Goal: Information Seeking & Learning: Learn about a topic

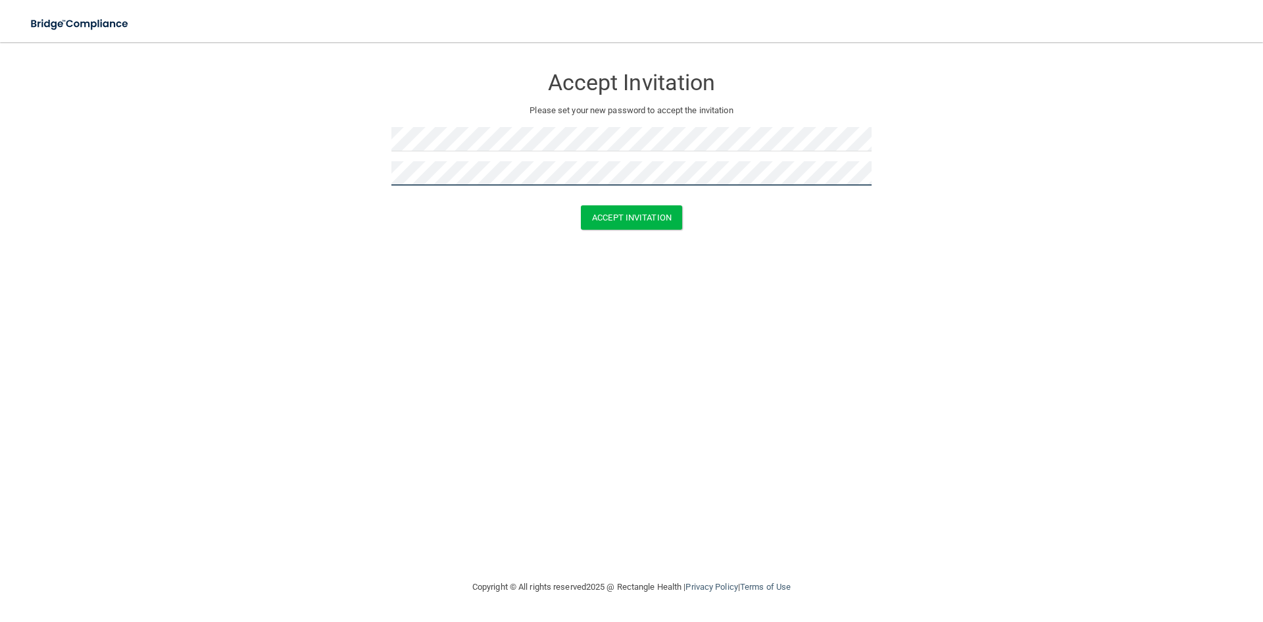
click at [581, 205] on button "Accept Invitation" at bounding box center [631, 217] width 101 height 24
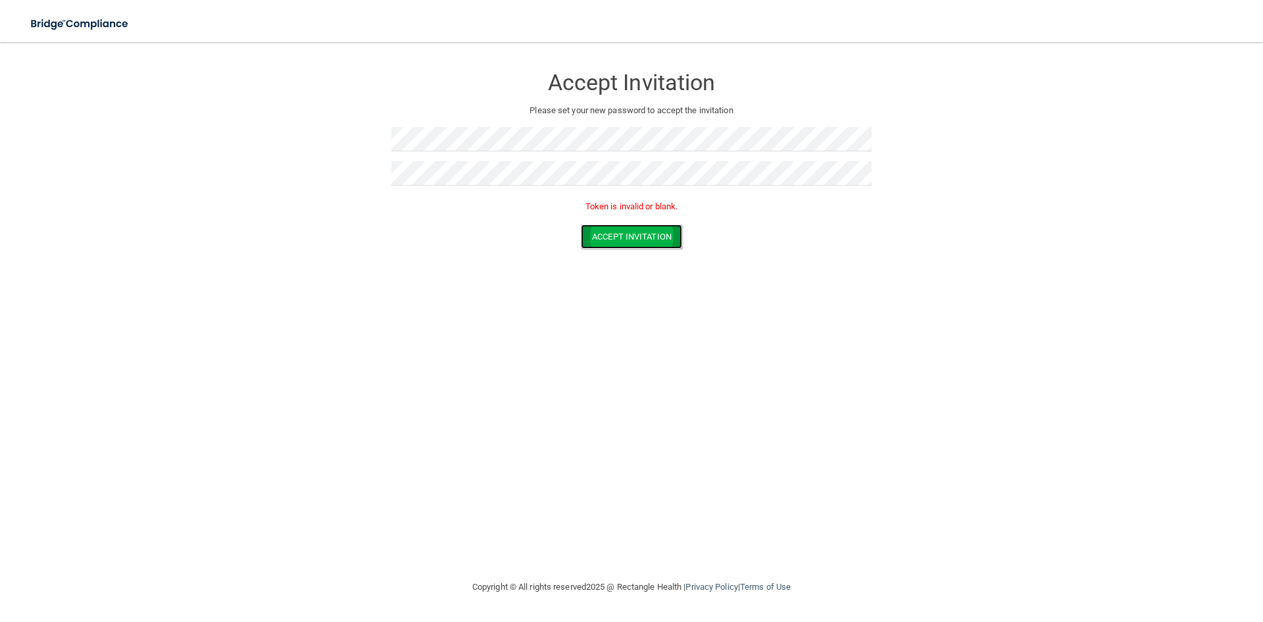
click at [589, 235] on button "Accept Invitation" at bounding box center [631, 236] width 101 height 24
click at [620, 250] on form "Accept Invitation Please set your new password to accept the invitation Token i…" at bounding box center [631, 159] width 1210 height 209
click at [612, 224] on button "Accept Invitation" at bounding box center [631, 236] width 101 height 24
click at [603, 237] on button "Accept Invitation" at bounding box center [631, 236] width 101 height 24
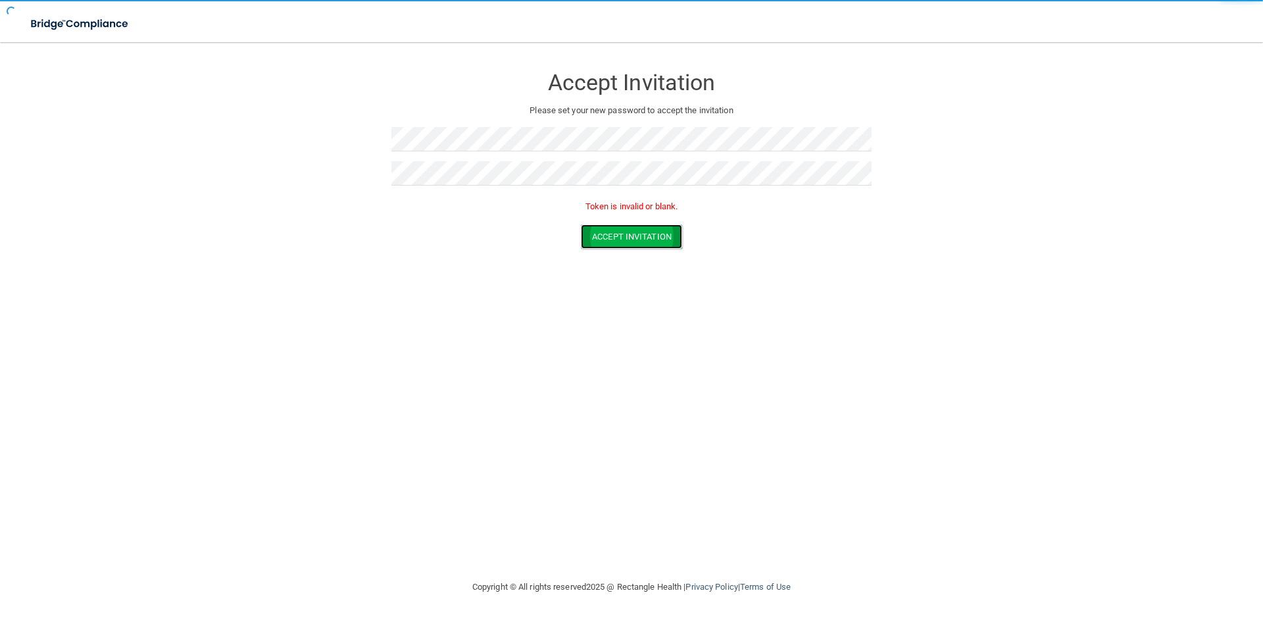
click at [603, 237] on button "Accept Invitation" at bounding box center [631, 236] width 101 height 24
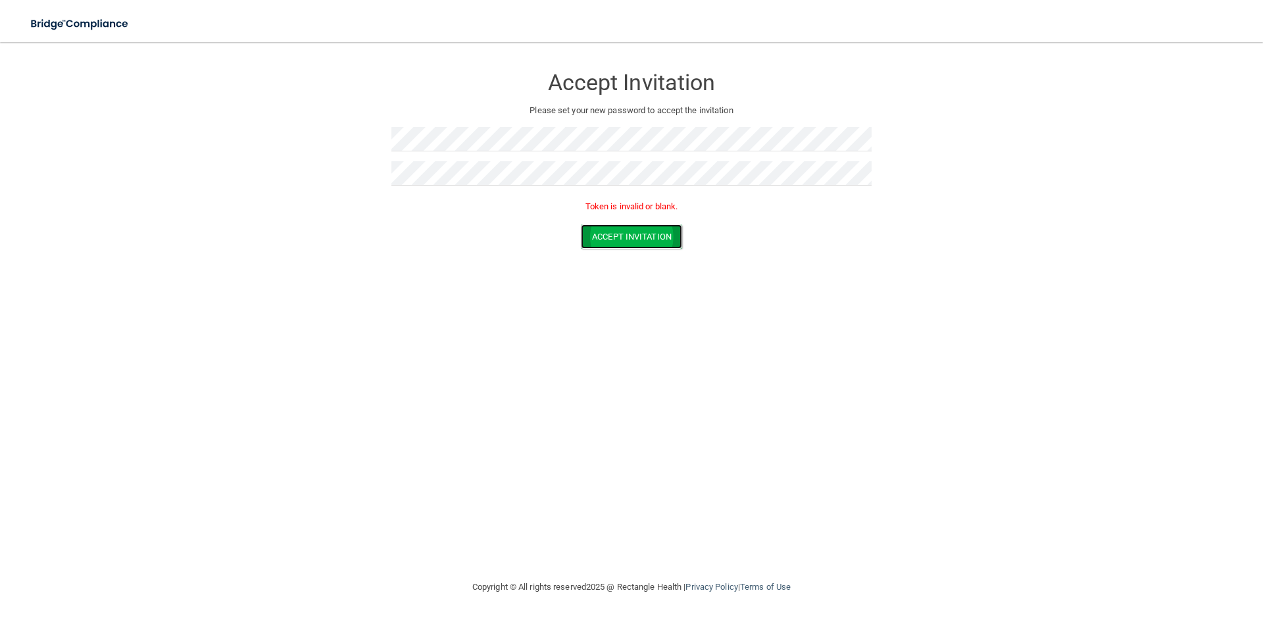
click at [603, 237] on button "Accept Invitation" at bounding box center [631, 236] width 101 height 24
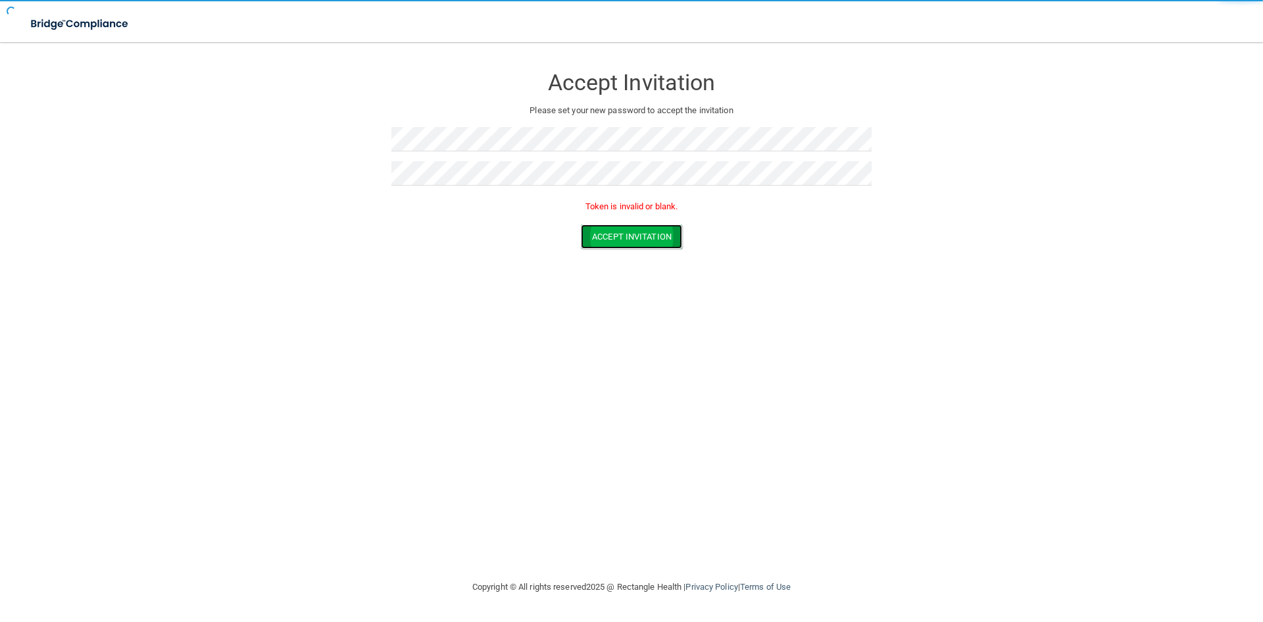
click at [603, 237] on button "Accept Invitation" at bounding box center [631, 236] width 101 height 24
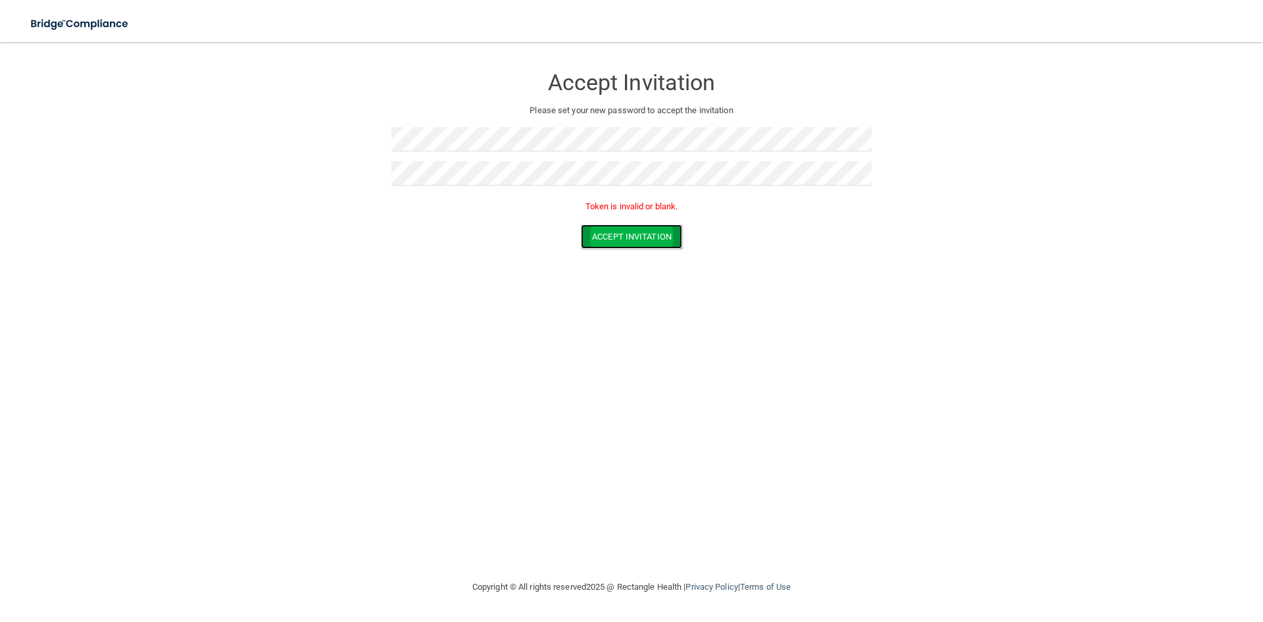
click at [603, 237] on button "Accept Invitation" at bounding box center [631, 236] width 101 height 24
click at [618, 245] on button "Accept Invitation" at bounding box center [631, 236] width 101 height 24
click at [610, 226] on button "Accept Invitation" at bounding box center [631, 236] width 101 height 24
click at [586, 213] on button "Accept Invitation" at bounding box center [631, 217] width 101 height 24
click at [352, 165] on form "Accept Invitation Please set your new password to accept the invitation Token i…" at bounding box center [631, 159] width 1210 height 209
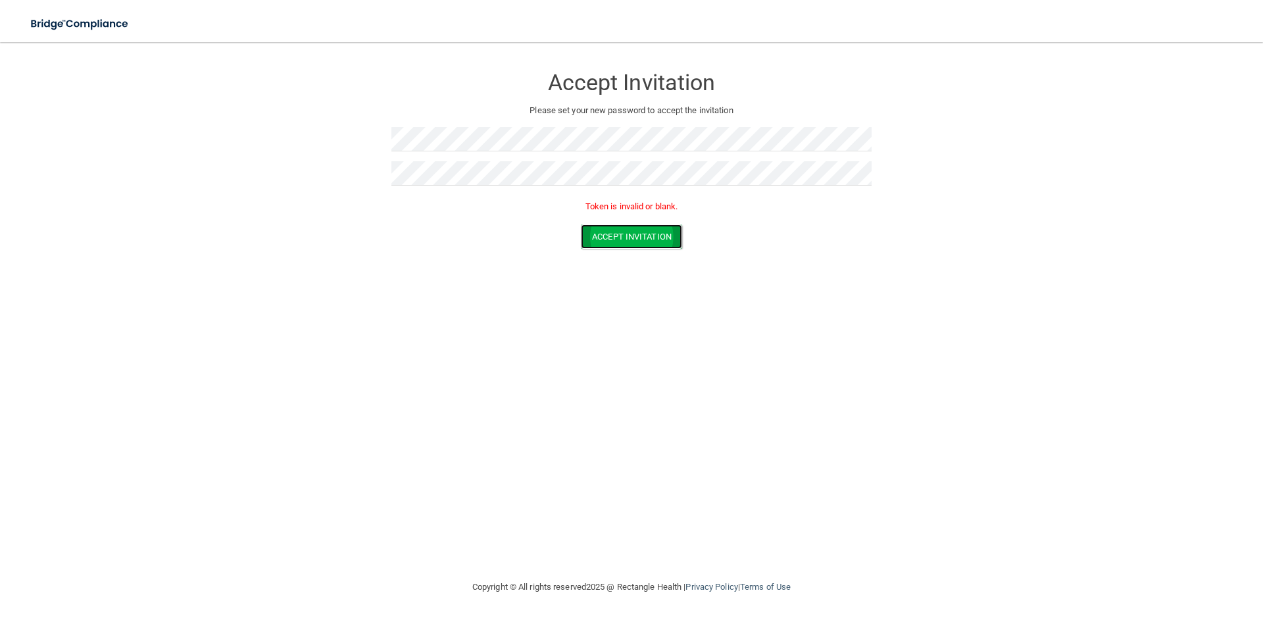
click at [593, 237] on button "Accept Invitation" at bounding box center [631, 236] width 101 height 24
click at [603, 312] on div "Accept Invitation Please set your new password to accept the invitation Accept …" at bounding box center [631, 310] width 1210 height 510
click at [645, 222] on button "Accept Invitation" at bounding box center [631, 217] width 101 height 24
click at [551, 279] on div "Accept Invitation Please set your new password to accept the invitation Accept …" at bounding box center [631, 310] width 1210 height 510
click at [635, 226] on button "Accept Invitation" at bounding box center [631, 217] width 101 height 24
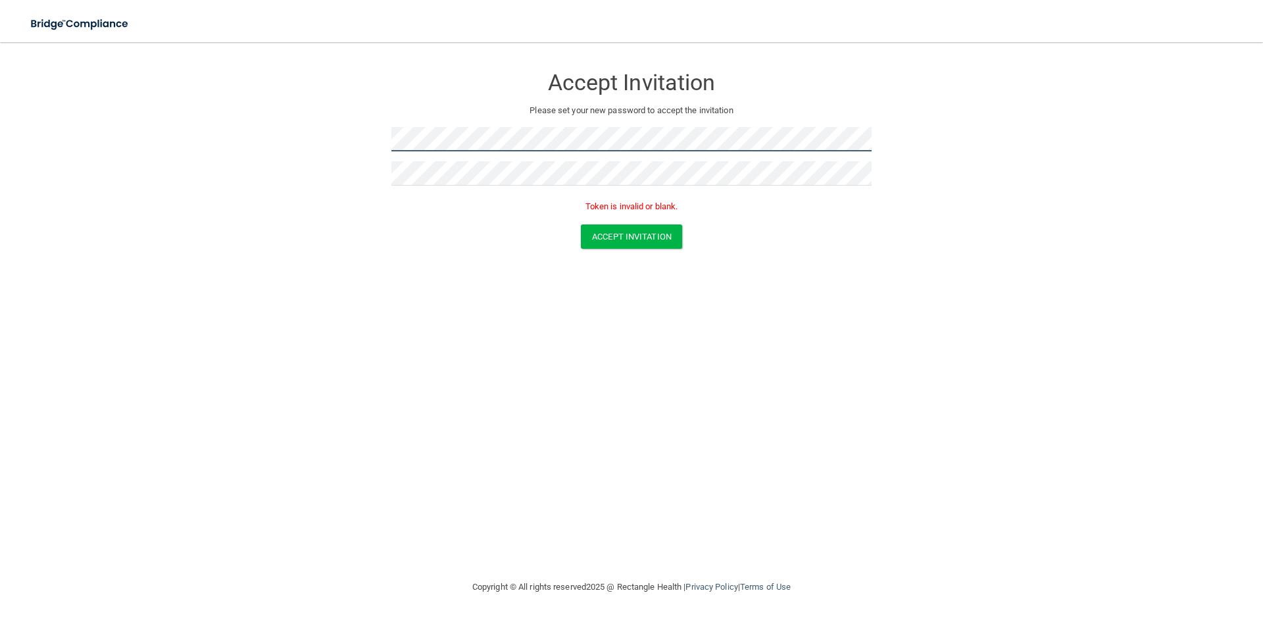
click at [353, 167] on form "Accept Invitation Please set your new password to accept the invitation Token i…" at bounding box center [631, 159] width 1210 height 209
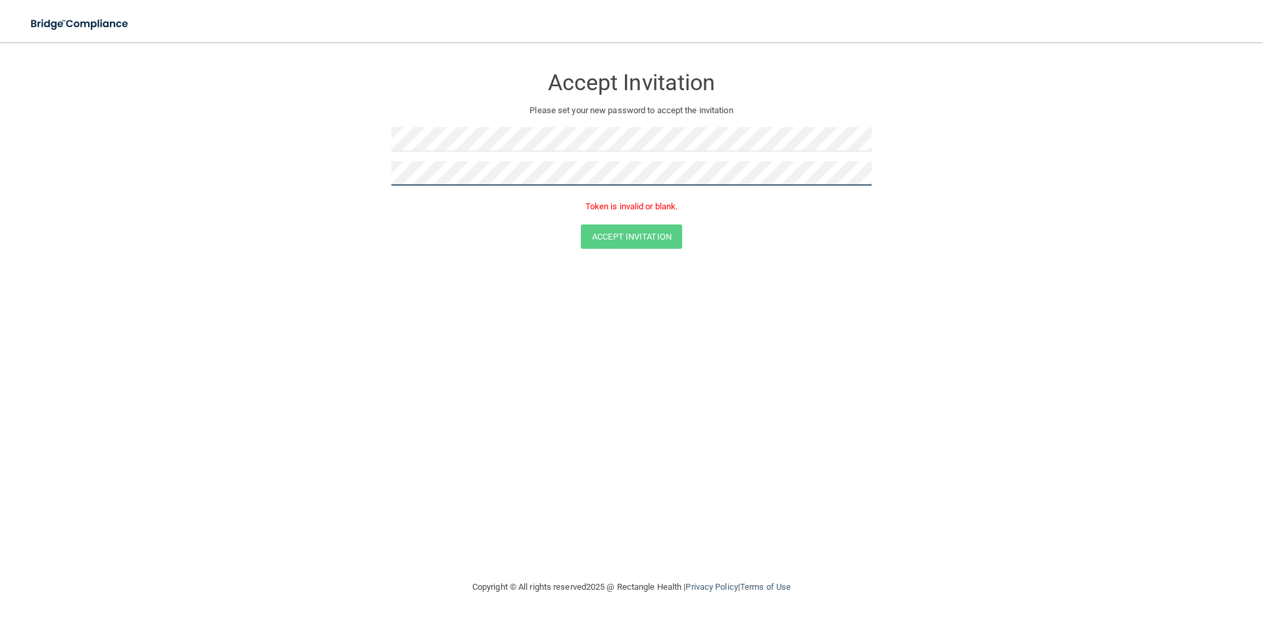
click at [357, 193] on form "Accept Invitation Please set your new password to accept the invitation Token i…" at bounding box center [631, 159] width 1210 height 209
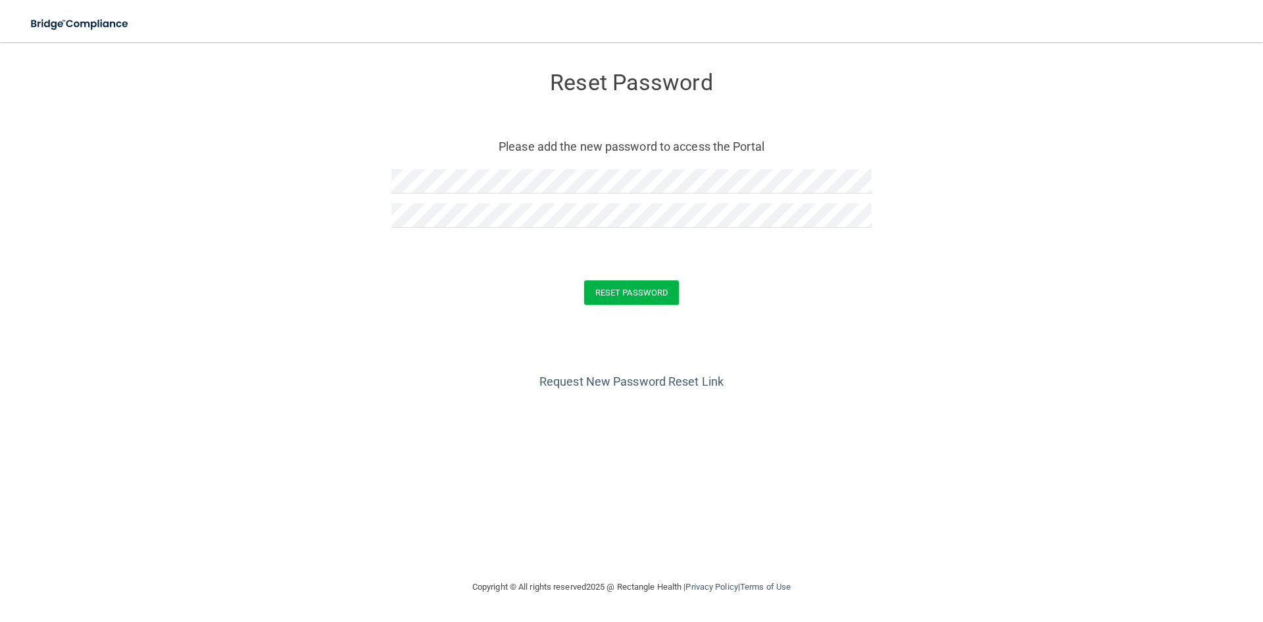
drag, startPoint x: 404, startPoint y: 246, endPoint x: 410, endPoint y: 247, distance: 6.7
click at [404, 246] on div at bounding box center [631, 242] width 480 height 10
click at [637, 299] on button "Reset Password" at bounding box center [631, 292] width 95 height 24
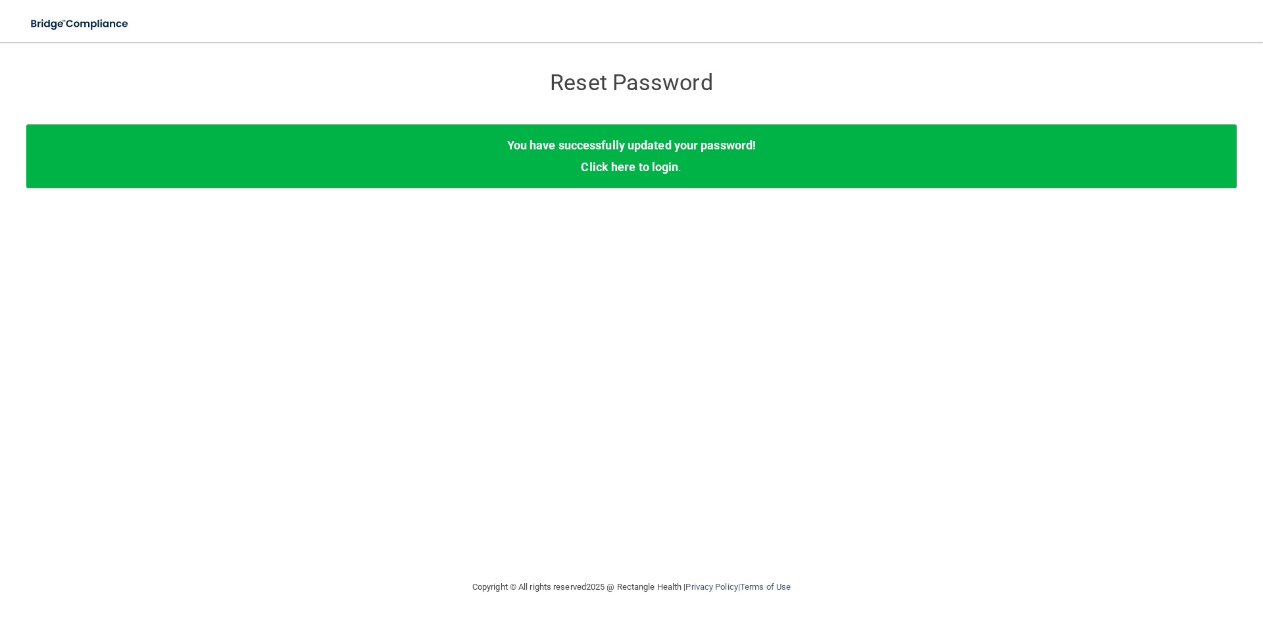
drag, startPoint x: 914, startPoint y: 354, endPoint x: 685, endPoint y: 234, distance: 258.1
click at [914, 354] on div "Reset Password Reset Password You have successfully updated your password! Clic…" at bounding box center [631, 310] width 1210 height 510
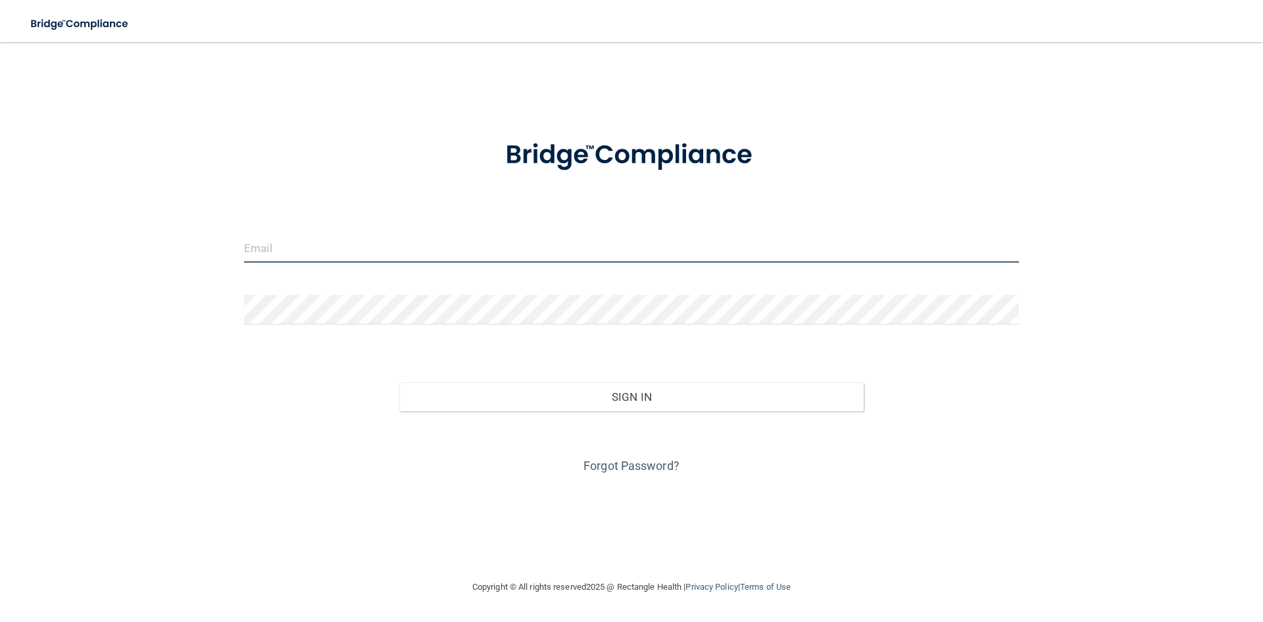
click at [263, 254] on input "email" at bounding box center [631, 248] width 775 height 30
type input "[EMAIL_ADDRESS][DOMAIN_NAME]"
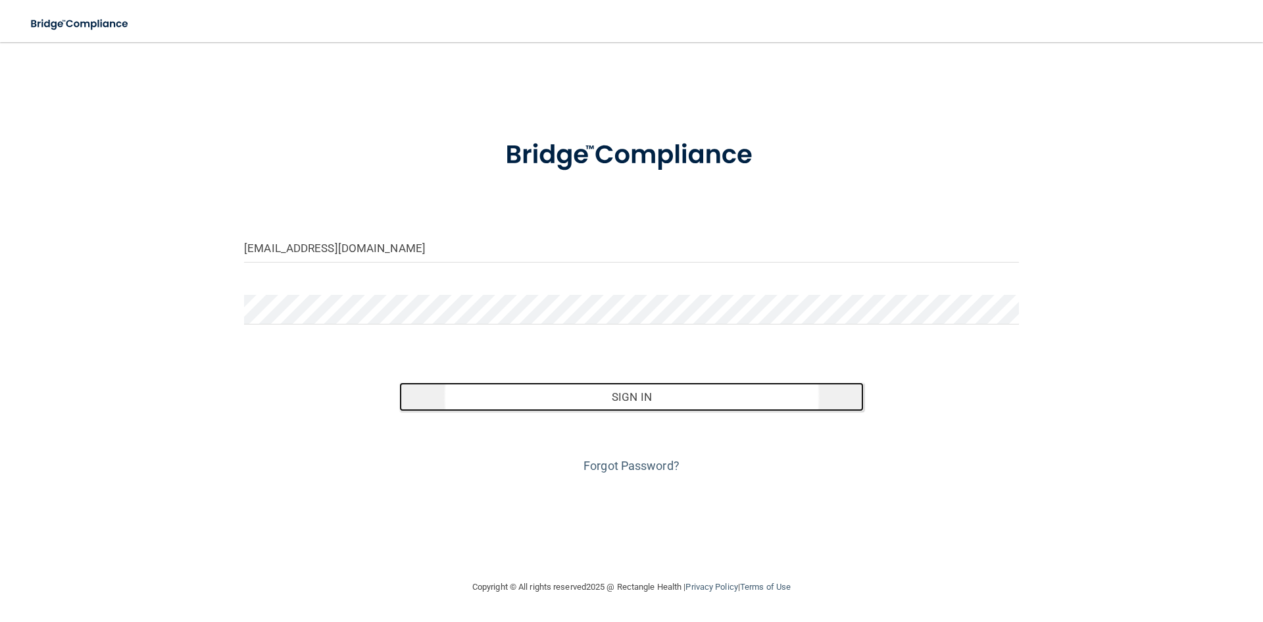
click at [577, 390] on button "Sign In" at bounding box center [631, 396] width 465 height 29
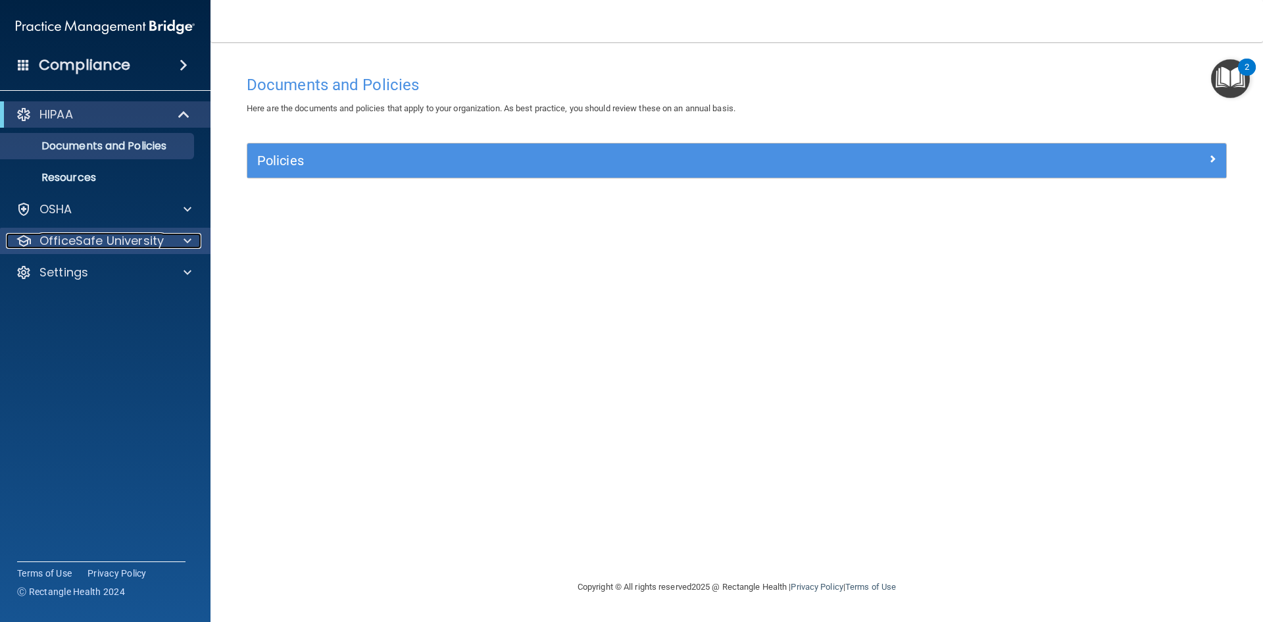
click at [97, 245] on p "OfficeSafe University" at bounding box center [101, 241] width 124 height 16
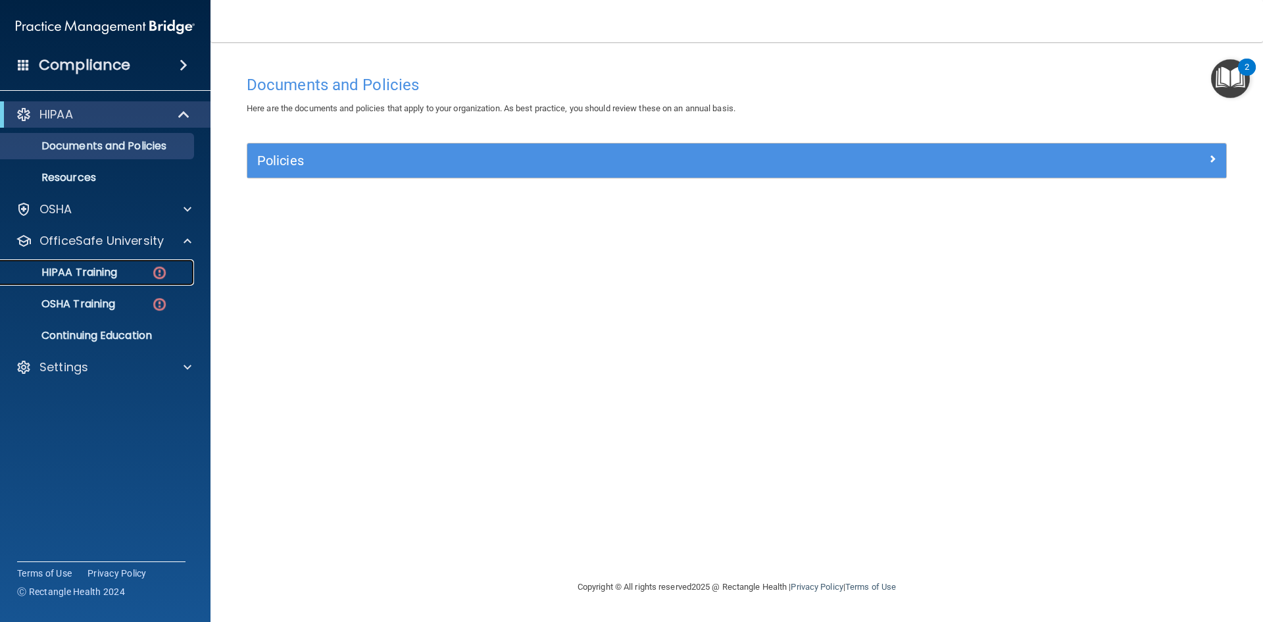
click at [104, 276] on p "HIPAA Training" at bounding box center [63, 272] width 109 height 13
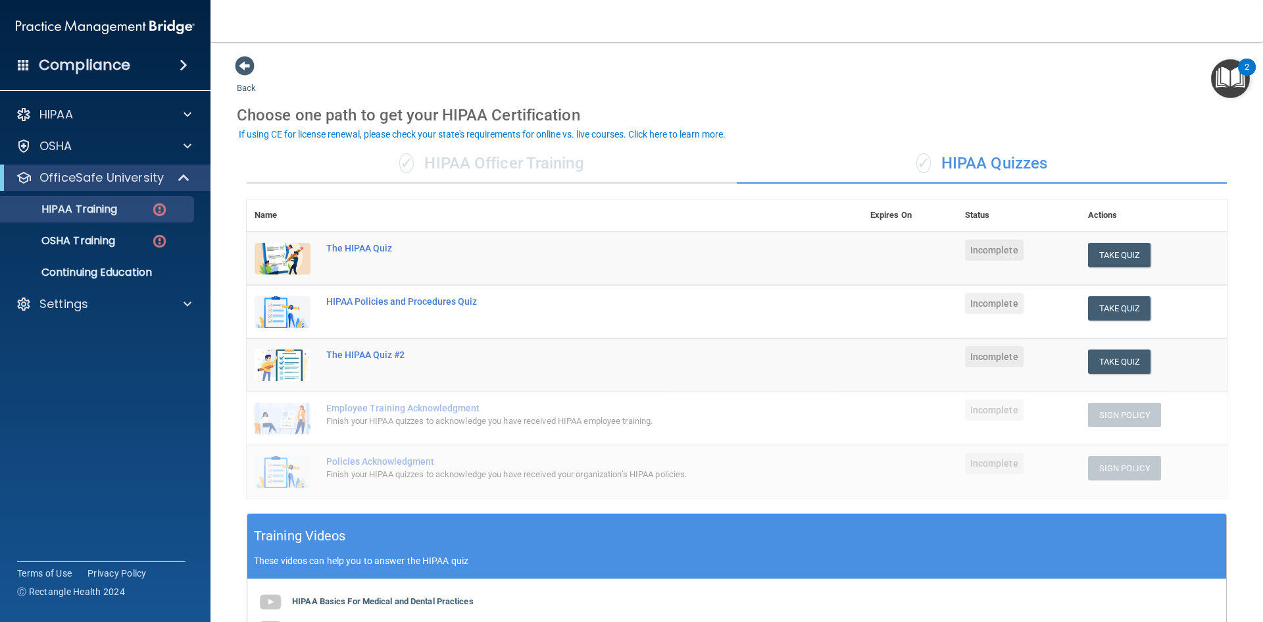
click at [894, 474] on td at bounding box center [909, 471] width 95 height 53
click at [509, 169] on div "✓ HIPAA Officer Training" at bounding box center [492, 163] width 490 height 39
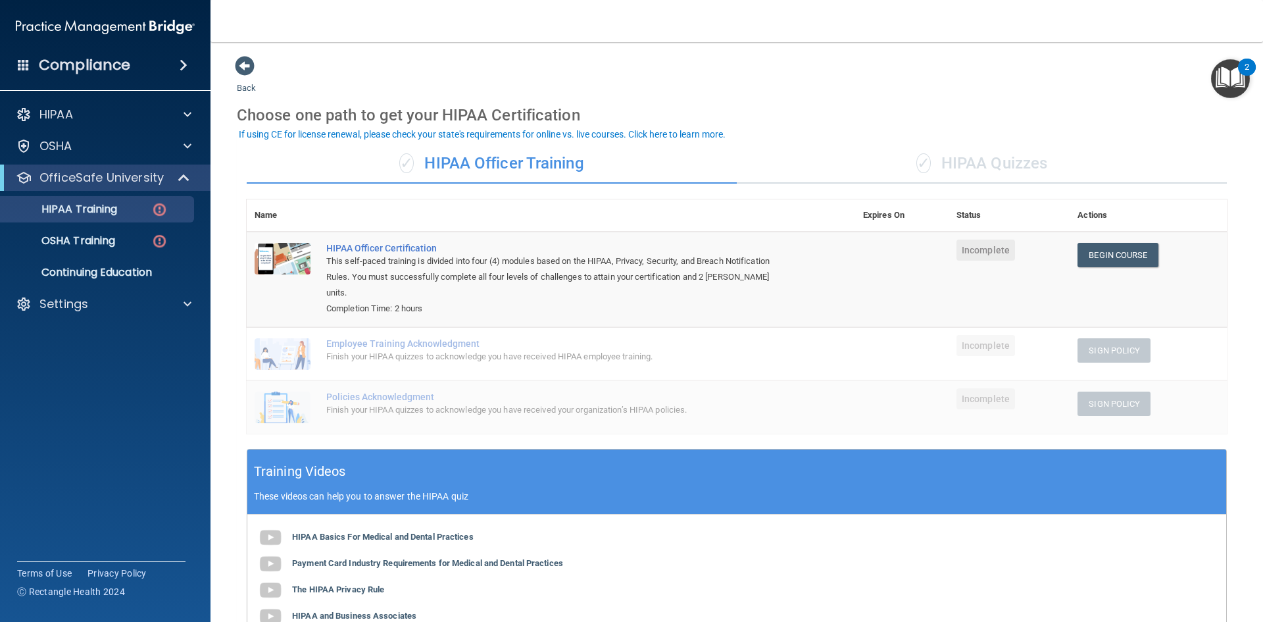
click at [976, 166] on div "✓ HIPAA Quizzes" at bounding box center [982, 163] width 490 height 39
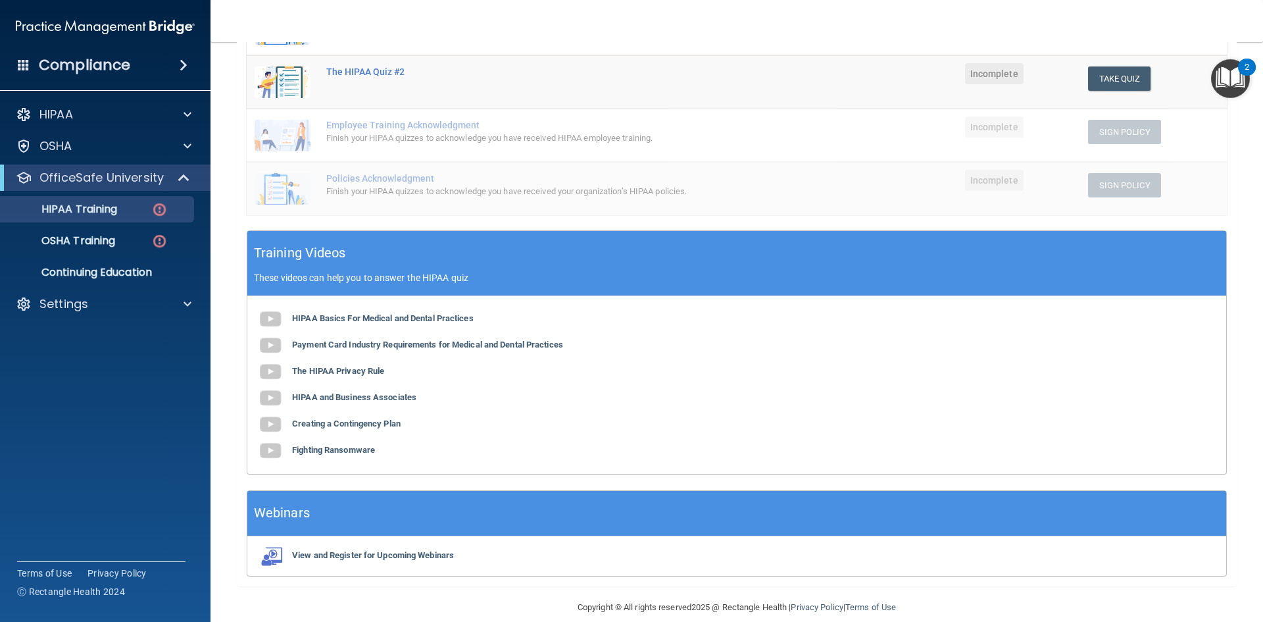
scroll to position [300, 0]
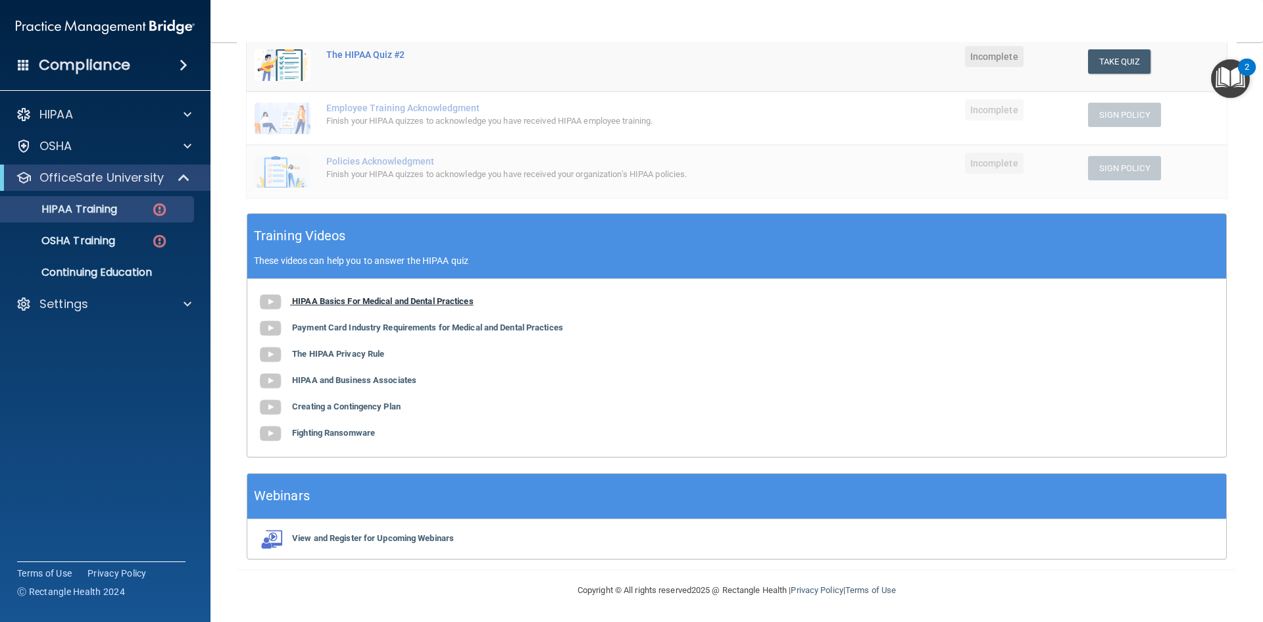
click at [328, 301] on b "HIPAA Basics For Medical and Dental Practices" at bounding box center [383, 301] width 182 height 10
click at [329, 326] on b "Payment Card Industry Requirements for Medical and Dental Practices" at bounding box center [427, 327] width 271 height 10
click at [334, 351] on b "The HIPAA Privacy Rule" at bounding box center [338, 354] width 92 height 10
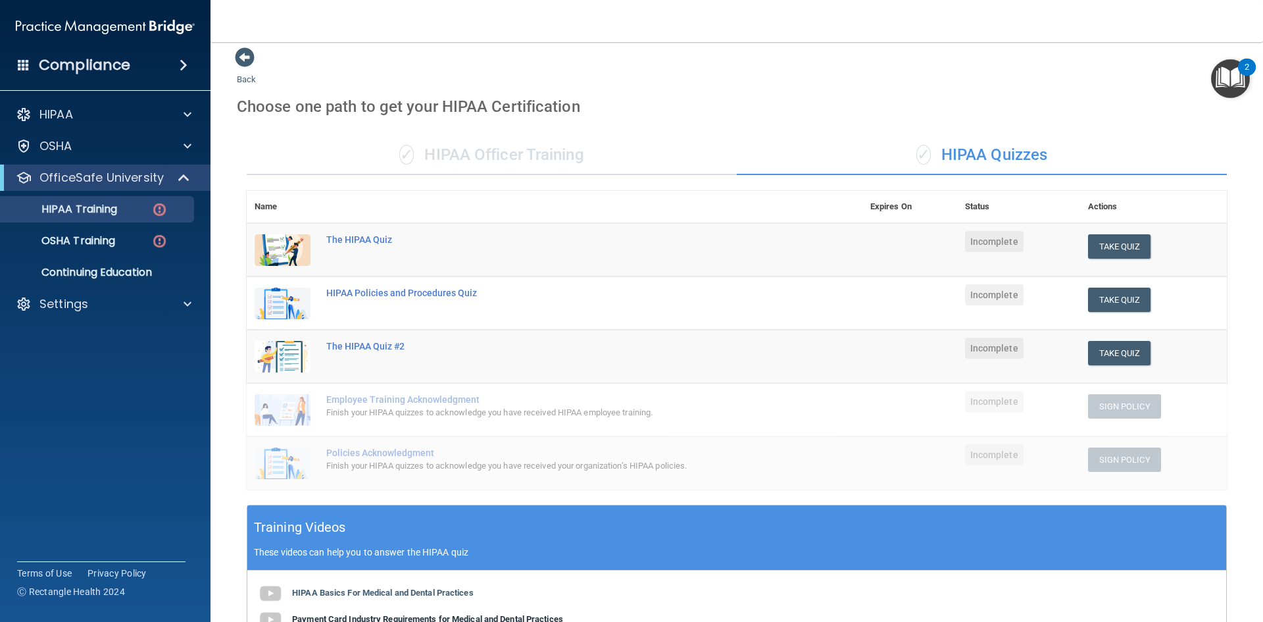
scroll to position [0, 0]
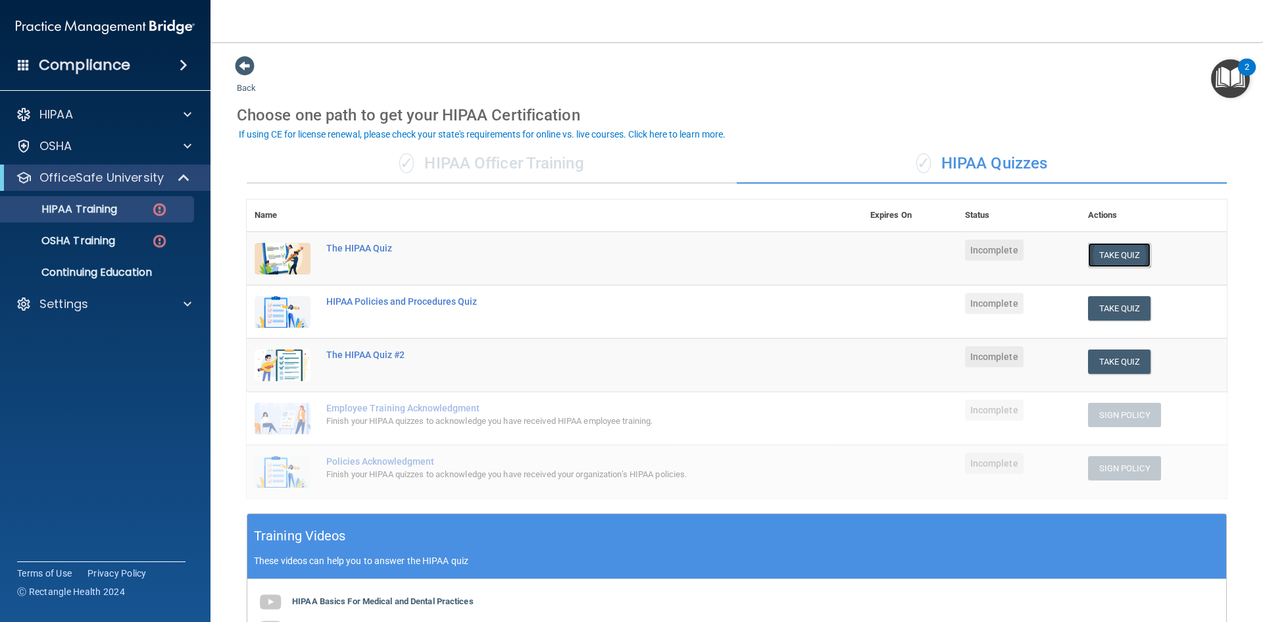
click at [1131, 253] on button "Take Quiz" at bounding box center [1119, 255] width 63 height 24
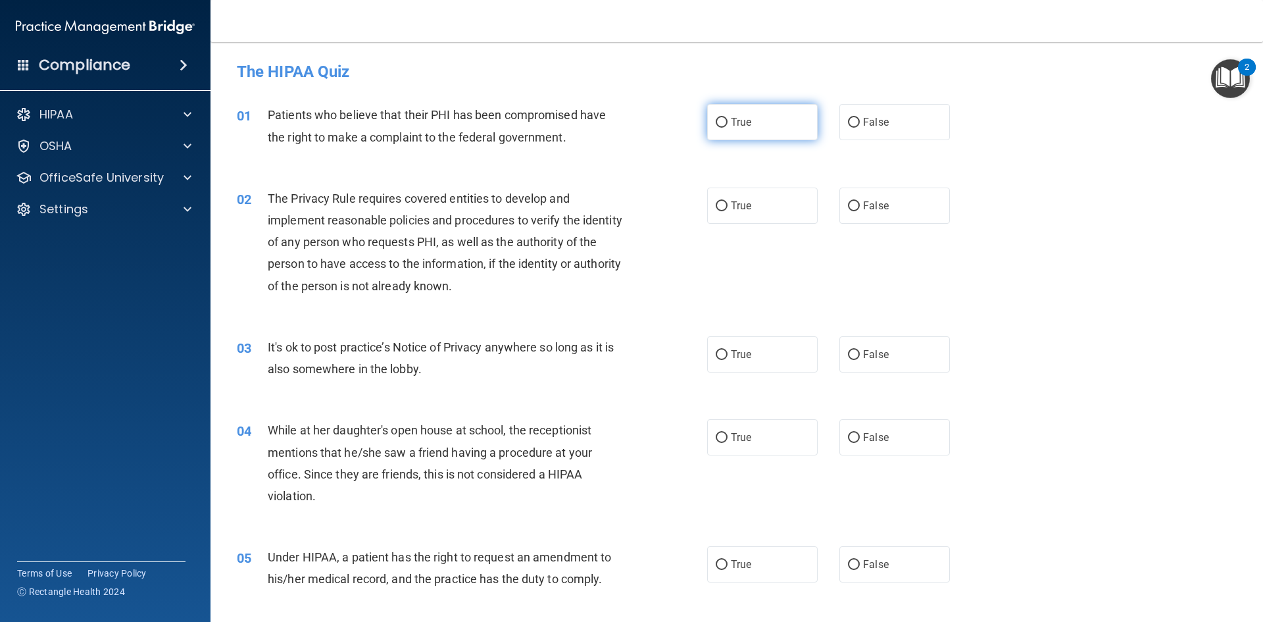
click at [749, 117] on label "True" at bounding box center [762, 122] width 111 height 36
click at [728, 118] on input "True" at bounding box center [722, 123] width 12 height 10
radio input "true"
click at [543, 85] on div "The HIPAA Quiz" at bounding box center [737, 71] width 1020 height 32
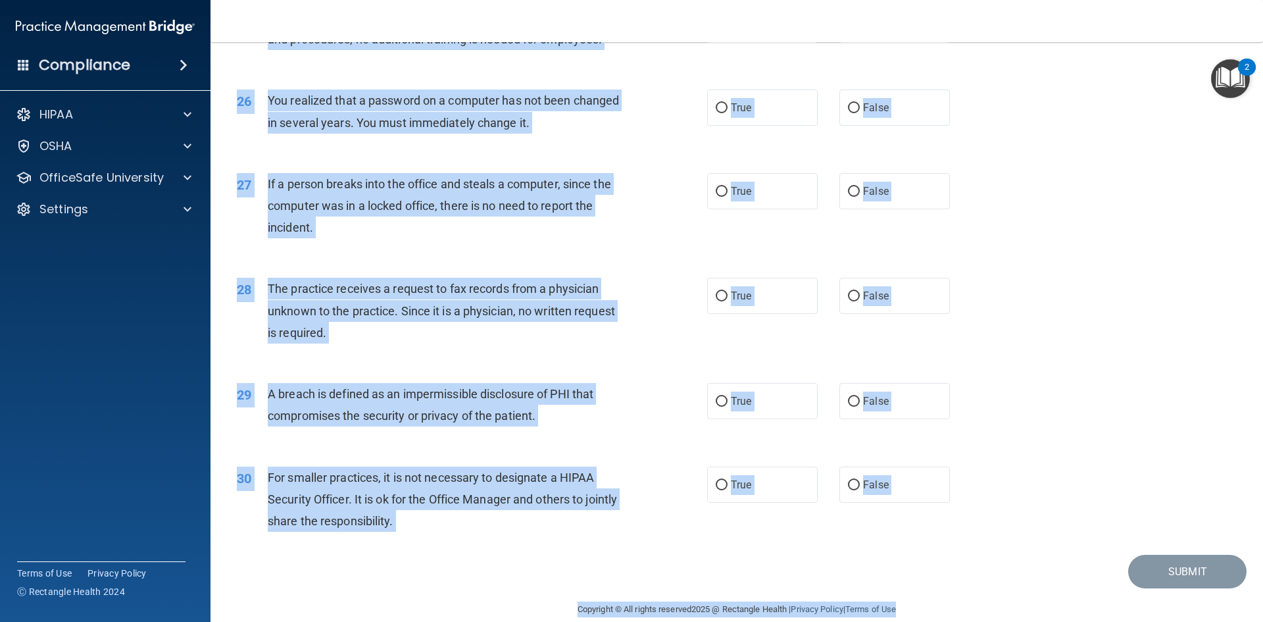
scroll to position [2492, 0]
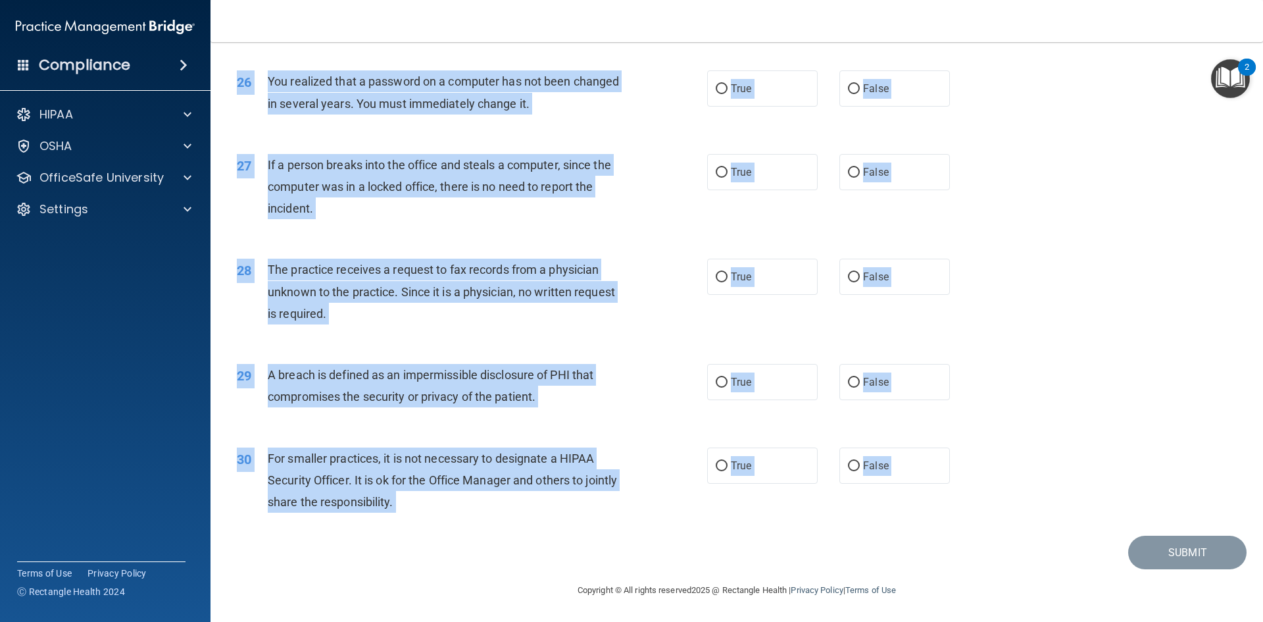
drag, startPoint x: 266, startPoint y: 185, endPoint x: 933, endPoint y: 547, distance: 758.8
copy main "02 The Privacy Rule requires covered entities to develop and implement reasonab…"
click at [625, 255] on div "28 The practice receives a request to fax records from a physician unknown to t…" at bounding box center [737, 294] width 1020 height 105
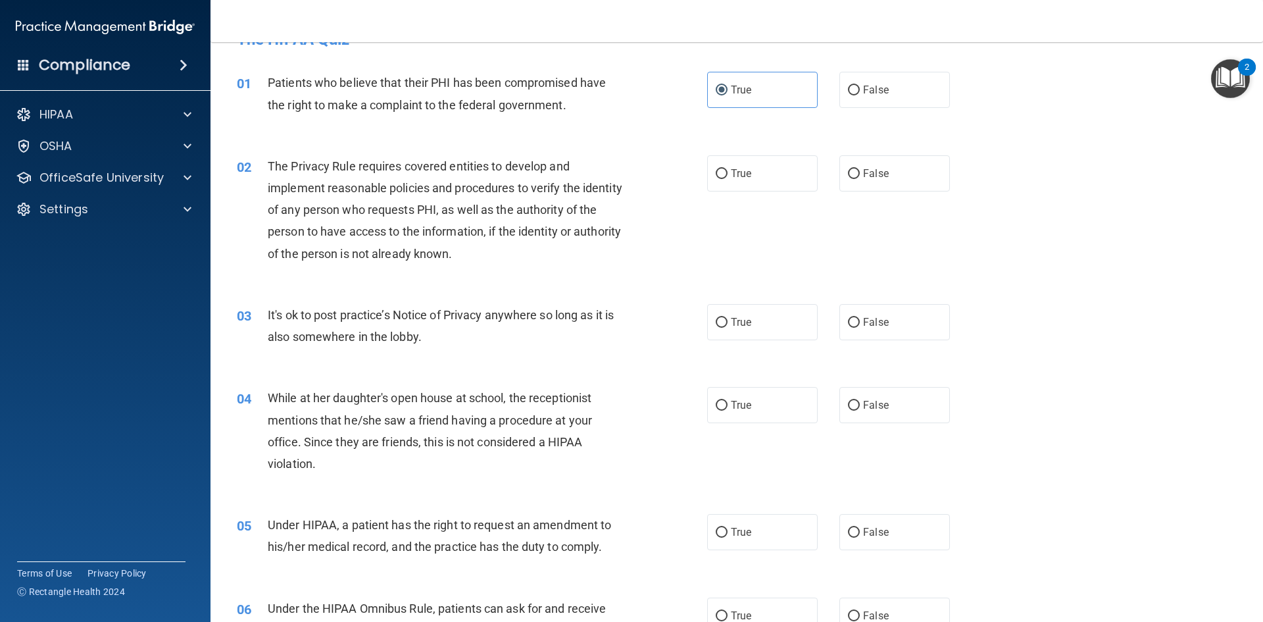
scroll to position [0, 0]
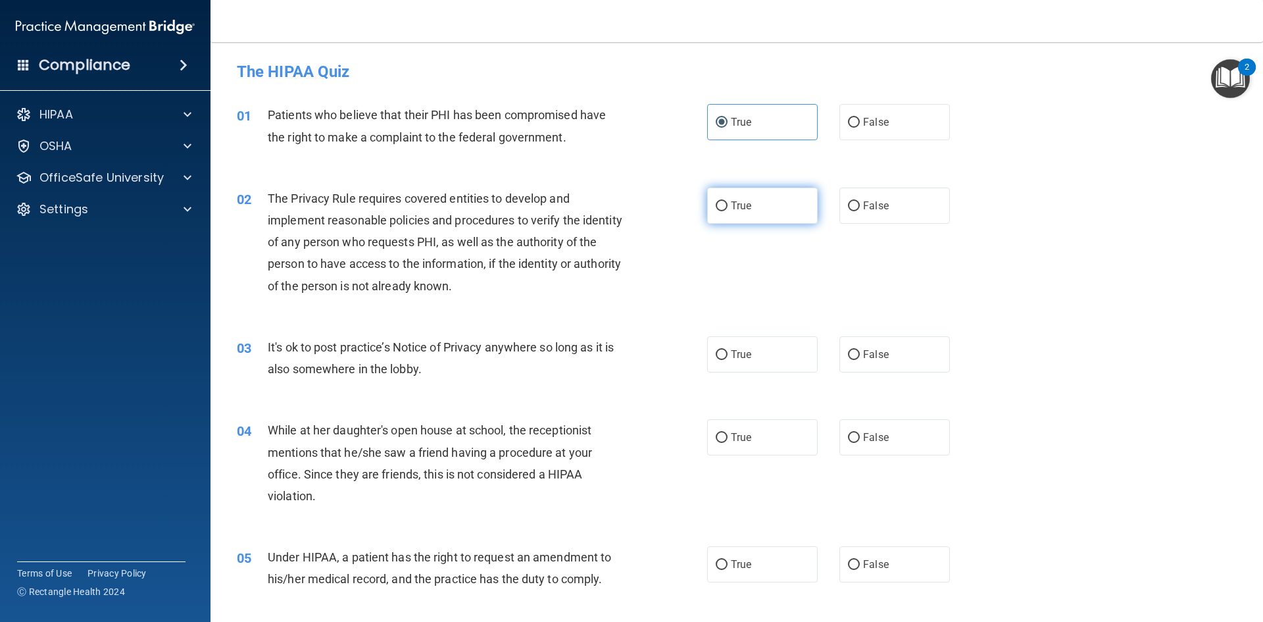
click at [714, 212] on label "True" at bounding box center [762, 205] width 111 height 36
click at [716, 211] on input "True" at bounding box center [722, 206] width 12 height 10
radio input "true"
click at [854, 351] on label "False" at bounding box center [894, 354] width 111 height 36
click at [854, 351] on input "False" at bounding box center [854, 355] width 12 height 10
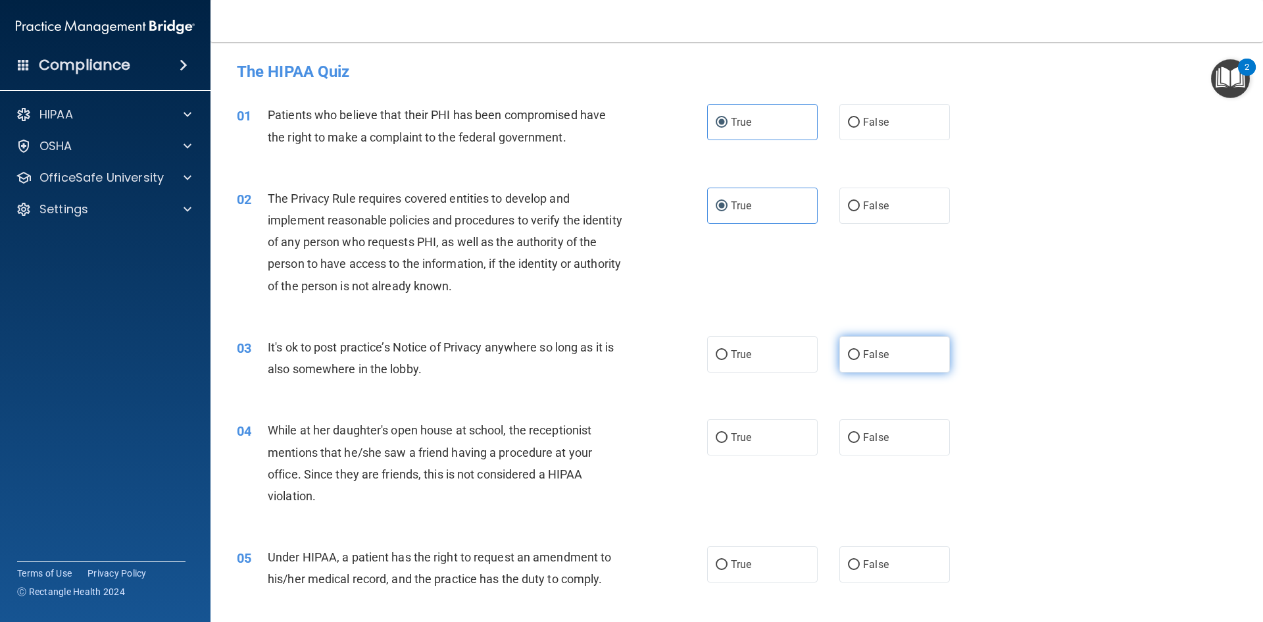
radio input "true"
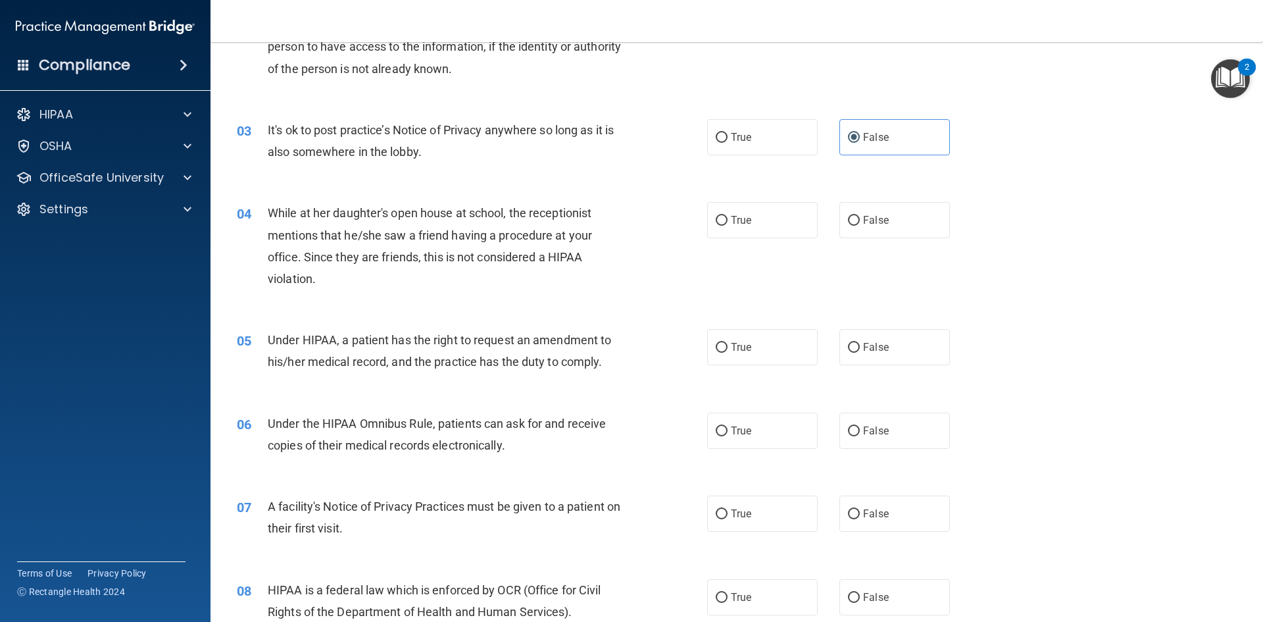
scroll to position [263, 0]
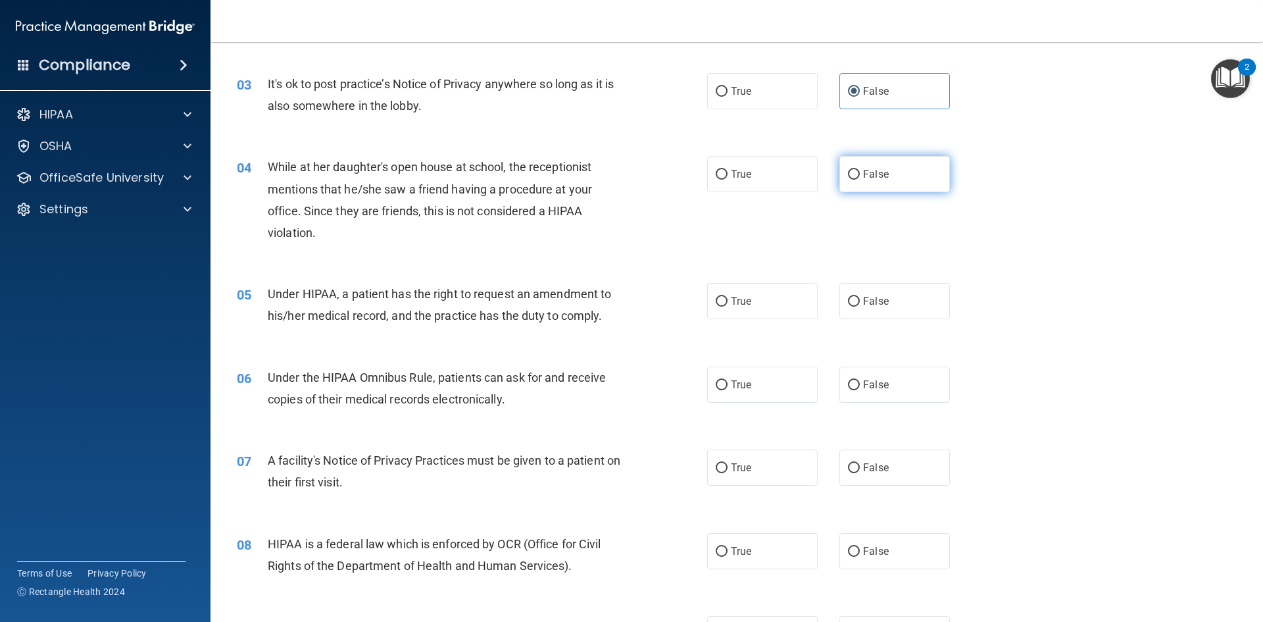
click at [839, 176] on label "False" at bounding box center [894, 174] width 111 height 36
click at [848, 176] on input "False" at bounding box center [854, 175] width 12 height 10
radio input "true"
click at [848, 301] on input "False" at bounding box center [854, 302] width 12 height 10
radio input "true"
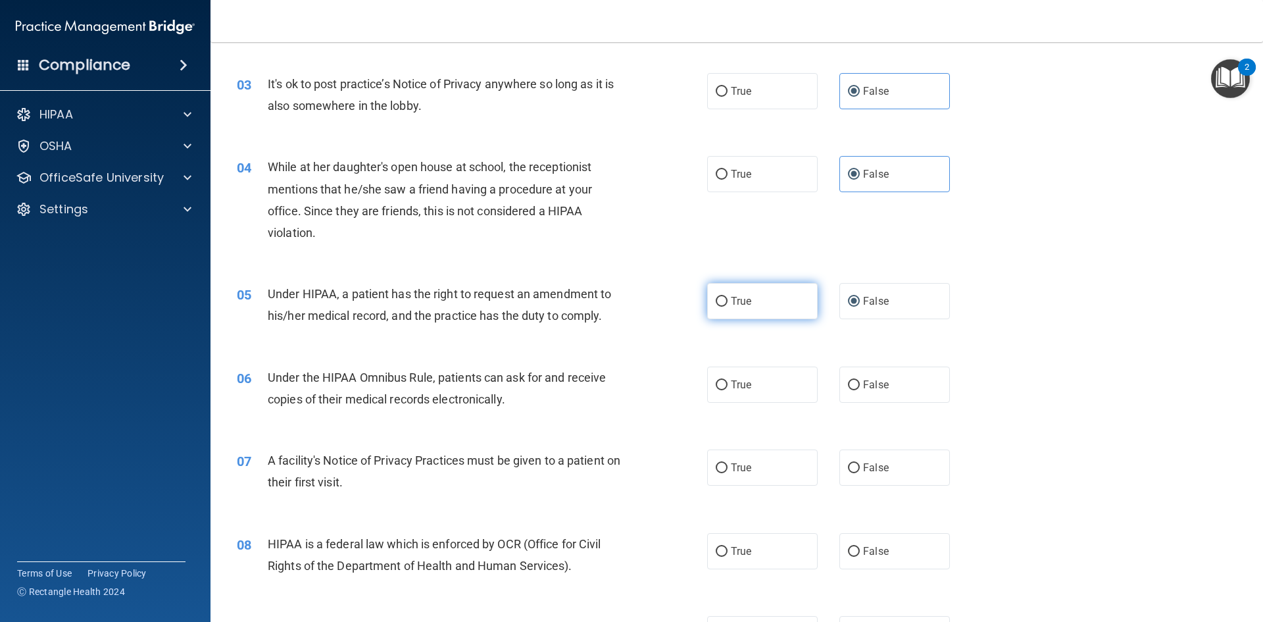
click at [726, 297] on label "True" at bounding box center [762, 301] width 111 height 36
click at [726, 297] on input "True" at bounding box center [722, 302] width 12 height 10
radio input "true"
radio input "false"
click at [732, 381] on span "True" at bounding box center [741, 384] width 20 height 12
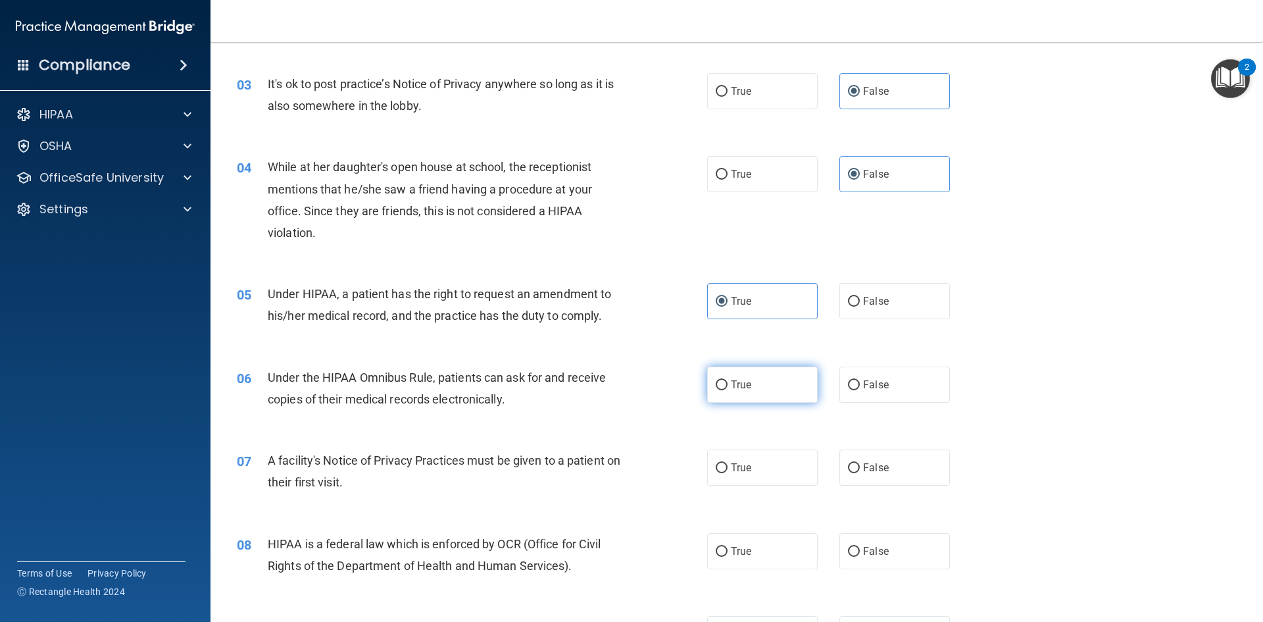
click at [728, 381] on input "True" at bounding box center [722, 385] width 12 height 10
radio input "true"
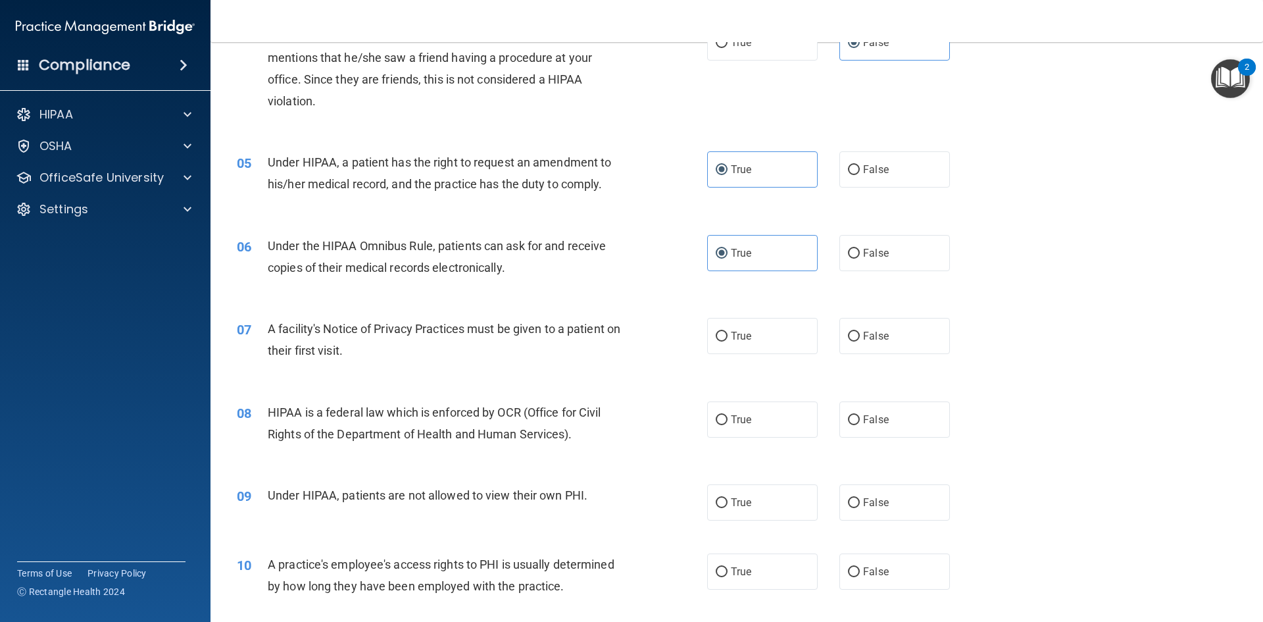
scroll to position [526, 0]
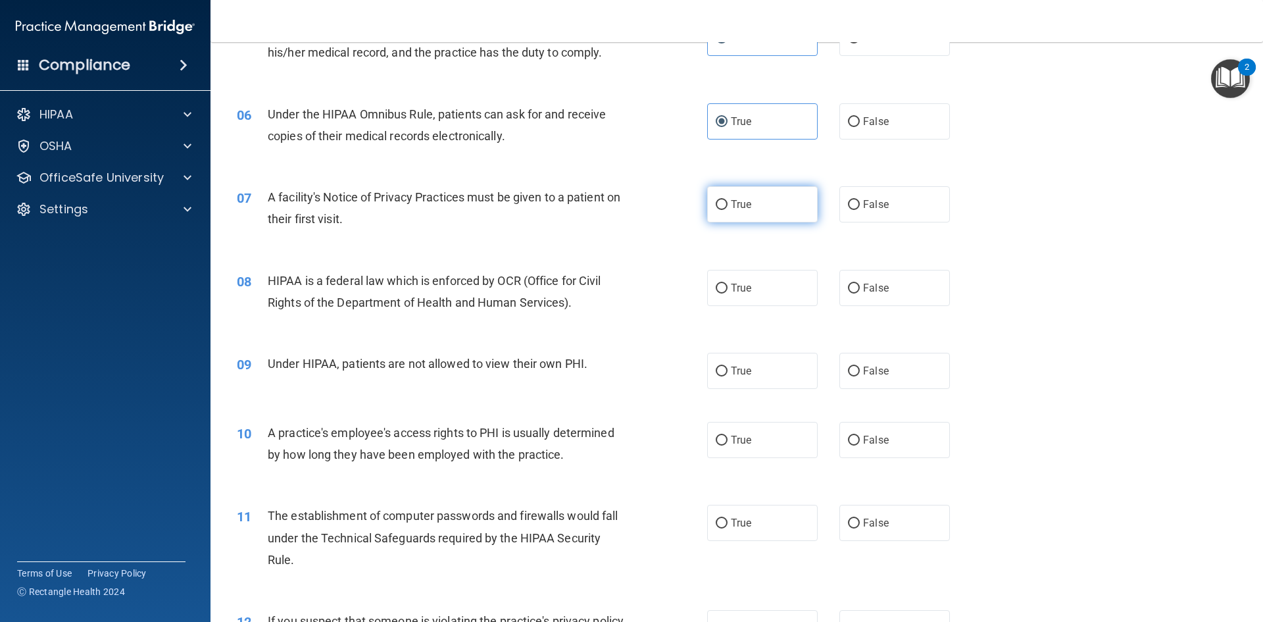
click at [732, 197] on label "True" at bounding box center [762, 204] width 111 height 36
click at [728, 200] on input "True" at bounding box center [722, 205] width 12 height 10
radio input "true"
click at [731, 205] on span "True" at bounding box center [741, 204] width 20 height 12
click at [726, 205] on input "True" at bounding box center [722, 205] width 12 height 10
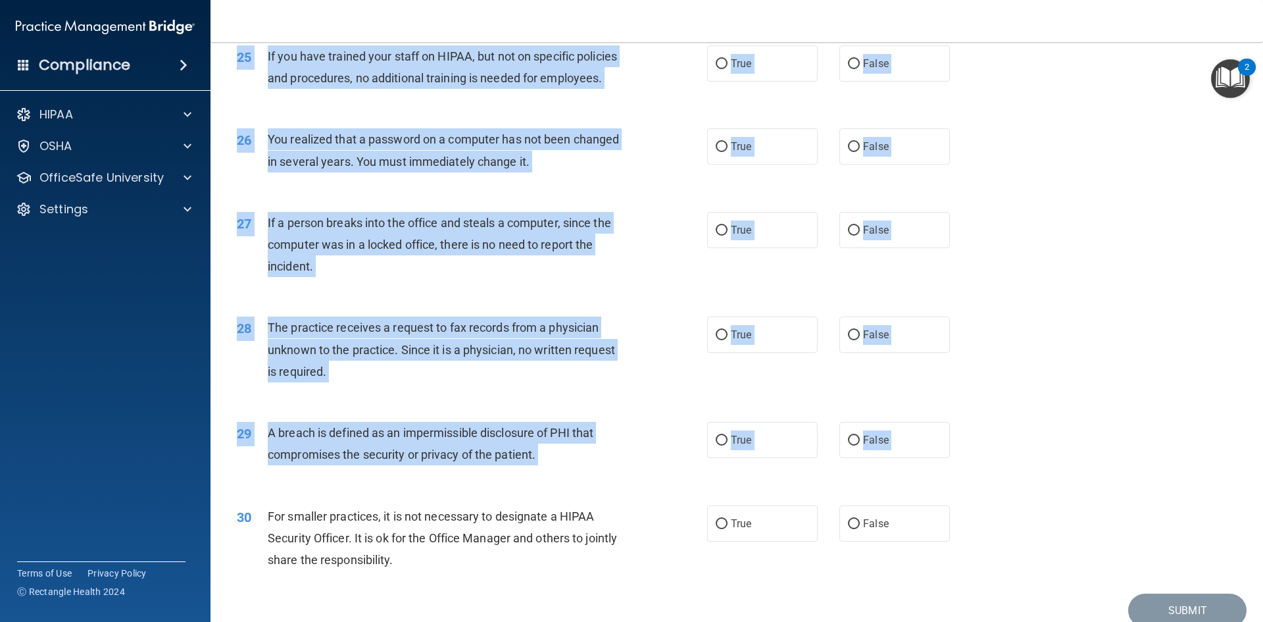
scroll to position [2492, 0]
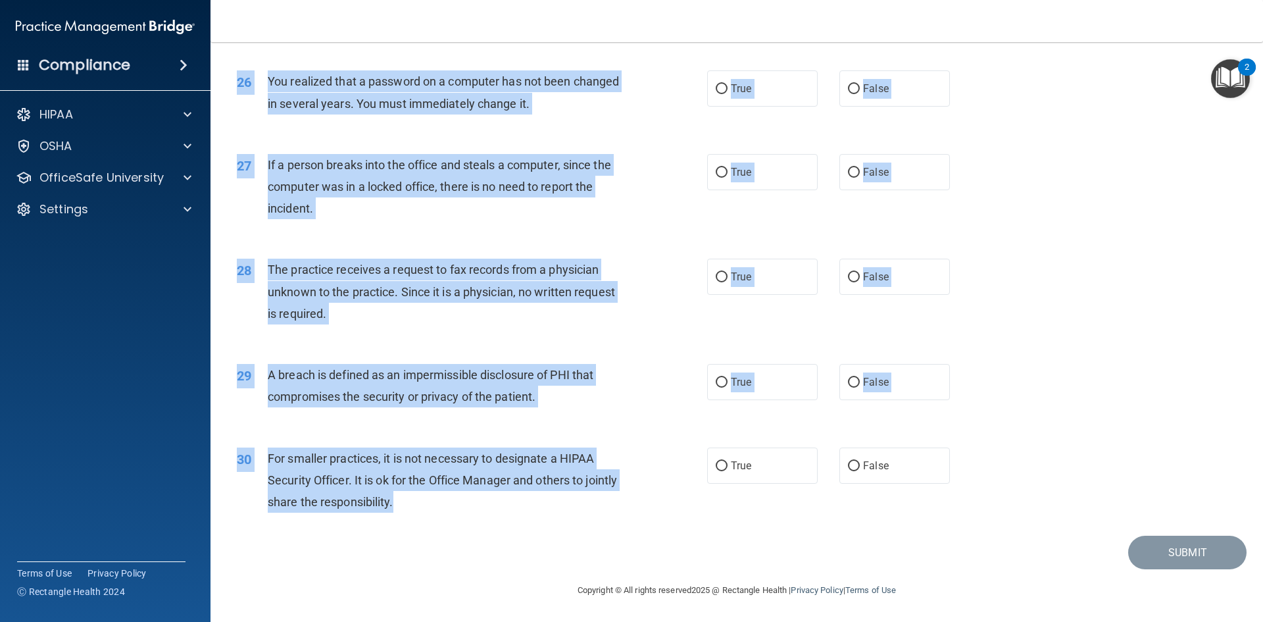
drag, startPoint x: 261, startPoint y: 276, endPoint x: 582, endPoint y: 507, distance: 394.9
copy div "HIPAA is a federal law which is enforced by OCR (Office for Civil Rights of the…"
click at [993, 253] on div "28 The practice receives a request to fax records from a physician unknown to t…" at bounding box center [737, 294] width 1020 height 105
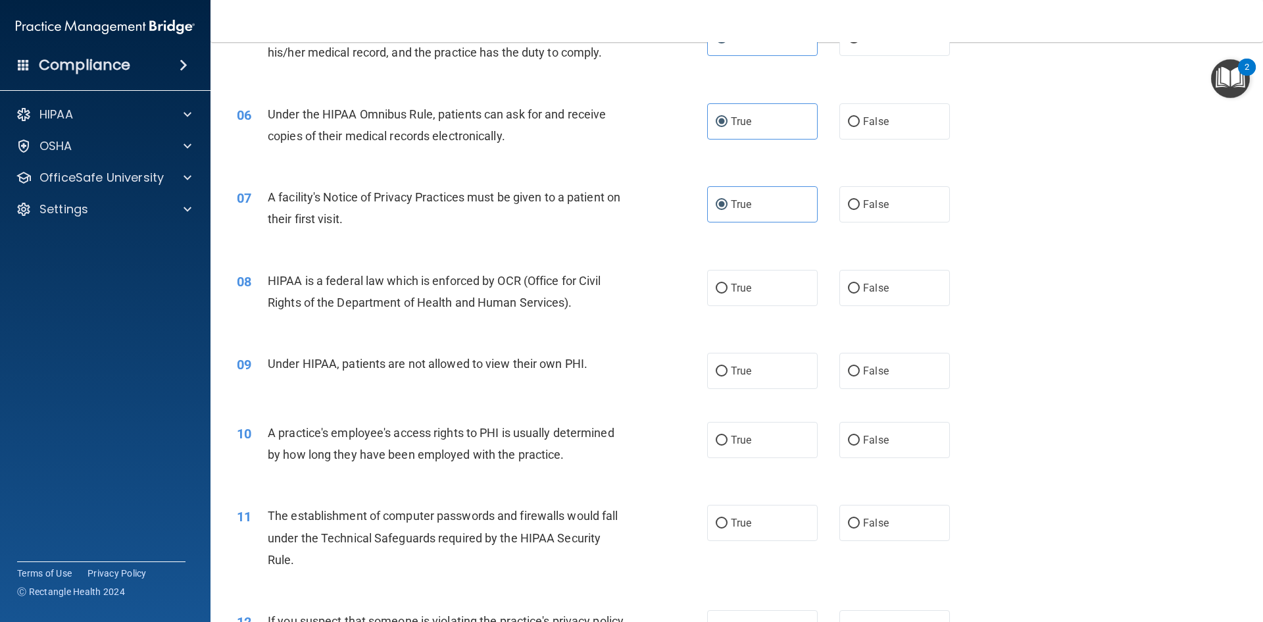
scroll to position [658, 0]
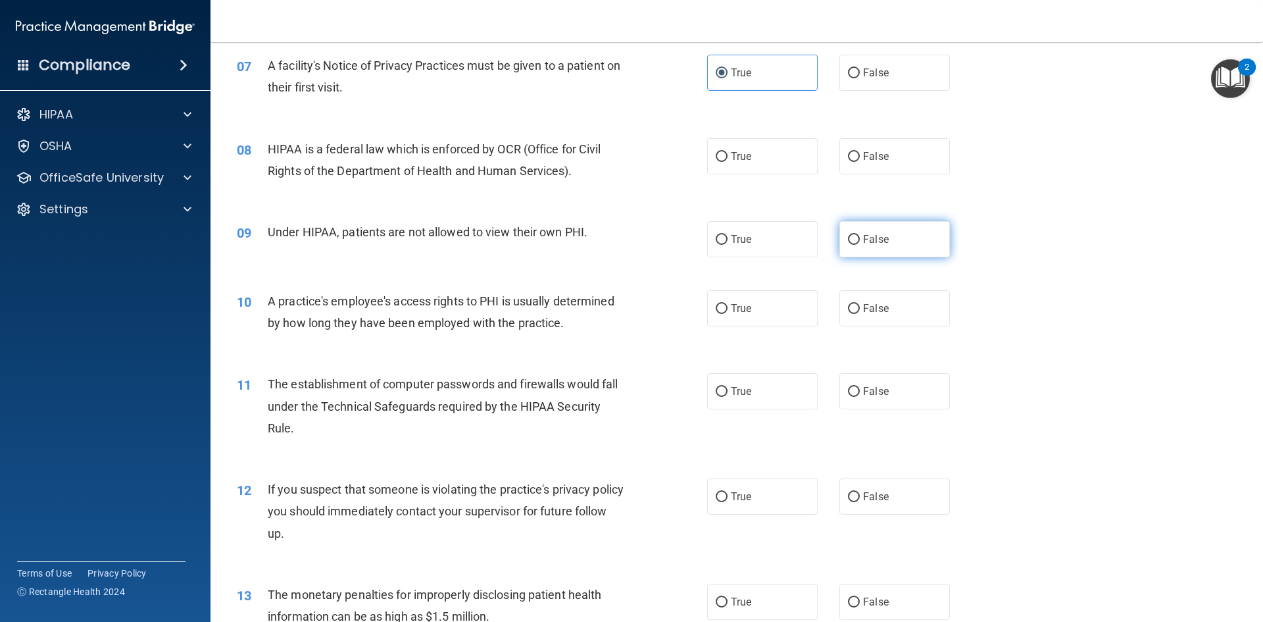
click at [865, 239] on span "False" at bounding box center [876, 239] width 26 height 12
click at [860, 239] on input "False" at bounding box center [854, 240] width 12 height 10
radio input "true"
click at [707, 151] on label "True" at bounding box center [762, 156] width 111 height 36
click at [716, 152] on input "True" at bounding box center [722, 157] width 12 height 10
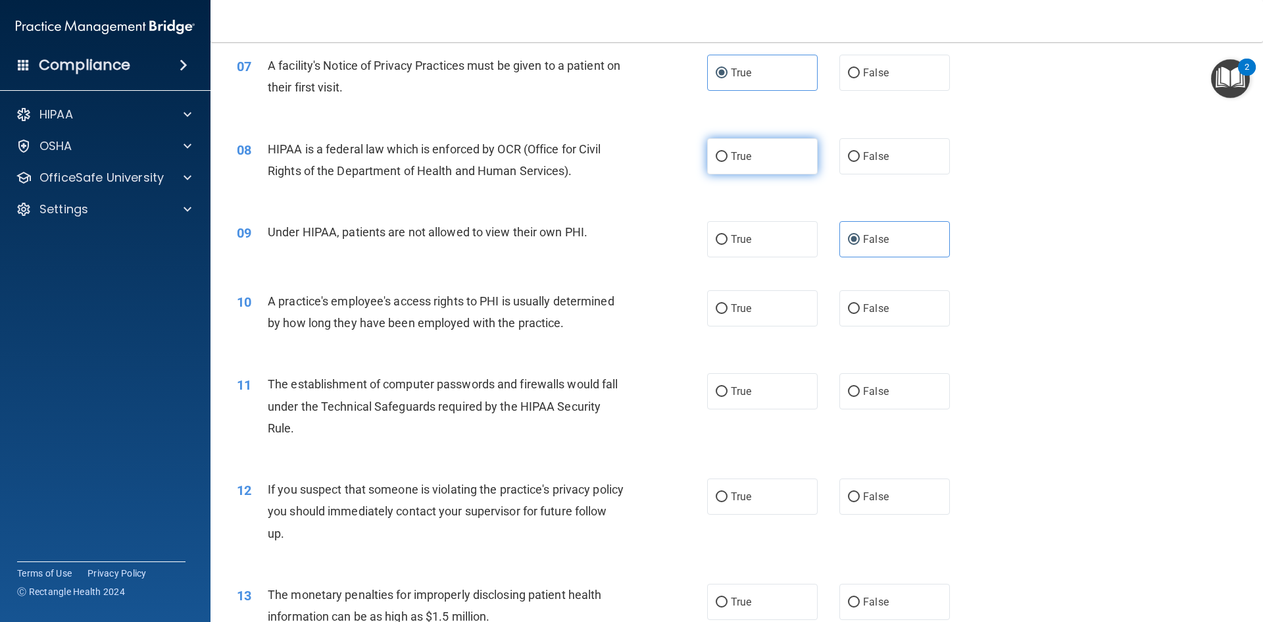
radio input "true"
click at [919, 309] on label "False" at bounding box center [894, 308] width 111 height 36
click at [860, 309] on input "False" at bounding box center [854, 309] width 12 height 10
radio input "true"
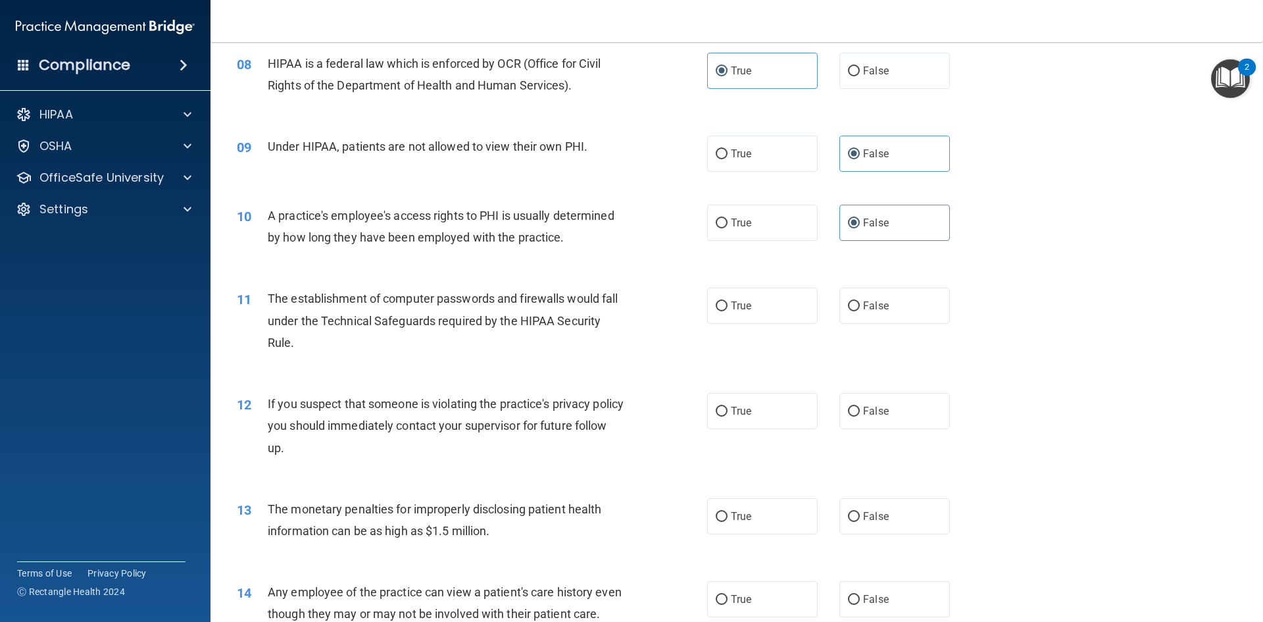
scroll to position [789, 0]
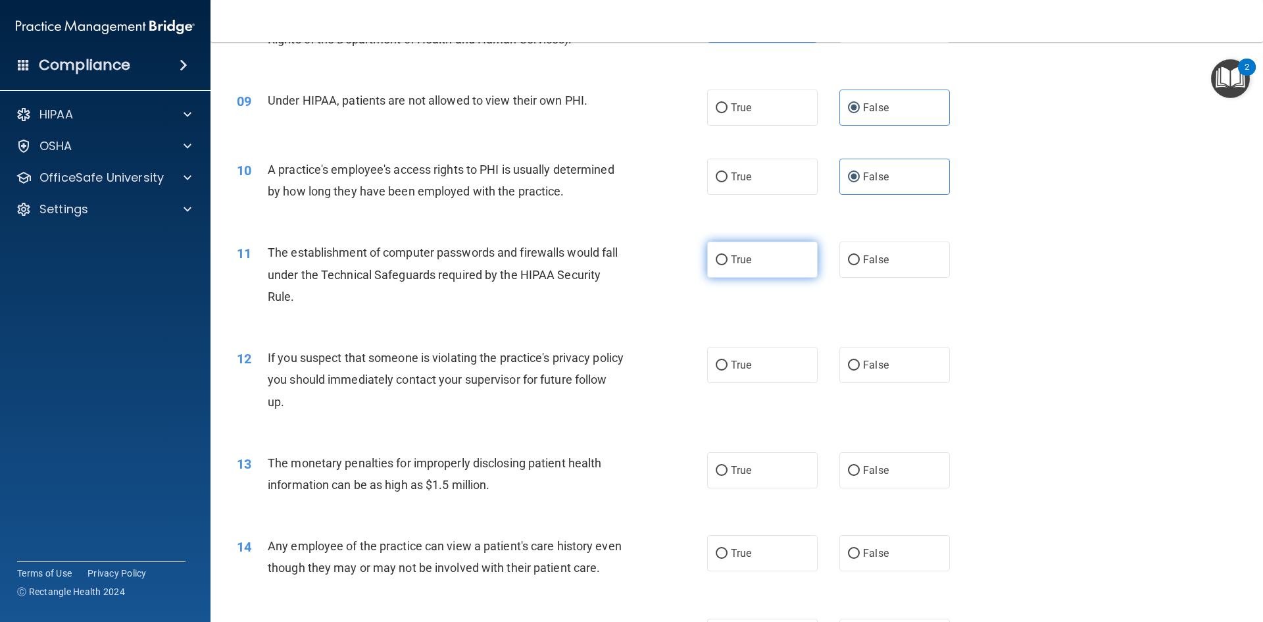
click at [709, 258] on label "True" at bounding box center [762, 259] width 111 height 36
click at [716, 258] on input "True" at bounding box center [722, 260] width 12 height 10
radio input "true"
click at [726, 373] on label "True" at bounding box center [762, 365] width 111 height 36
click at [726, 370] on input "True" at bounding box center [722, 365] width 12 height 10
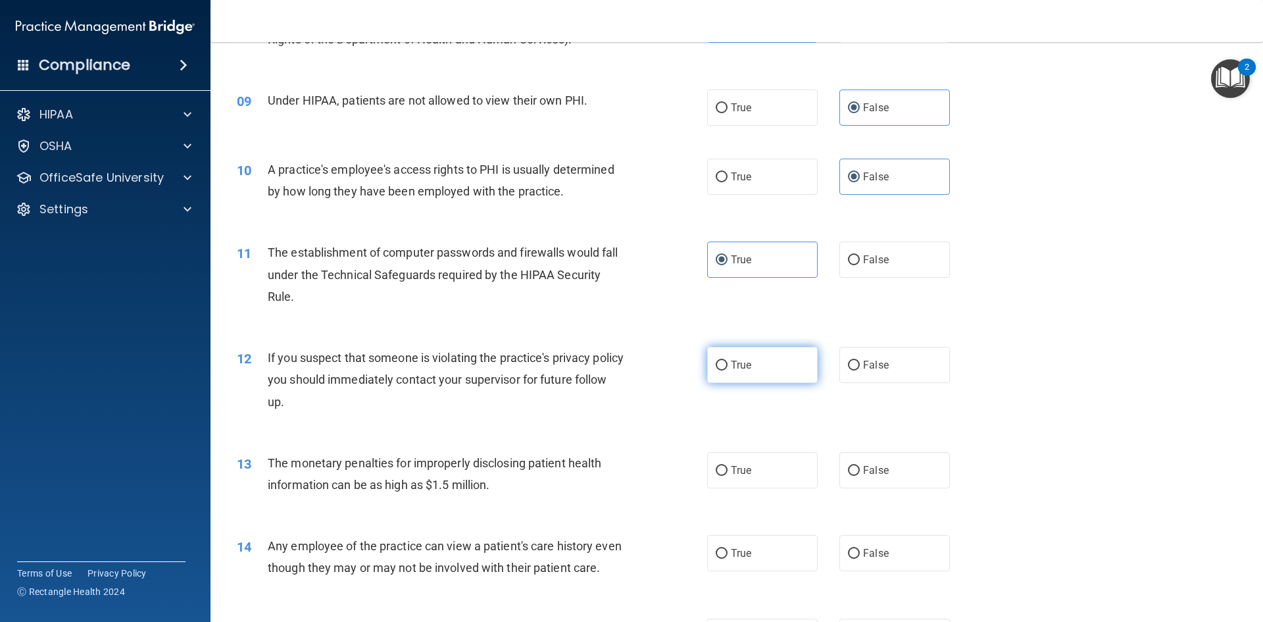
radio input "true"
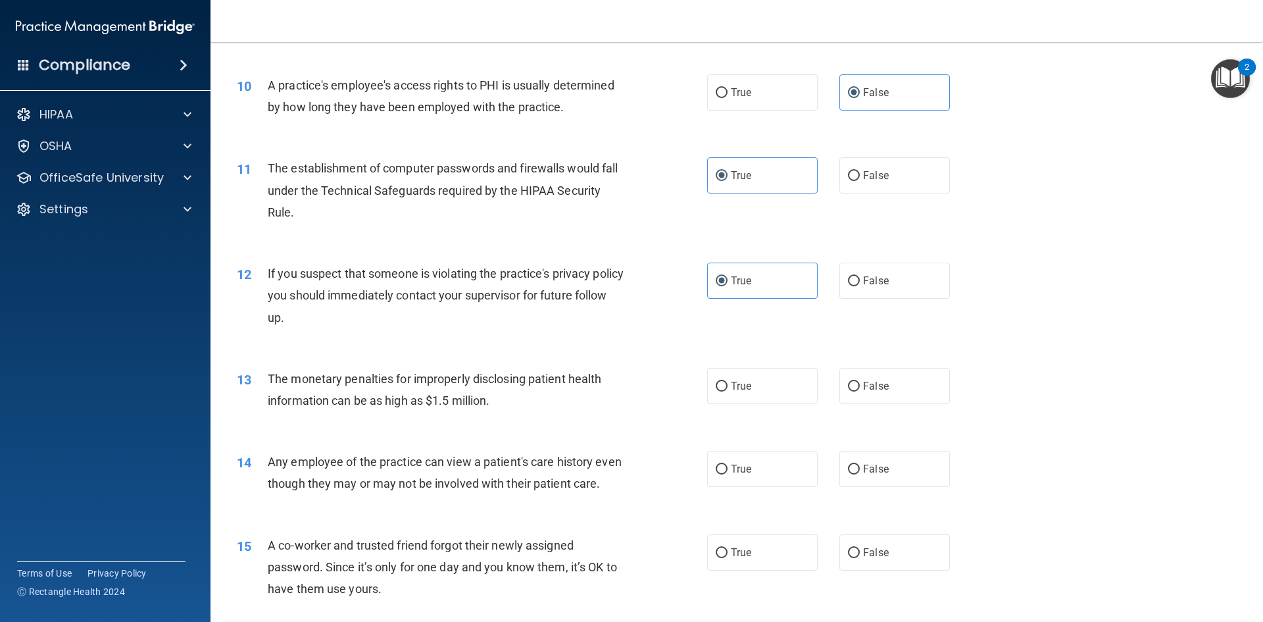
scroll to position [921, 0]
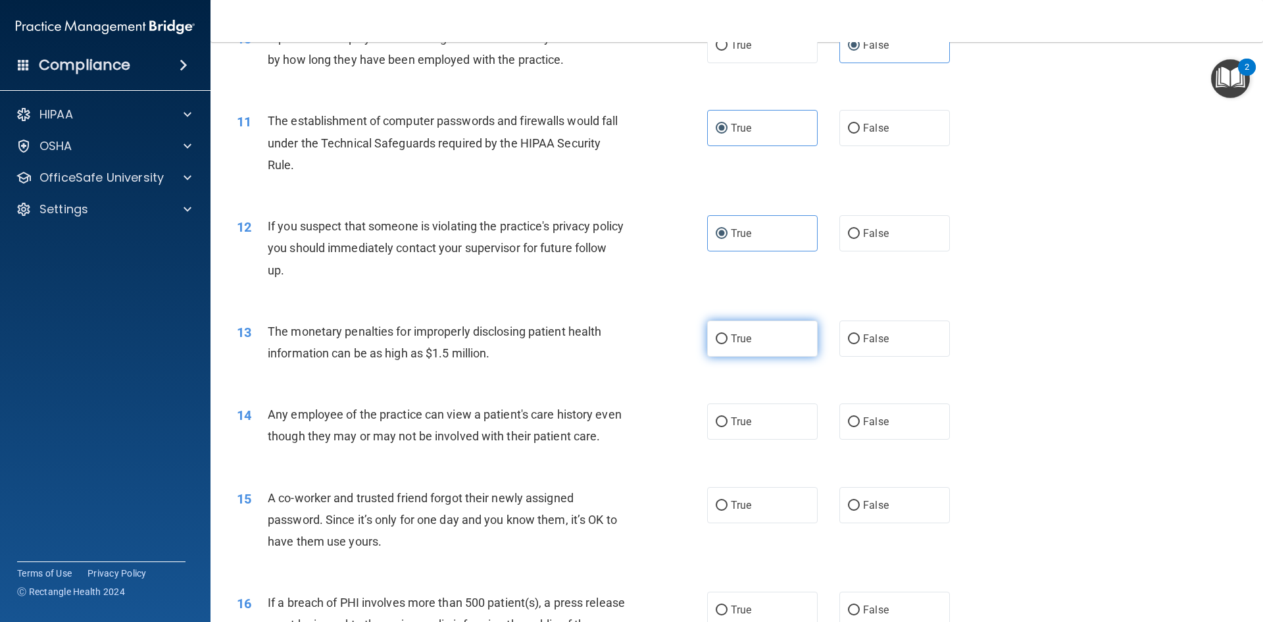
click at [731, 337] on span "True" at bounding box center [741, 338] width 20 height 12
click at [728, 337] on input "True" at bounding box center [722, 339] width 12 height 10
radio input "true"
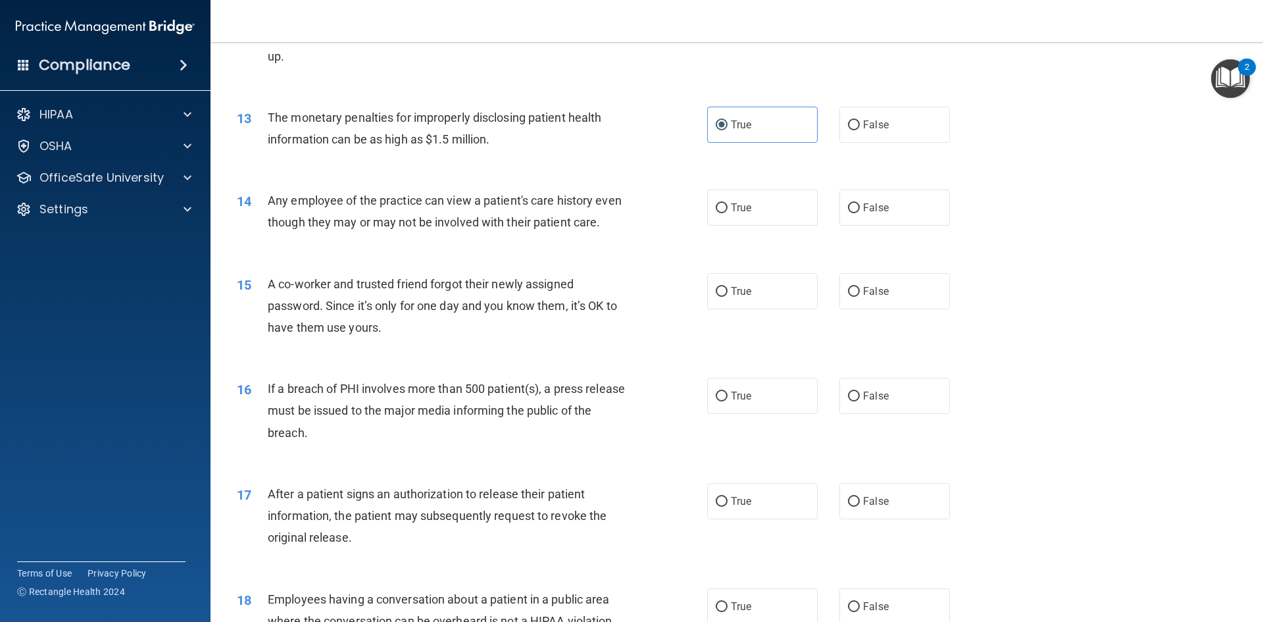
scroll to position [1184, 0]
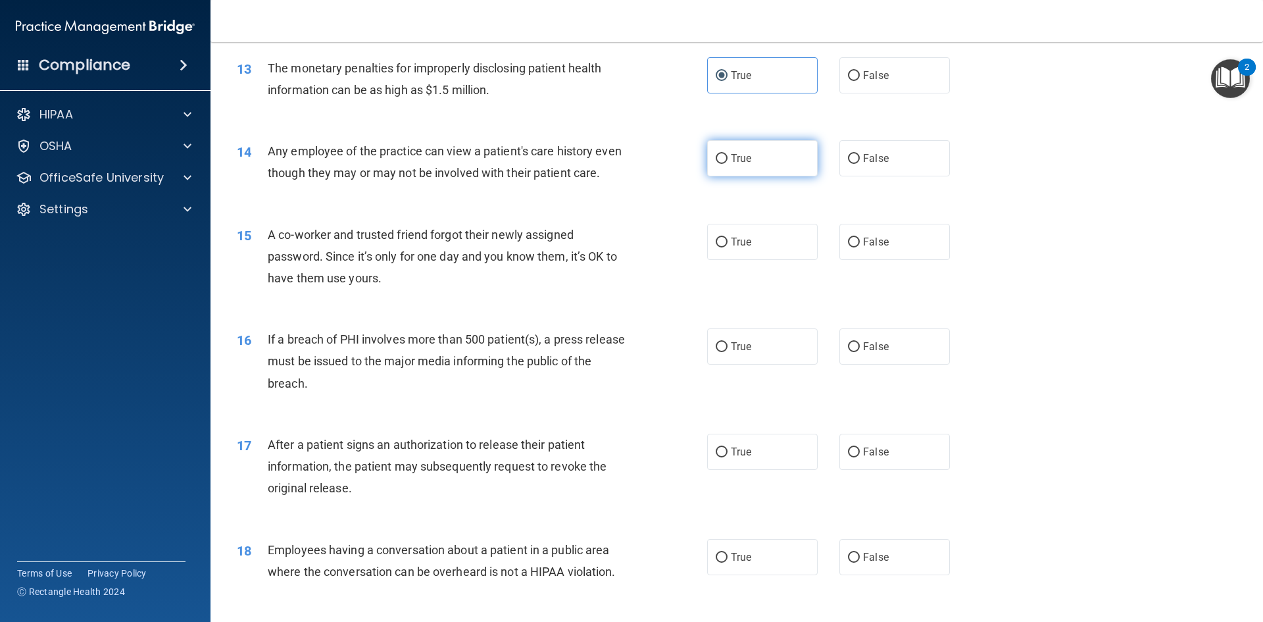
click at [724, 159] on label "True" at bounding box center [762, 158] width 111 height 36
click at [724, 159] on input "True" at bounding box center [722, 159] width 12 height 10
radio input "true"
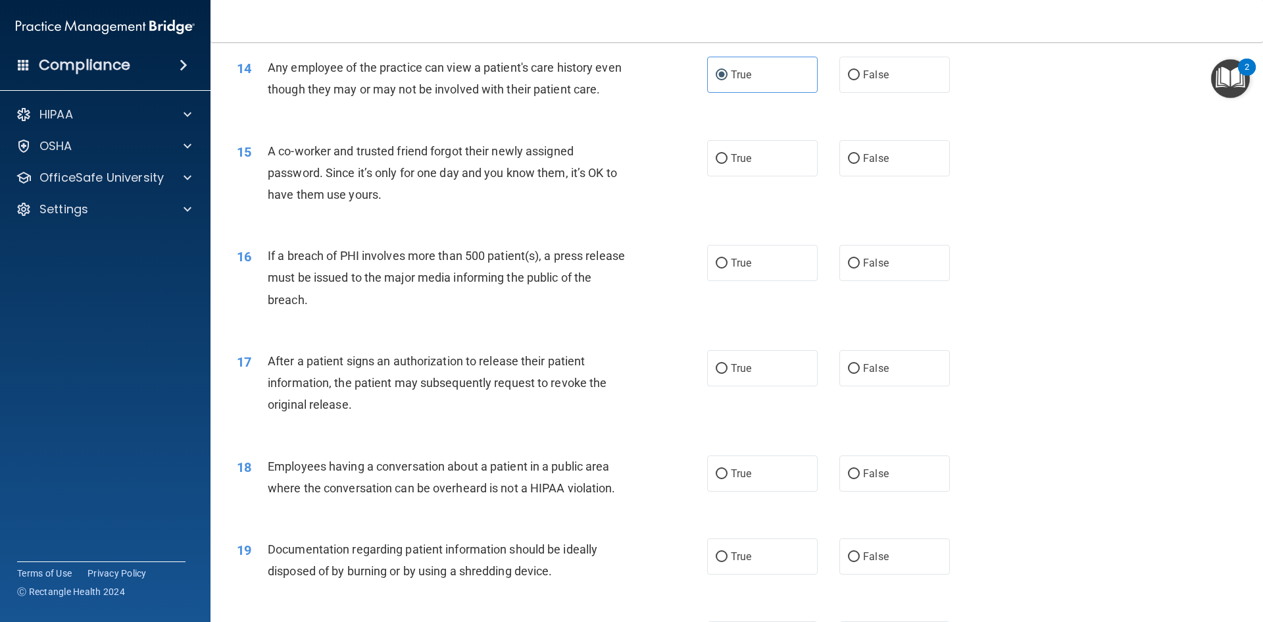
scroll to position [1316, 0]
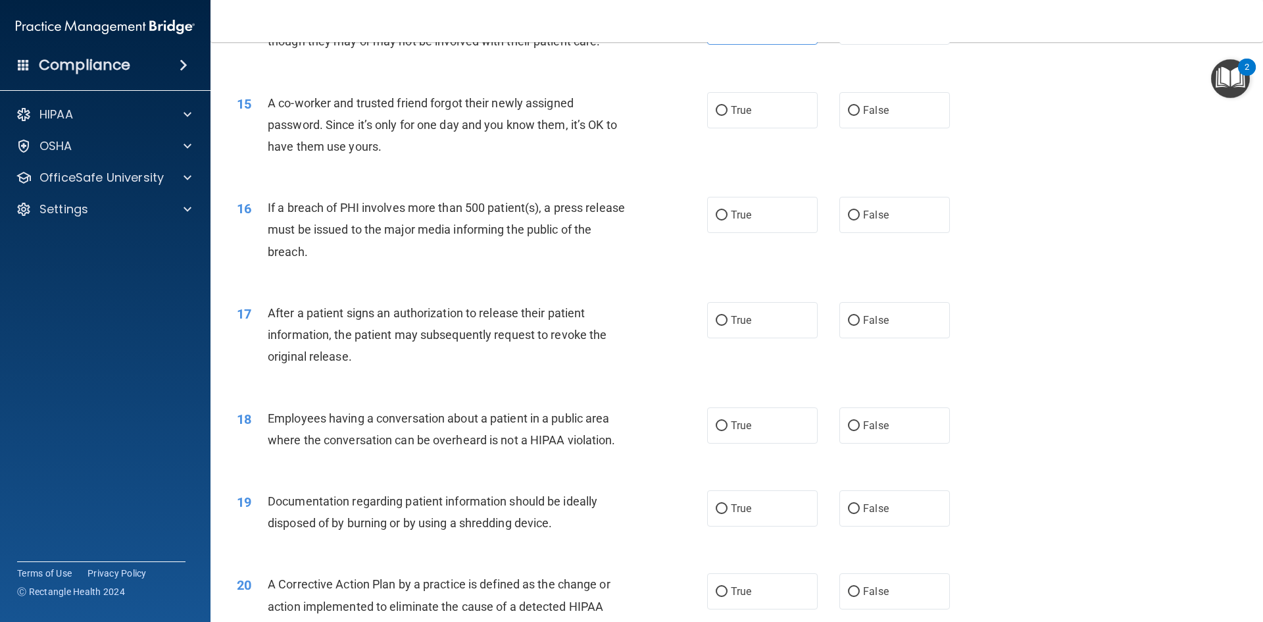
click at [443, 181] on div "15 A co-worker and trusted friend forgot their newly assigned password. Since i…" at bounding box center [737, 128] width 1020 height 105
click at [830, 118] on div "True False" at bounding box center [839, 110] width 265 height 36
click at [848, 116] on input "False" at bounding box center [854, 111] width 12 height 10
radio input "true"
click at [439, 262] on div "If a breach of PHI involves more than 500 patient(s), a press release must be i…" at bounding box center [452, 230] width 368 height 66
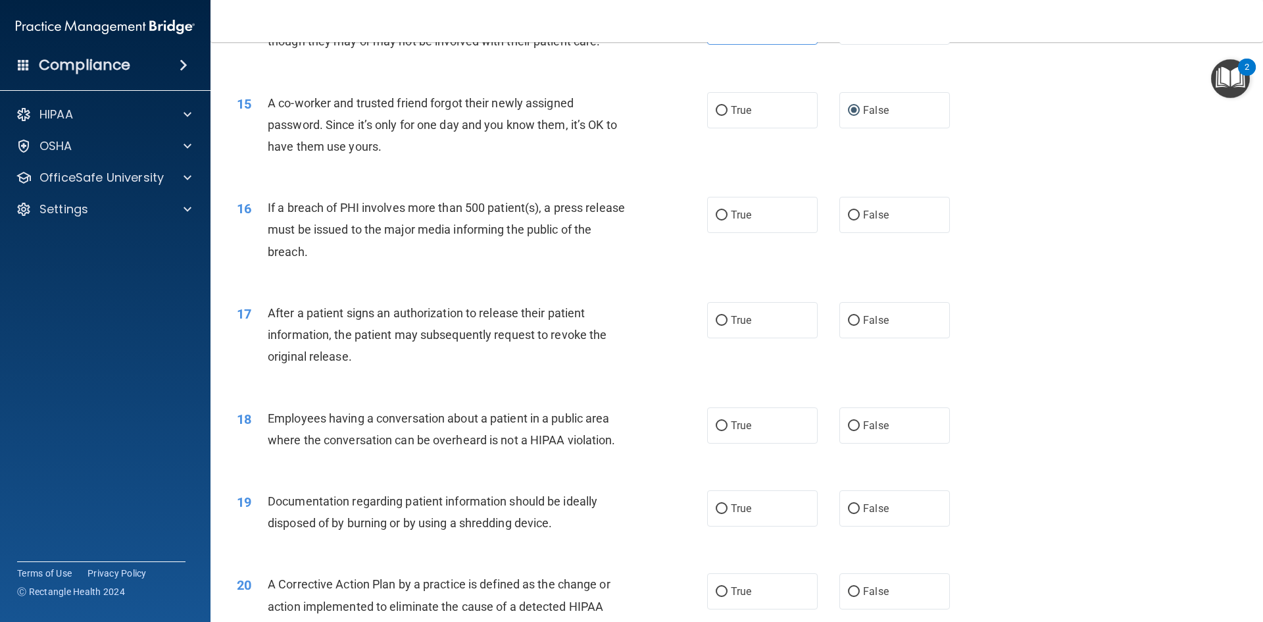
scroll to position [1447, 0]
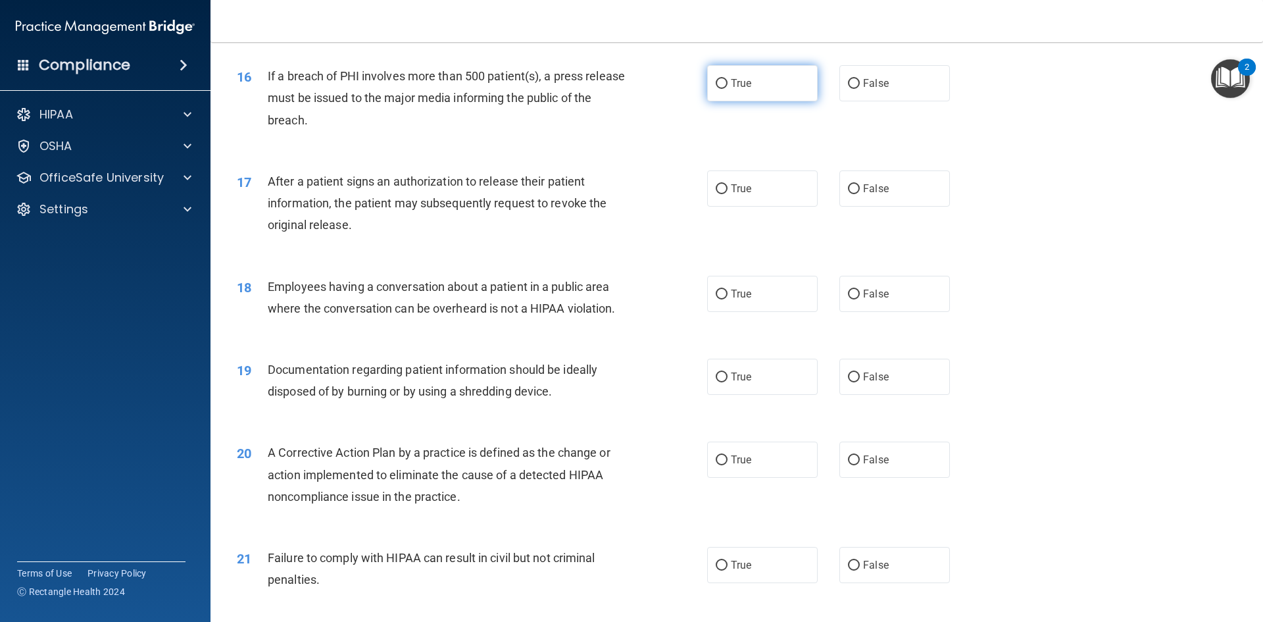
click at [731, 89] on span "True" at bounding box center [741, 83] width 20 height 12
click at [728, 89] on input "True" at bounding box center [722, 84] width 12 height 10
radio input "true"
click at [392, 236] on div "After a patient signs an authorization to release their patient information, th…" at bounding box center [452, 203] width 368 height 66
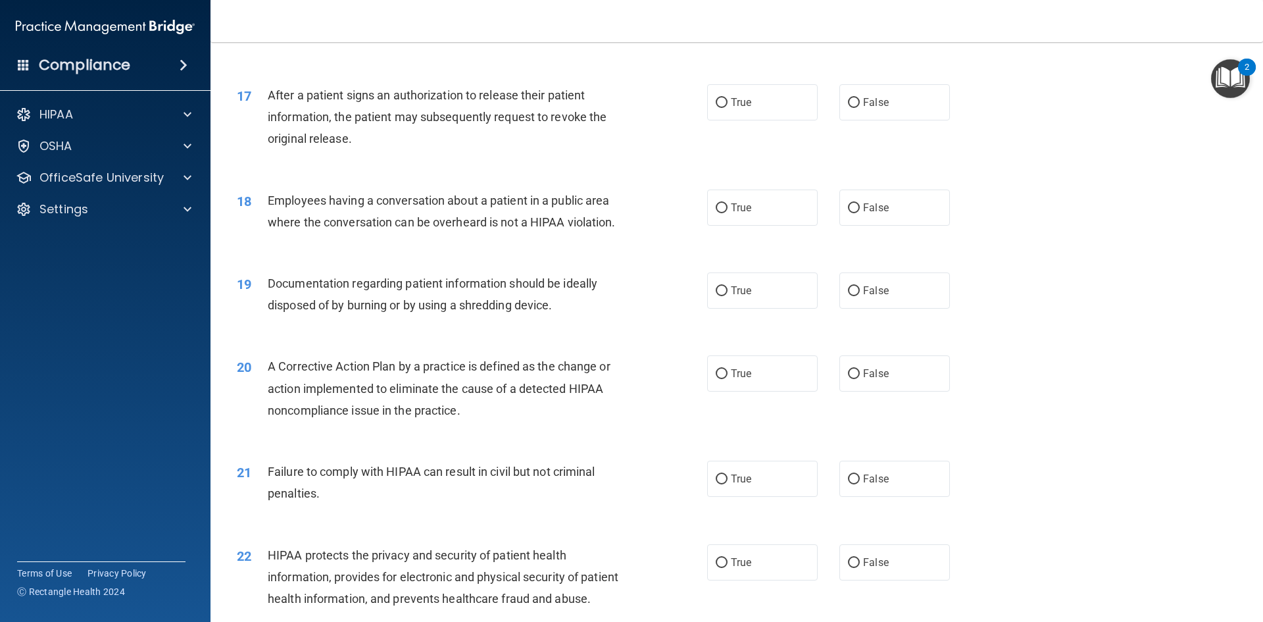
scroll to position [1579, 0]
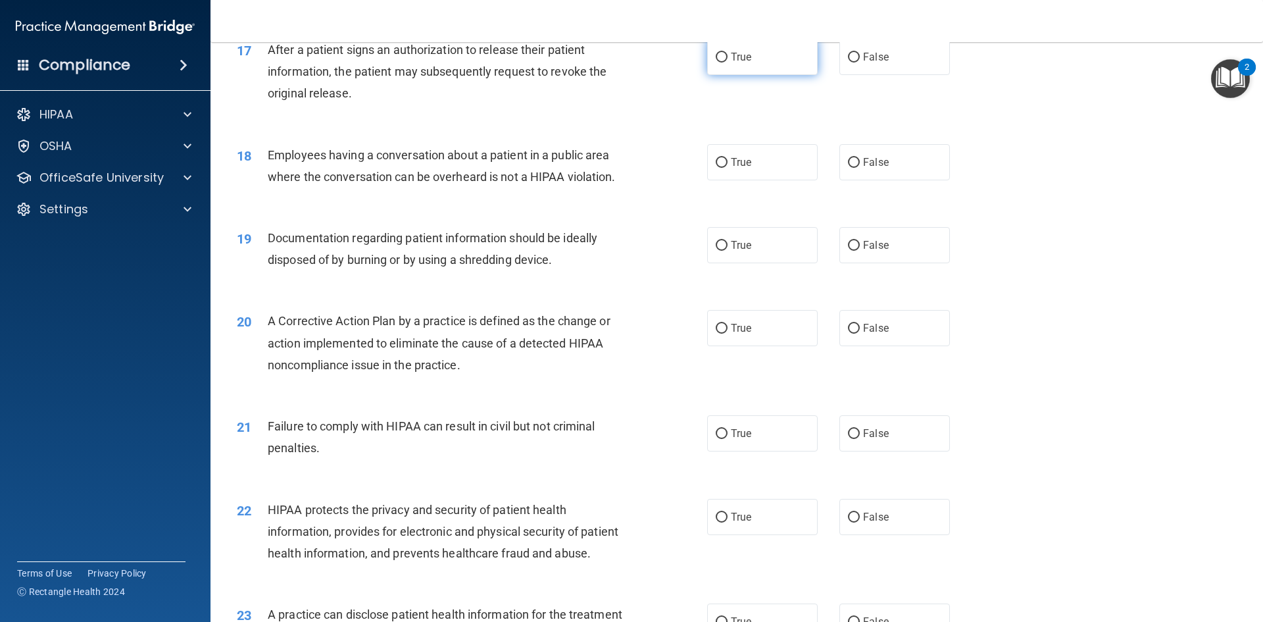
click at [731, 63] on span "True" at bounding box center [741, 57] width 20 height 12
click at [728, 62] on input "True" at bounding box center [722, 58] width 12 height 10
radio input "true"
click at [880, 168] on span "False" at bounding box center [876, 162] width 26 height 12
click at [860, 168] on input "False" at bounding box center [854, 163] width 12 height 10
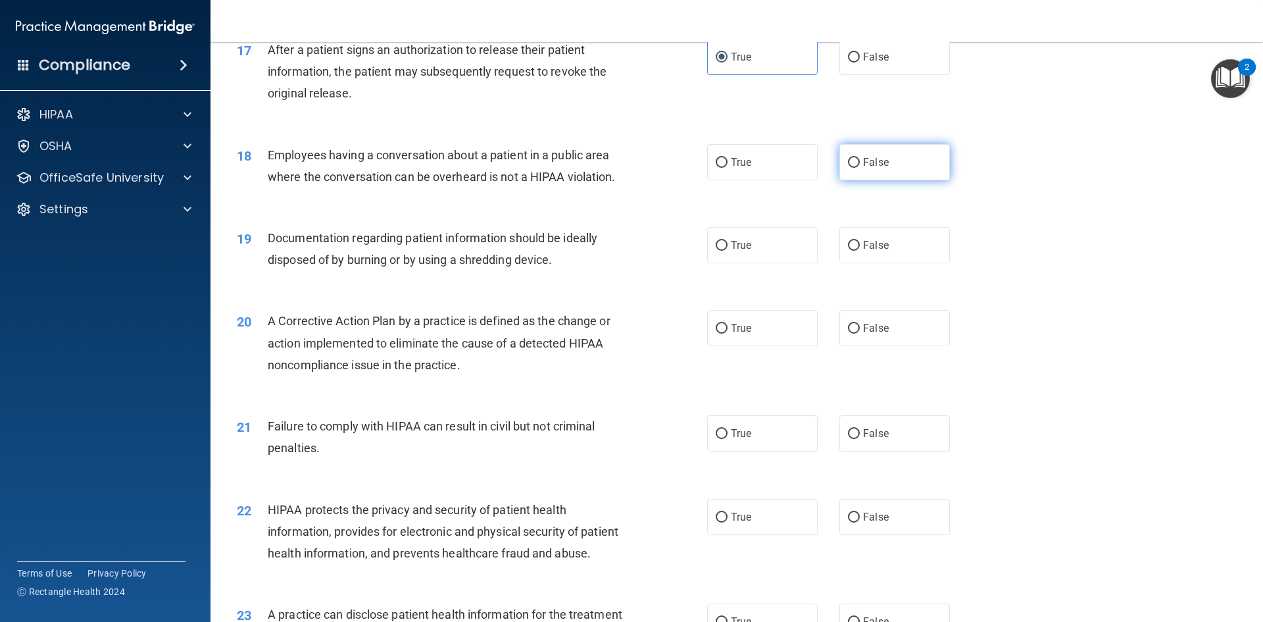
radio input "true"
click at [479, 277] on div "19 Documentation regarding patient information should be ideally disposed of by…" at bounding box center [472, 252] width 510 height 50
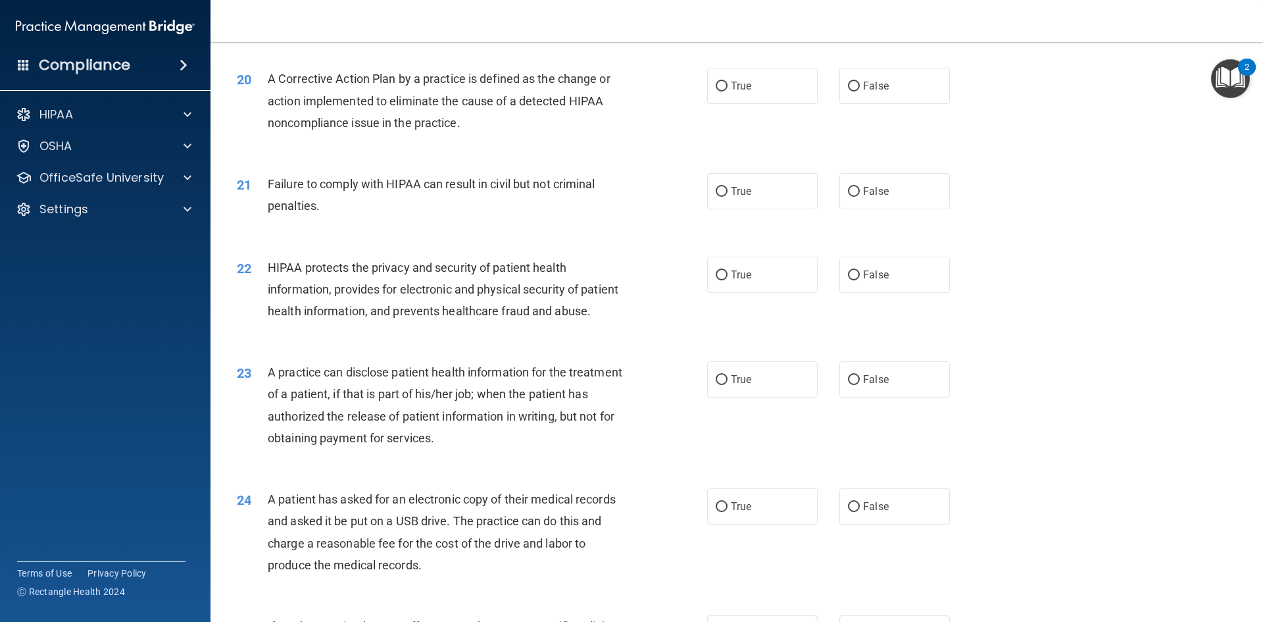
scroll to position [1702, 0]
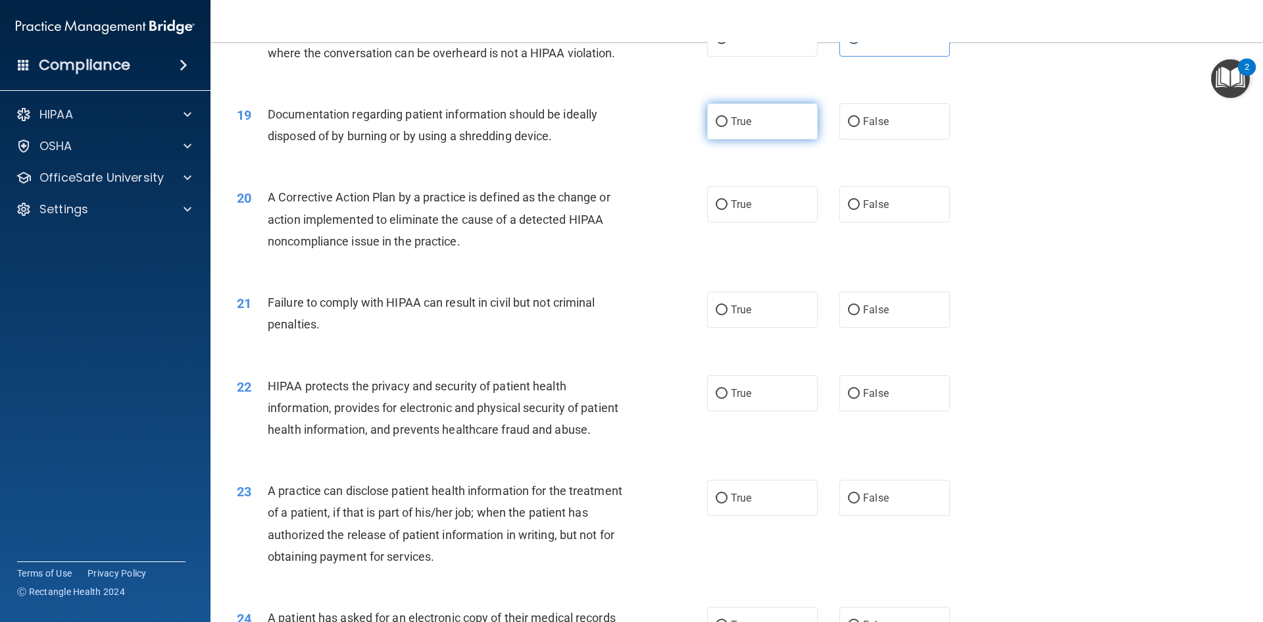
click at [785, 139] on label "True" at bounding box center [762, 121] width 111 height 36
click at [728, 127] on input "True" at bounding box center [722, 122] width 12 height 10
radio input "true"
click at [731, 214] on label "True" at bounding box center [762, 204] width 111 height 36
click at [728, 210] on input "True" at bounding box center [722, 205] width 12 height 10
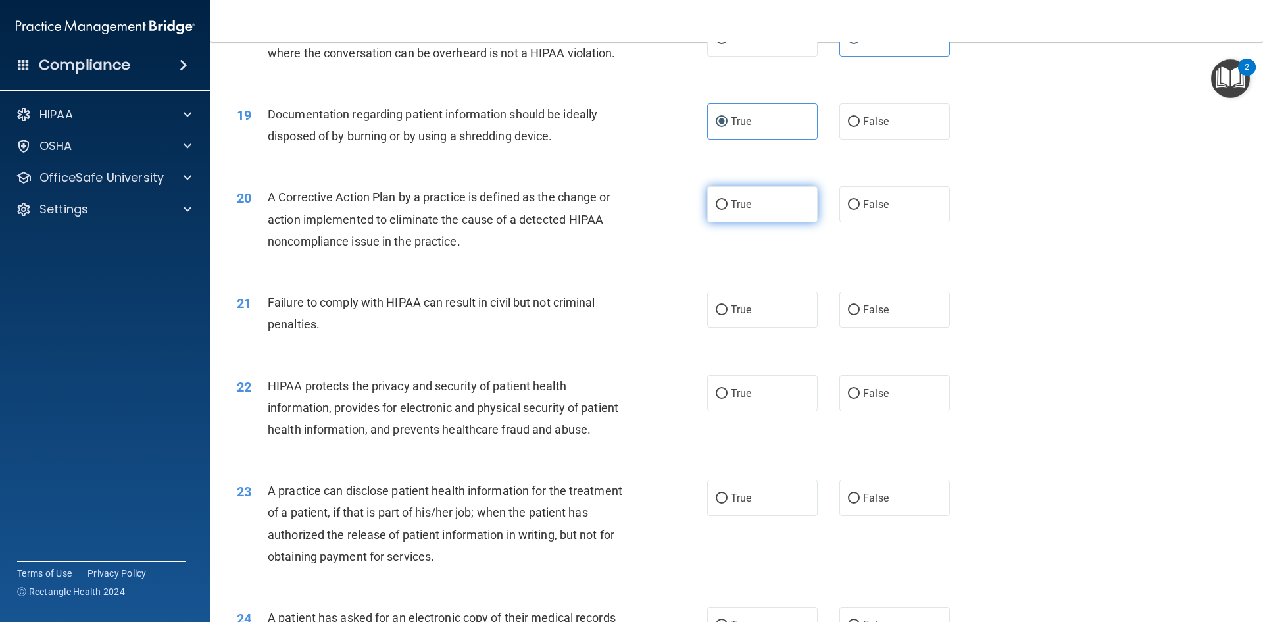
radio input "true"
click at [839, 322] on label "False" at bounding box center [894, 309] width 111 height 36
click at [848, 315] on input "False" at bounding box center [854, 310] width 12 height 10
radio input "true"
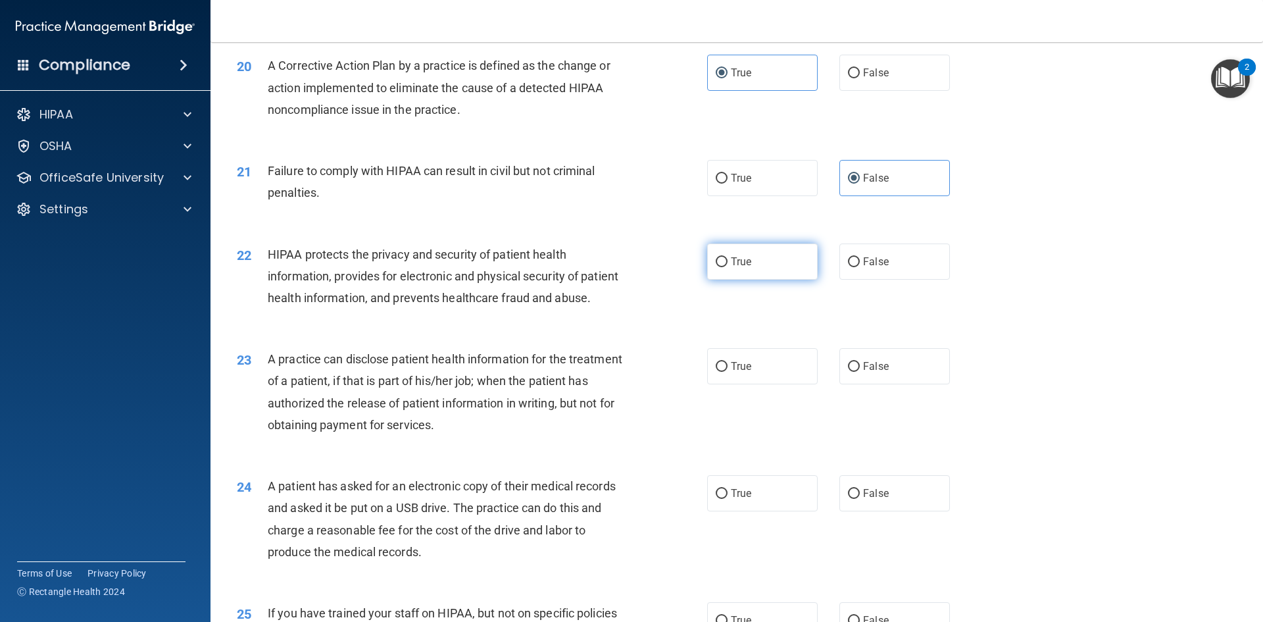
click at [731, 268] on span "True" at bounding box center [741, 261] width 20 height 12
click at [728, 267] on input "True" at bounding box center [722, 262] width 12 height 10
radio input "true"
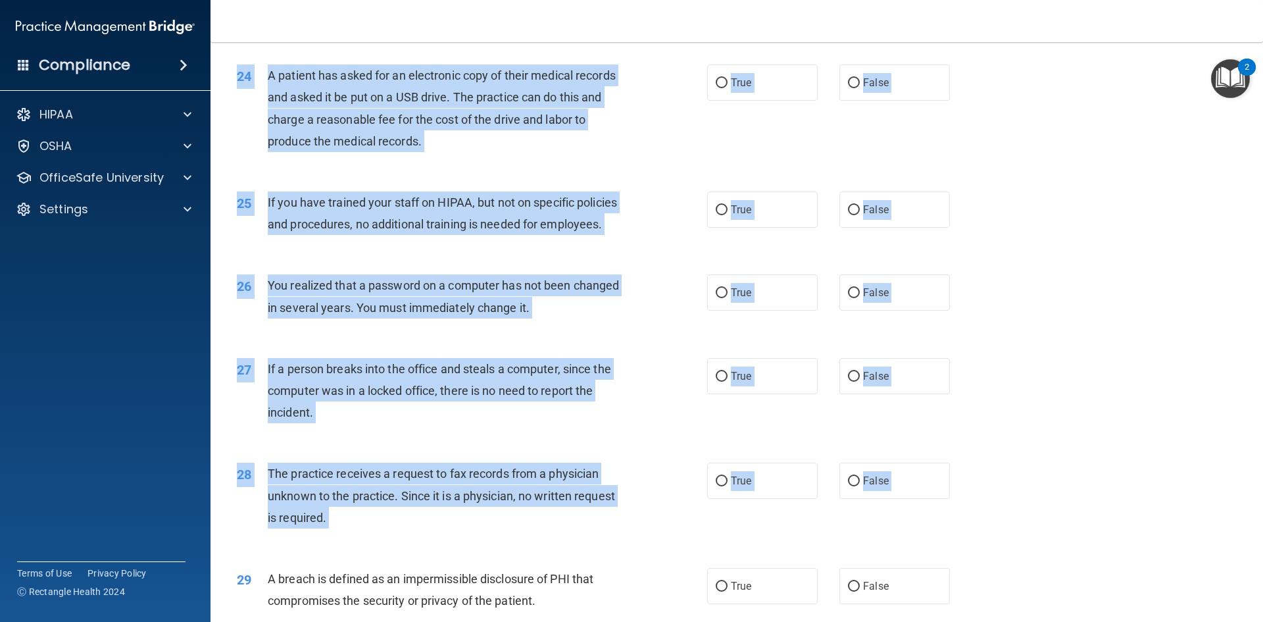
scroll to position [2492, 0]
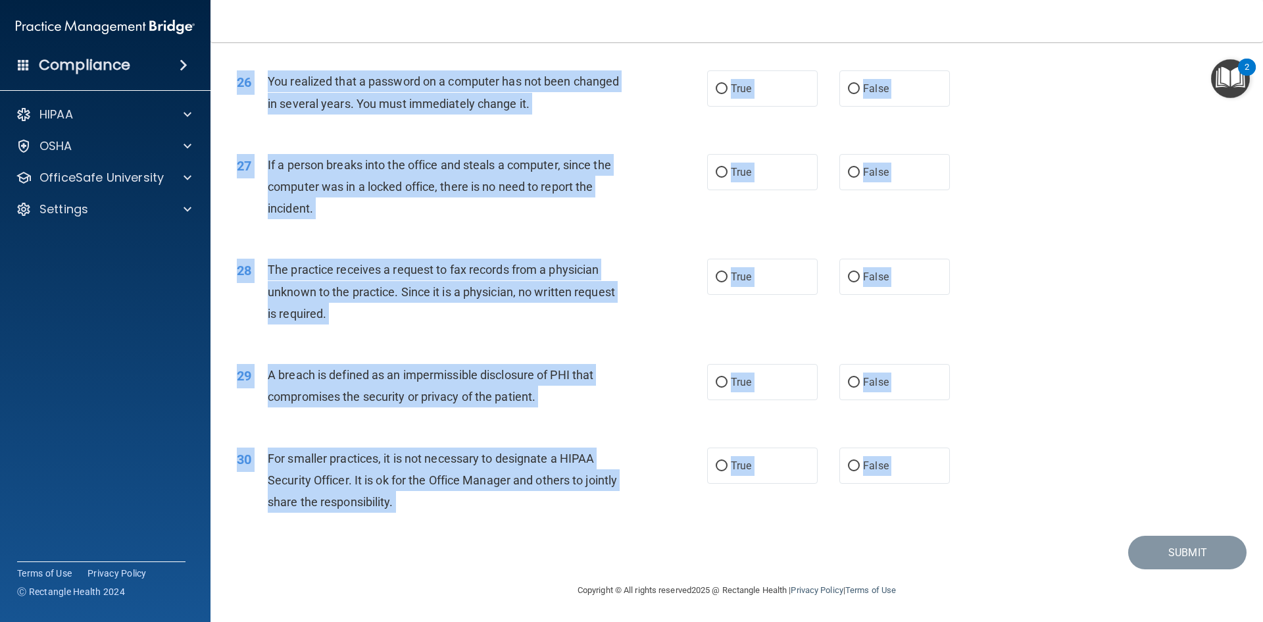
drag, startPoint x: 264, startPoint y: 268, endPoint x: 854, endPoint y: 541, distance: 649.6
copy main "A practice can disclose patient health information for the treatment of a patie…"
click at [620, 137] on div "27 If a person breaks into the office and steals a computer, since the computer…" at bounding box center [737, 189] width 1020 height 105
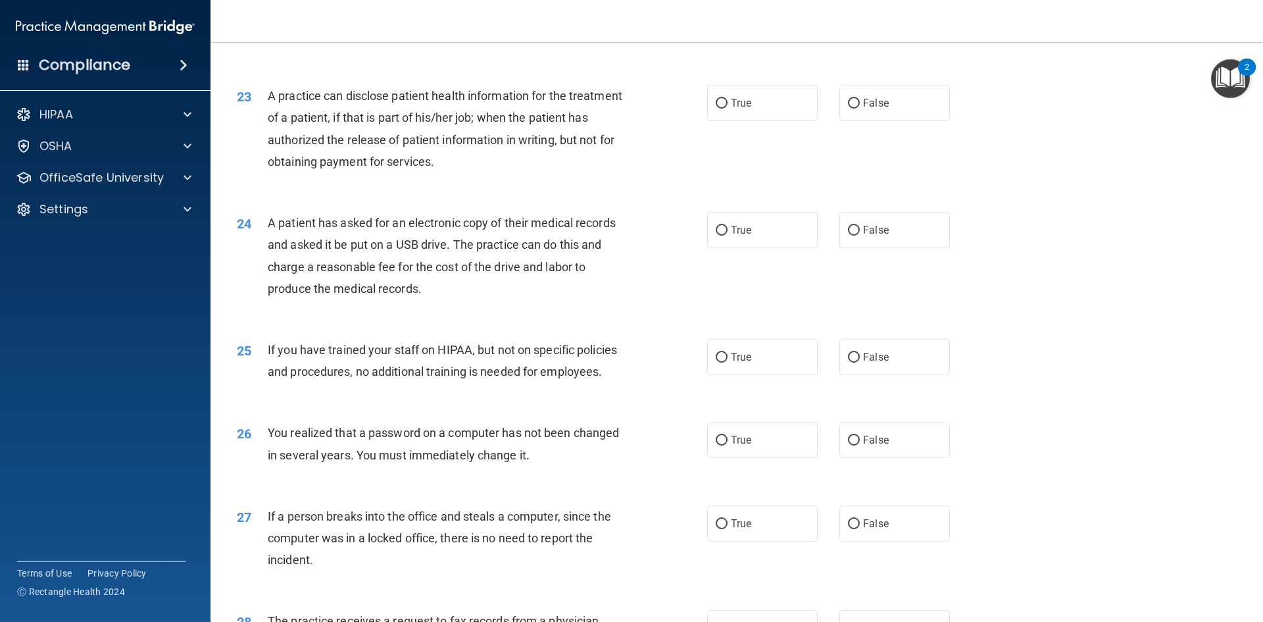
scroll to position [1966, 0]
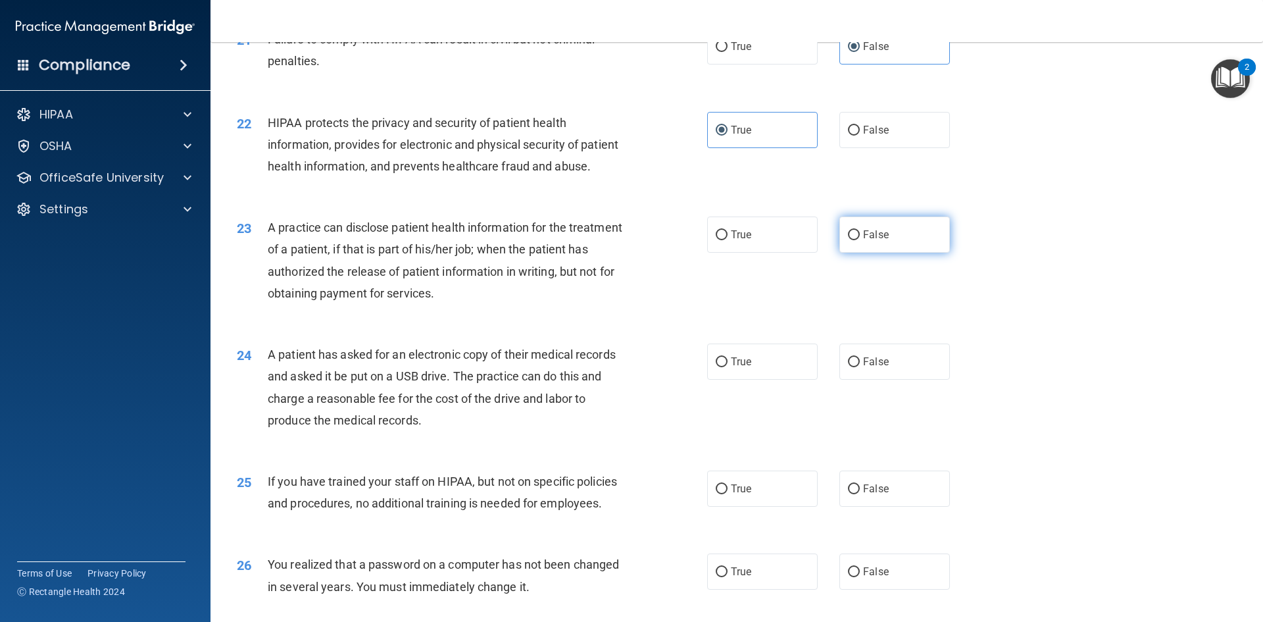
click at [863, 241] on span "False" at bounding box center [876, 234] width 26 height 12
click at [860, 240] on input "False" at bounding box center [854, 235] width 12 height 10
radio input "true"
click at [739, 368] on span "True" at bounding box center [741, 361] width 20 height 12
click at [728, 367] on input "True" at bounding box center [722, 362] width 12 height 10
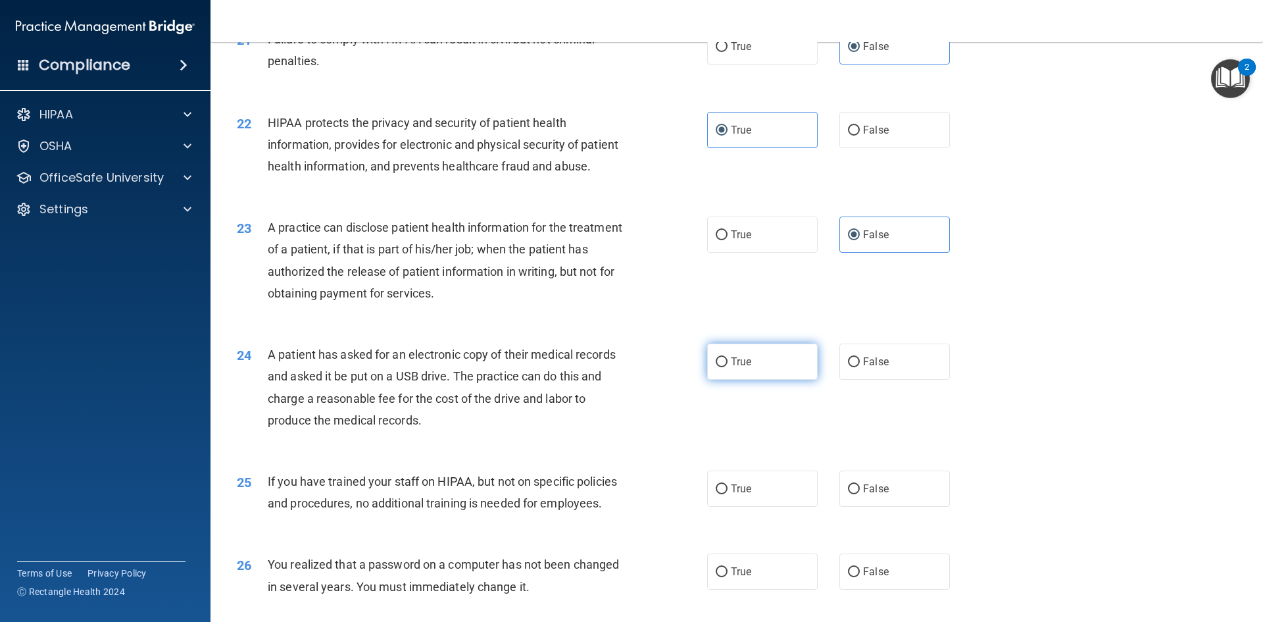
radio input "true"
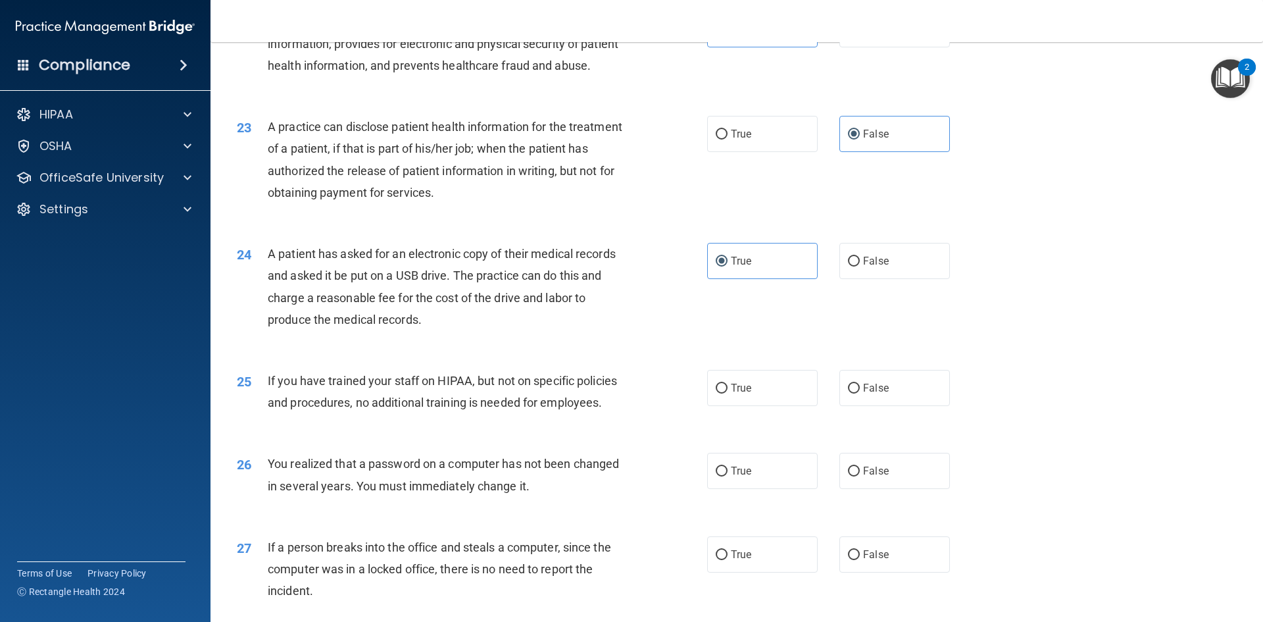
scroll to position [2097, 0]
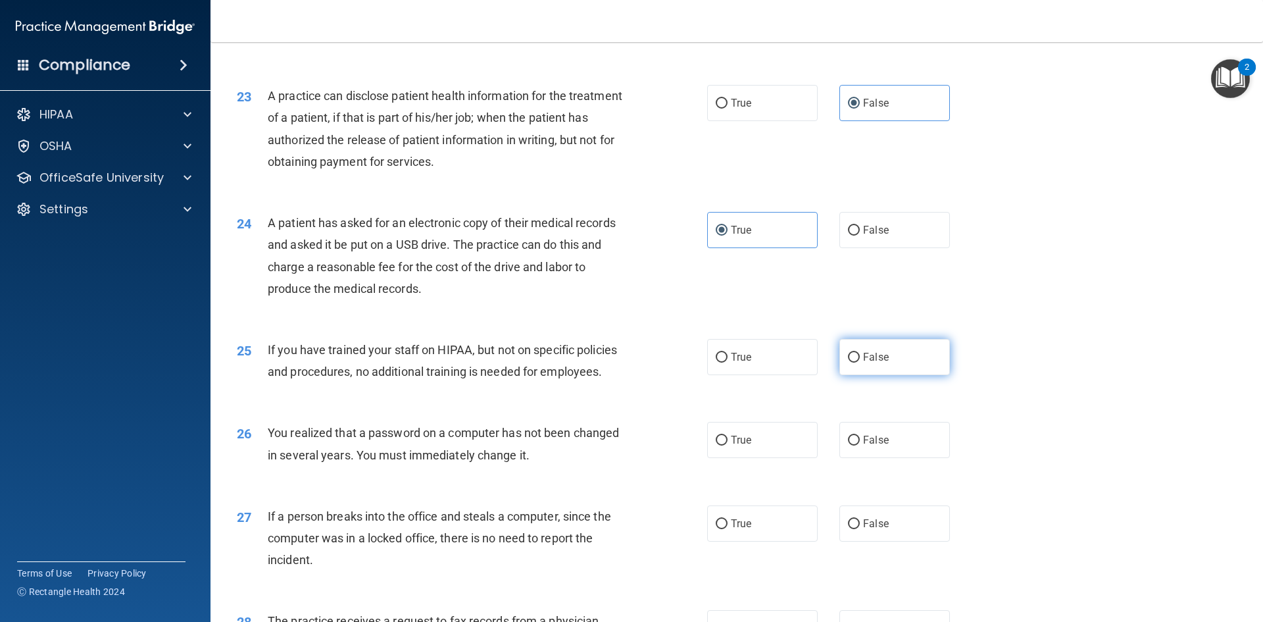
click at [886, 375] on label "False" at bounding box center [894, 357] width 111 height 36
click at [860, 362] on input "False" at bounding box center [854, 358] width 12 height 10
radio input "true"
click at [769, 458] on label "True" at bounding box center [762, 440] width 111 height 36
click at [728, 445] on input "True" at bounding box center [722, 440] width 12 height 10
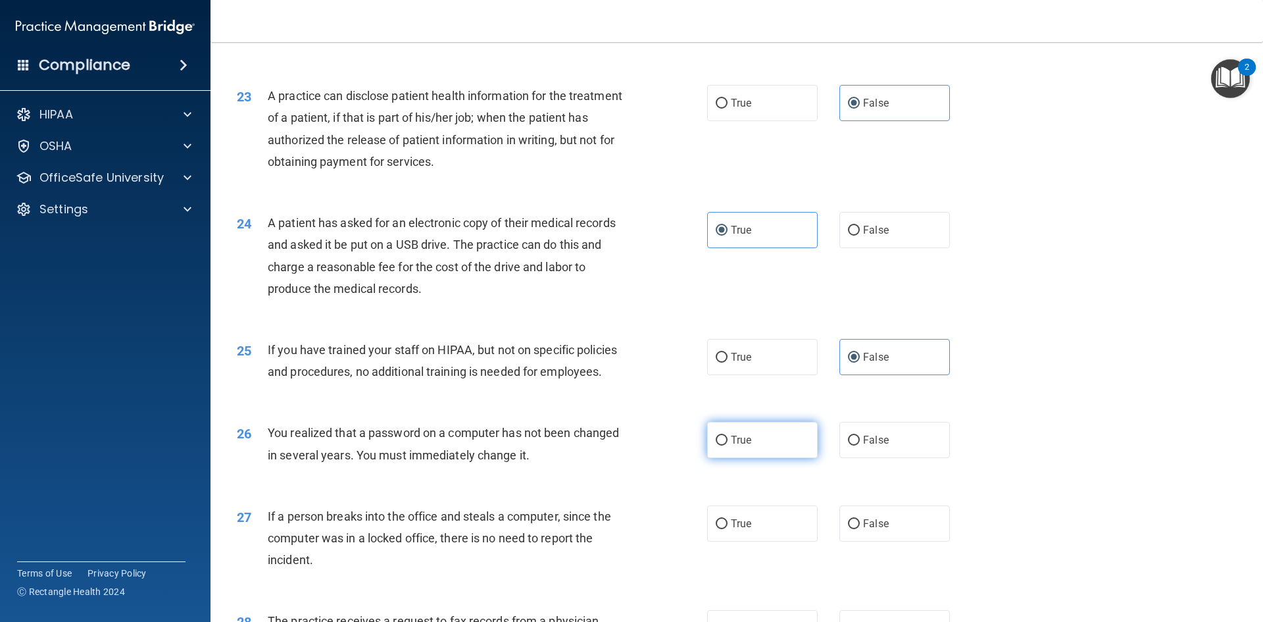
radio input "true"
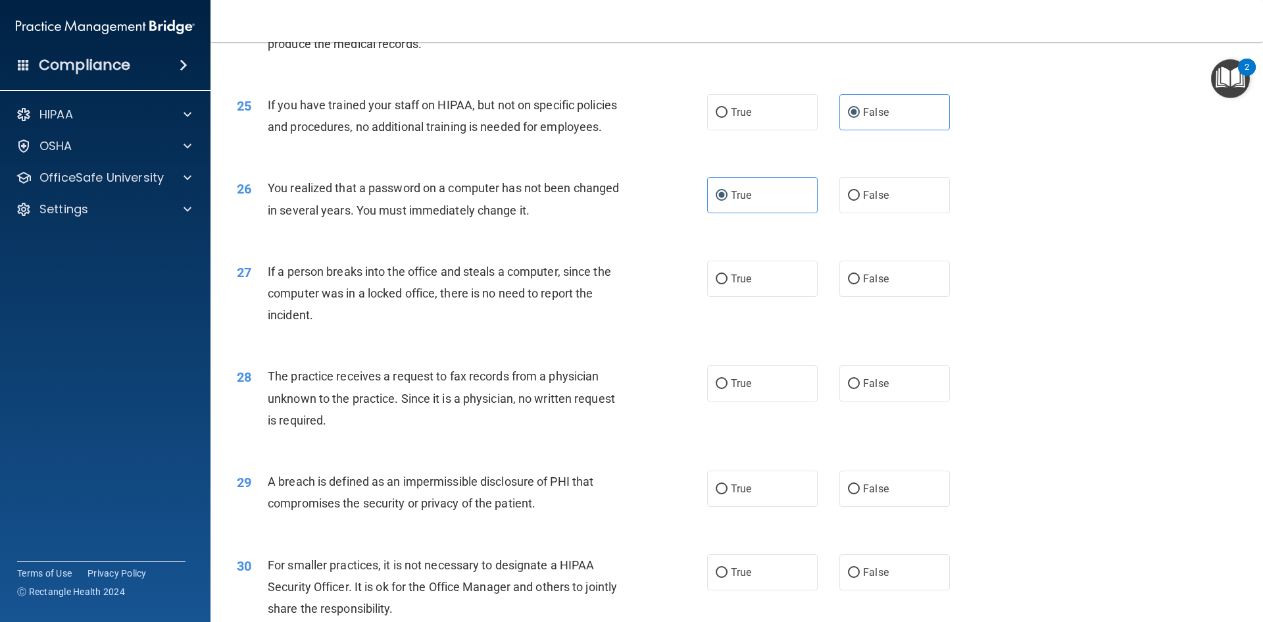
scroll to position [2360, 0]
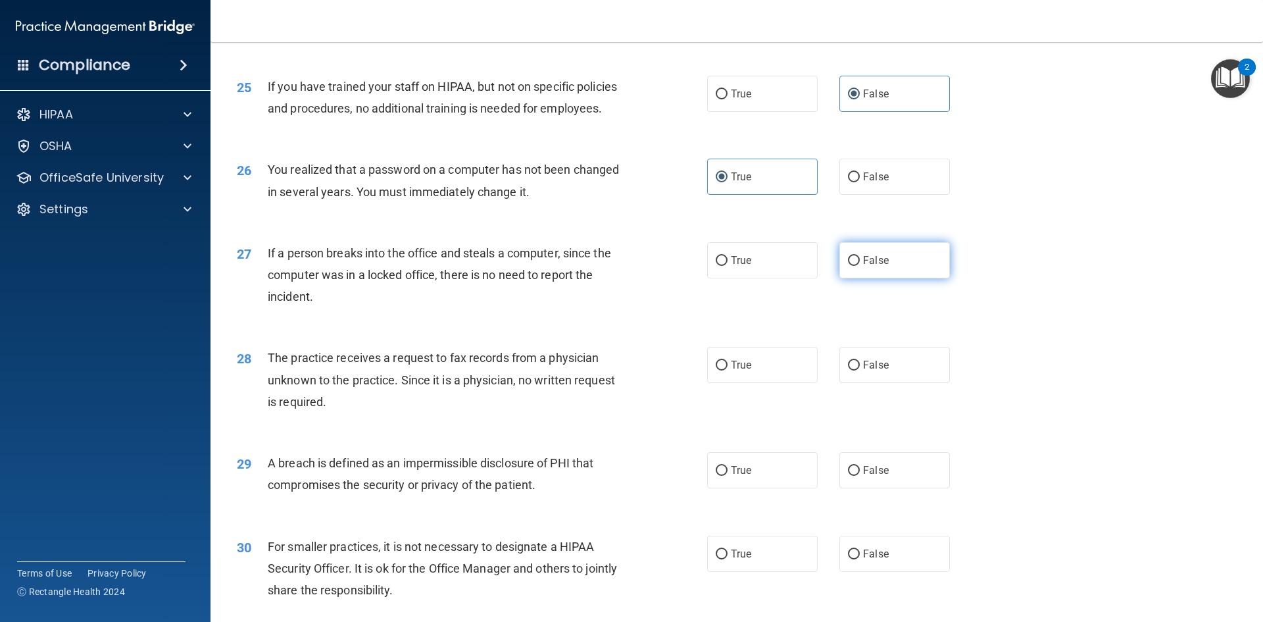
click at [860, 278] on label "False" at bounding box center [894, 260] width 111 height 36
click at [860, 266] on input "False" at bounding box center [854, 261] width 12 height 10
radio input "true"
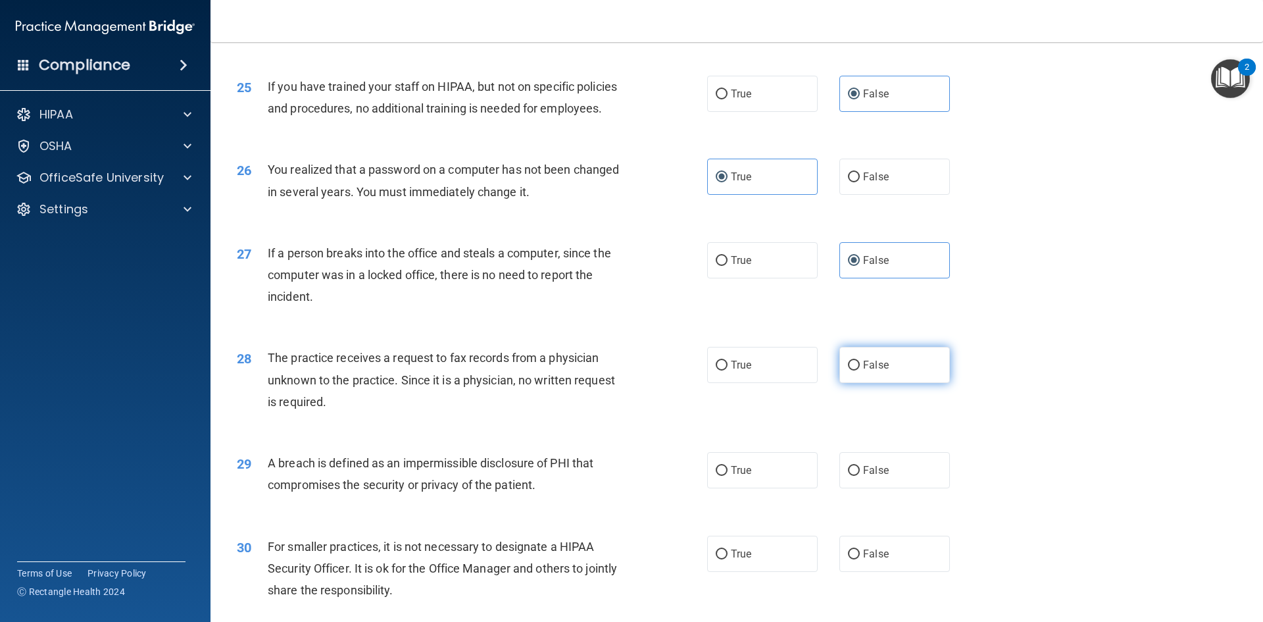
click at [863, 371] on span "False" at bounding box center [876, 365] width 26 height 12
click at [860, 370] on input "False" at bounding box center [854, 365] width 12 height 10
radio input "true"
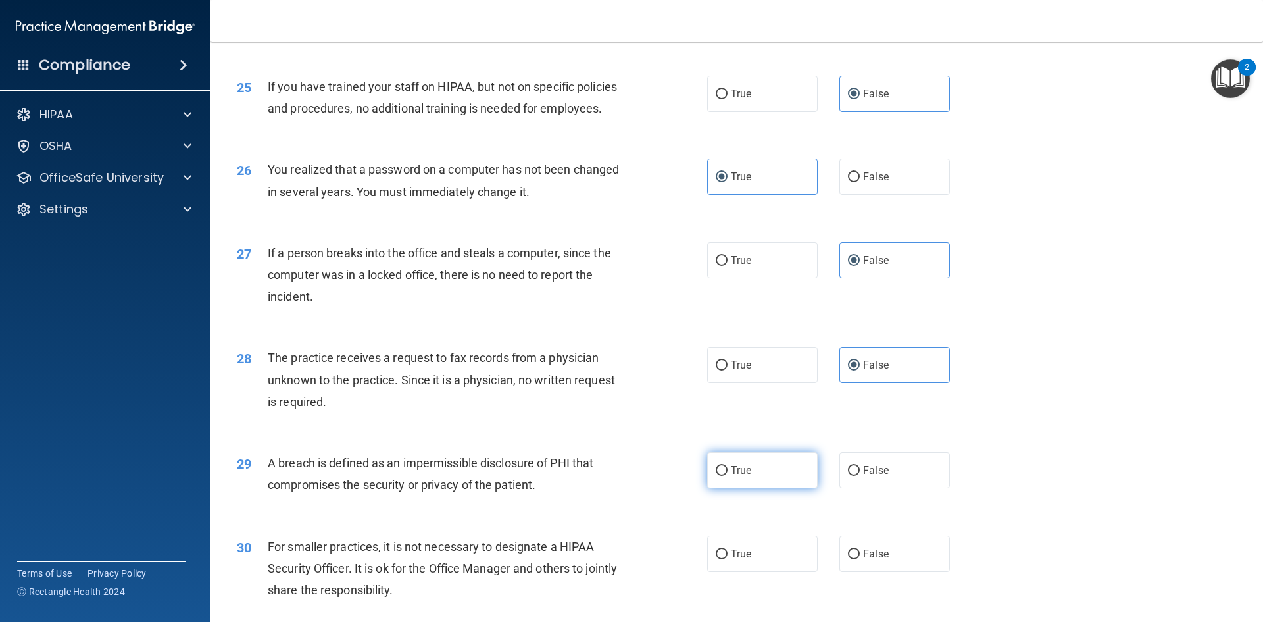
click at [760, 488] on label "True" at bounding box center [762, 470] width 111 height 36
click at [728, 476] on input "True" at bounding box center [722, 471] width 12 height 10
radio input "true"
click at [867, 572] on label "False" at bounding box center [894, 553] width 111 height 36
click at [860, 559] on input "False" at bounding box center [854, 554] width 12 height 10
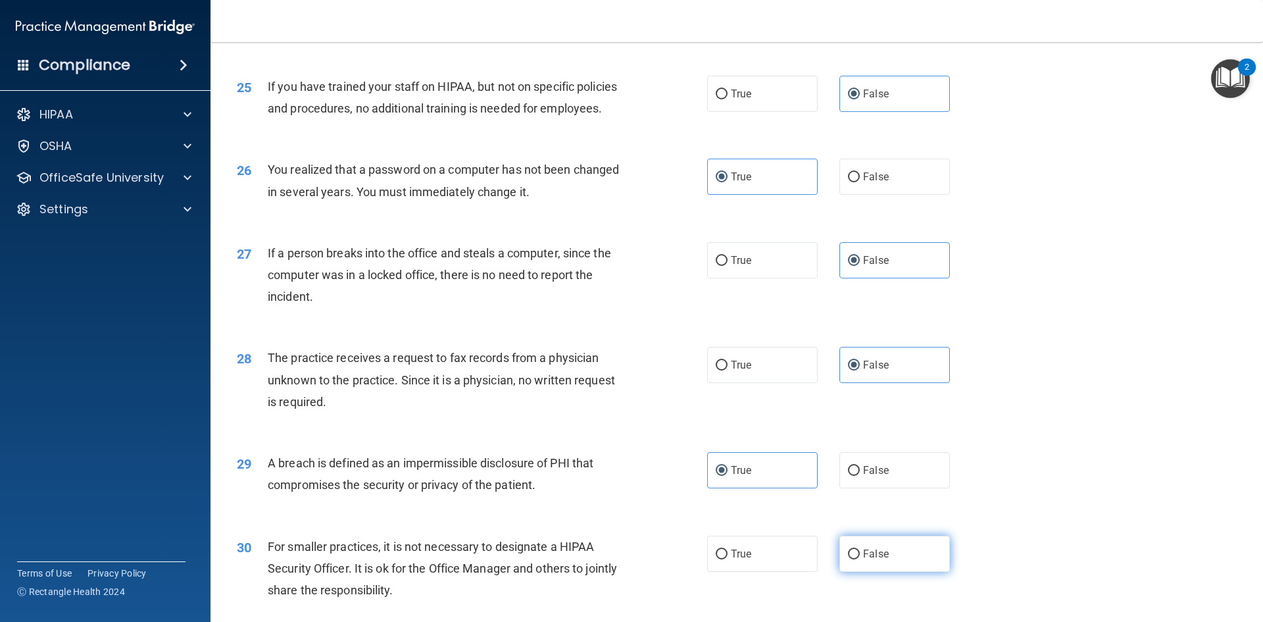
radio input "true"
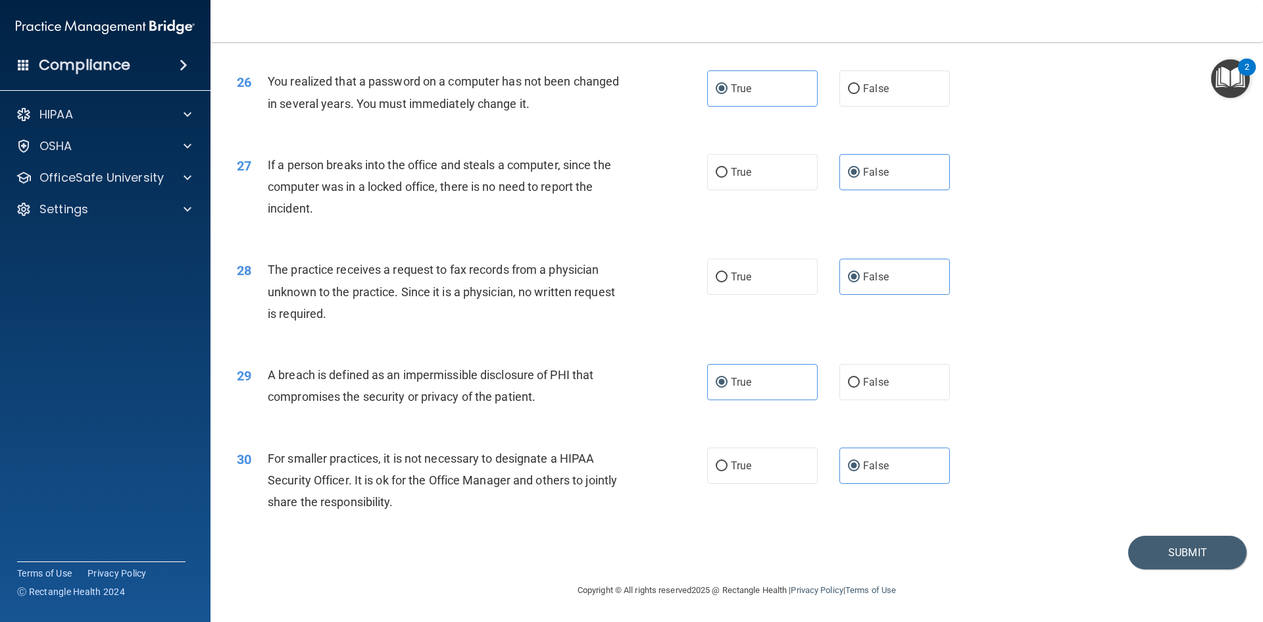
scroll to position [2492, 0]
click at [1025, 412] on div "29 A breach is defined as an impermissible disclosure of PHI that compromises t…" at bounding box center [737, 388] width 1020 height 83
click at [1147, 558] on button "Submit" at bounding box center [1187, 552] width 118 height 34
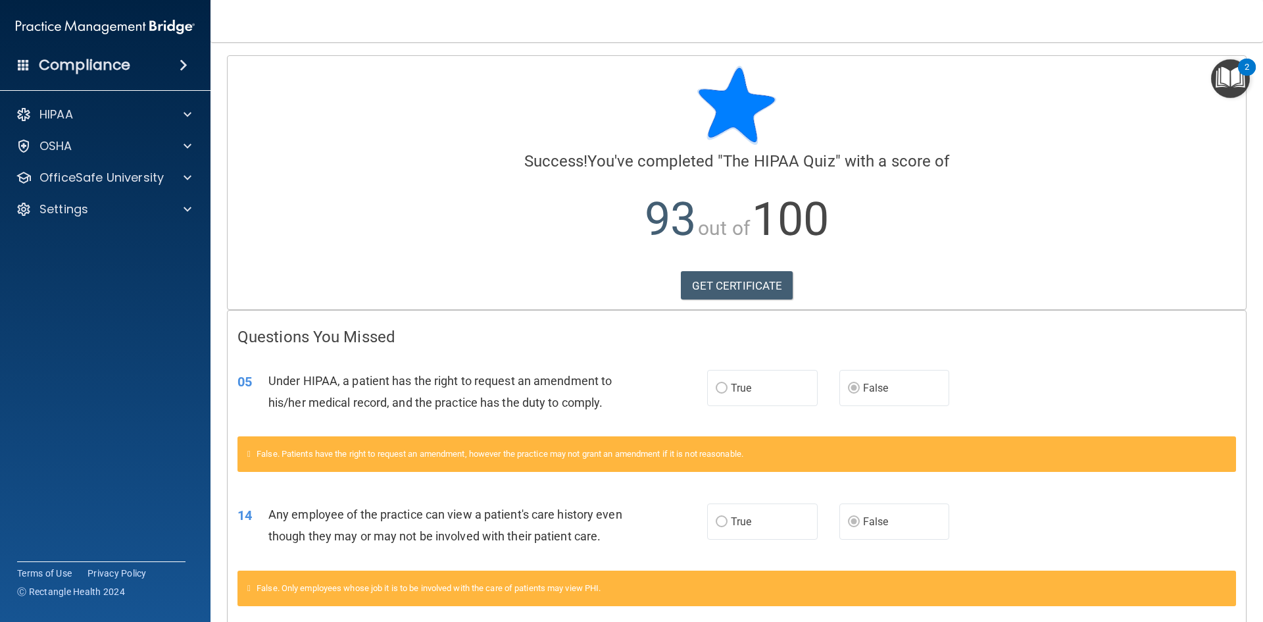
scroll to position [84, 0]
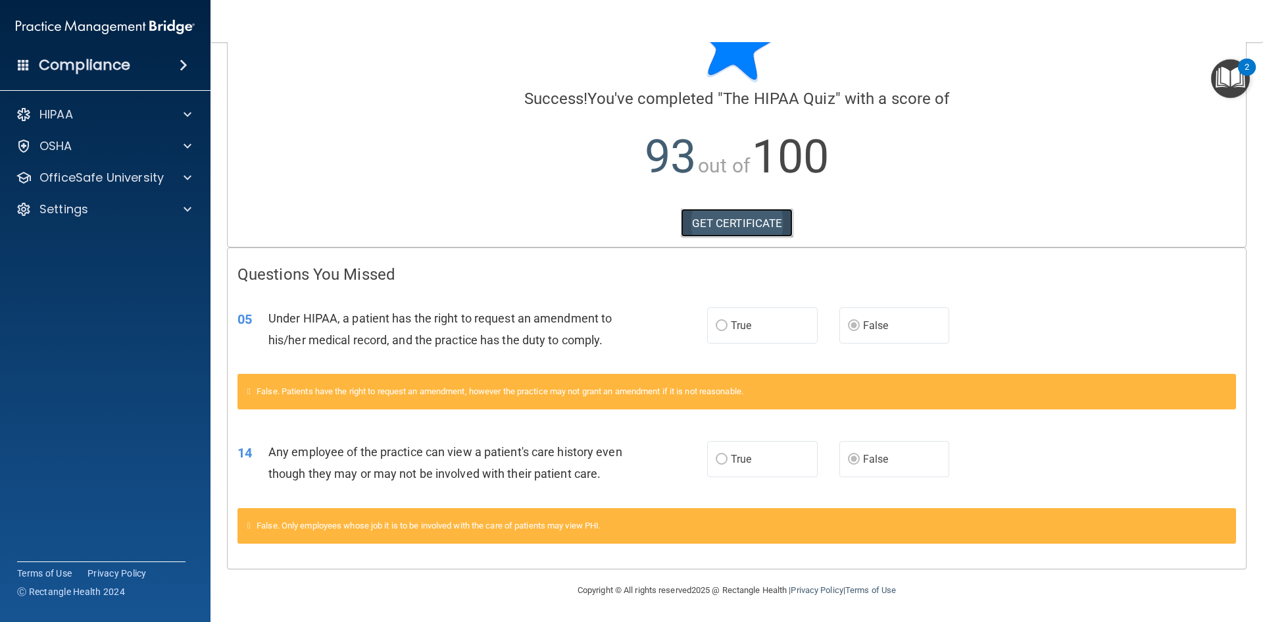
click at [716, 209] on link "GET CERTIFICATE" at bounding box center [737, 223] width 112 height 29
click at [97, 175] on p "OfficeSafe University" at bounding box center [101, 178] width 124 height 16
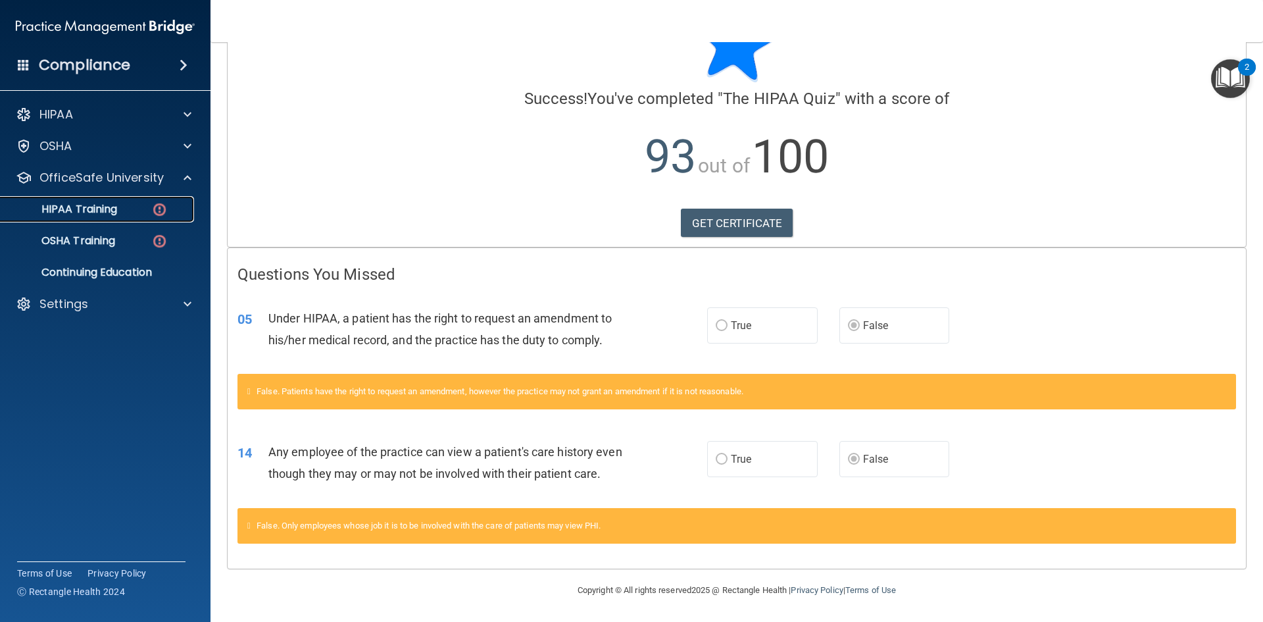
click at [104, 197] on link "HIPAA Training" at bounding box center [90, 209] width 207 height 26
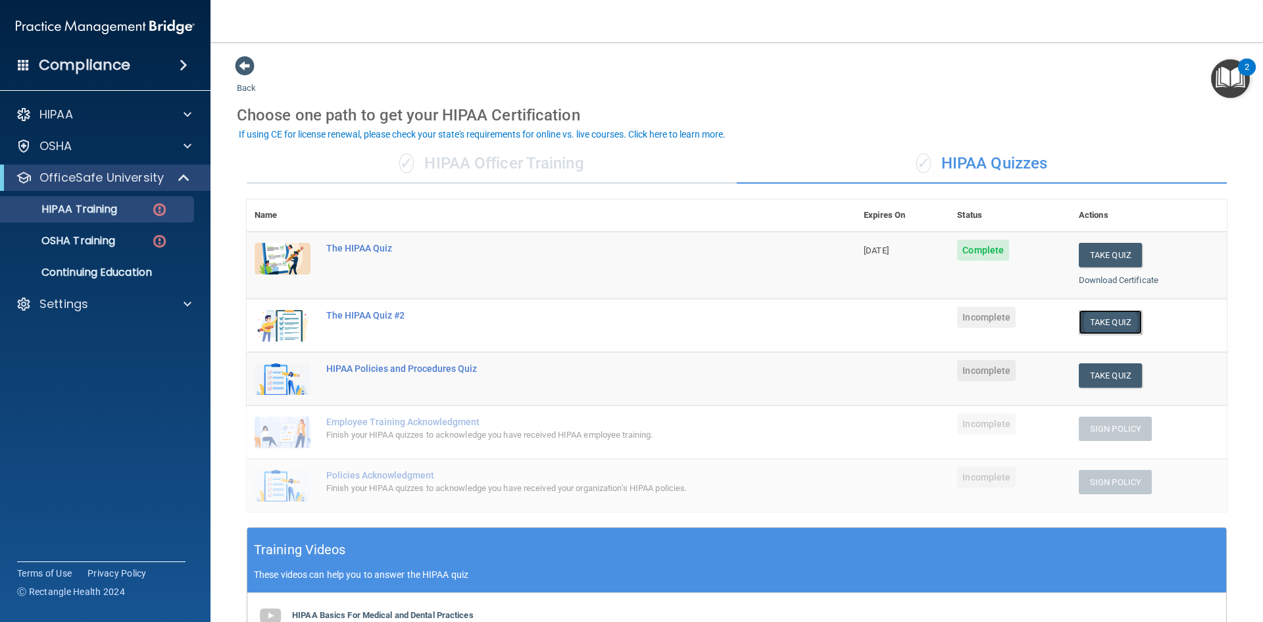
click at [1121, 328] on button "Take Quiz" at bounding box center [1110, 322] width 63 height 24
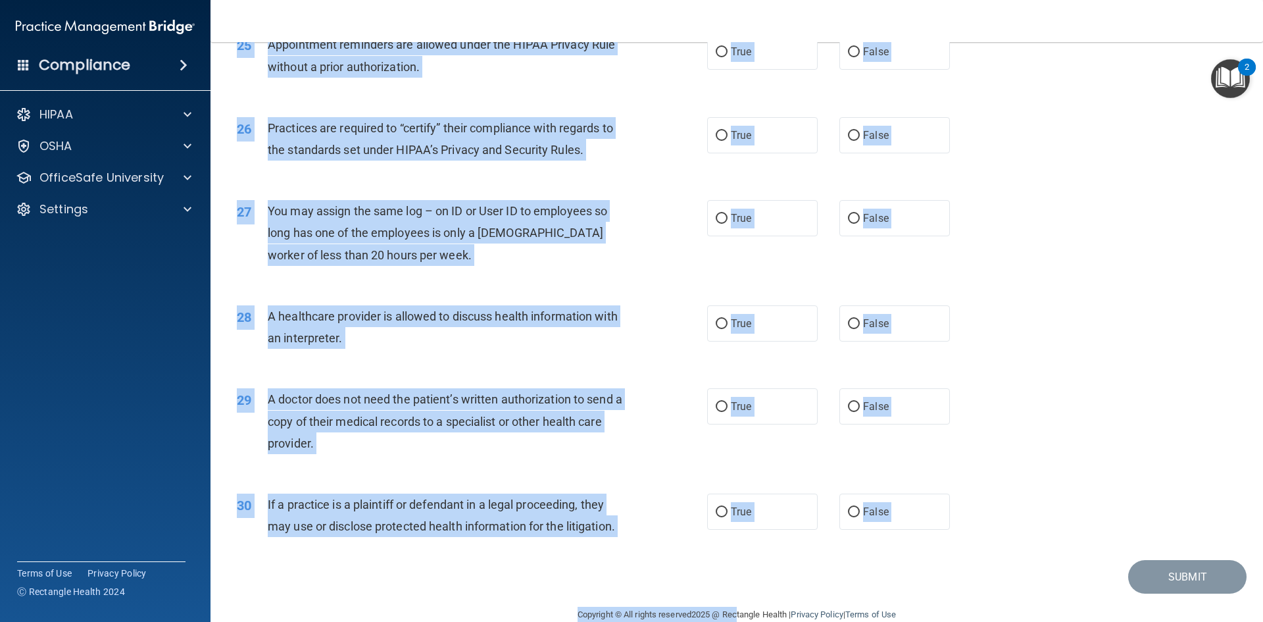
scroll to position [2441, 0]
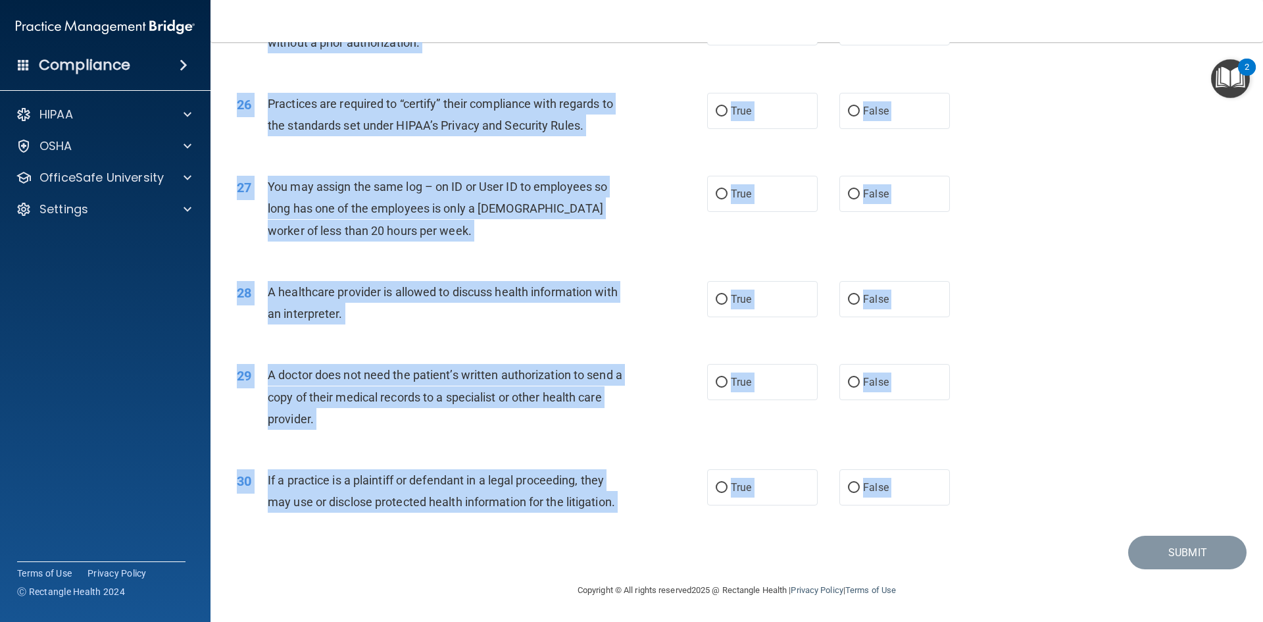
drag, startPoint x: 261, startPoint y: 112, endPoint x: 740, endPoint y: 542, distance: 643.3
copy main "A business associate agreement is required with organizations or persons where …"
click at [600, 240] on div "You may assign the same log – on ID or User ID to employees so long has one of …" at bounding box center [452, 209] width 368 height 66
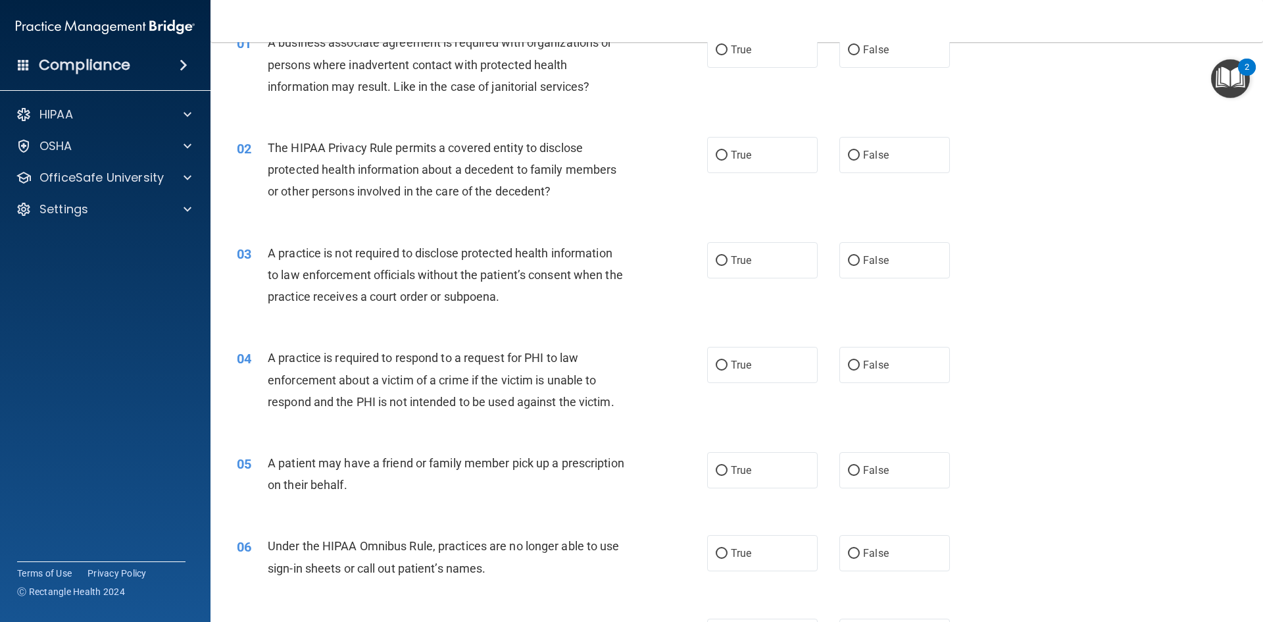
scroll to position [0, 0]
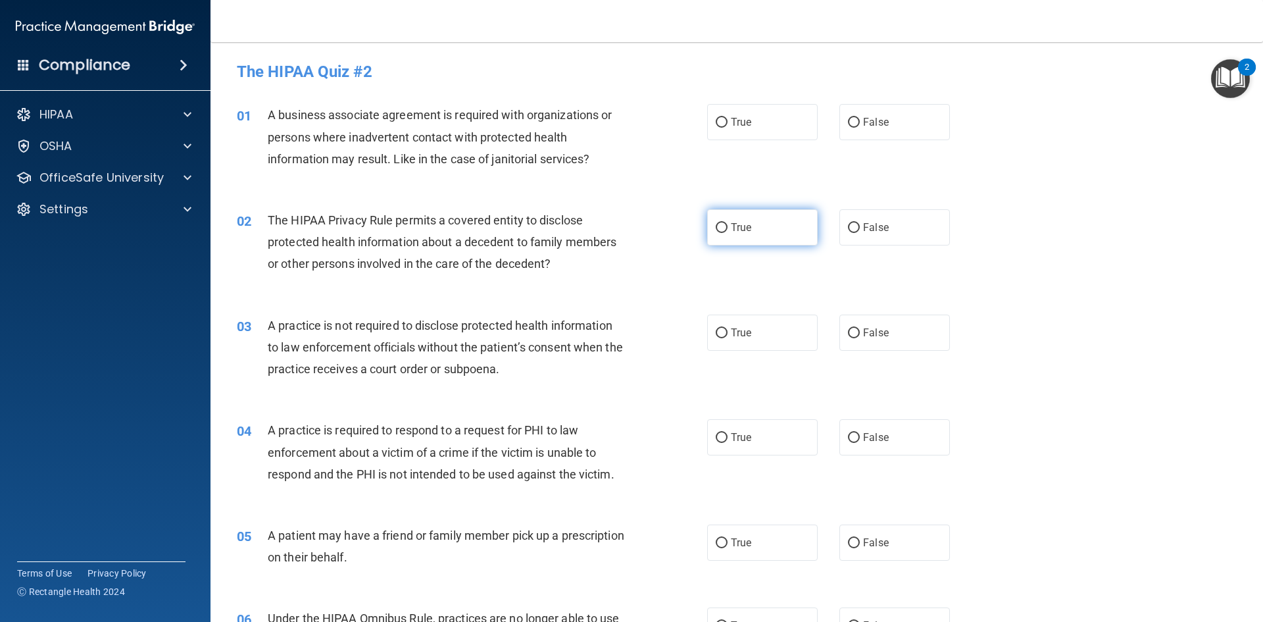
click at [742, 234] on label "True" at bounding box center [762, 227] width 111 height 36
click at [728, 233] on input "True" at bounding box center [722, 228] width 12 height 10
radio input "true"
click at [425, 160] on span "A business associate agreement is required with organizations or persons where …" at bounding box center [440, 136] width 344 height 57
click at [731, 126] on span "True" at bounding box center [741, 122] width 20 height 12
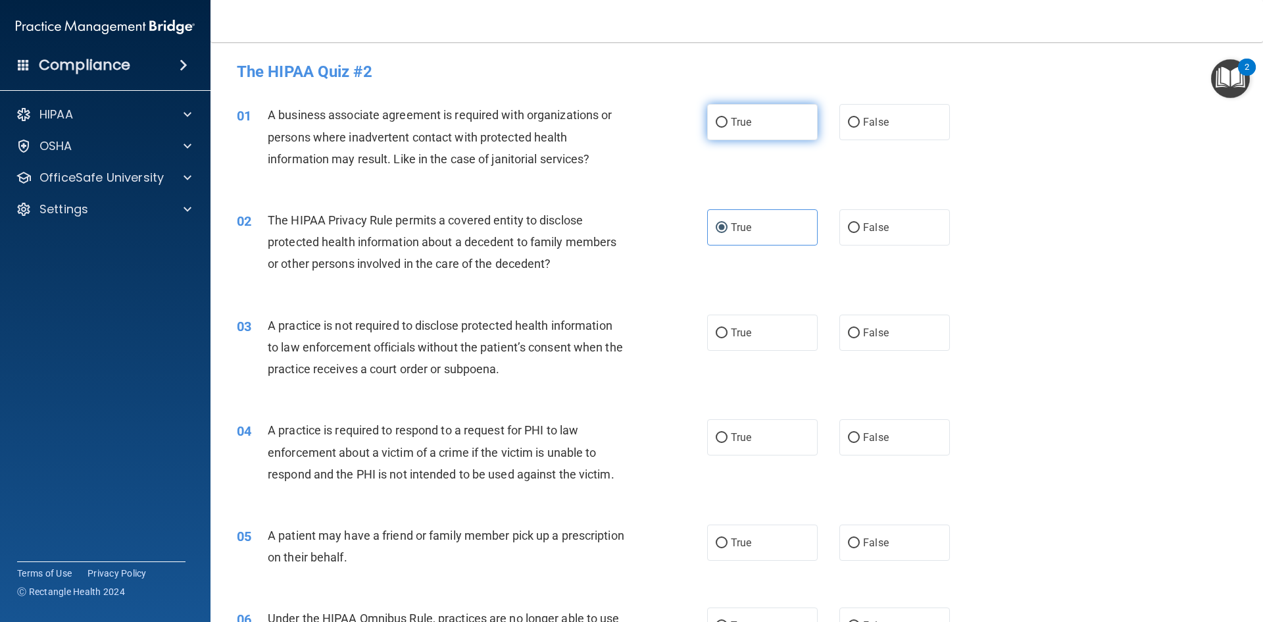
click at [728, 126] on input "True" at bounding box center [722, 123] width 12 height 10
radio input "true"
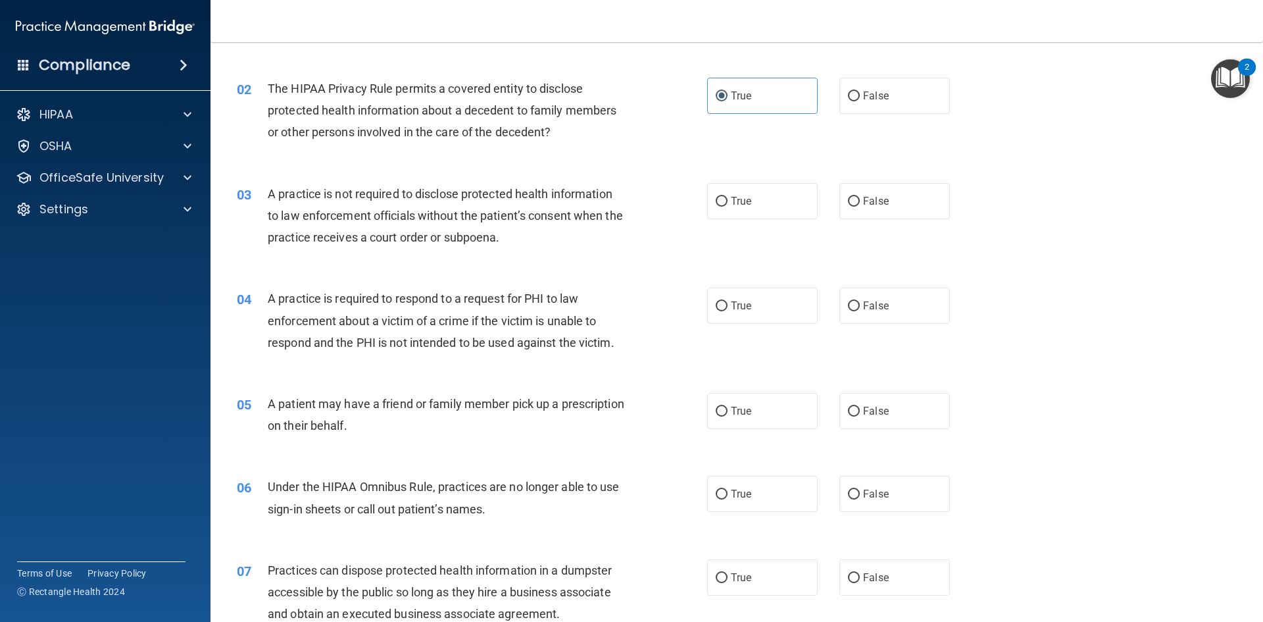
click at [397, 247] on div "A practice is not required to disclose protected health information to law enfo…" at bounding box center [452, 216] width 368 height 66
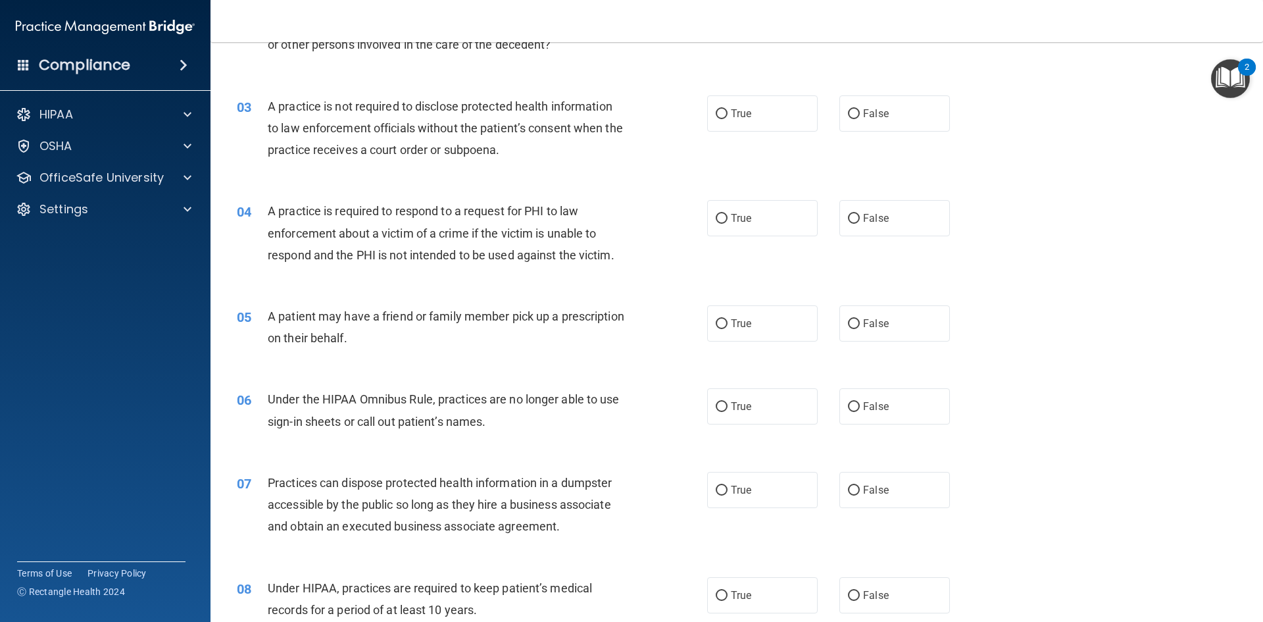
scroll to position [263, 0]
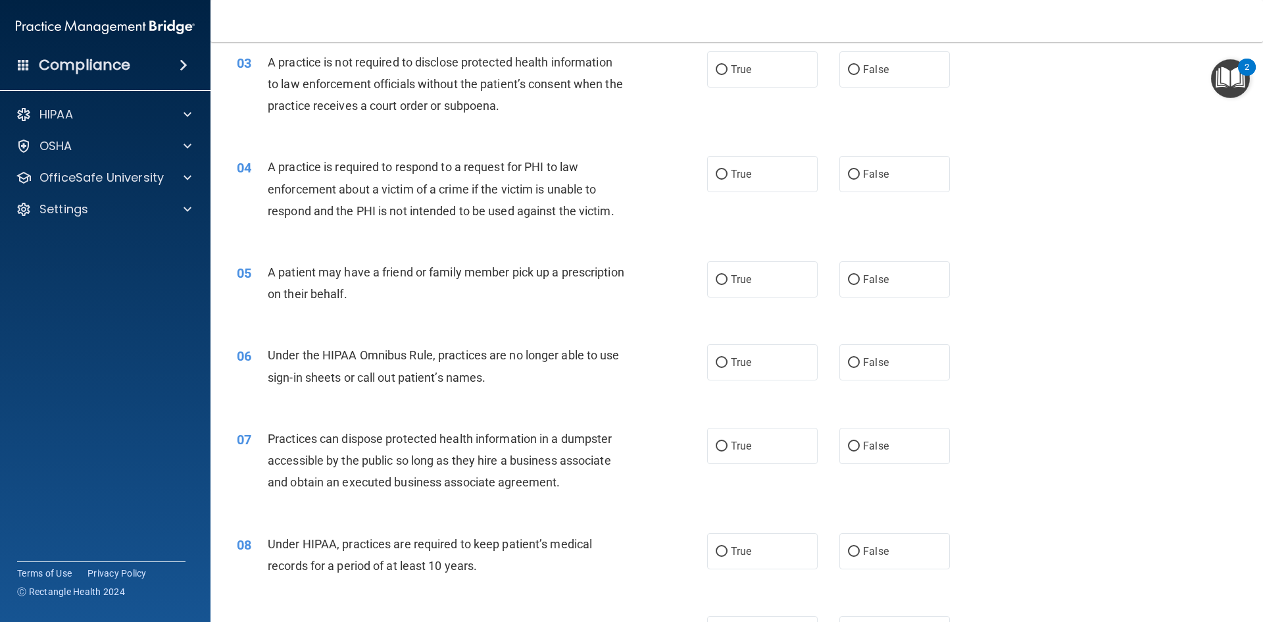
drag, startPoint x: 705, startPoint y: 62, endPoint x: 685, endPoint y: 76, distance: 23.2
click at [707, 62] on label "True" at bounding box center [762, 69] width 111 height 36
click at [716, 65] on input "True" at bounding box center [722, 70] width 12 height 10
radio input "true"
click at [415, 232] on div "04 A practice is required to respond to a request for PHI to law enforcement ab…" at bounding box center [737, 191] width 1020 height 105
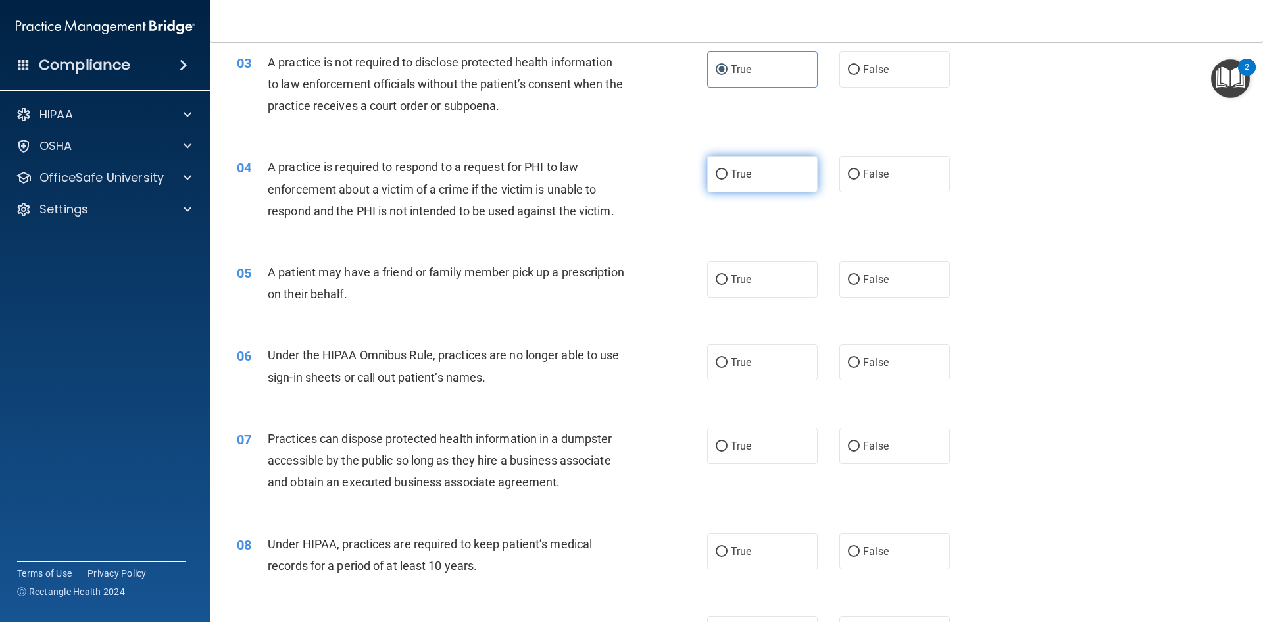
click at [716, 174] on input "True" at bounding box center [722, 175] width 12 height 10
radio input "true"
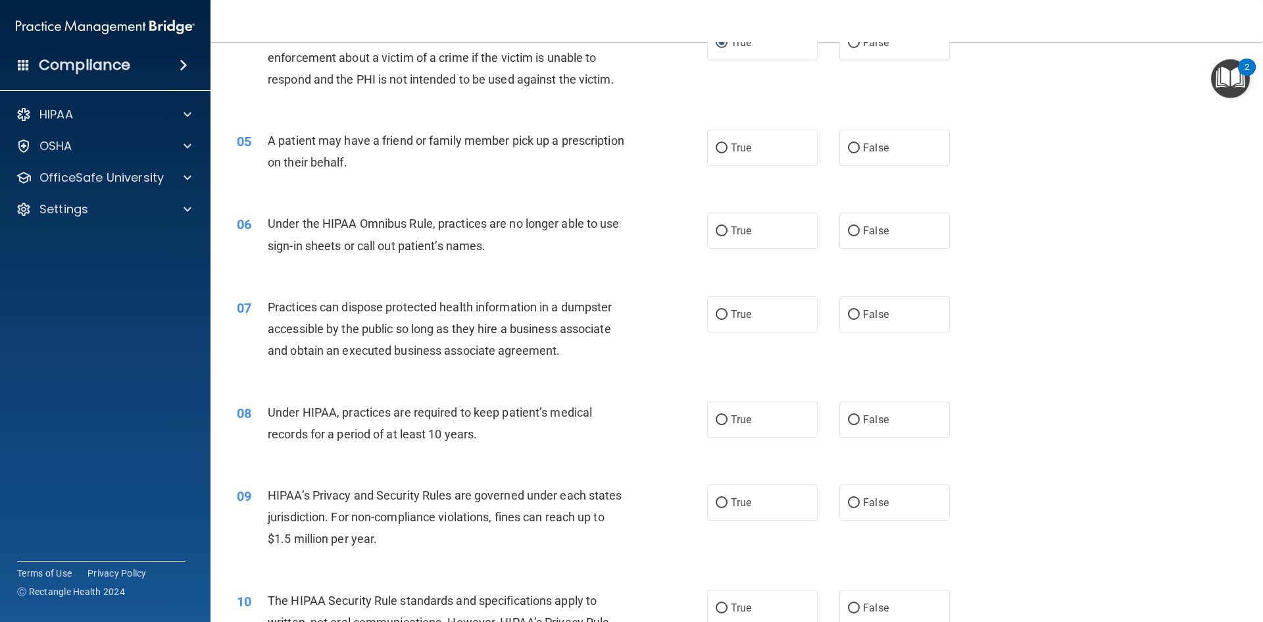
click at [359, 166] on span "A patient may have a friend or family member pick up a prescription on their be…" at bounding box center [446, 152] width 357 height 36
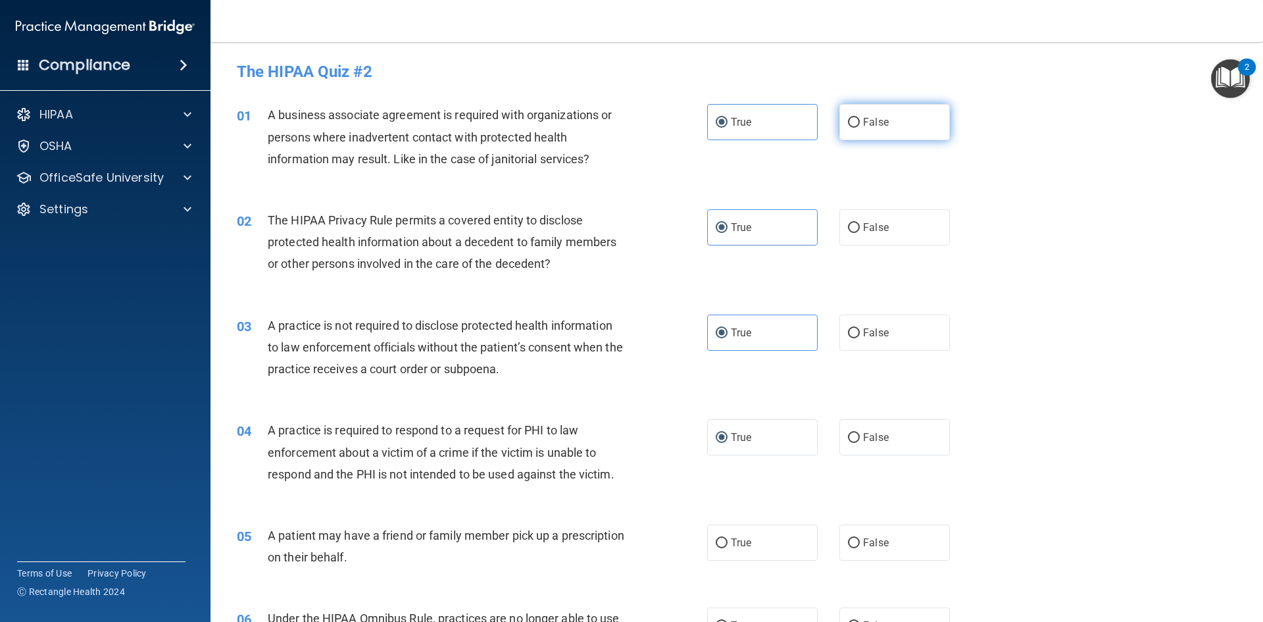
click at [864, 117] on span "False" at bounding box center [876, 122] width 26 height 12
click at [860, 118] on input "False" at bounding box center [854, 123] width 12 height 10
radio input "true"
radio input "false"
click at [889, 346] on label "False" at bounding box center [894, 332] width 111 height 36
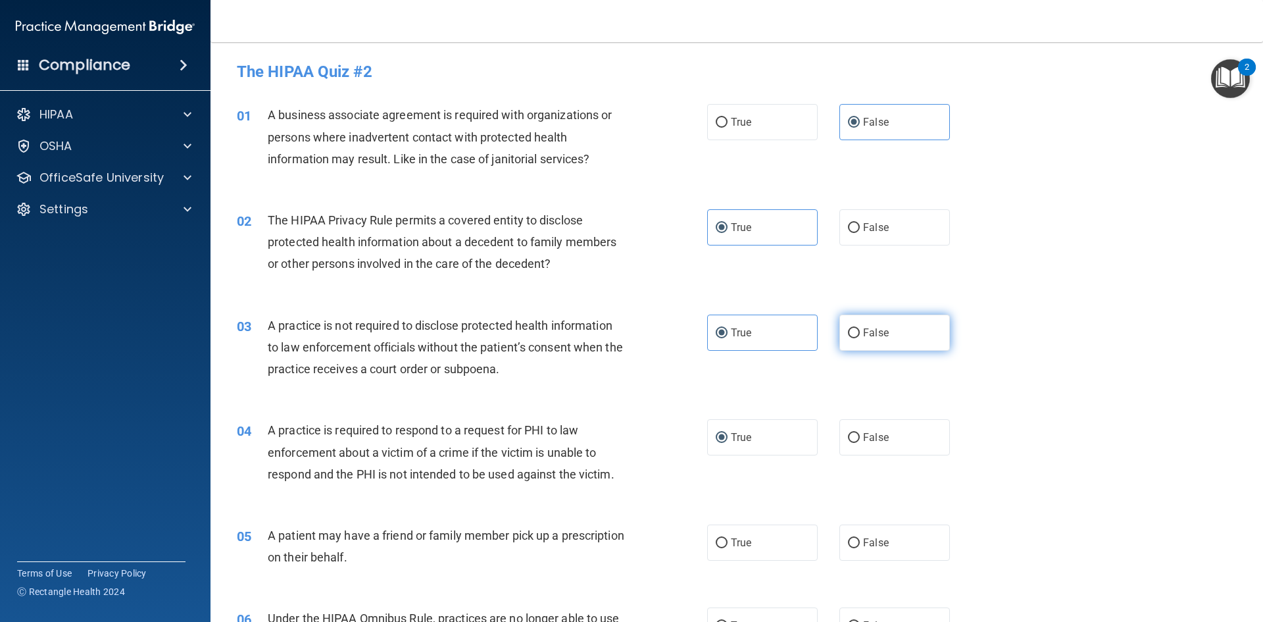
click at [860, 338] on input "False" at bounding box center [854, 333] width 12 height 10
radio input "true"
radio input "false"
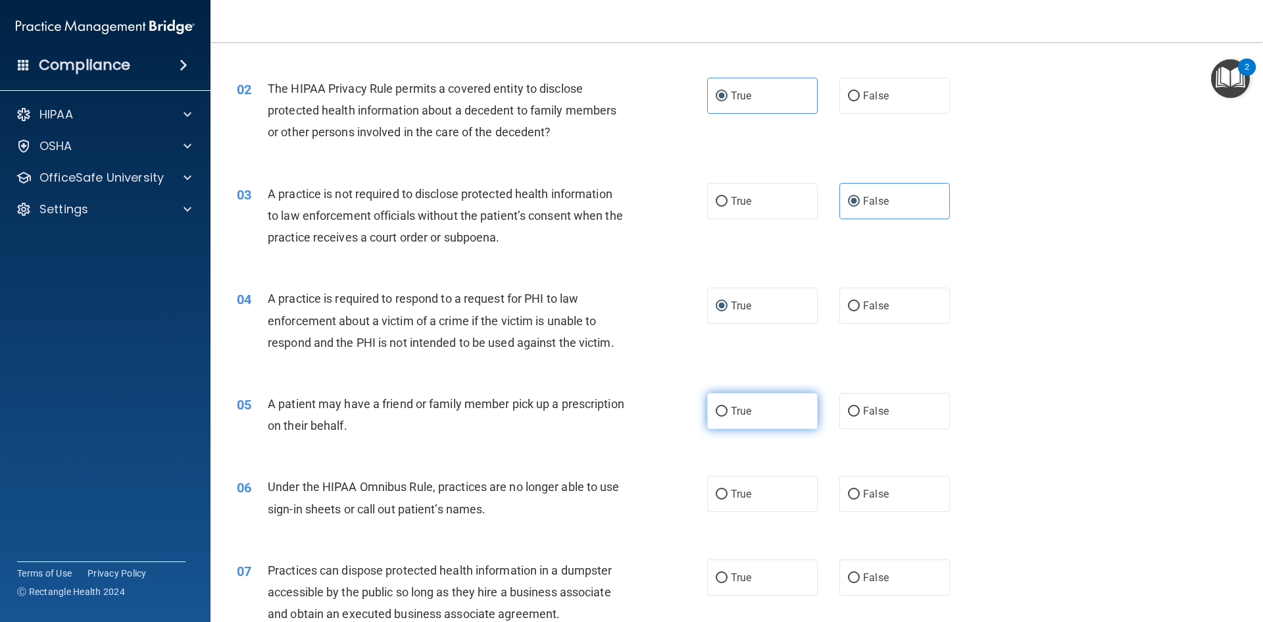
click at [722, 399] on label "True" at bounding box center [762, 411] width 111 height 36
click at [722, 407] on input "True" at bounding box center [722, 412] width 12 height 10
radio input "true"
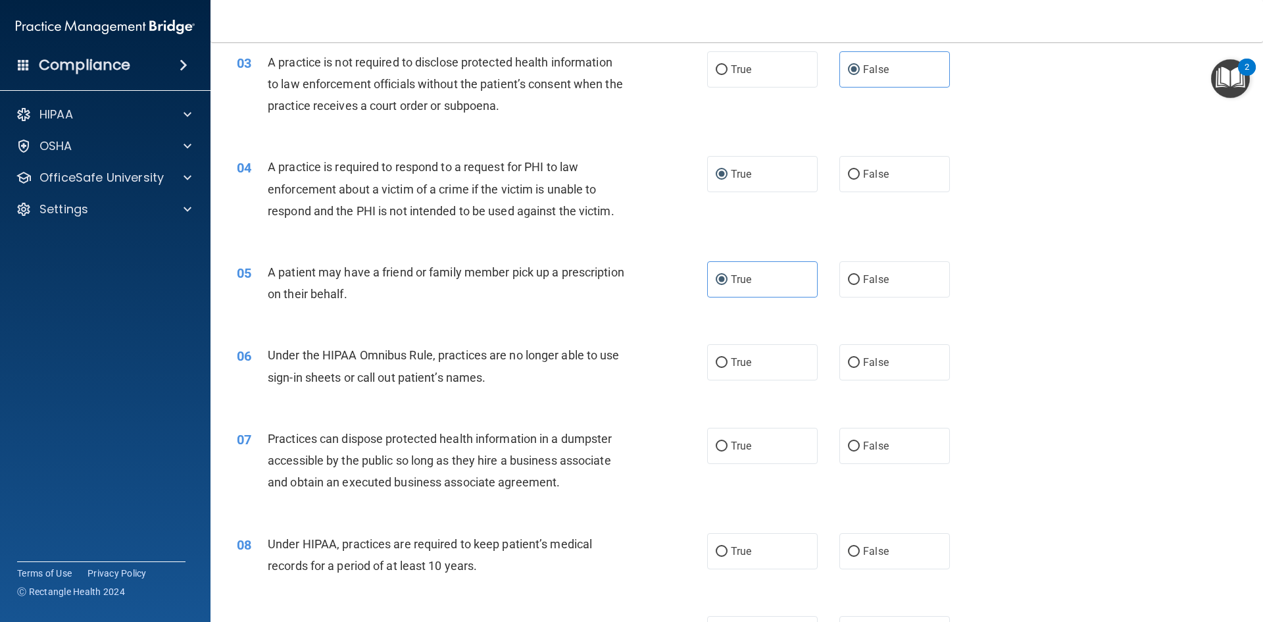
scroll to position [395, 0]
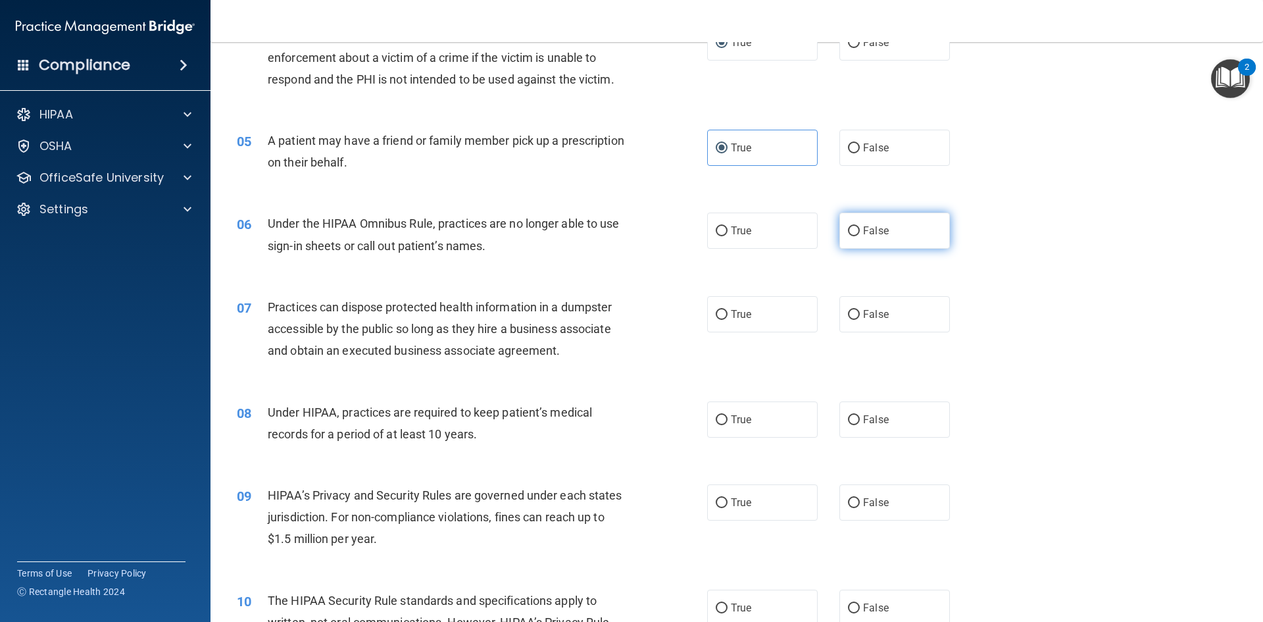
click at [881, 241] on label "False" at bounding box center [894, 230] width 111 height 36
click at [860, 236] on input "False" at bounding box center [854, 231] width 12 height 10
radio input "true"
click at [548, 244] on div "Under the HIPAA Omnibus Rule, practices are no longer able to use sign-in sheet…" at bounding box center [452, 233] width 368 height 43
click at [898, 325] on label "False" at bounding box center [894, 314] width 111 height 36
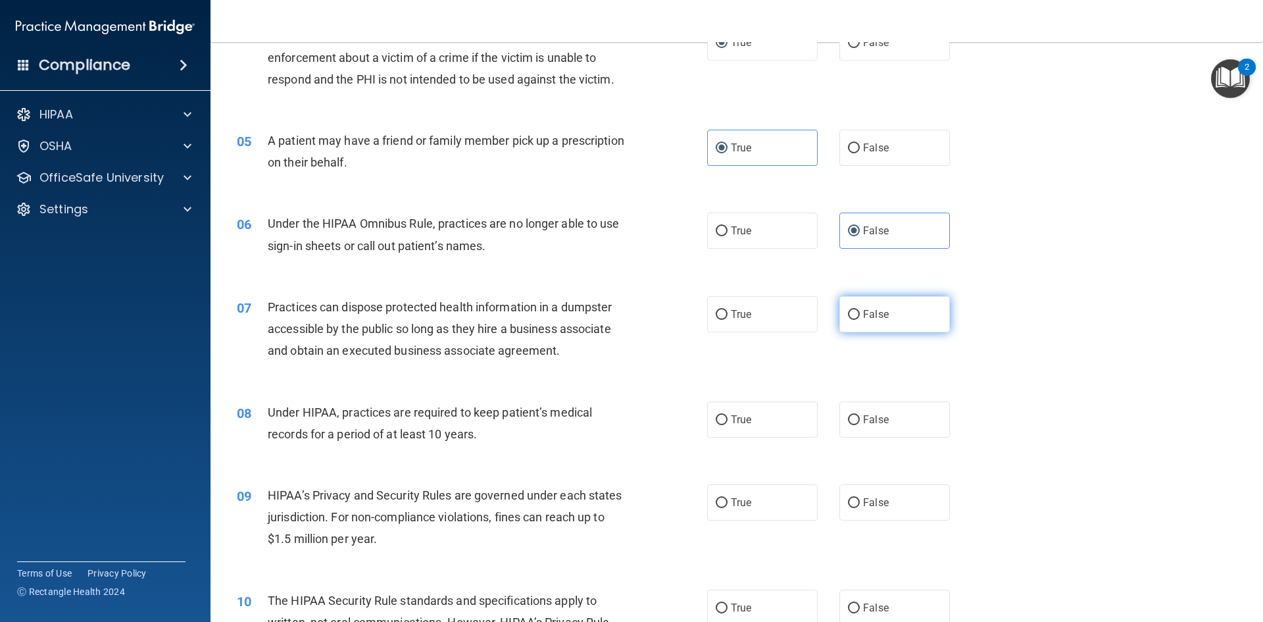
click at [860, 320] on input "False" at bounding box center [854, 315] width 12 height 10
radio input "true"
click at [883, 410] on label "False" at bounding box center [894, 419] width 111 height 36
click at [860, 415] on input "False" at bounding box center [854, 420] width 12 height 10
radio input "true"
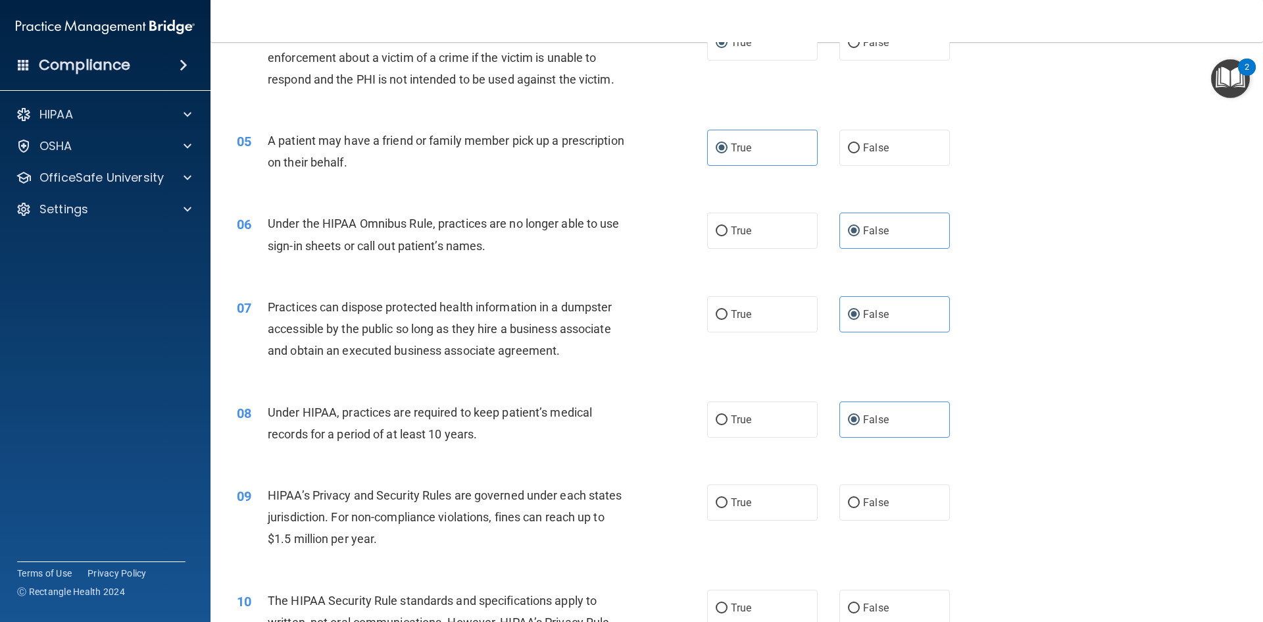
click at [967, 396] on div "08 Under HIPAA, practices are required to keep patient’s medical records for a …" at bounding box center [737, 426] width 1020 height 83
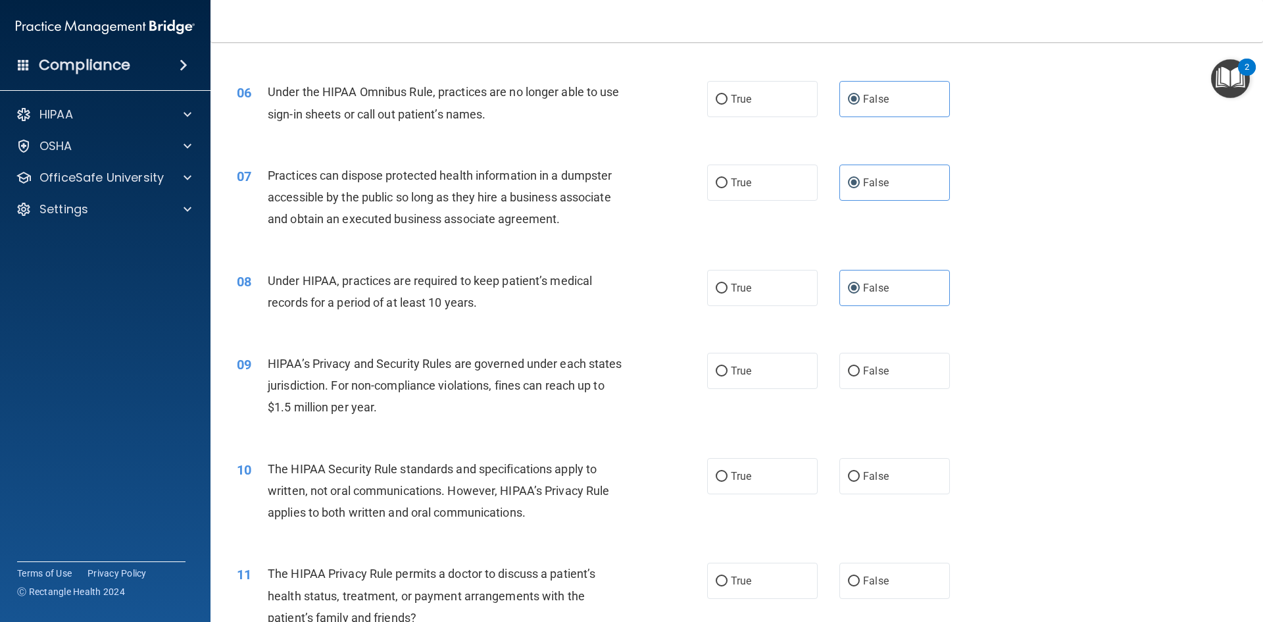
scroll to position [658, 0]
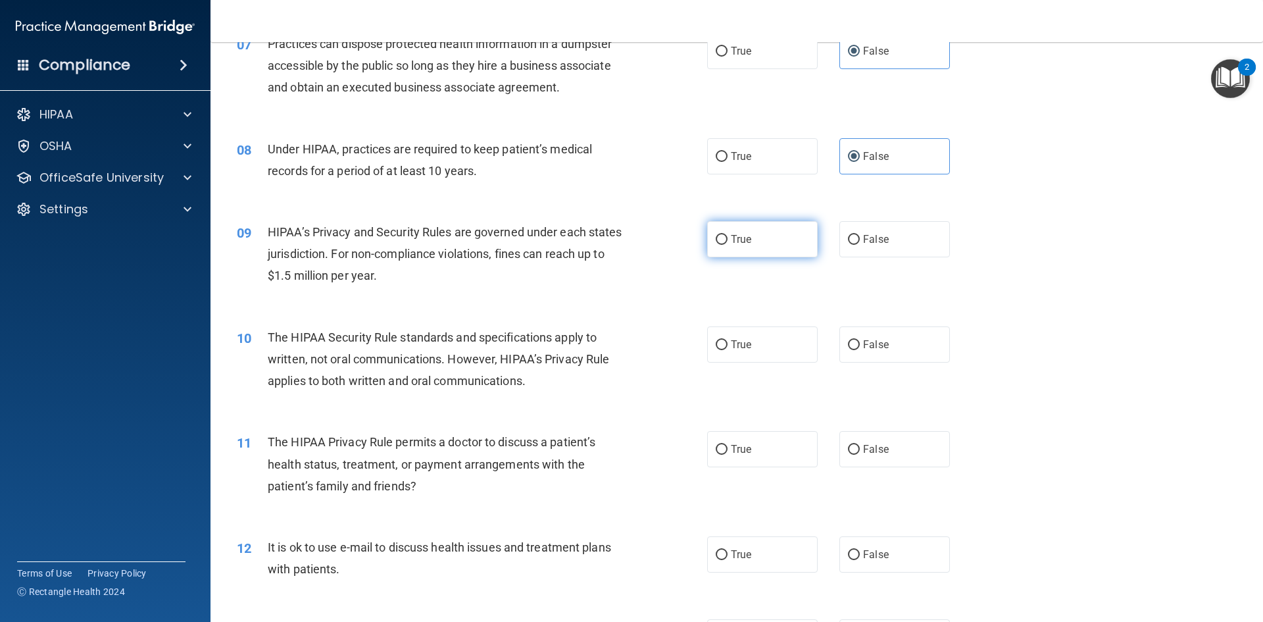
click at [707, 238] on label "True" at bounding box center [762, 239] width 111 height 36
click at [716, 238] on input "True" at bounding box center [722, 240] width 12 height 10
radio input "true"
click at [843, 228] on label "False" at bounding box center [894, 239] width 111 height 36
click at [848, 235] on input "False" at bounding box center [854, 240] width 12 height 10
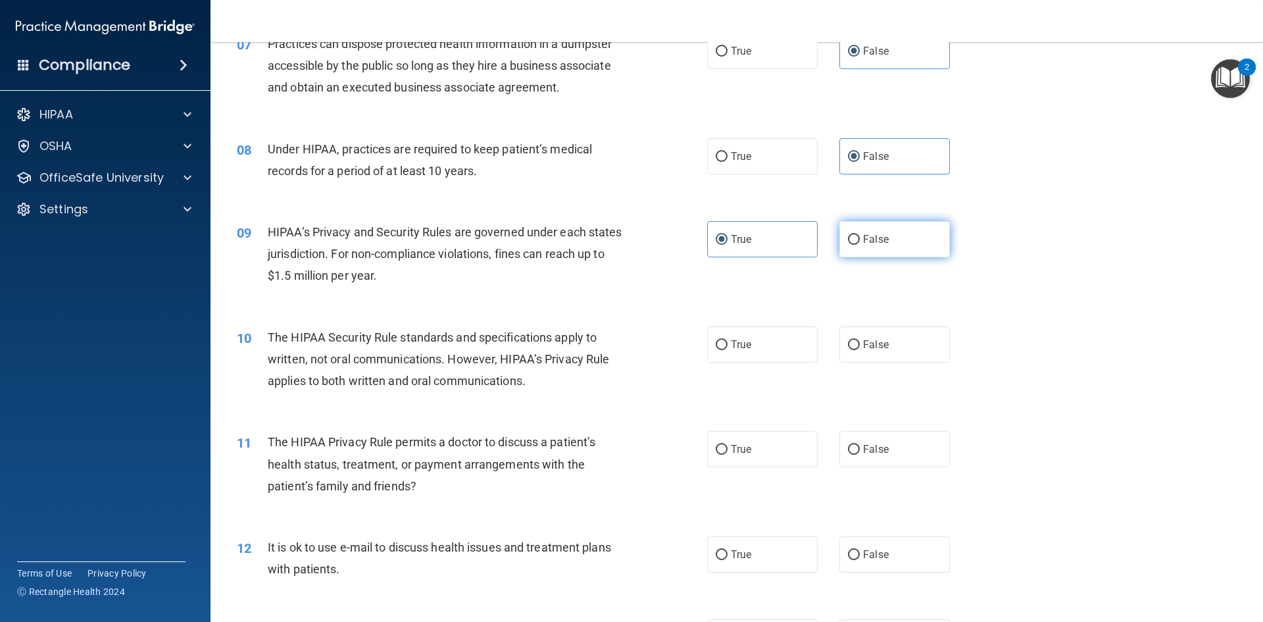
radio input "true"
radio input "false"
click at [853, 335] on label "False" at bounding box center [894, 344] width 111 height 36
click at [853, 340] on input "False" at bounding box center [854, 345] width 12 height 10
radio input "true"
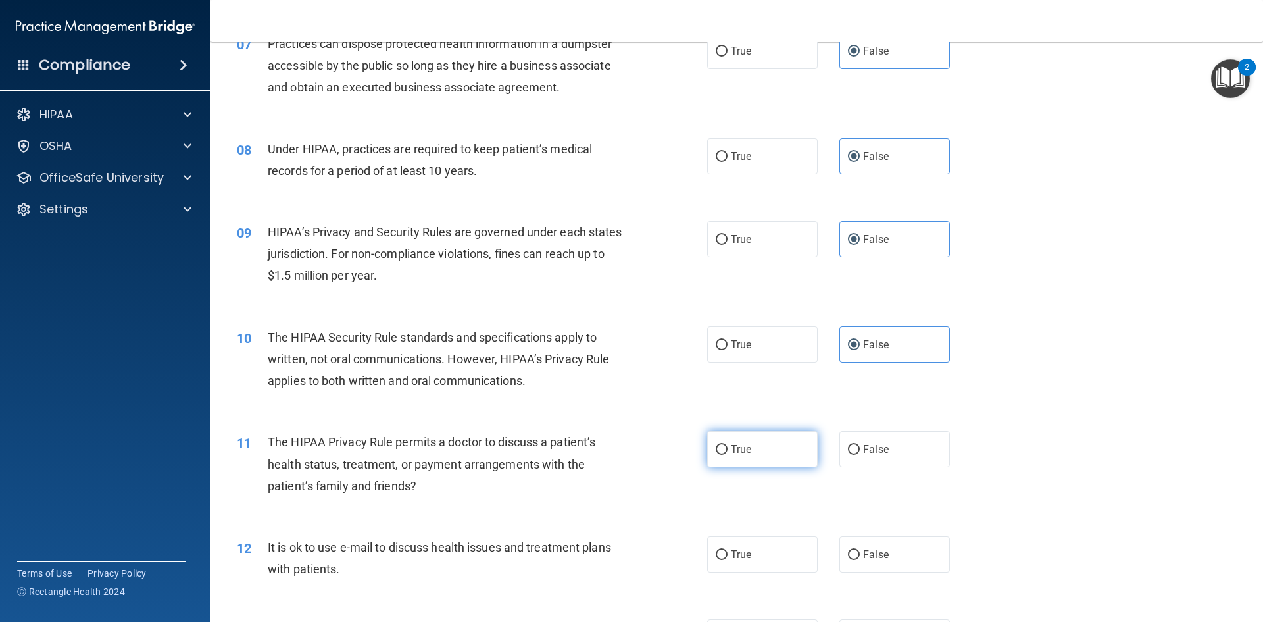
click at [749, 445] on label "True" at bounding box center [762, 449] width 111 height 36
click at [728, 445] on input "True" at bounding box center [722, 450] width 12 height 10
radio input "true"
click at [558, 330] on span "The HIPAA Security Rule standards and specifications apply to written, not oral…" at bounding box center [438, 358] width 341 height 57
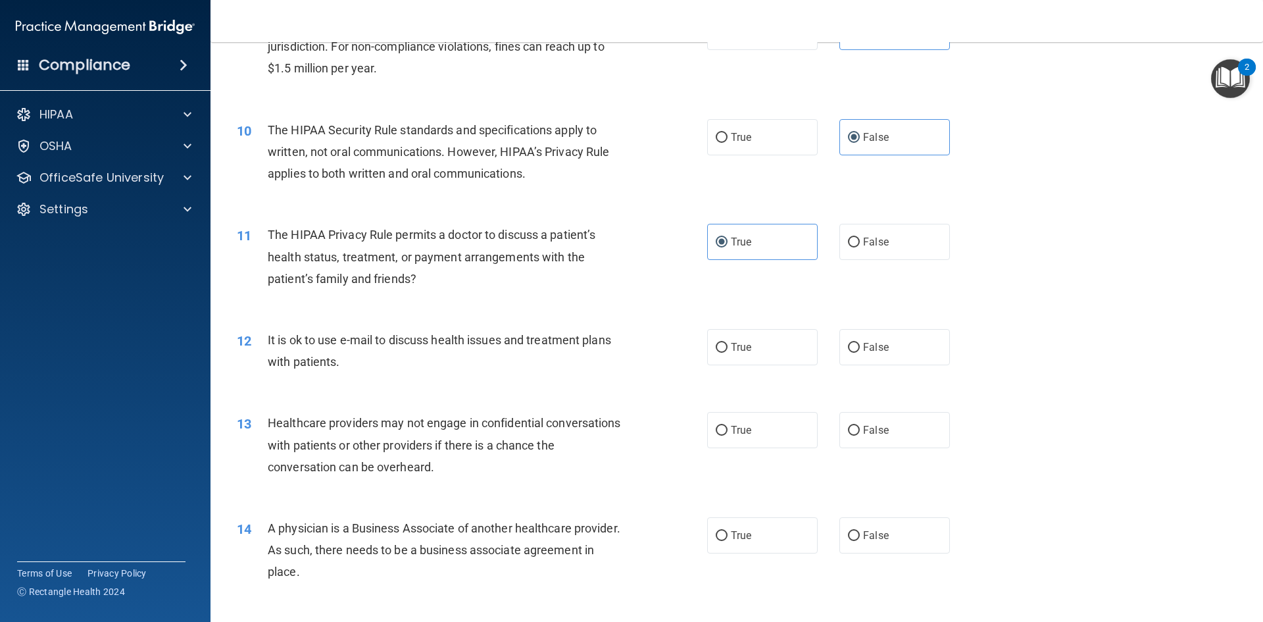
scroll to position [921, 0]
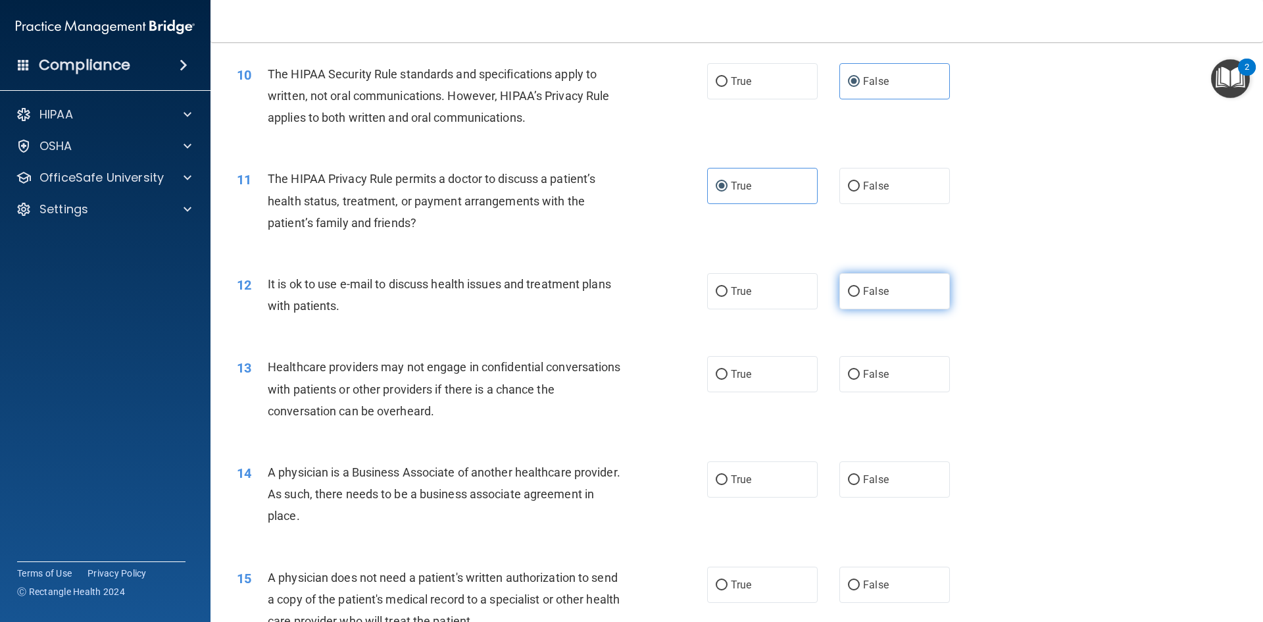
click at [848, 288] on input "False" at bounding box center [854, 292] width 12 height 10
radio input "true"
click at [528, 304] on div "It is ok to use e-mail to discuss health issues and treatment plans with patien…" at bounding box center [452, 294] width 368 height 43
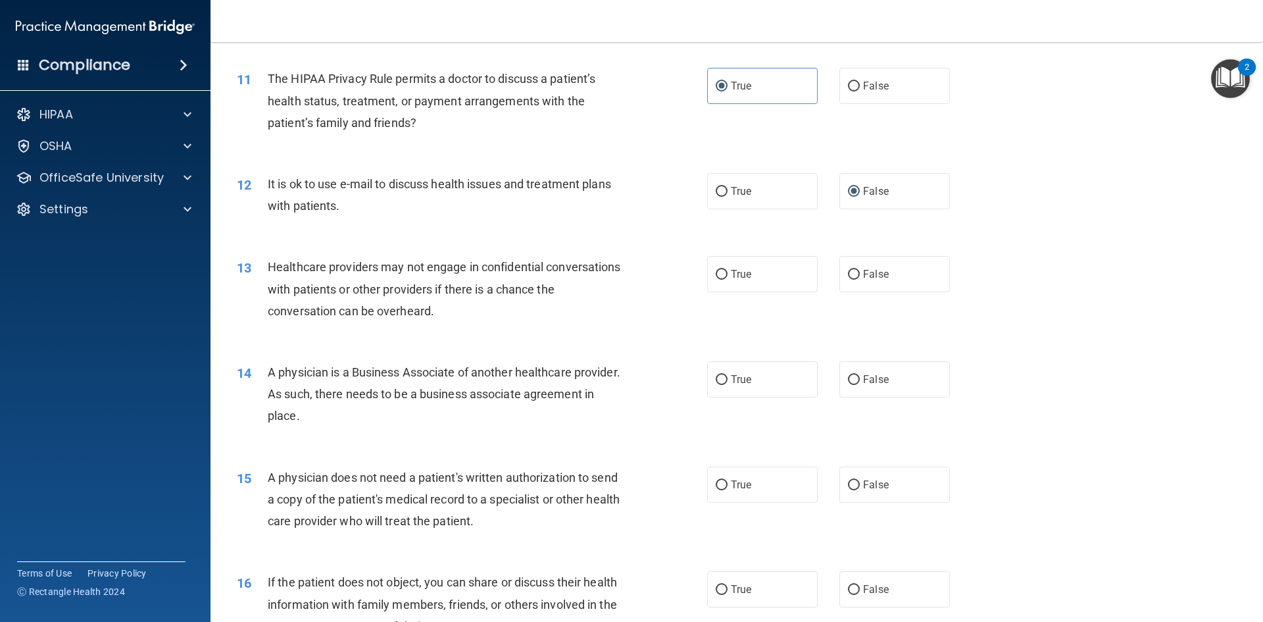
scroll to position [1053, 0]
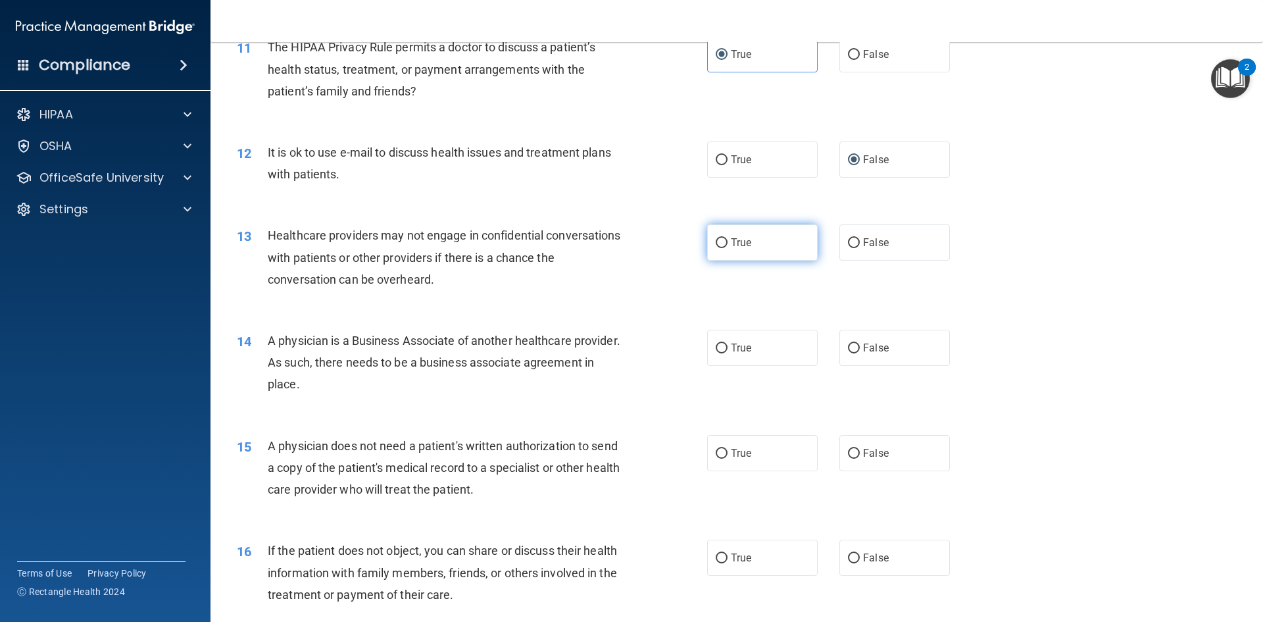
click at [754, 240] on label "True" at bounding box center [762, 242] width 111 height 36
click at [728, 240] on input "True" at bounding box center [722, 243] width 12 height 10
radio input "true"
click at [507, 254] on span "Healthcare providers may not engage in confidential conversations with patients…" at bounding box center [444, 256] width 353 height 57
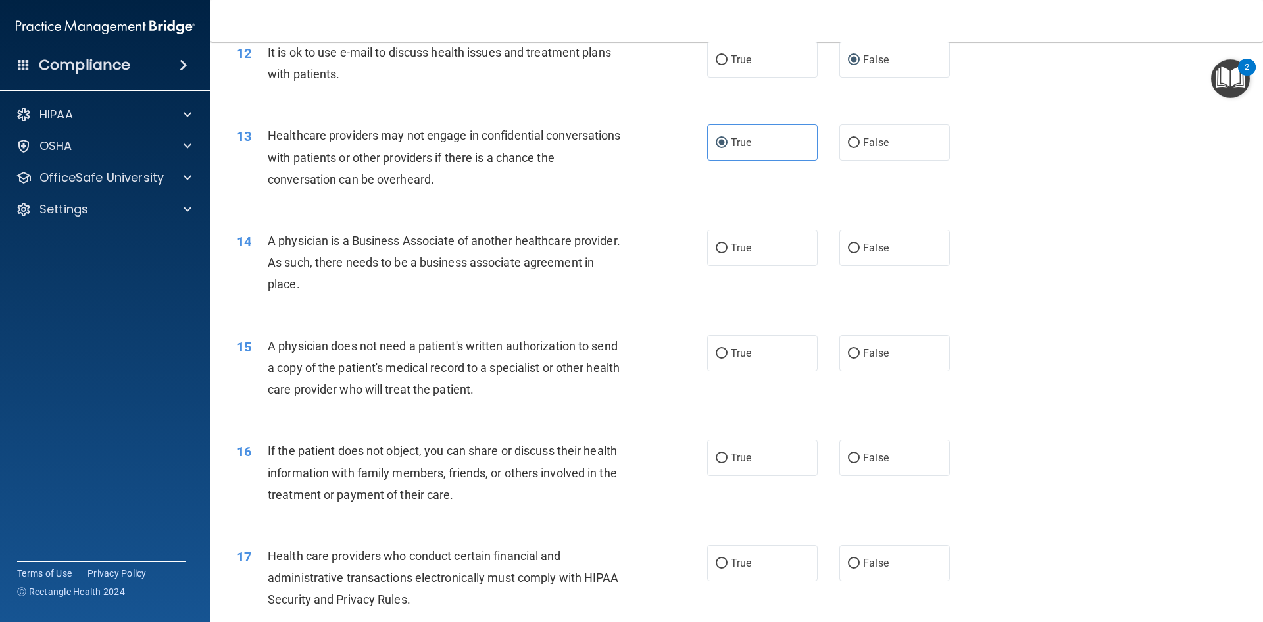
scroll to position [1184, 0]
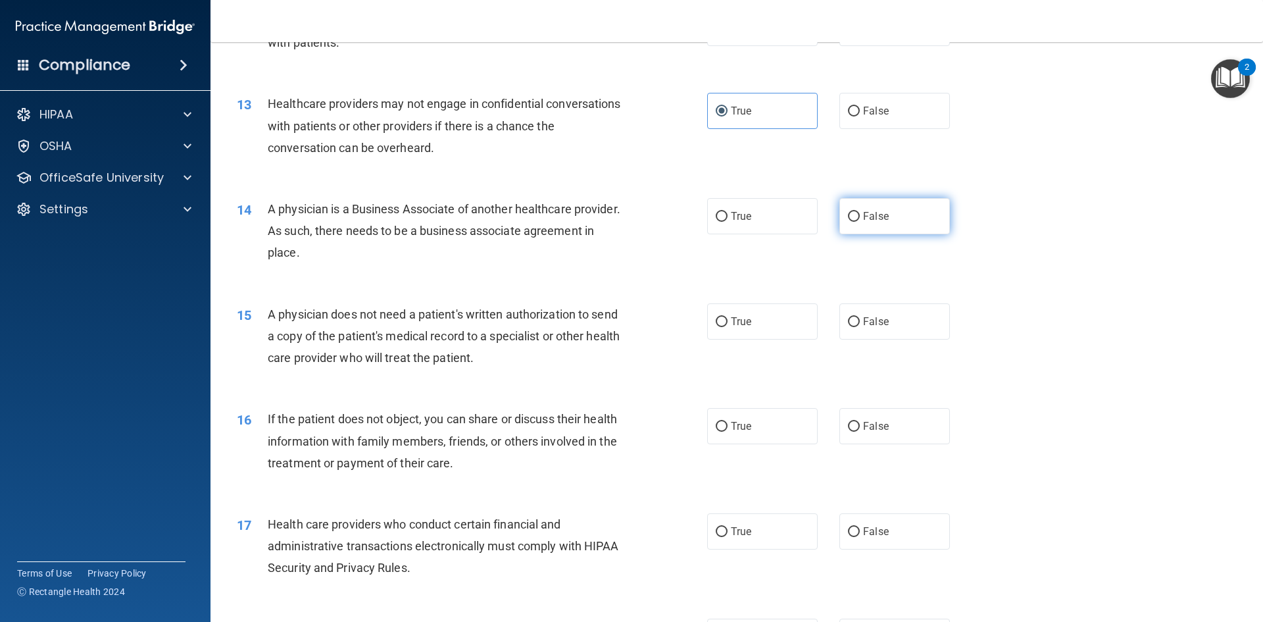
click at [851, 216] on input "False" at bounding box center [854, 217] width 12 height 10
radio input "true"
click at [755, 334] on label "True" at bounding box center [762, 321] width 111 height 36
click at [728, 327] on input "True" at bounding box center [722, 322] width 12 height 10
radio input "true"
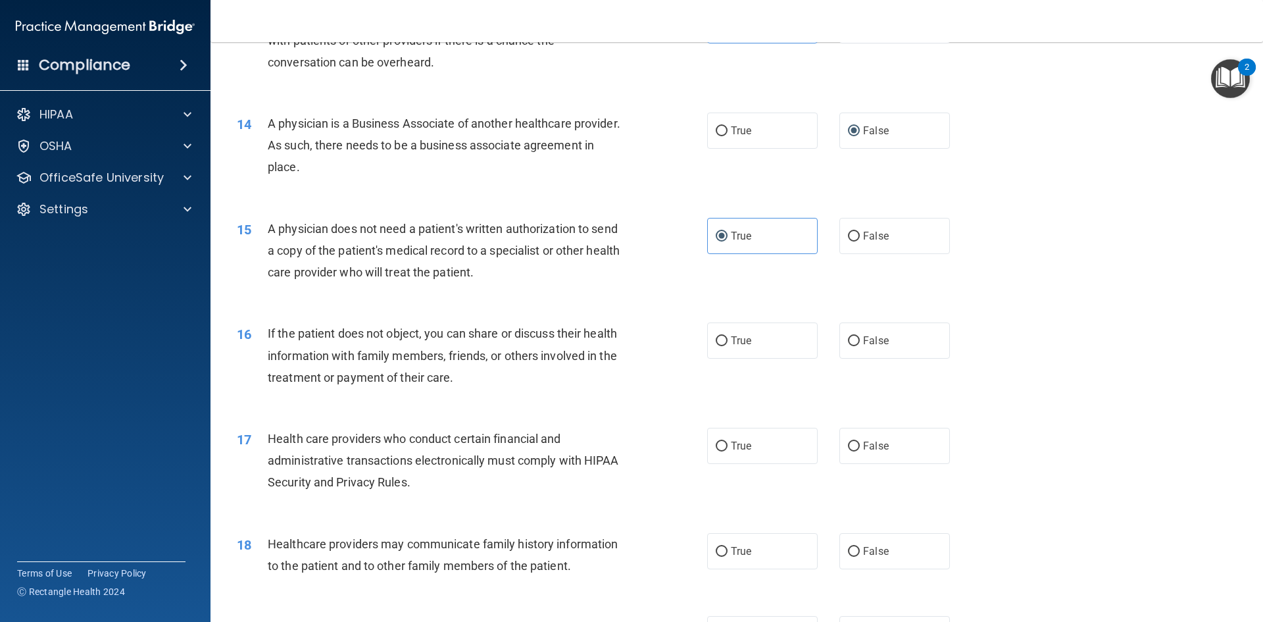
scroll to position [1316, 0]
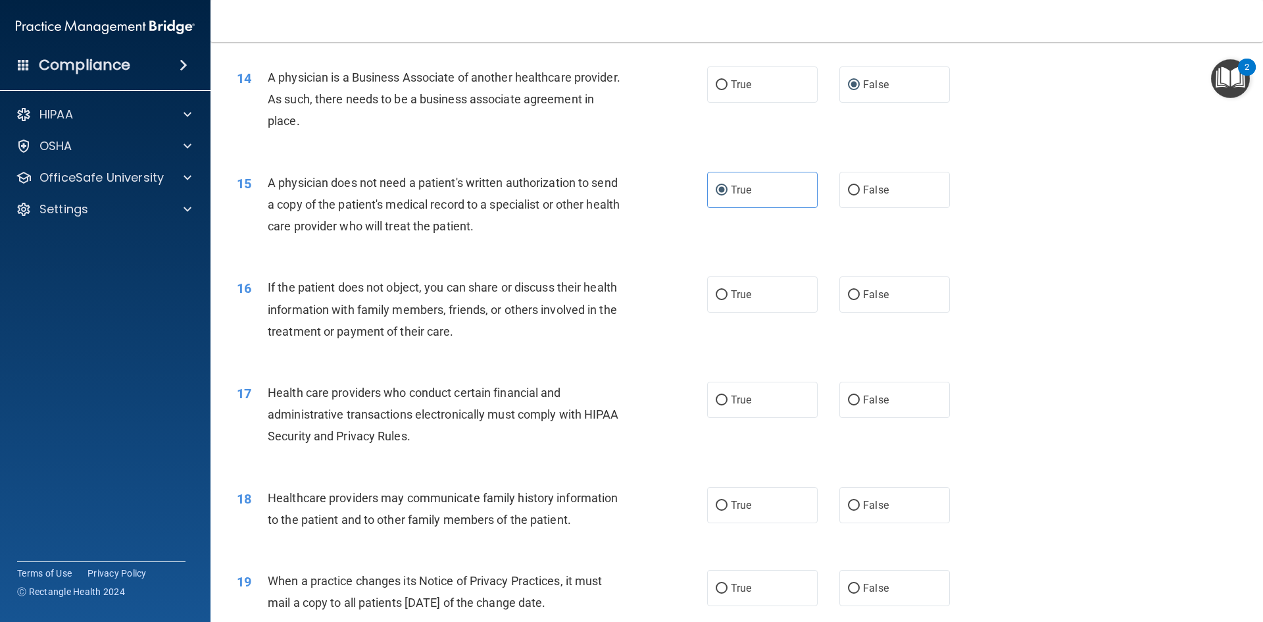
click at [553, 294] on span "If the patient does not object, you can share or discuss their health informati…" at bounding box center [442, 308] width 349 height 57
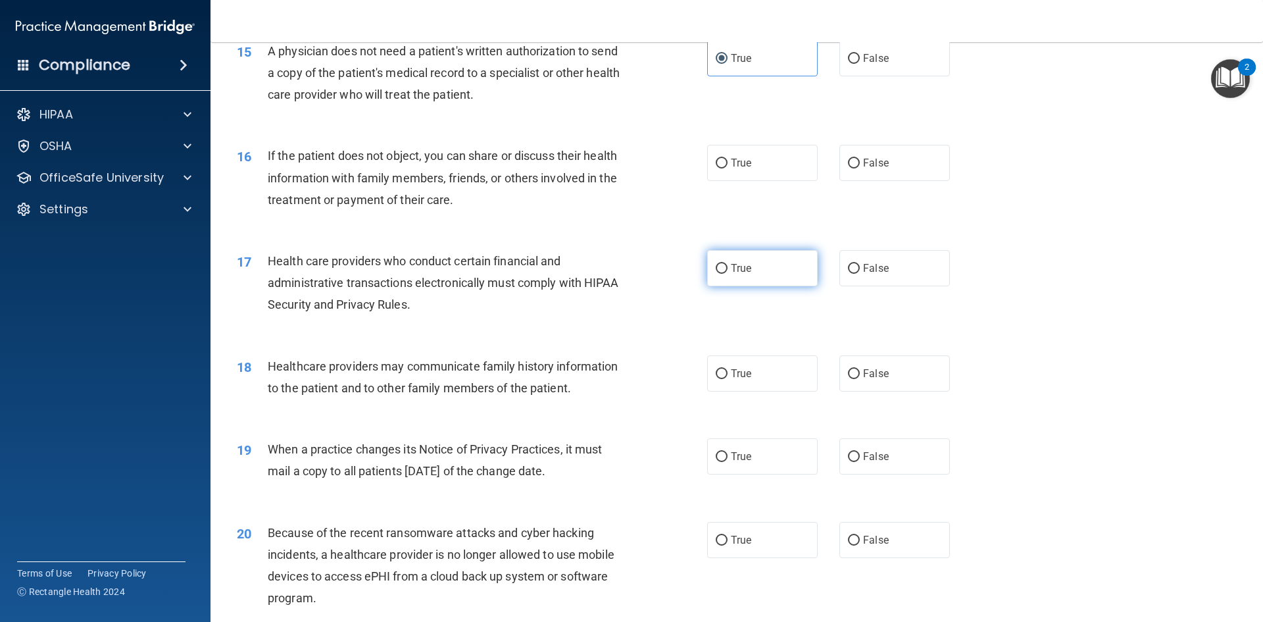
click at [716, 271] on input "True" at bounding box center [722, 269] width 12 height 10
radio input "true"
click at [710, 161] on label "True" at bounding box center [762, 163] width 111 height 36
click at [716, 161] on input "True" at bounding box center [722, 164] width 12 height 10
radio input "true"
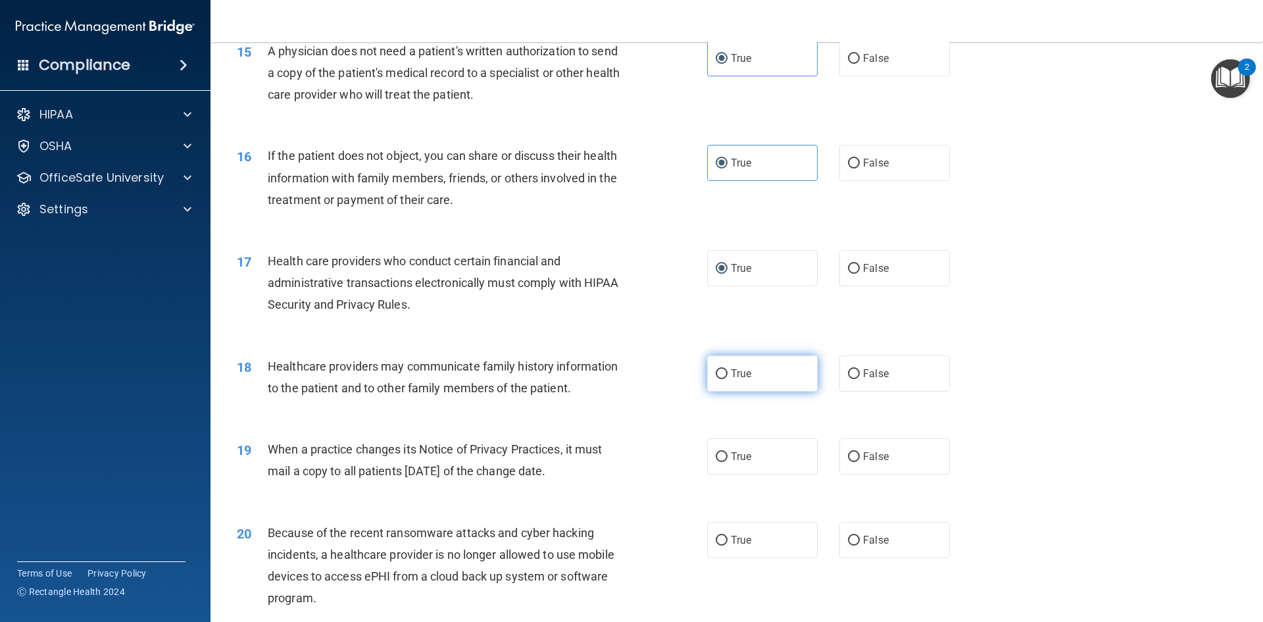
click at [725, 373] on label "True" at bounding box center [762, 373] width 111 height 36
click at [725, 373] on input "True" at bounding box center [722, 374] width 12 height 10
radio input "true"
click at [524, 293] on div "Health care providers who conduct certain financial and administrative transact…" at bounding box center [452, 283] width 368 height 66
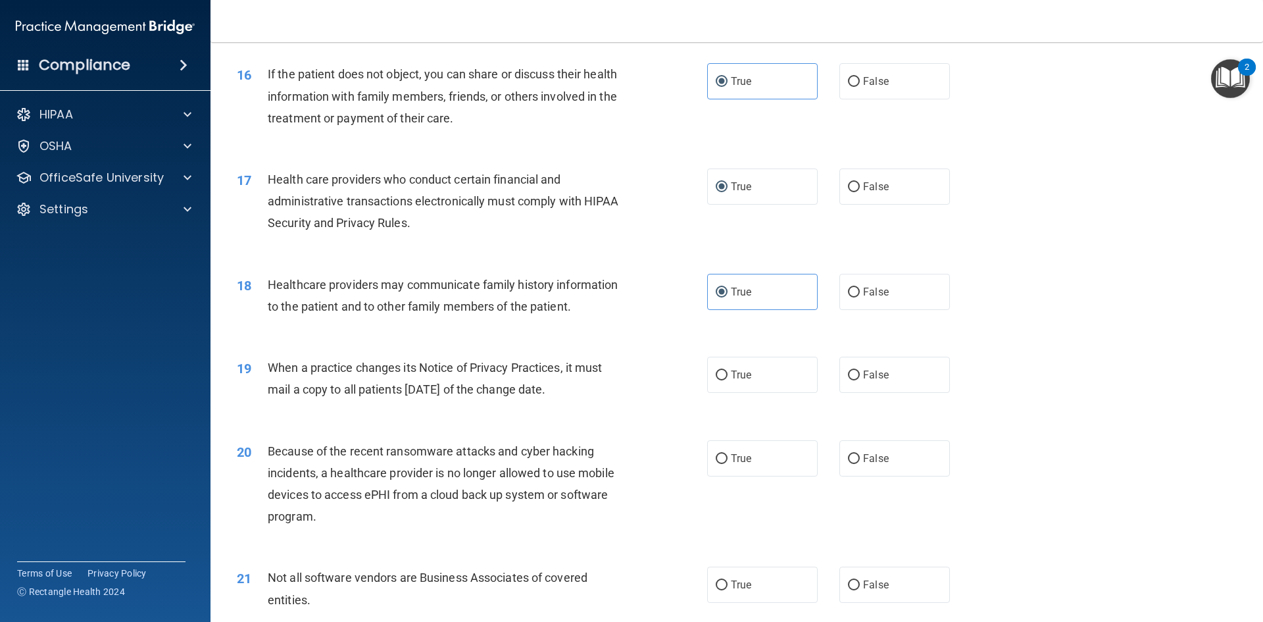
scroll to position [1579, 0]
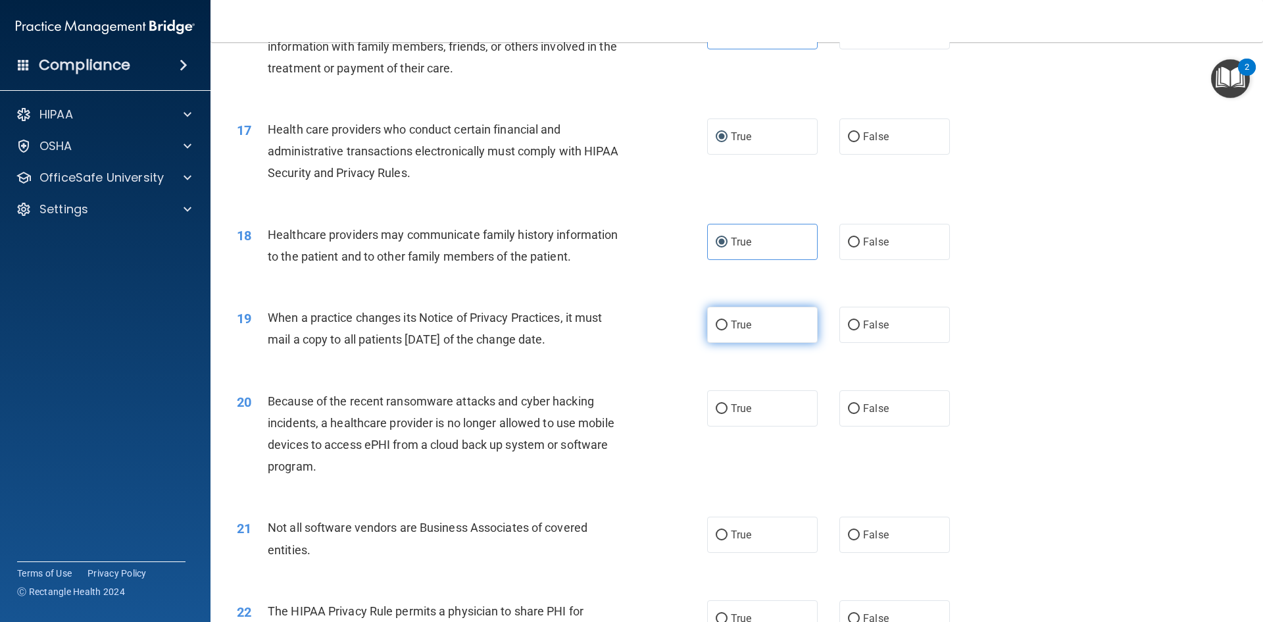
click at [719, 327] on input "True" at bounding box center [722, 325] width 12 height 10
radio input "true"
click at [530, 255] on span "Healthcare providers may communicate family history information to the patient …" at bounding box center [443, 246] width 350 height 36
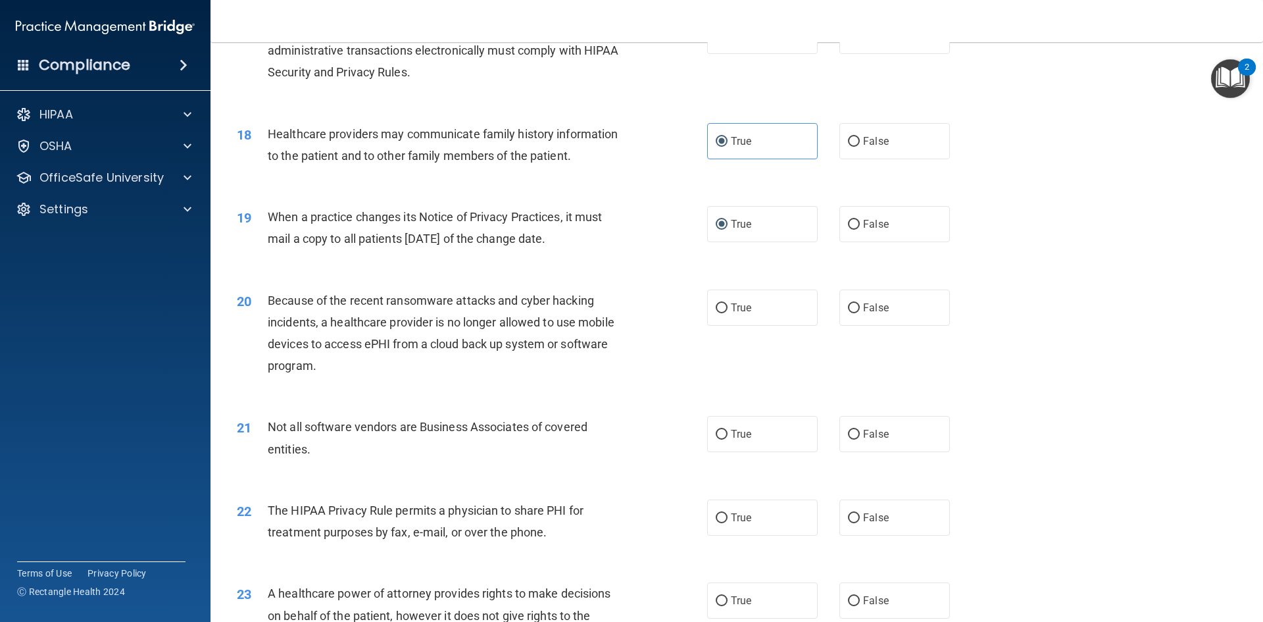
scroll to position [1710, 0]
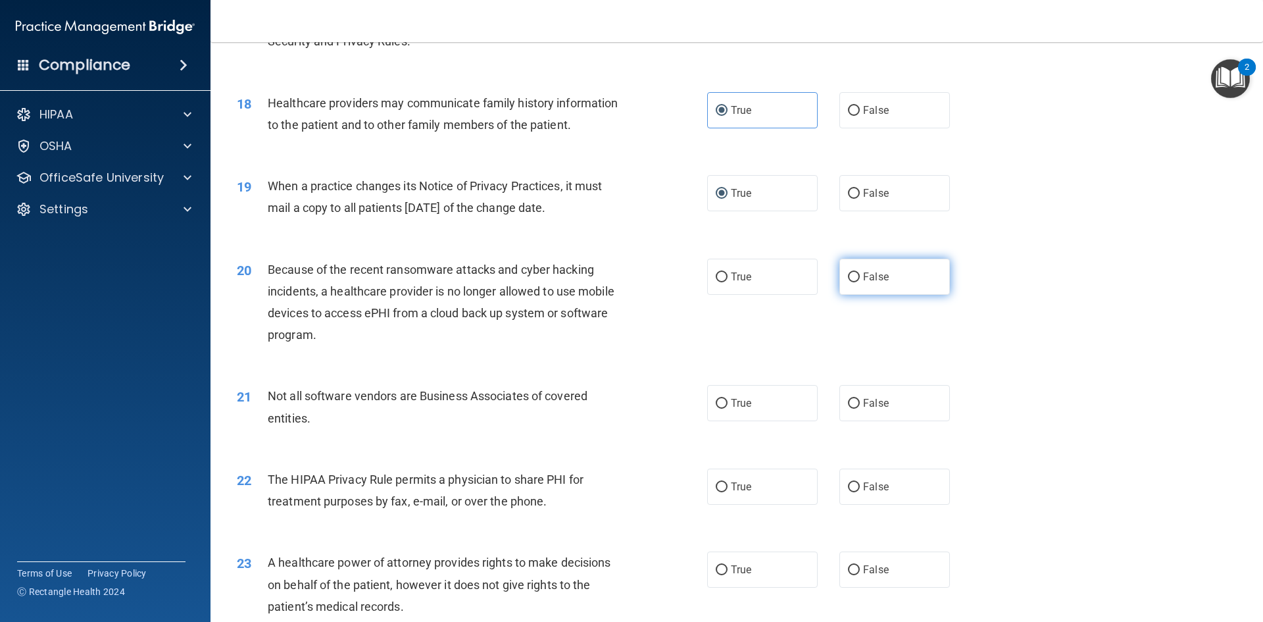
click at [848, 279] on input "False" at bounding box center [854, 277] width 12 height 10
radio input "true"
click at [746, 422] on div "21 Not all software vendors are Business Associates of covered entities. True F…" at bounding box center [737, 409] width 1020 height 83
click at [737, 472] on label "True" at bounding box center [762, 486] width 111 height 36
click at [728, 482] on input "True" at bounding box center [722, 487] width 12 height 10
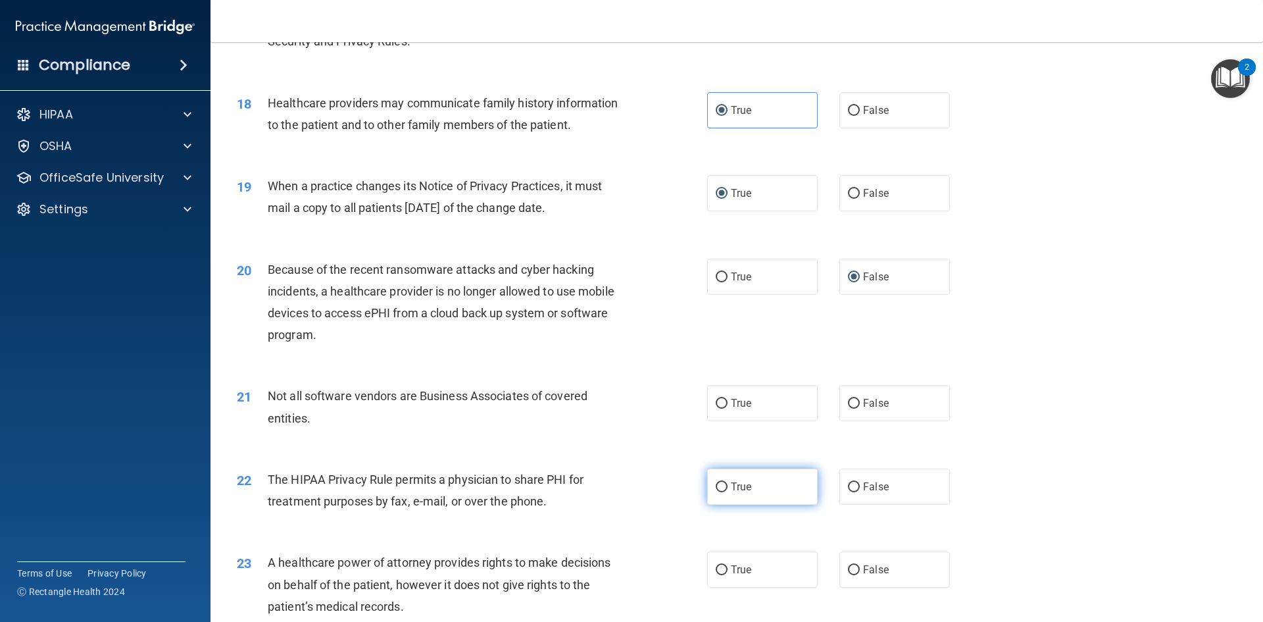
radio input "true"
click at [742, 399] on span "True" at bounding box center [741, 403] width 20 height 12
click at [728, 399] on input "True" at bounding box center [722, 404] width 12 height 10
radio input "true"
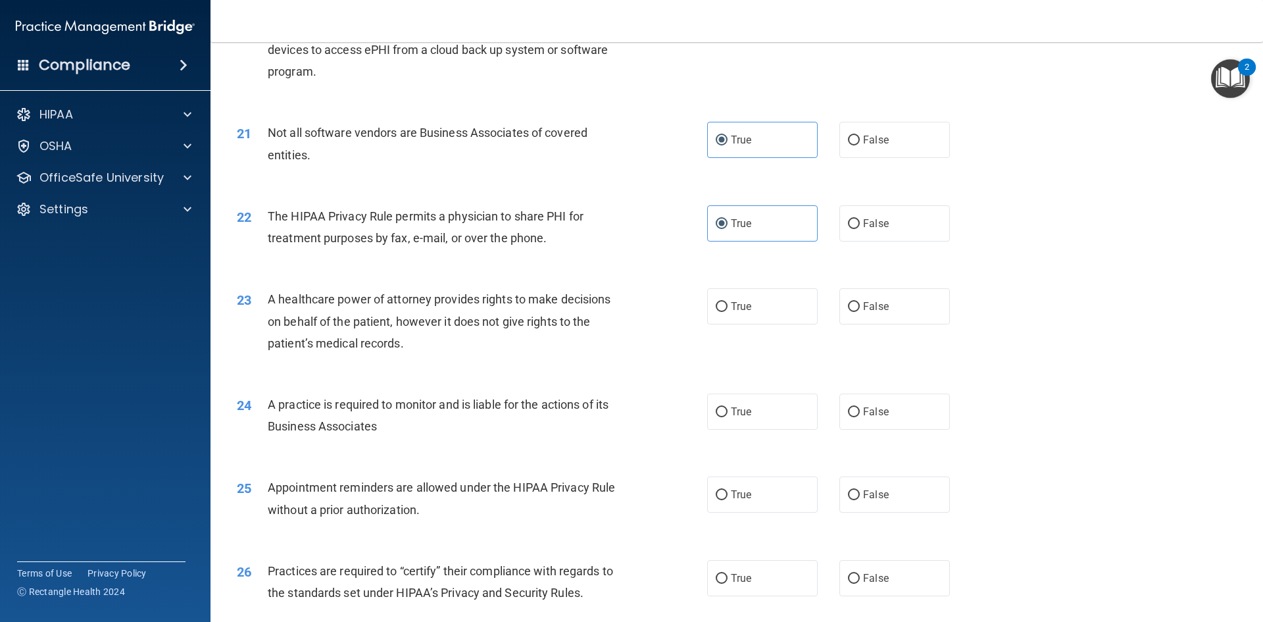
scroll to position [2105, 0]
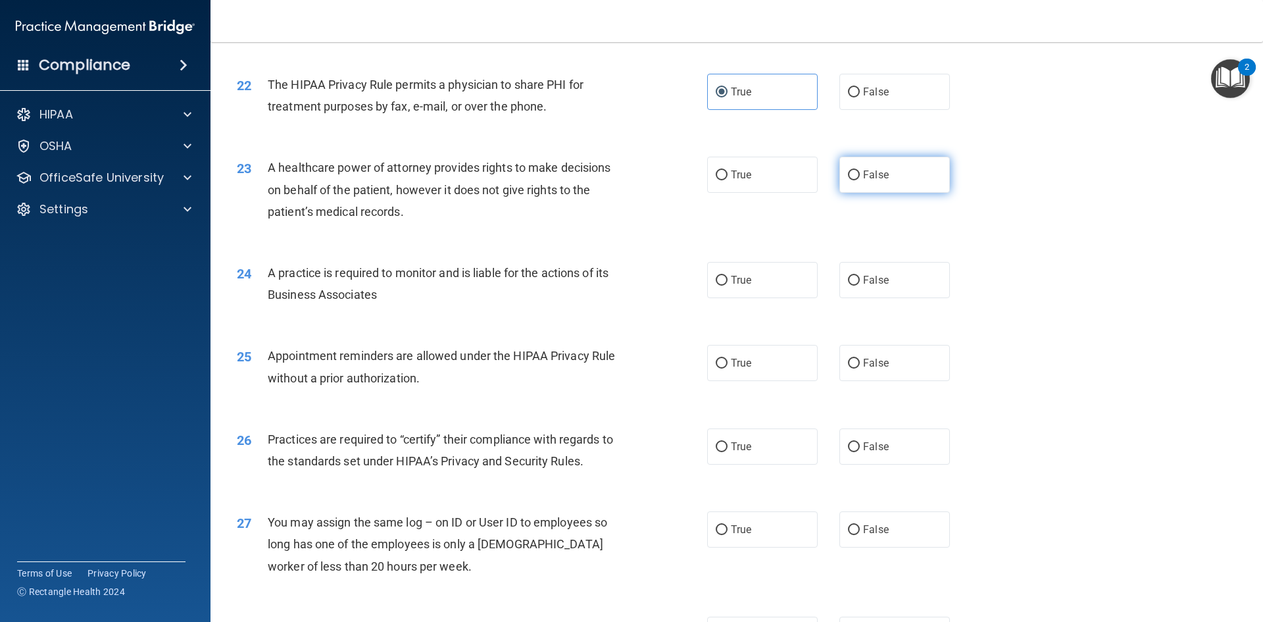
click at [883, 179] on label "False" at bounding box center [894, 175] width 111 height 36
click at [860, 179] on input "False" at bounding box center [854, 175] width 12 height 10
radio input "true"
click at [783, 276] on label "True" at bounding box center [762, 280] width 111 height 36
click at [728, 276] on input "True" at bounding box center [722, 281] width 12 height 10
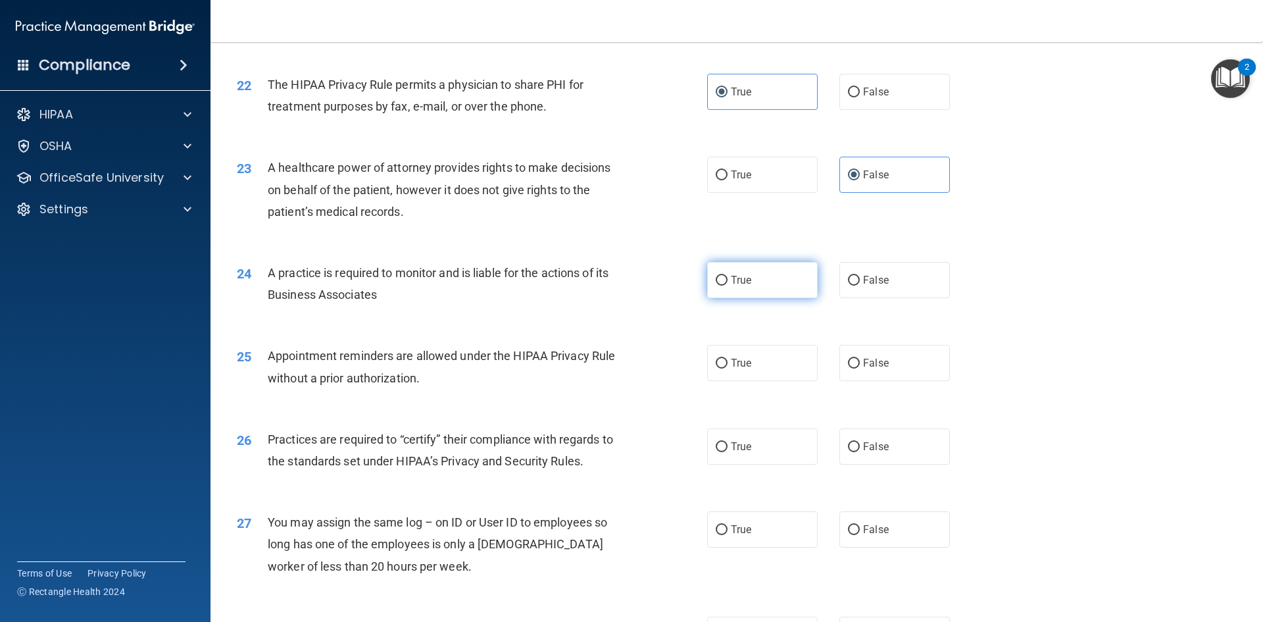
radio input "true"
click at [758, 360] on label "True" at bounding box center [762, 363] width 111 height 36
click at [728, 360] on input "True" at bounding box center [722, 364] width 12 height 10
radio input "true"
click at [876, 449] on span "False" at bounding box center [876, 446] width 26 height 12
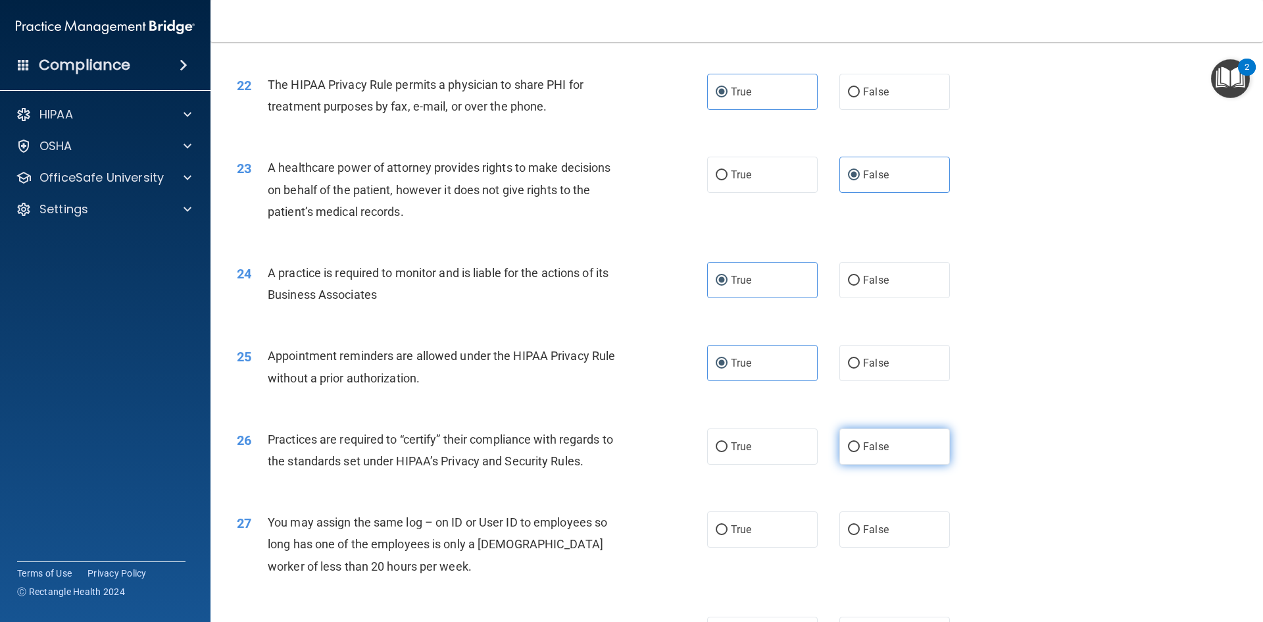
click at [860, 449] on input "False" at bounding box center [854, 447] width 12 height 10
radio input "true"
click at [597, 344] on div "25 Appointment reminders are allowed under the HIPAA Privacy Rule without a pri…" at bounding box center [737, 369] width 1020 height 83
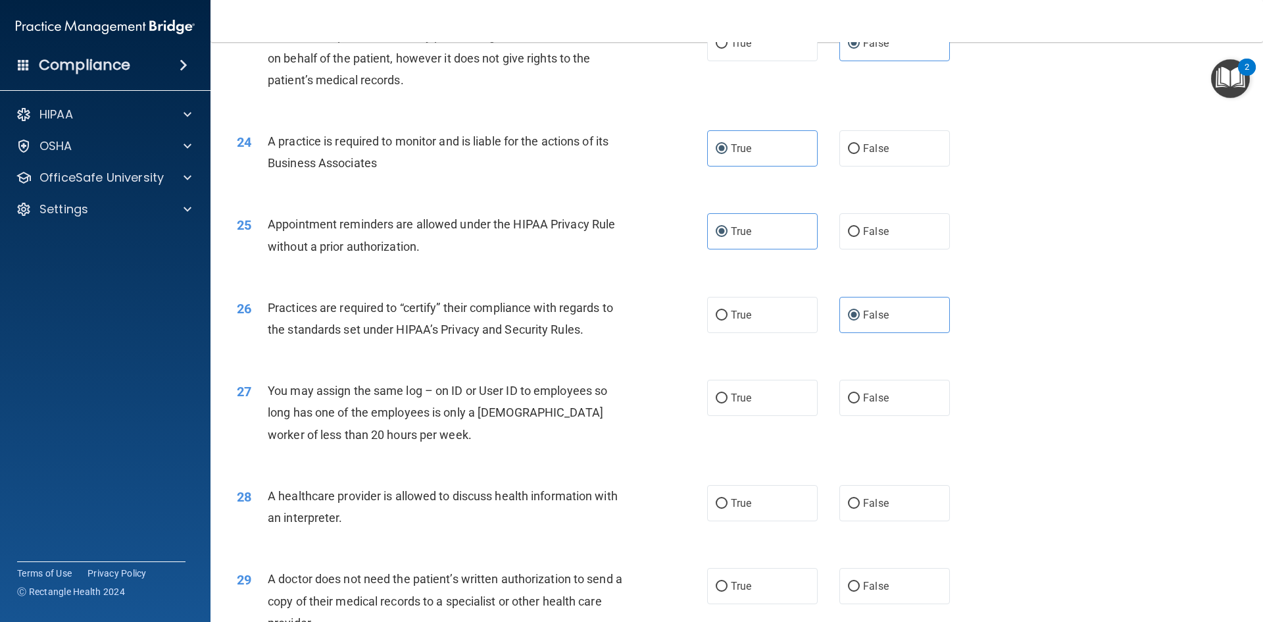
scroll to position [2368, 0]
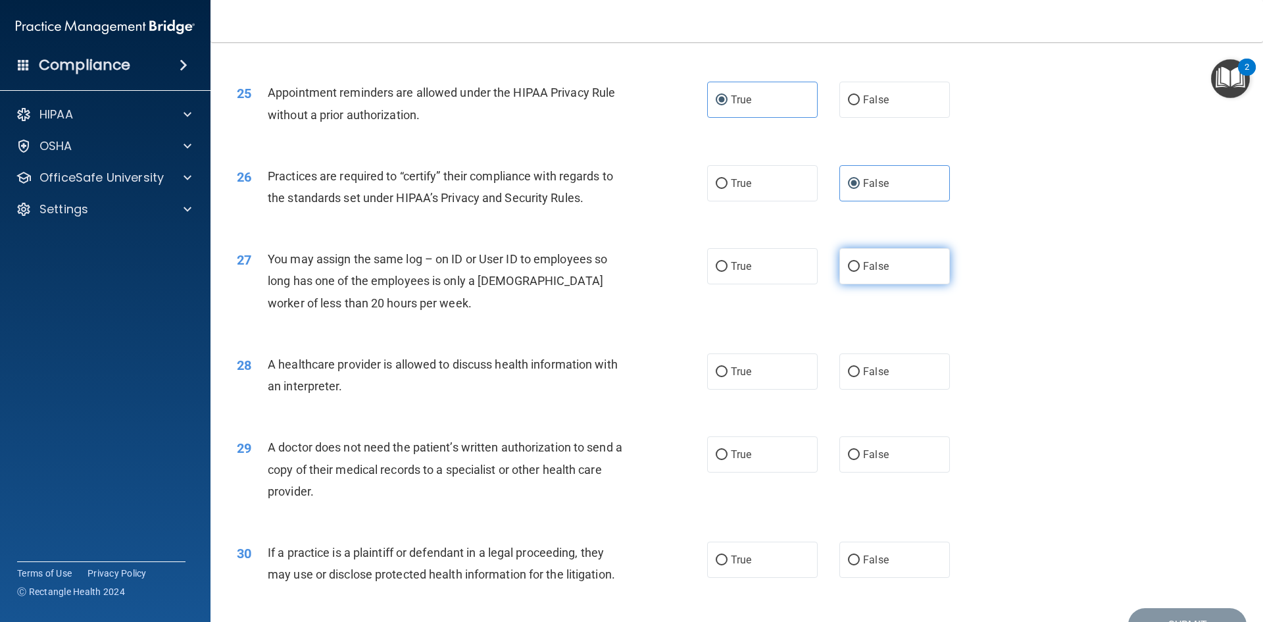
click at [865, 276] on label "False" at bounding box center [894, 266] width 111 height 36
click at [860, 272] on input "False" at bounding box center [854, 267] width 12 height 10
radio input "true"
click at [737, 376] on span "True" at bounding box center [741, 371] width 20 height 12
click at [728, 376] on input "True" at bounding box center [722, 372] width 12 height 10
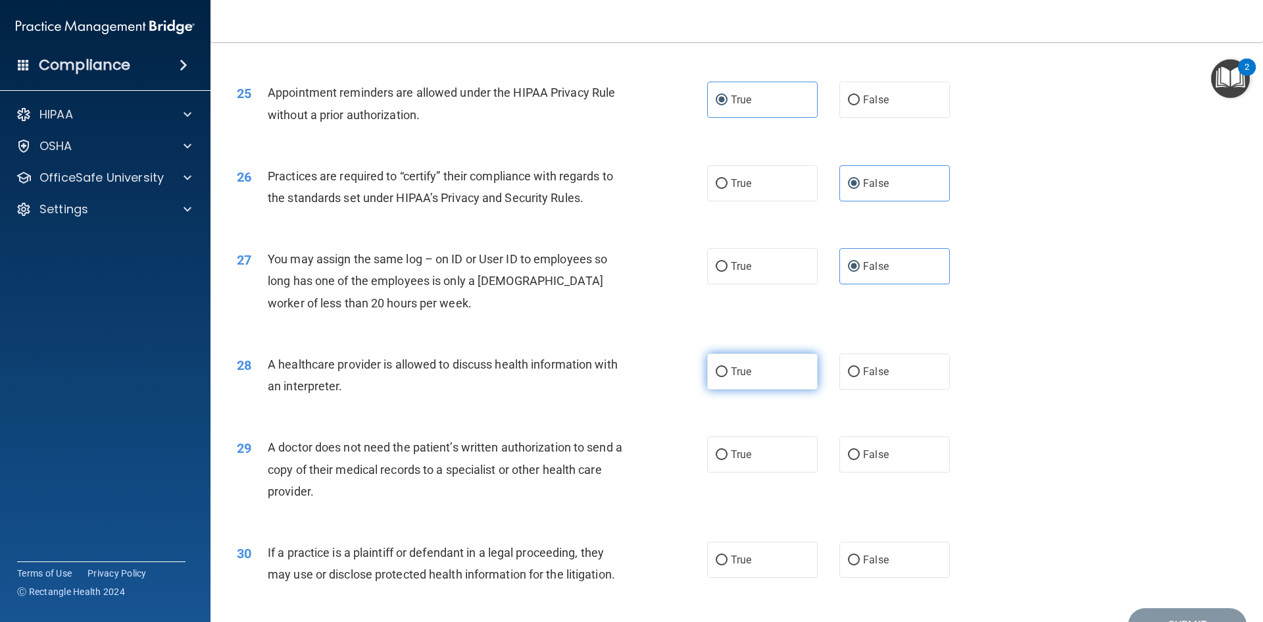
radio input "true"
click at [634, 364] on div "28 A healthcare provider is allowed to discuss health information with an inter…" at bounding box center [472, 378] width 510 height 50
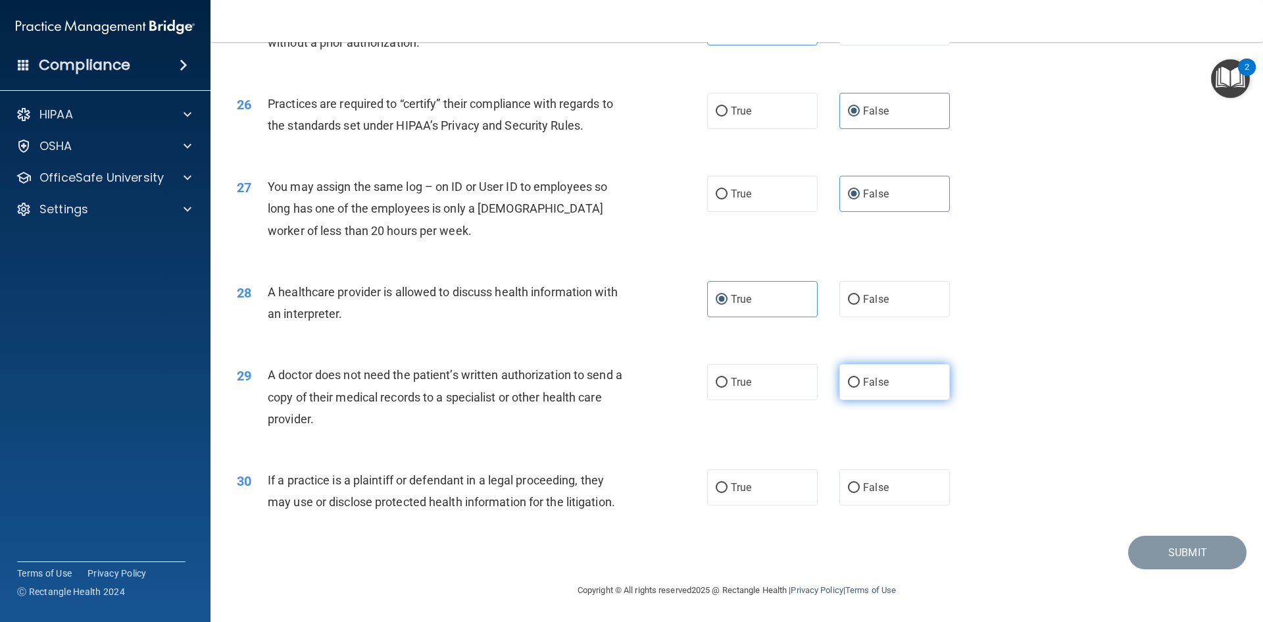
click at [848, 386] on input "False" at bounding box center [854, 383] width 12 height 10
radio input "true"
click at [734, 495] on label "True" at bounding box center [762, 487] width 111 height 36
click at [728, 493] on input "True" at bounding box center [722, 488] width 12 height 10
radio input "true"
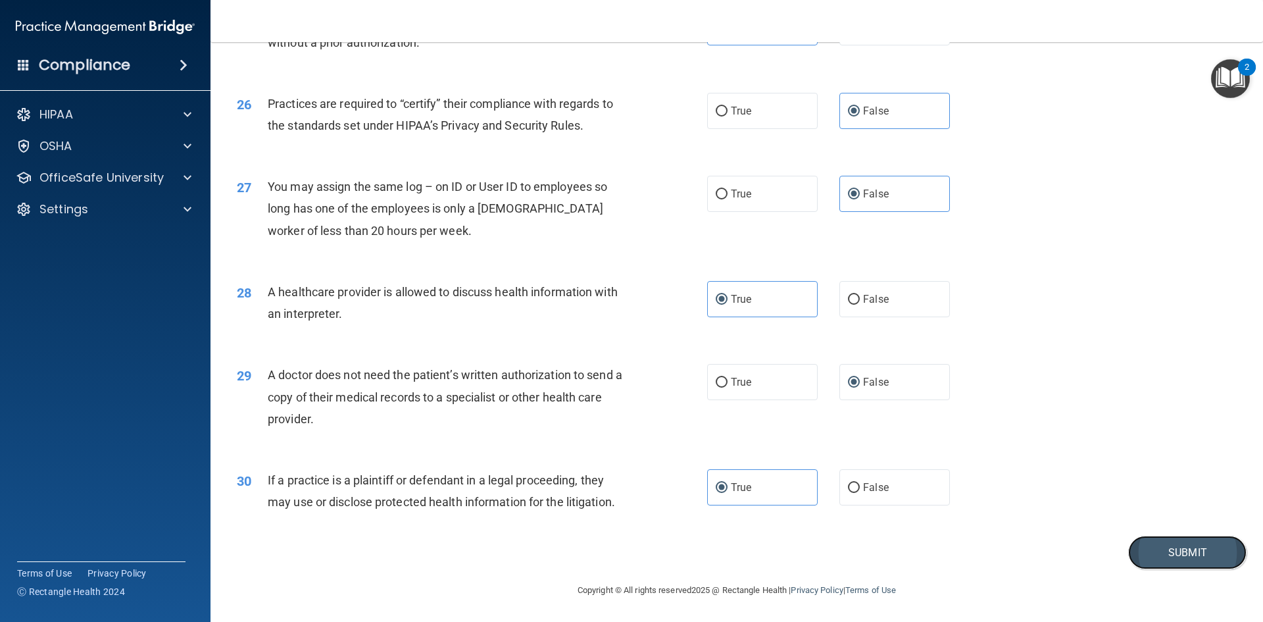
click at [1188, 561] on button "Submit" at bounding box center [1187, 552] width 118 height 34
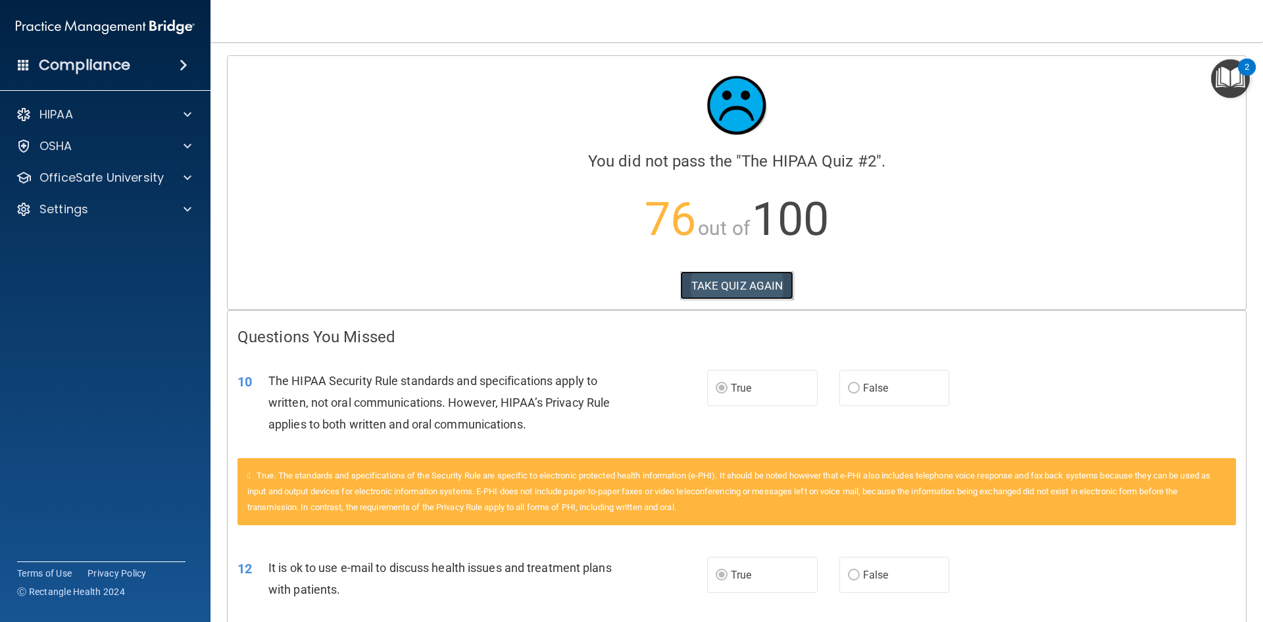
click at [709, 285] on button "TAKE QUIZ AGAIN" at bounding box center [737, 285] width 114 height 29
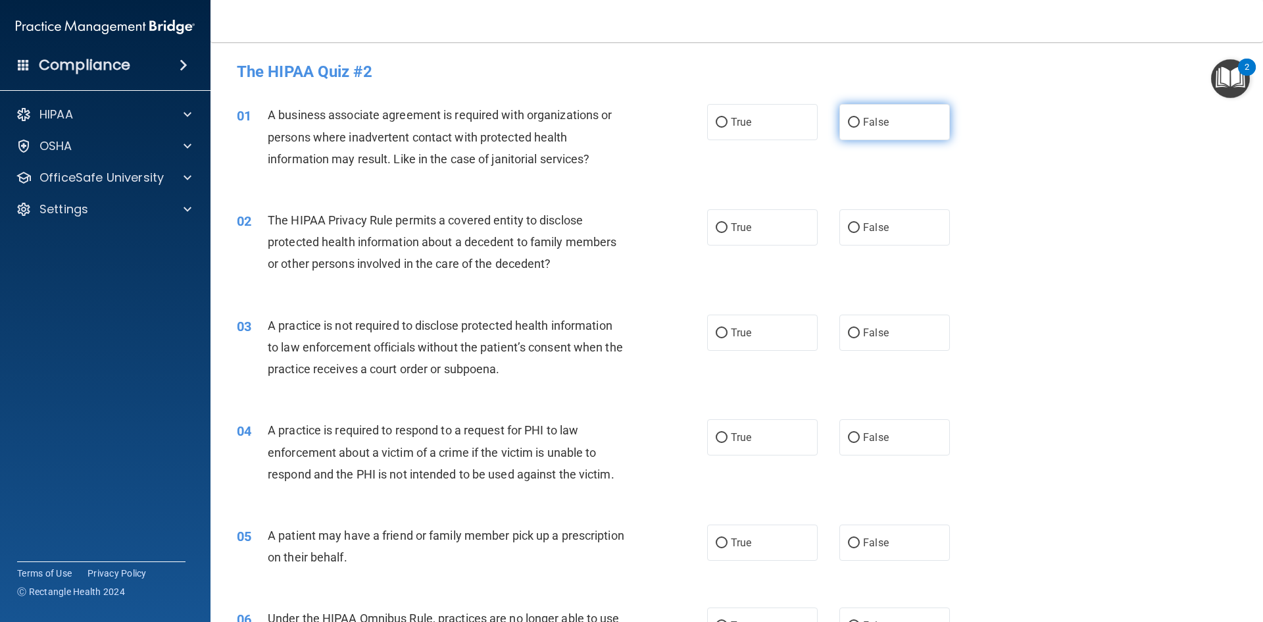
click at [850, 135] on label "False" at bounding box center [894, 122] width 111 height 36
click at [850, 128] on input "False" at bounding box center [854, 123] width 12 height 10
radio input "true"
click at [747, 225] on label "True" at bounding box center [762, 227] width 111 height 36
click at [728, 225] on input "True" at bounding box center [722, 228] width 12 height 10
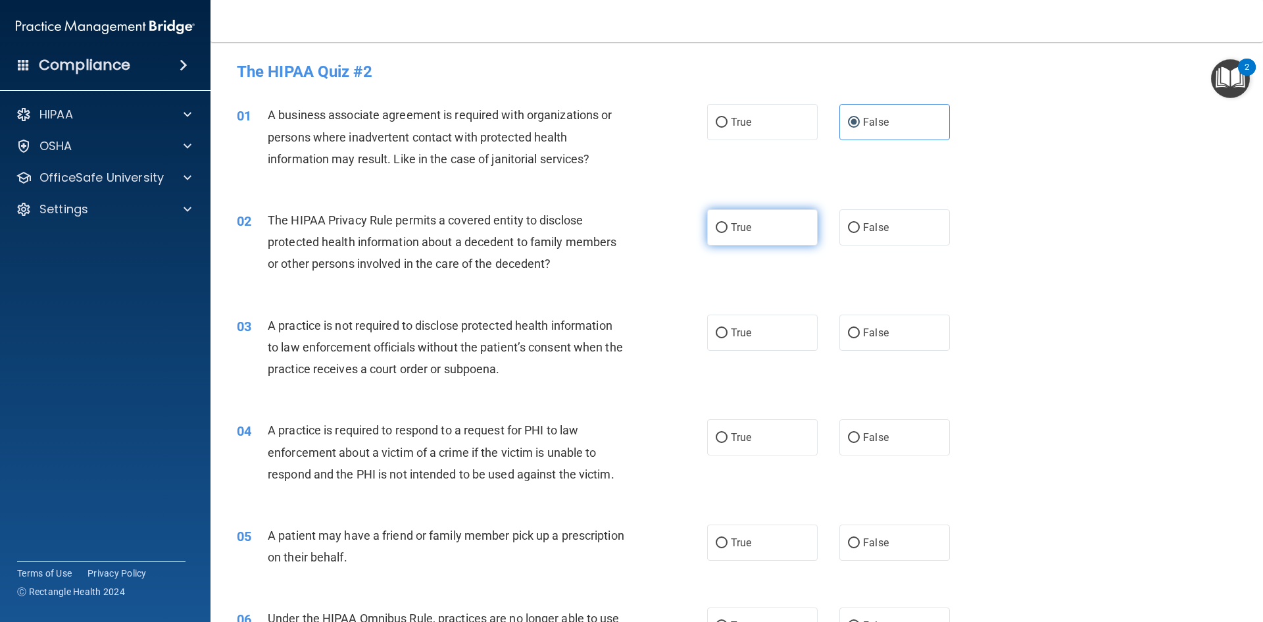
radio input "true"
click at [889, 335] on label "False" at bounding box center [894, 332] width 111 height 36
click at [860, 335] on input "False" at bounding box center [854, 333] width 12 height 10
radio input "true"
click at [741, 332] on span "True" at bounding box center [741, 332] width 20 height 12
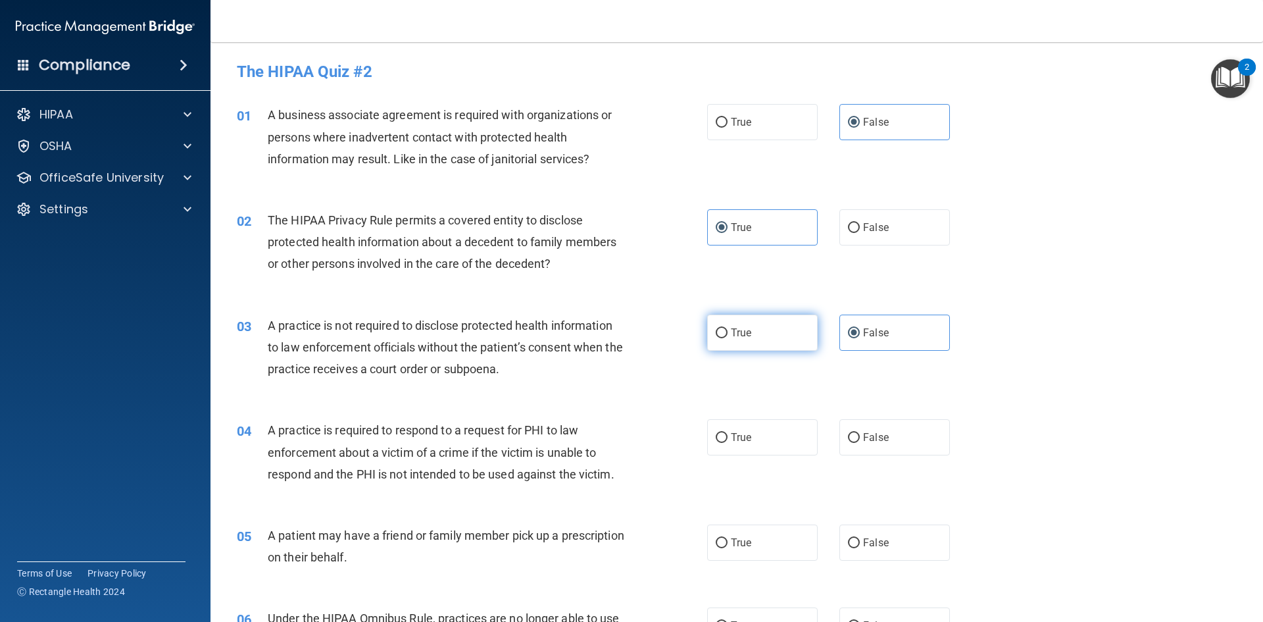
click at [728, 332] on input "True" at bounding box center [722, 333] width 12 height 10
radio input "true"
radio input "false"
click at [748, 425] on label "True" at bounding box center [762, 437] width 111 height 36
click at [728, 433] on input "True" at bounding box center [722, 438] width 12 height 10
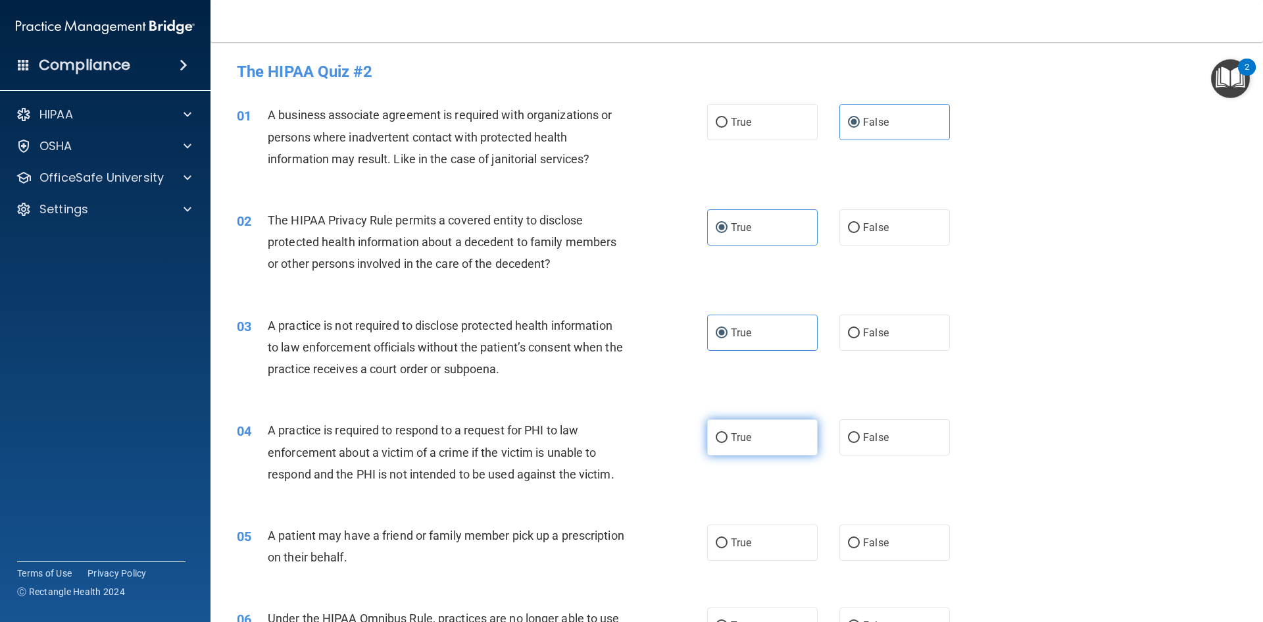
radio input "true"
click at [740, 530] on label "True" at bounding box center [762, 542] width 111 height 36
click at [728, 538] on input "True" at bounding box center [722, 543] width 12 height 10
radio input "true"
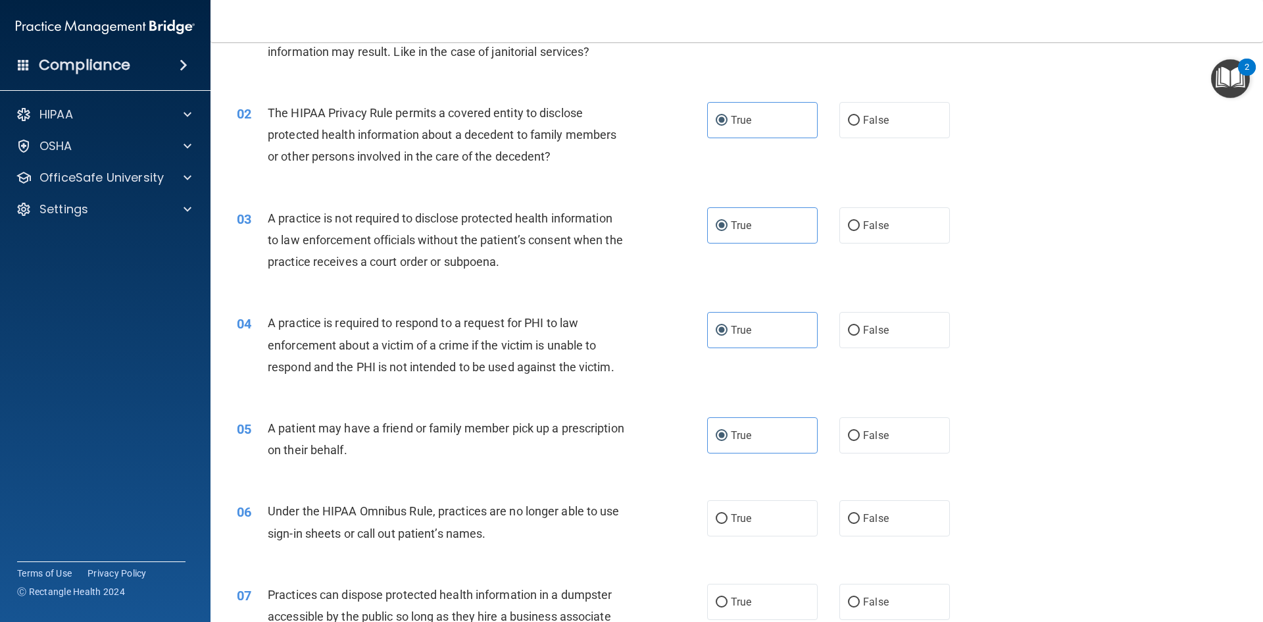
scroll to position [132, 0]
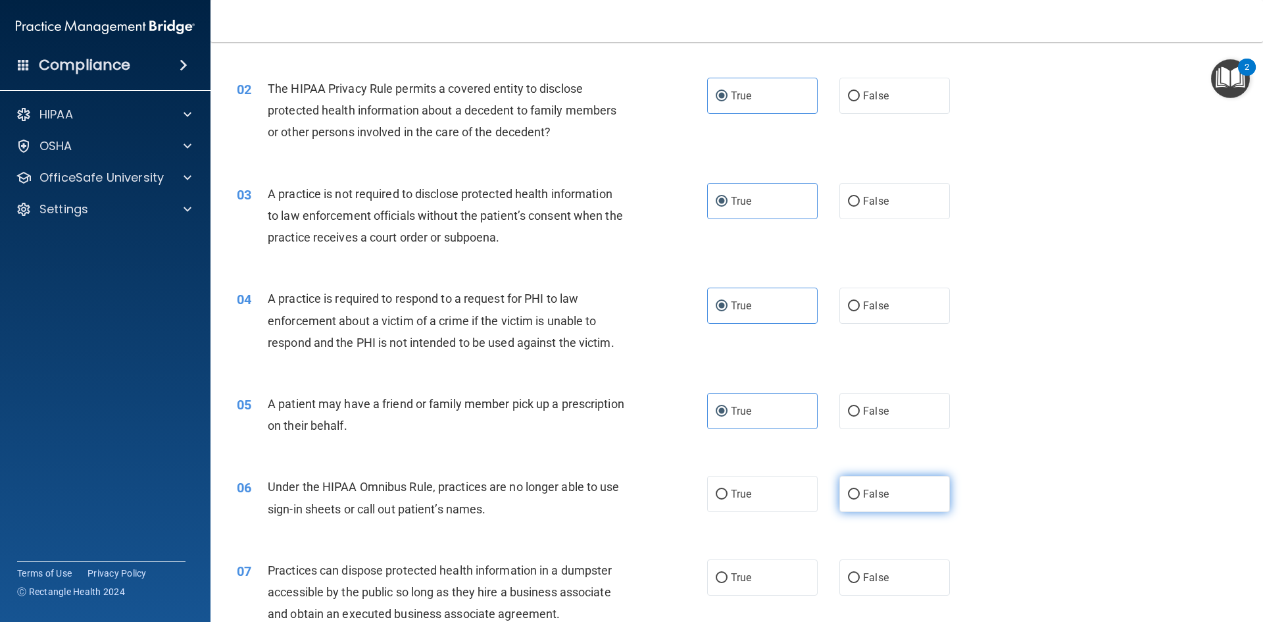
click at [873, 497] on span "False" at bounding box center [876, 493] width 26 height 12
click at [860, 497] on input "False" at bounding box center [854, 494] width 12 height 10
radio input "true"
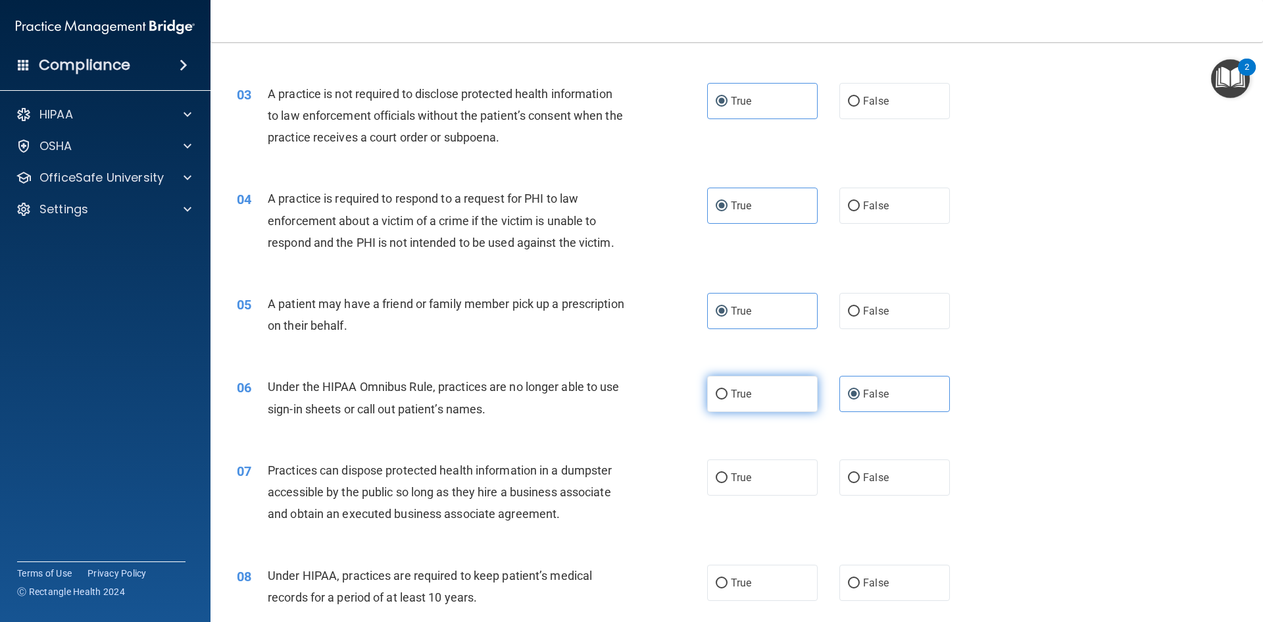
scroll to position [263, 0]
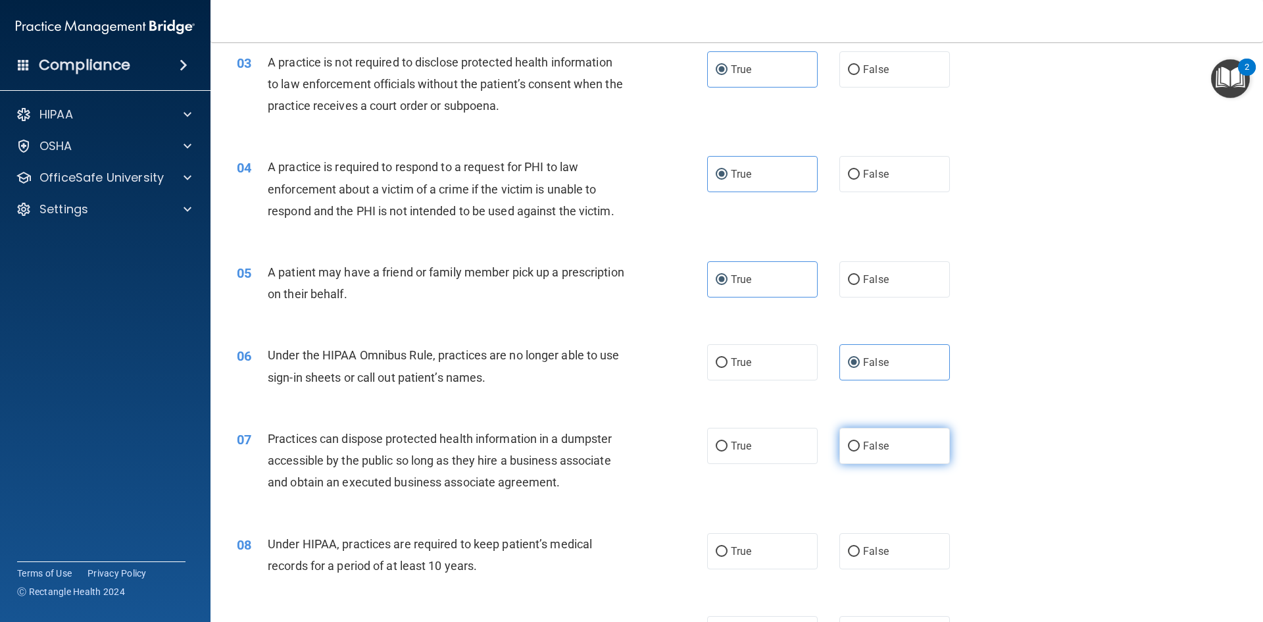
click at [839, 442] on label "False" at bounding box center [894, 446] width 111 height 36
click at [848, 442] on input "False" at bounding box center [854, 446] width 12 height 10
radio input "true"
click at [848, 547] on input "False" at bounding box center [854, 552] width 12 height 10
radio input "true"
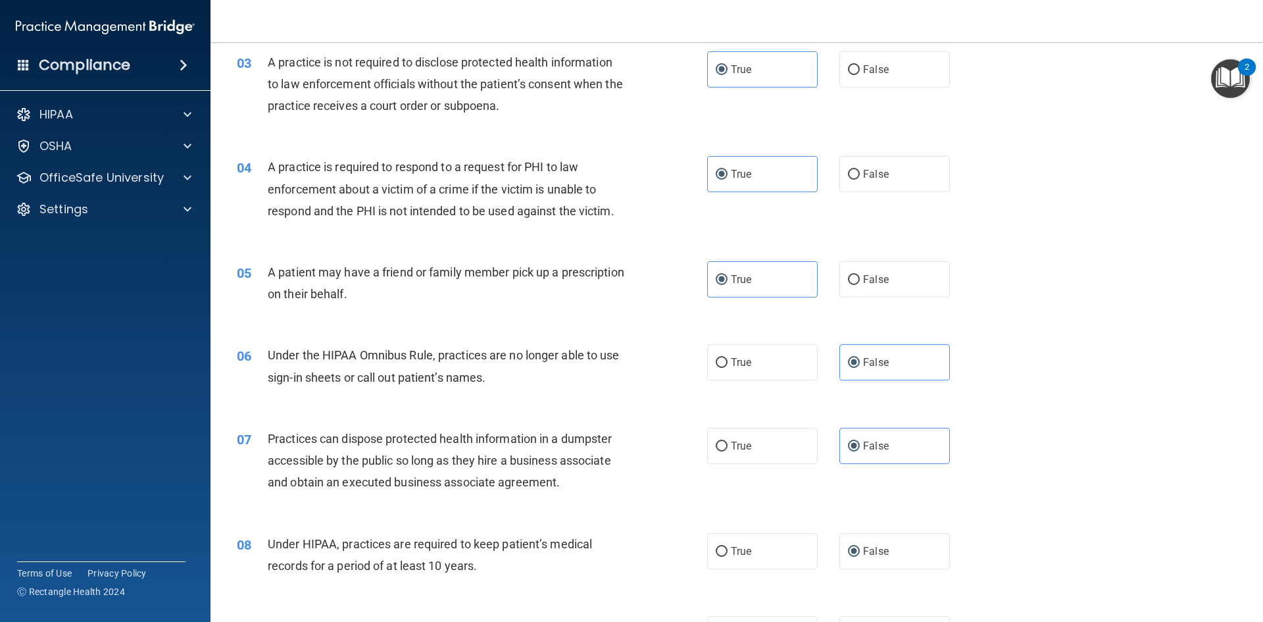
scroll to position [395, 0]
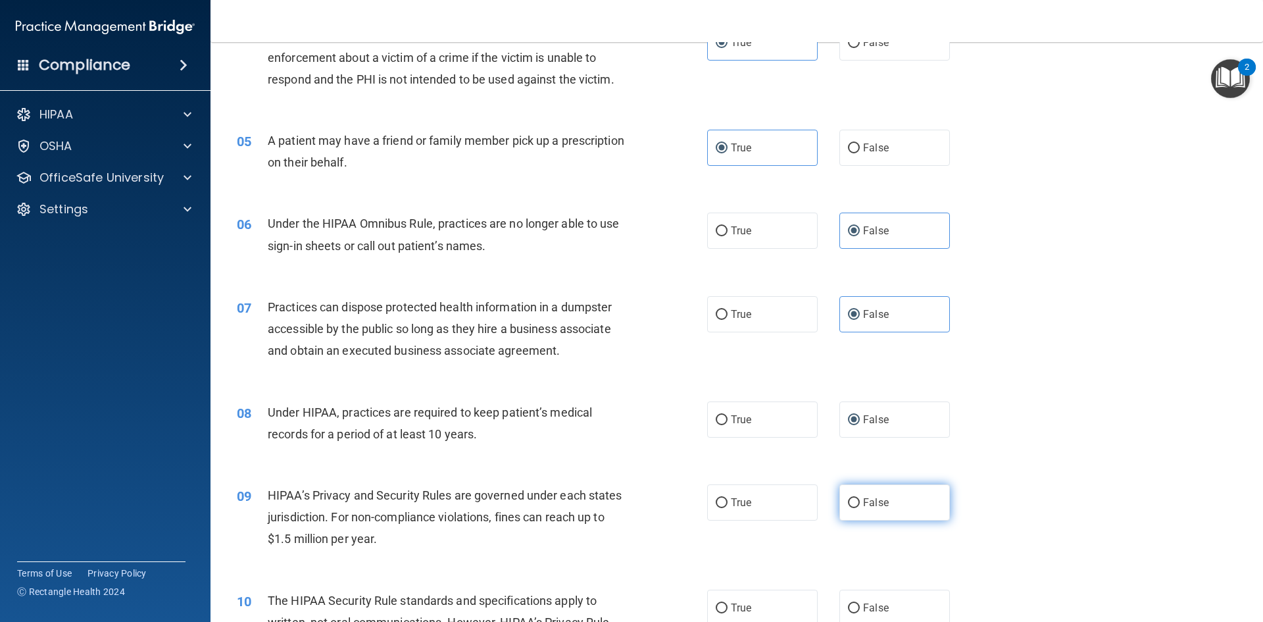
click at [881, 487] on label "False" at bounding box center [894, 502] width 111 height 36
click at [860, 498] on input "False" at bounding box center [854, 503] width 12 height 10
radio input "true"
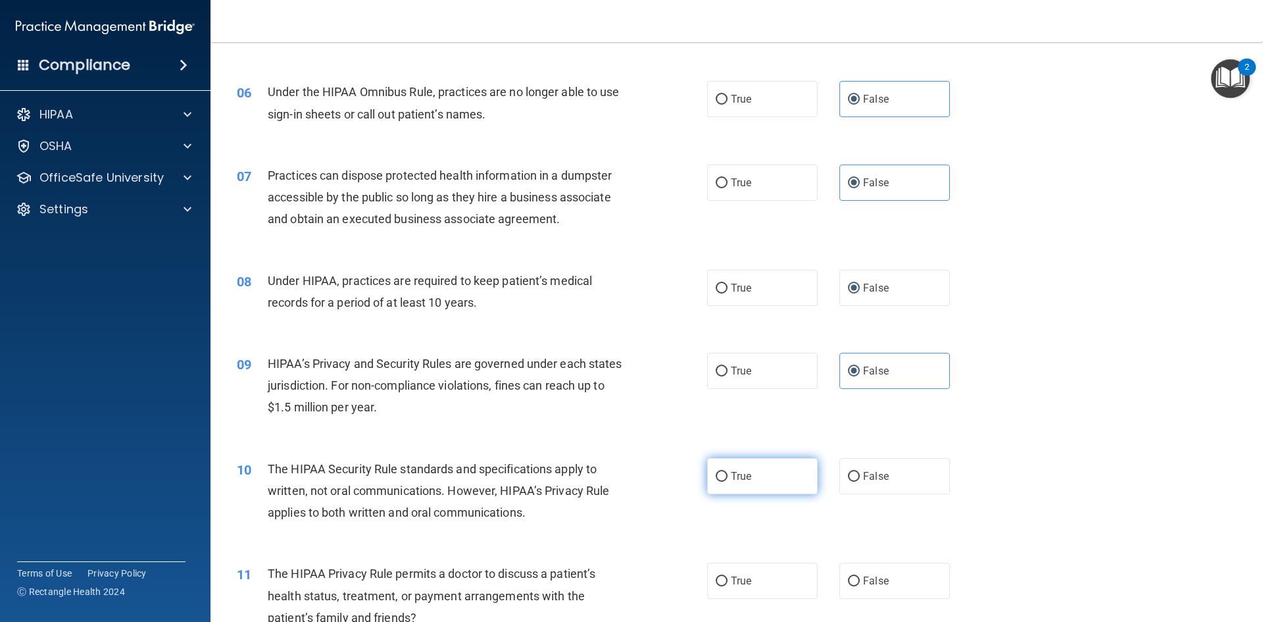
click at [732, 470] on span "True" at bounding box center [741, 476] width 20 height 12
click at [728, 472] on input "True" at bounding box center [722, 477] width 12 height 10
radio input "true"
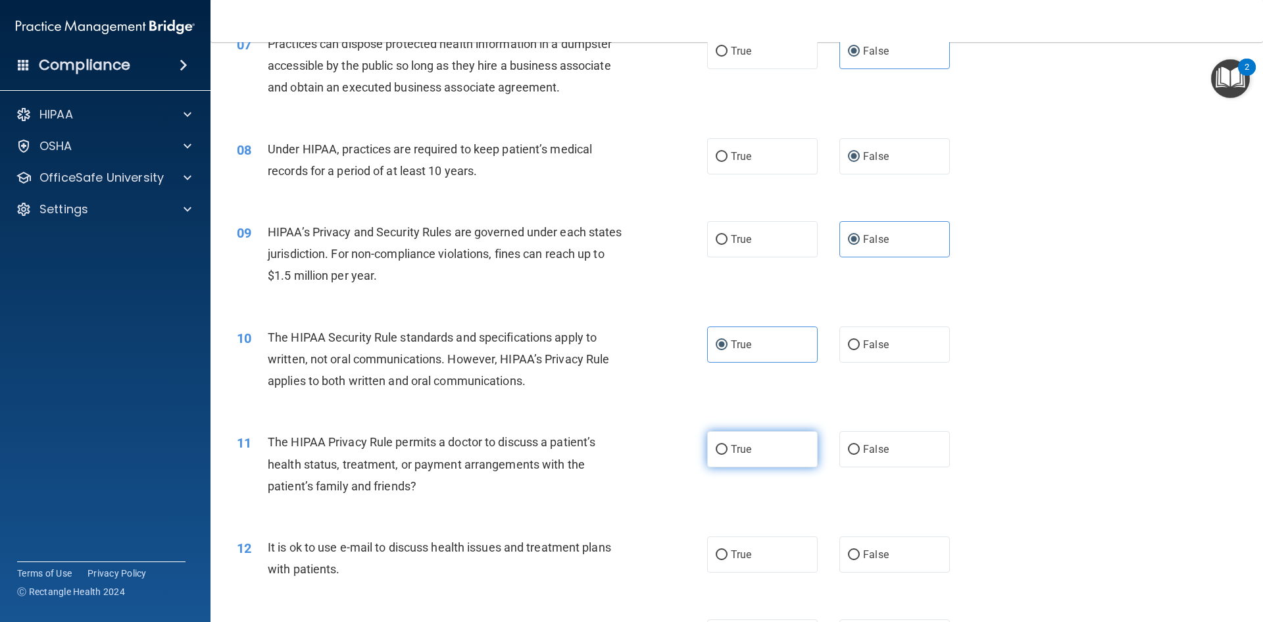
click at [745, 459] on label "True" at bounding box center [762, 449] width 111 height 36
click at [728, 455] on input "True" at bounding box center [722, 450] width 12 height 10
radio input "true"
click at [724, 543] on label "True" at bounding box center [762, 554] width 111 height 36
click at [724, 550] on input "True" at bounding box center [722, 555] width 12 height 10
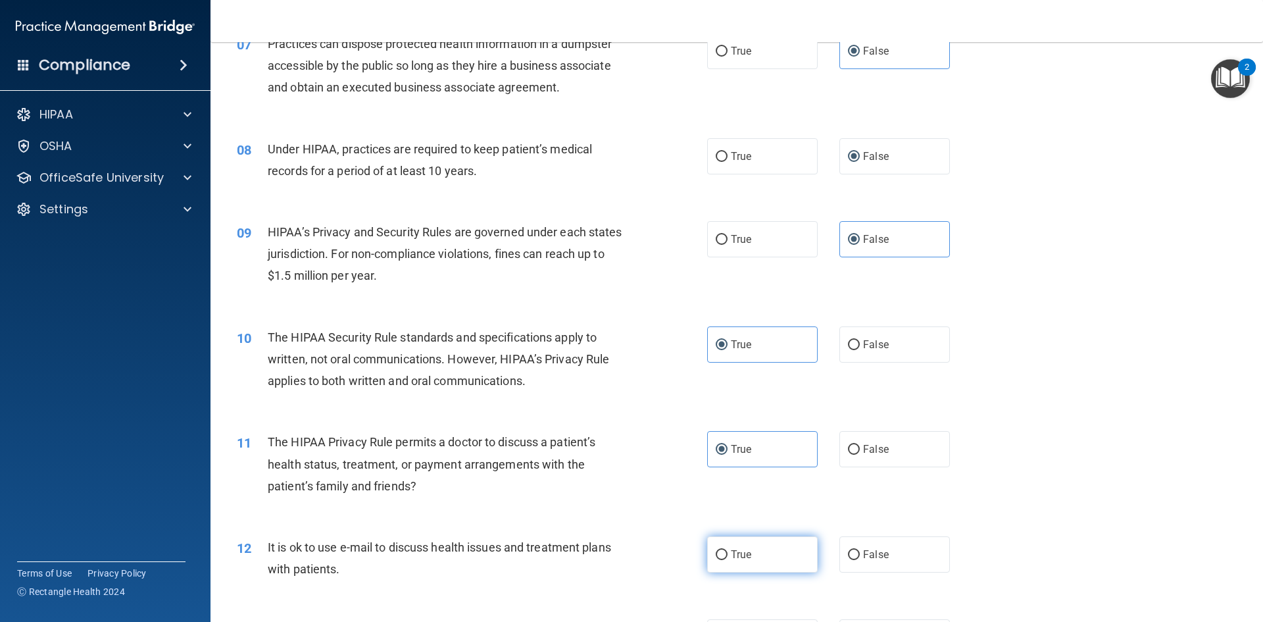
radio input "true"
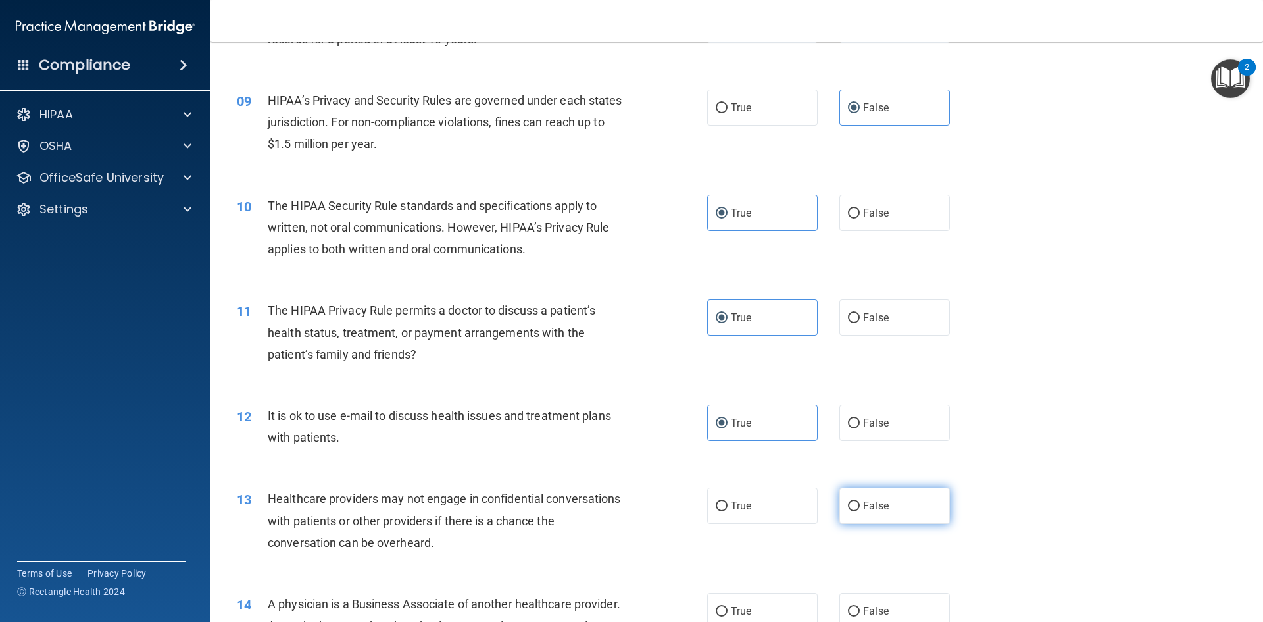
click at [855, 497] on label "False" at bounding box center [894, 505] width 111 height 36
click at [855, 501] on input "False" at bounding box center [854, 506] width 12 height 10
radio input "true"
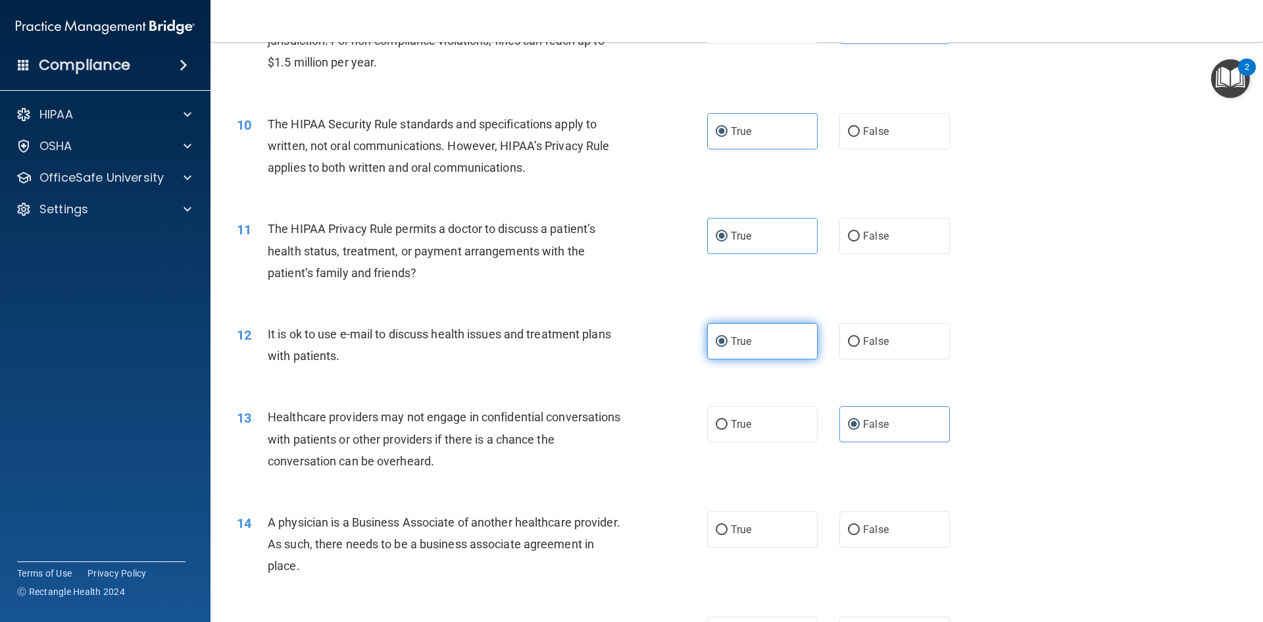
scroll to position [921, 0]
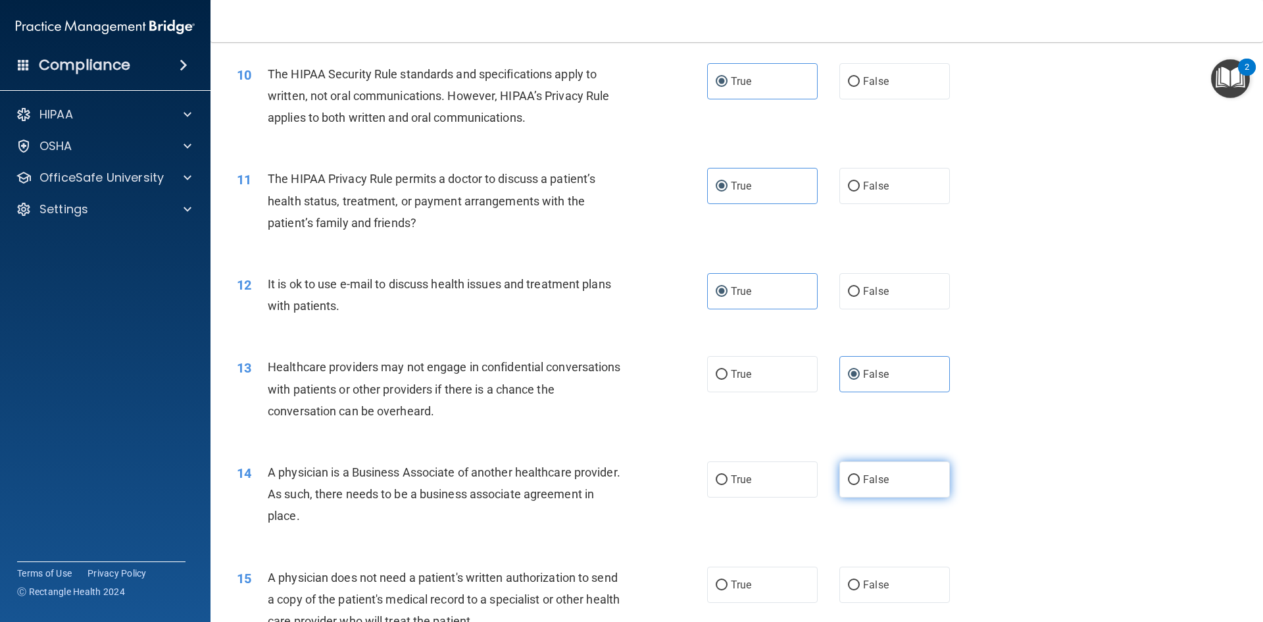
click at [855, 479] on label "False" at bounding box center [894, 479] width 111 height 36
click at [855, 479] on input "False" at bounding box center [854, 480] width 12 height 10
radio input "true"
click at [742, 572] on label "True" at bounding box center [762, 584] width 111 height 36
click at [728, 580] on input "True" at bounding box center [722, 585] width 12 height 10
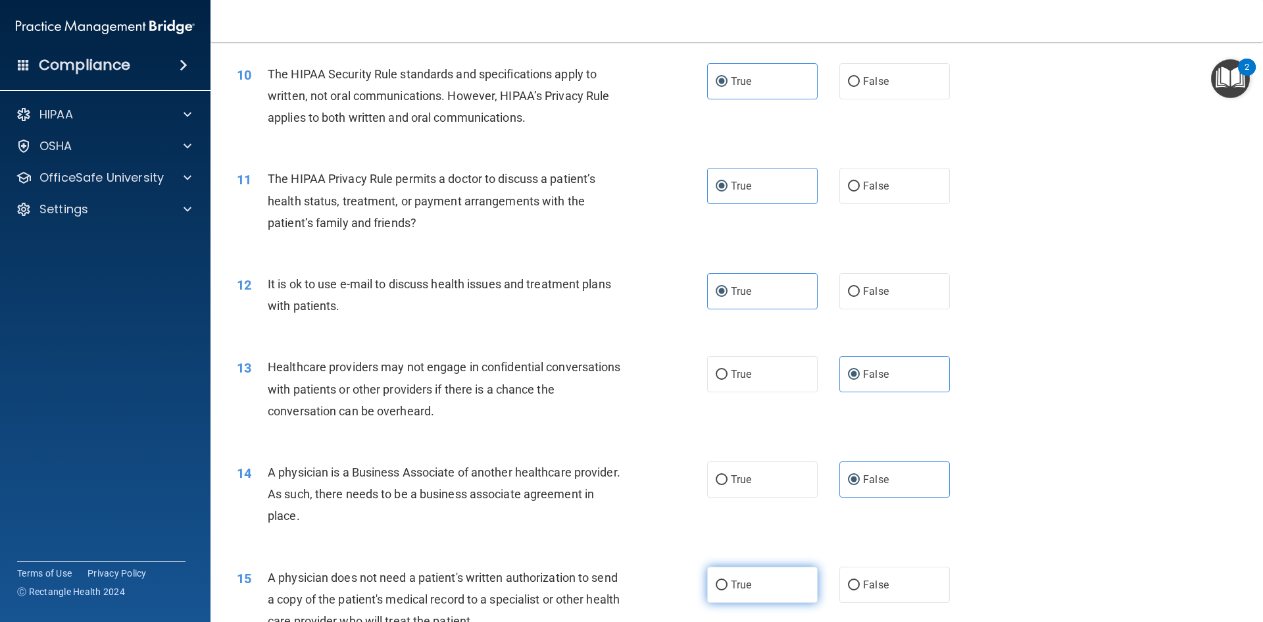
radio input "true"
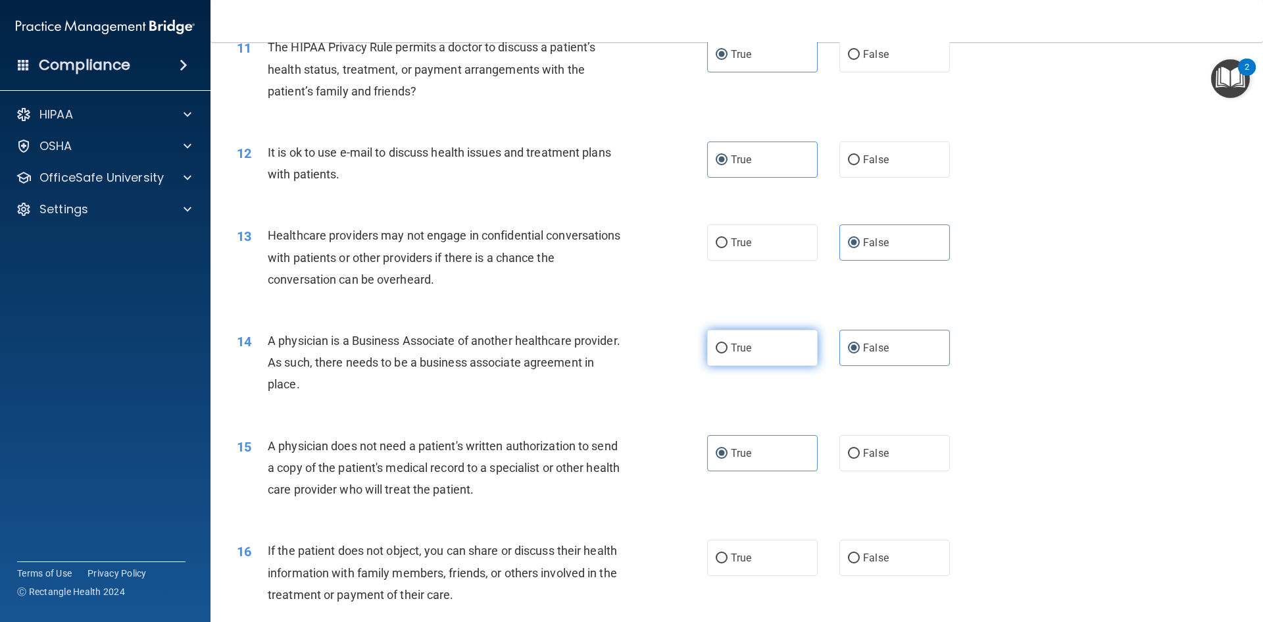
scroll to position [1184, 0]
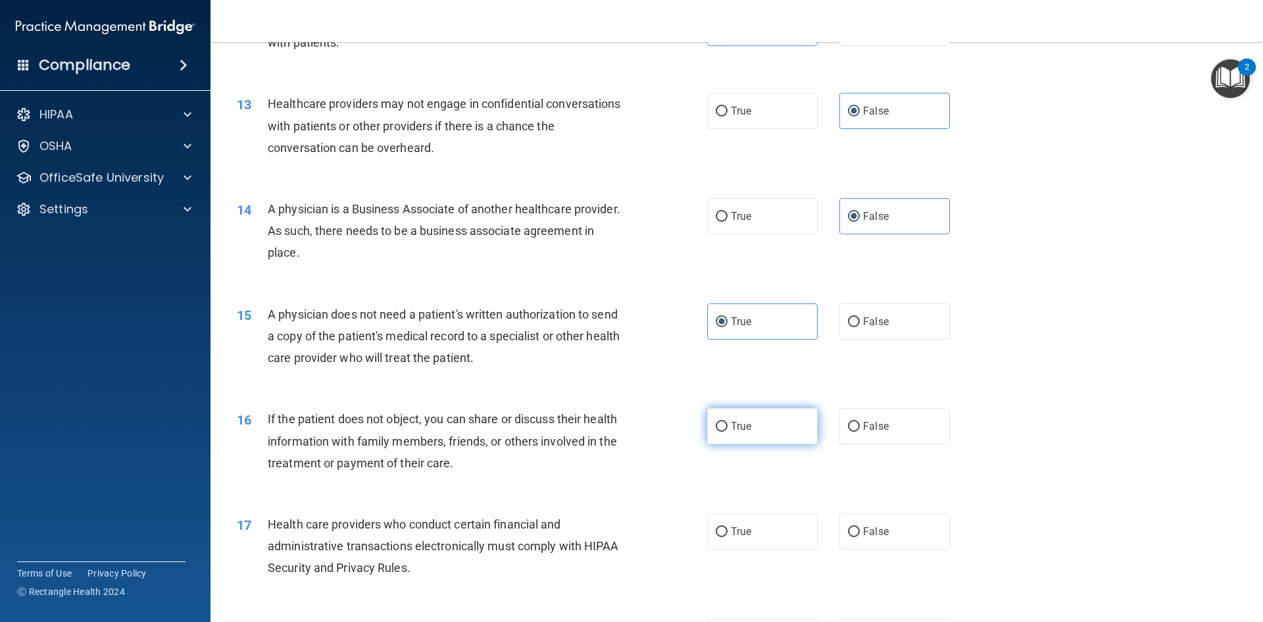
click at [747, 444] on label "True" at bounding box center [762, 426] width 111 height 36
click at [728, 432] on input "True" at bounding box center [722, 427] width 12 height 10
radio input "true"
click at [751, 546] on label "True" at bounding box center [762, 531] width 111 height 36
click at [728, 537] on input "True" at bounding box center [722, 532] width 12 height 10
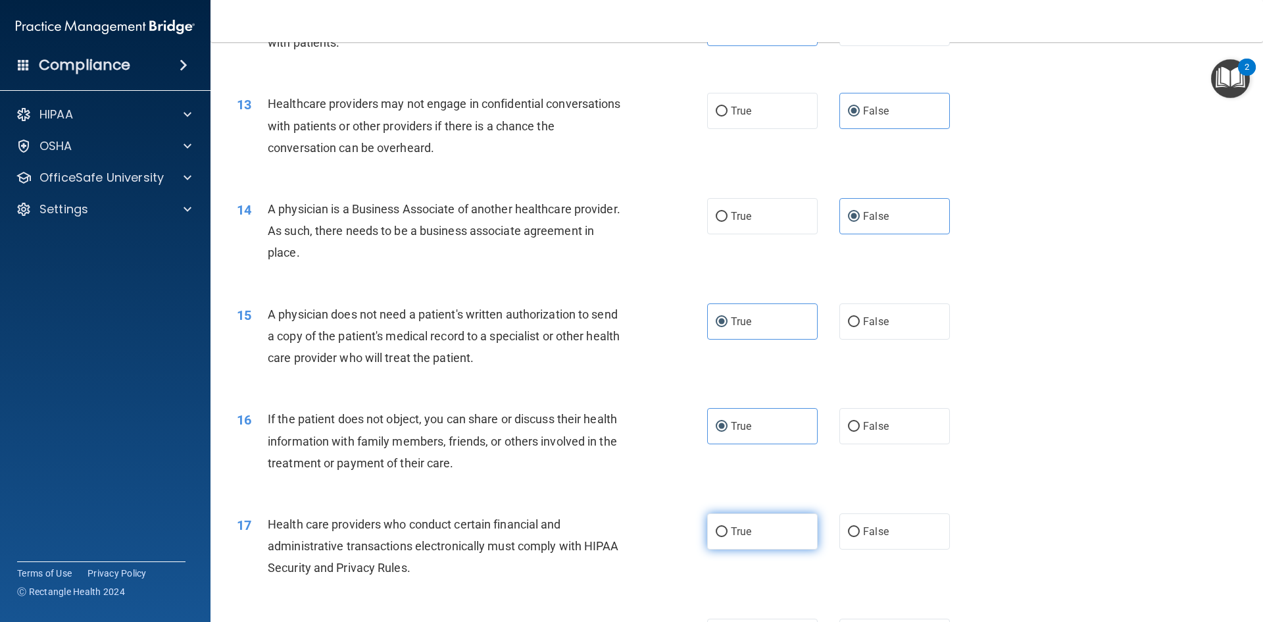
radio input "true"
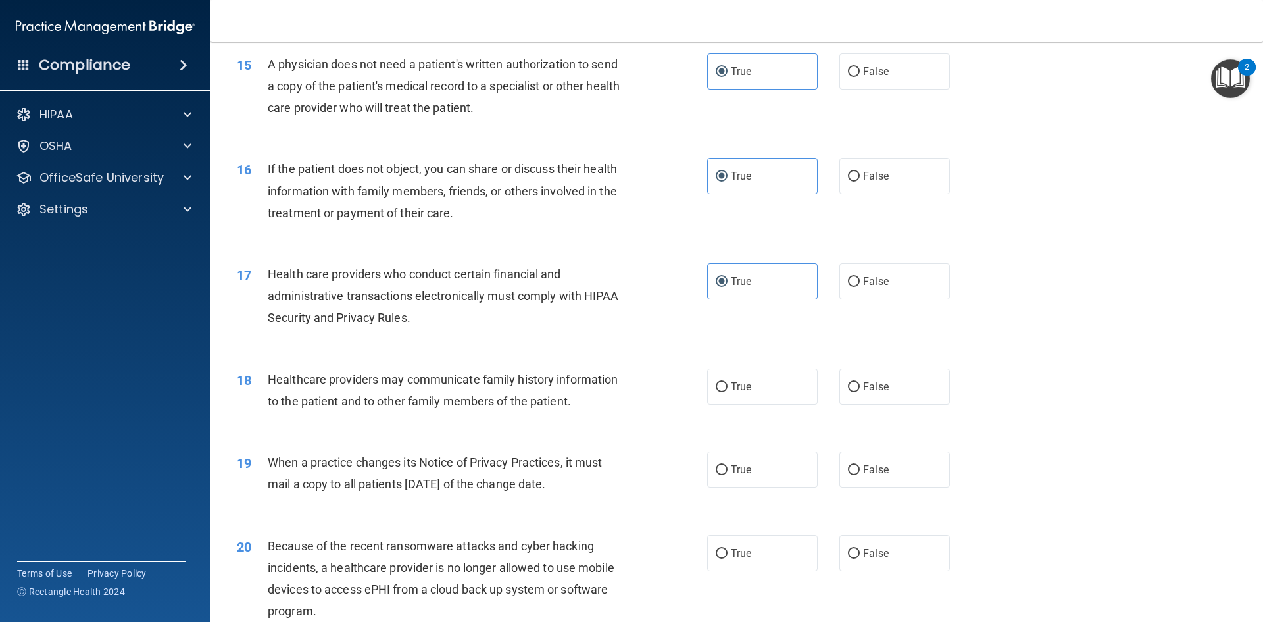
scroll to position [1447, 0]
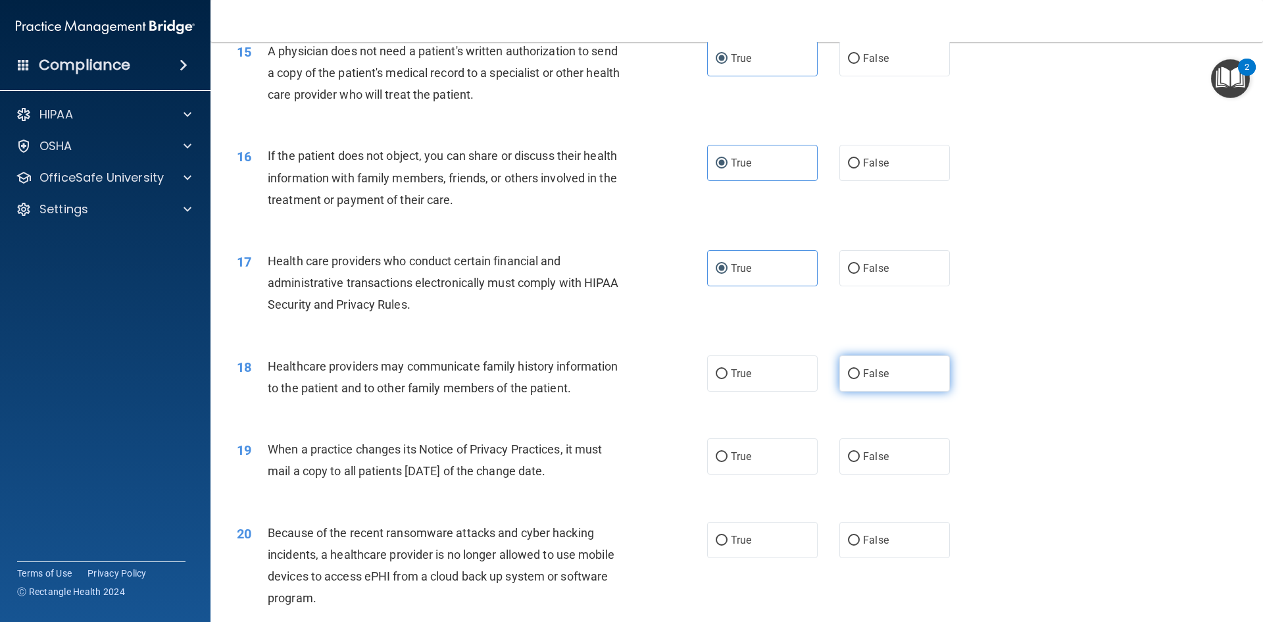
click at [874, 387] on label "False" at bounding box center [894, 373] width 111 height 36
click at [860, 379] on input "False" at bounding box center [854, 374] width 12 height 10
radio input "true"
click at [848, 452] on input "False" at bounding box center [854, 457] width 12 height 10
radio input "true"
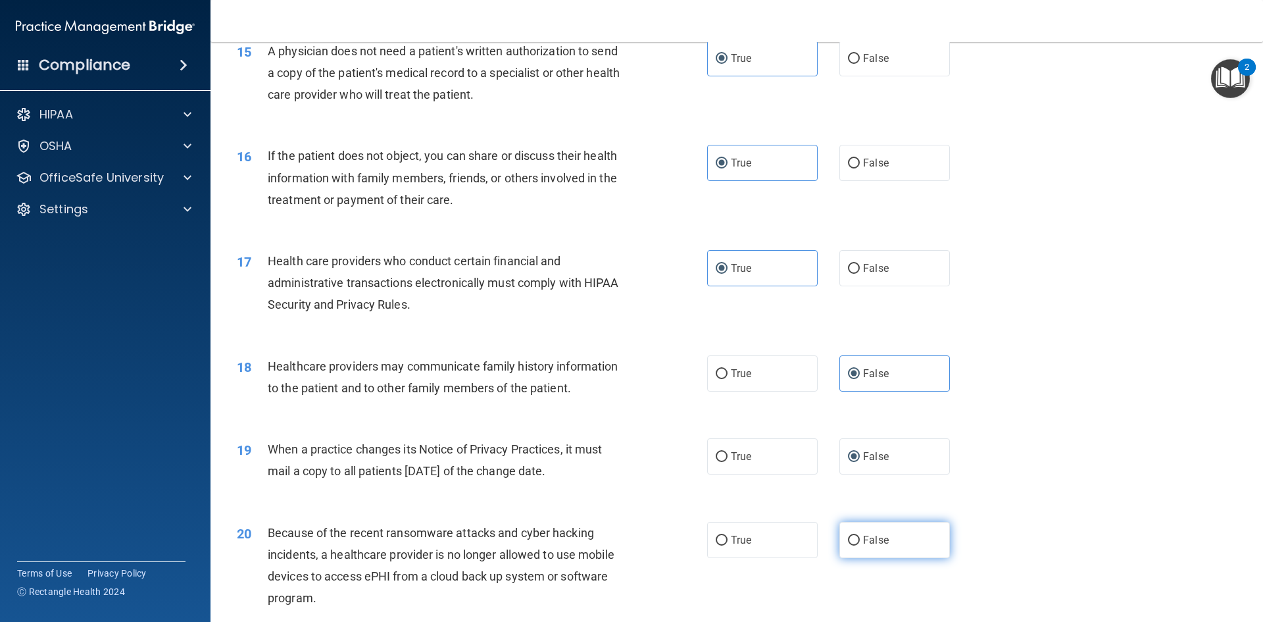
click at [849, 536] on input "False" at bounding box center [854, 540] width 12 height 10
radio input "true"
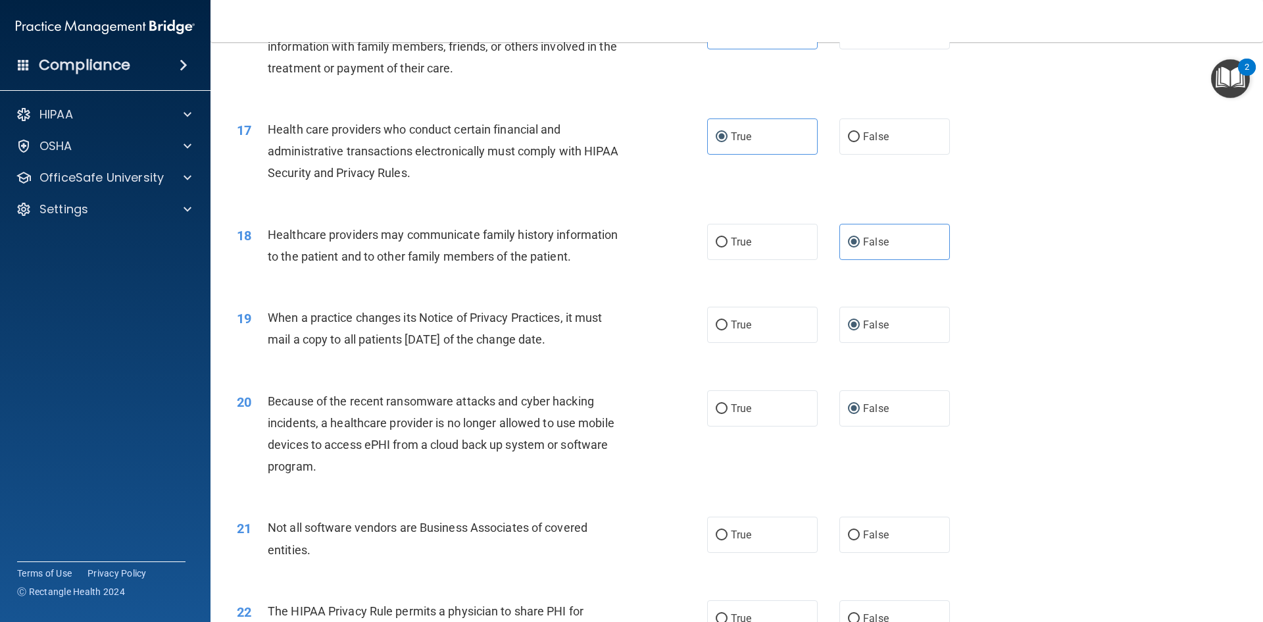
scroll to position [1710, 0]
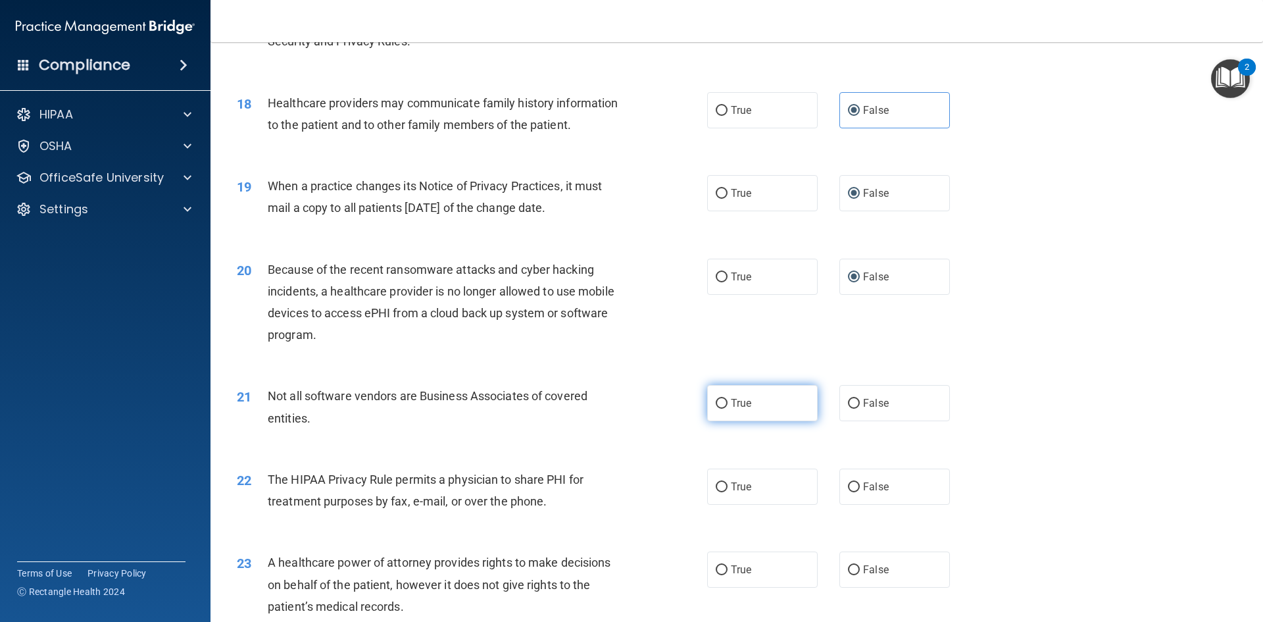
click at [742, 409] on label "True" at bounding box center [762, 403] width 111 height 36
click at [728, 409] on input "True" at bounding box center [722, 404] width 12 height 10
radio input "true"
click at [721, 480] on label "True" at bounding box center [762, 486] width 111 height 36
click at [721, 482] on input "True" at bounding box center [722, 487] width 12 height 10
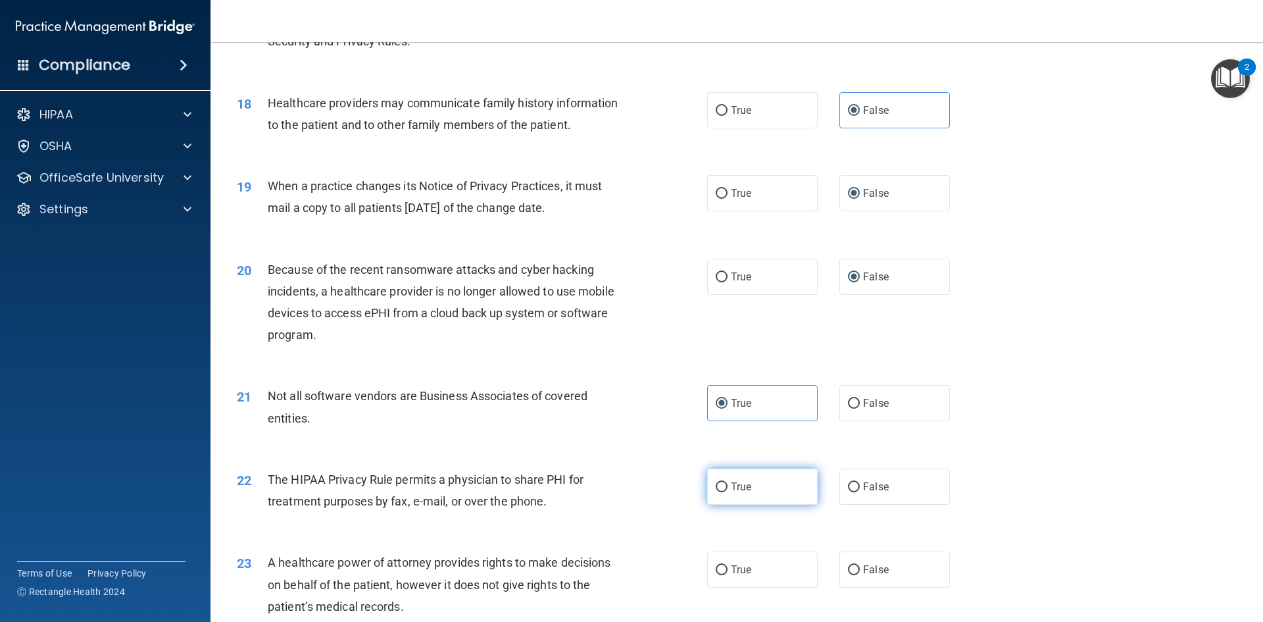
radio input "true"
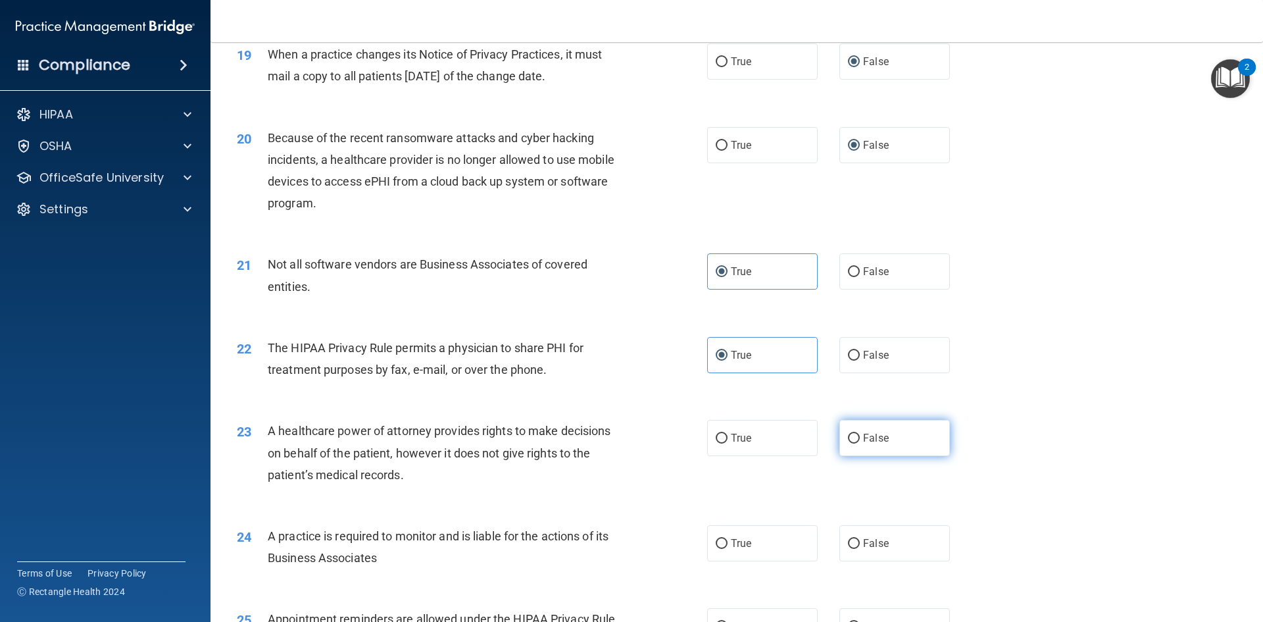
click at [902, 453] on label "False" at bounding box center [894, 438] width 111 height 36
click at [860, 443] on input "False" at bounding box center [854, 439] width 12 height 10
radio input "true"
click at [868, 531] on label "False" at bounding box center [894, 543] width 111 height 36
click at [860, 539] on input "False" at bounding box center [854, 544] width 12 height 10
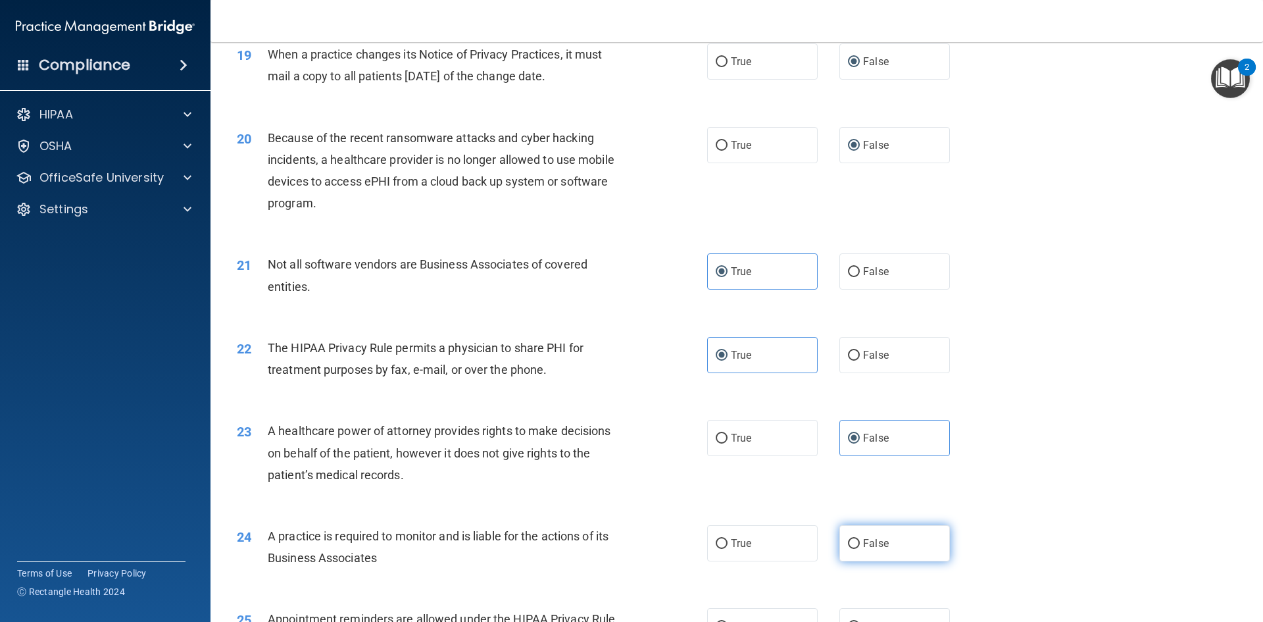
radio input "true"
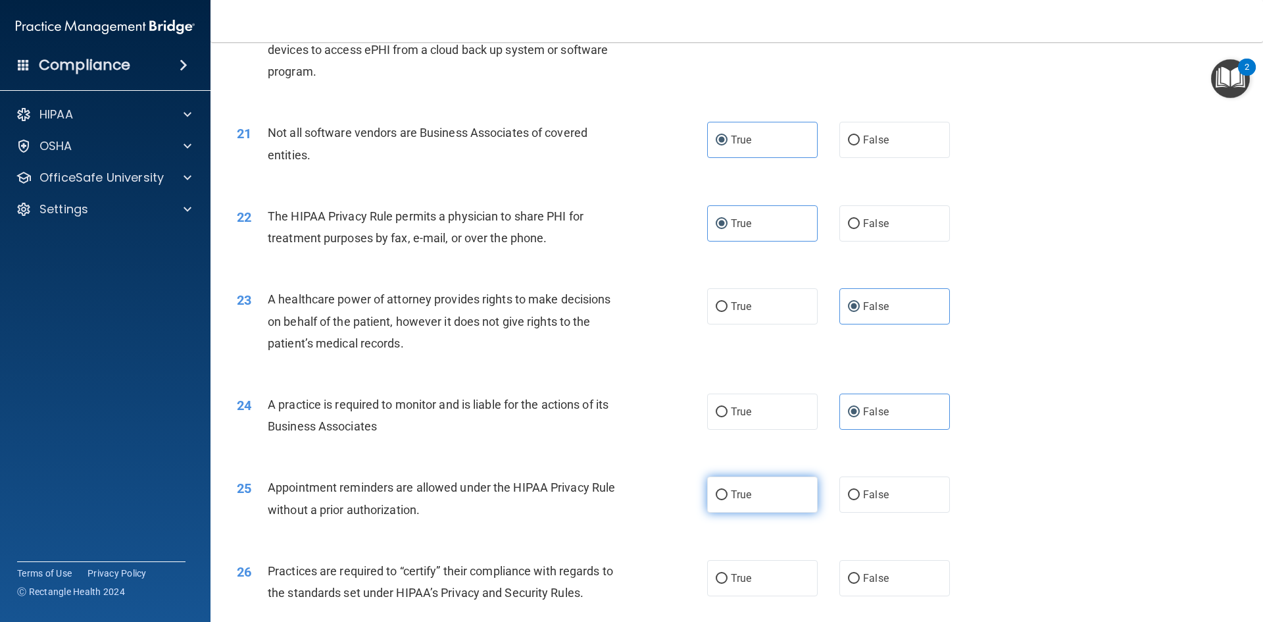
click at [765, 487] on label "True" at bounding box center [762, 494] width 111 height 36
click at [728, 490] on input "True" at bounding box center [722, 495] width 12 height 10
radio input "true"
click at [891, 589] on label "False" at bounding box center [894, 578] width 111 height 36
click at [860, 583] on input "False" at bounding box center [854, 579] width 12 height 10
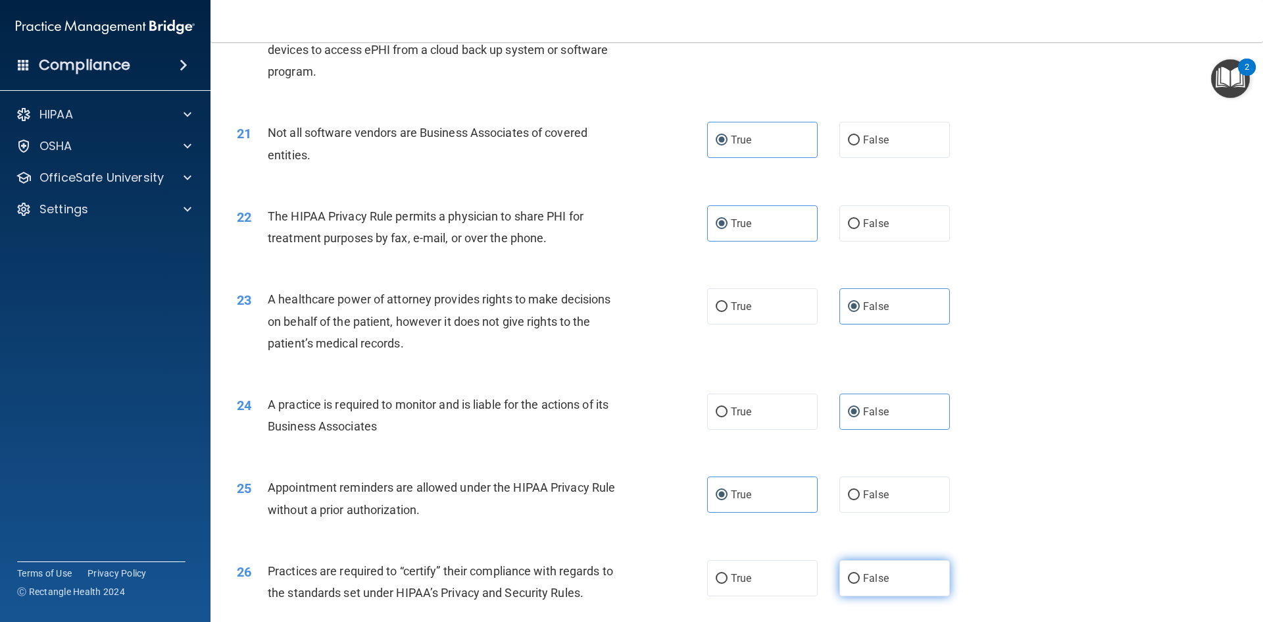
radio input "true"
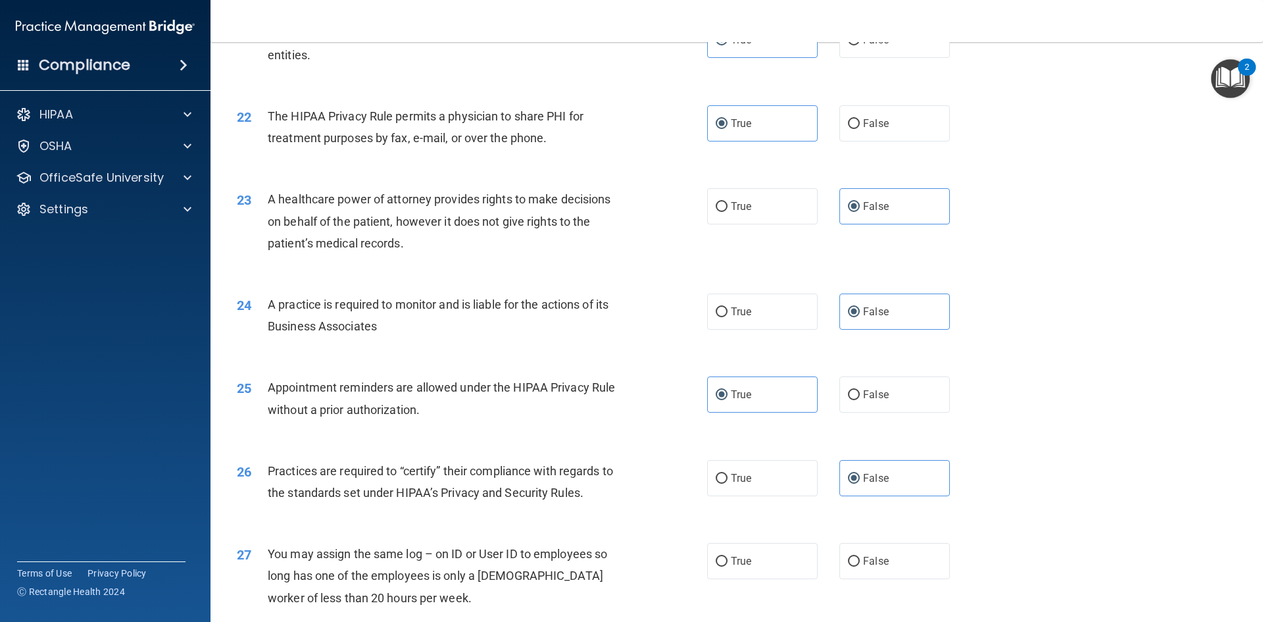
scroll to position [2105, 0]
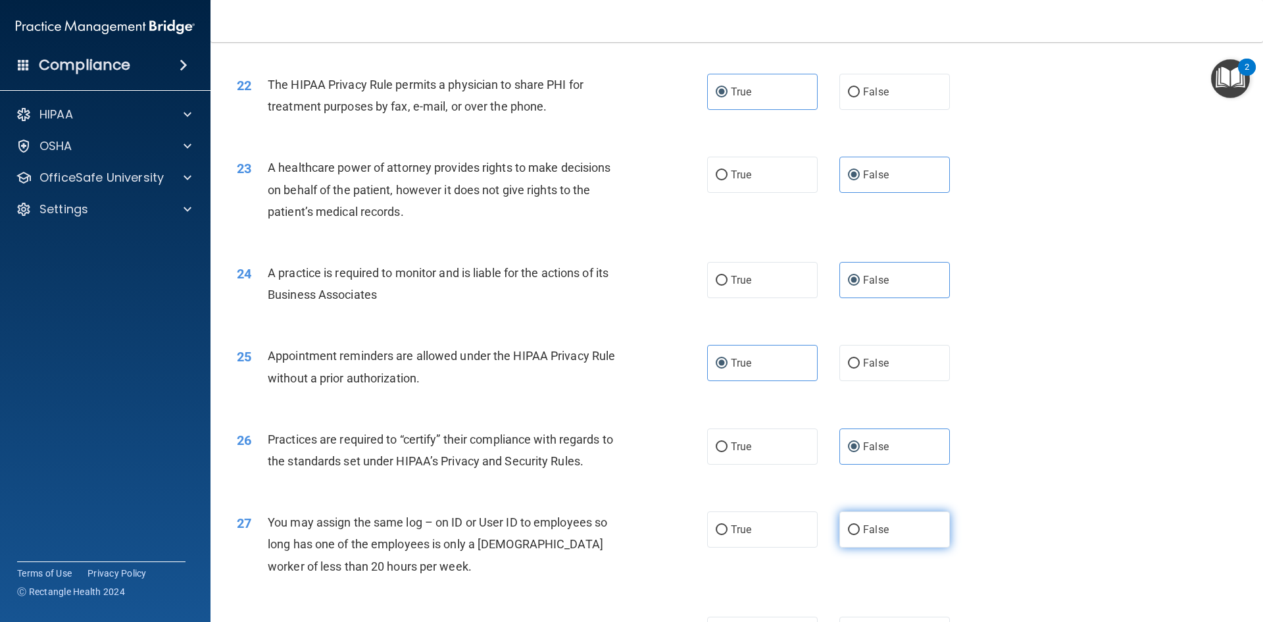
click at [848, 526] on input "False" at bounding box center [854, 530] width 12 height 10
radio input "true"
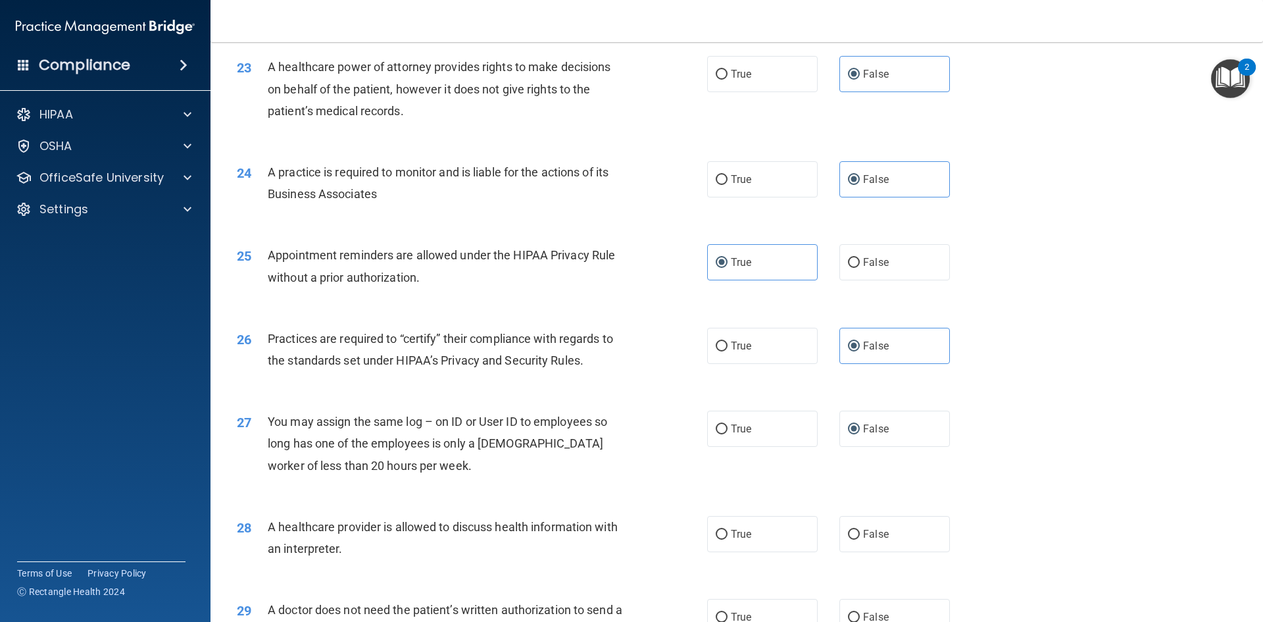
scroll to position [2237, 0]
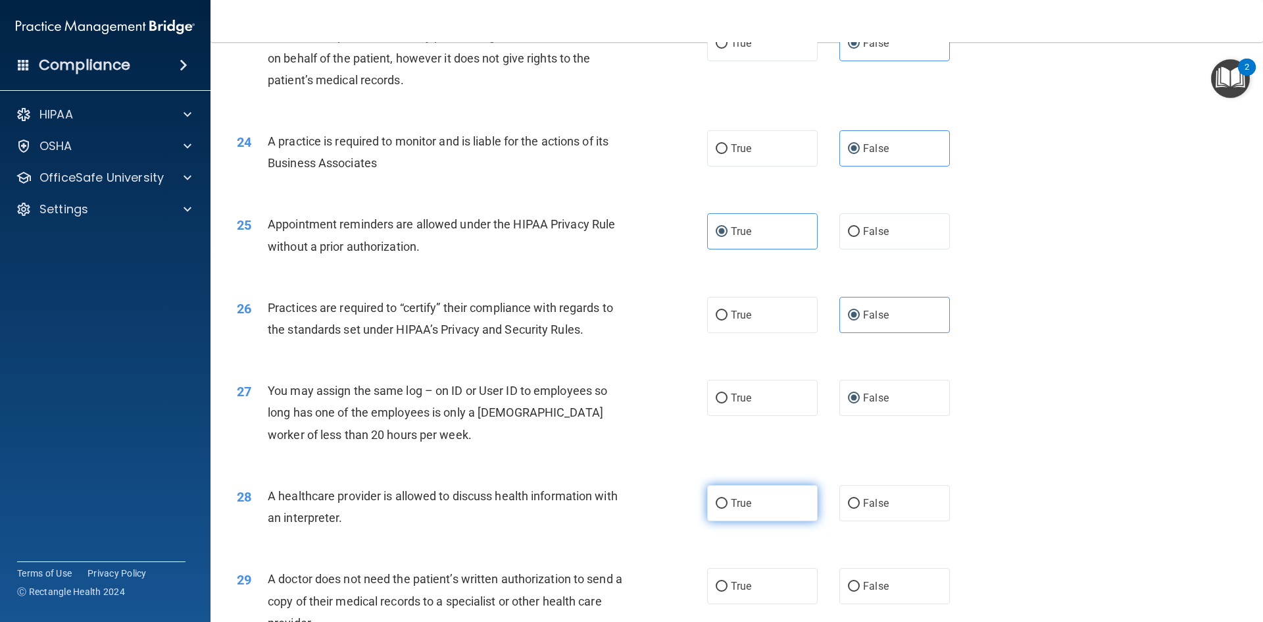
click at [776, 512] on label "True" at bounding box center [762, 503] width 111 height 36
click at [728, 508] on input "True" at bounding box center [722, 504] width 12 height 10
radio input "true"
click at [780, 583] on label "True" at bounding box center [762, 586] width 111 height 36
click at [728, 583] on input "True" at bounding box center [722, 587] width 12 height 10
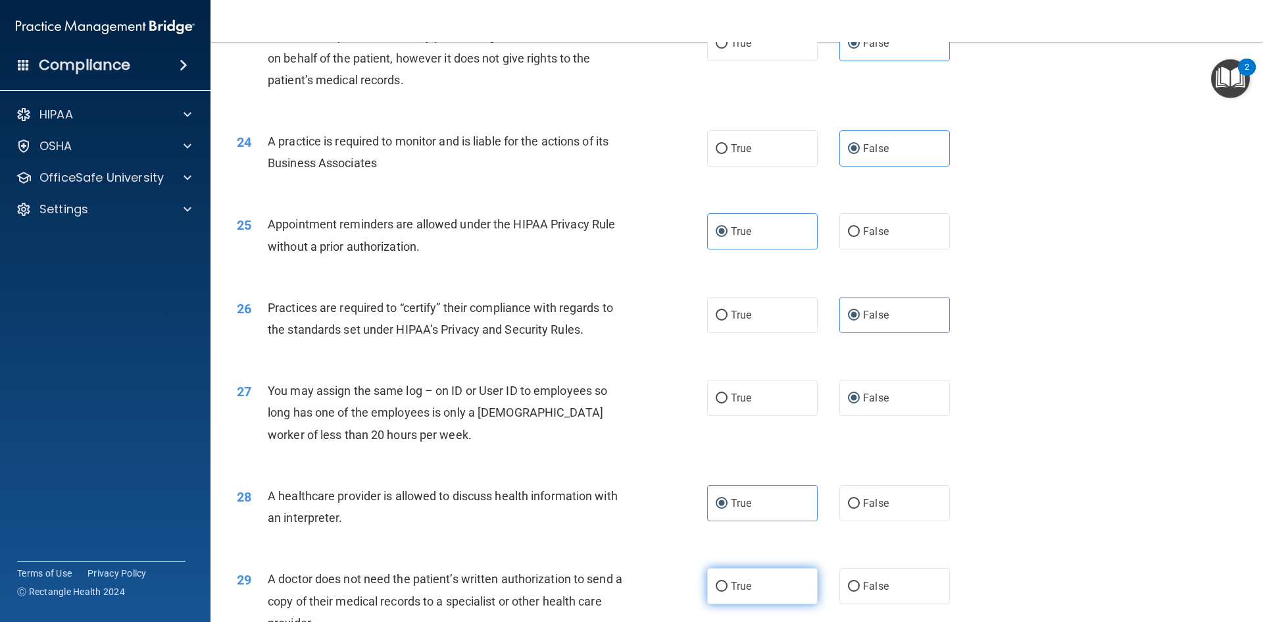
radio input "true"
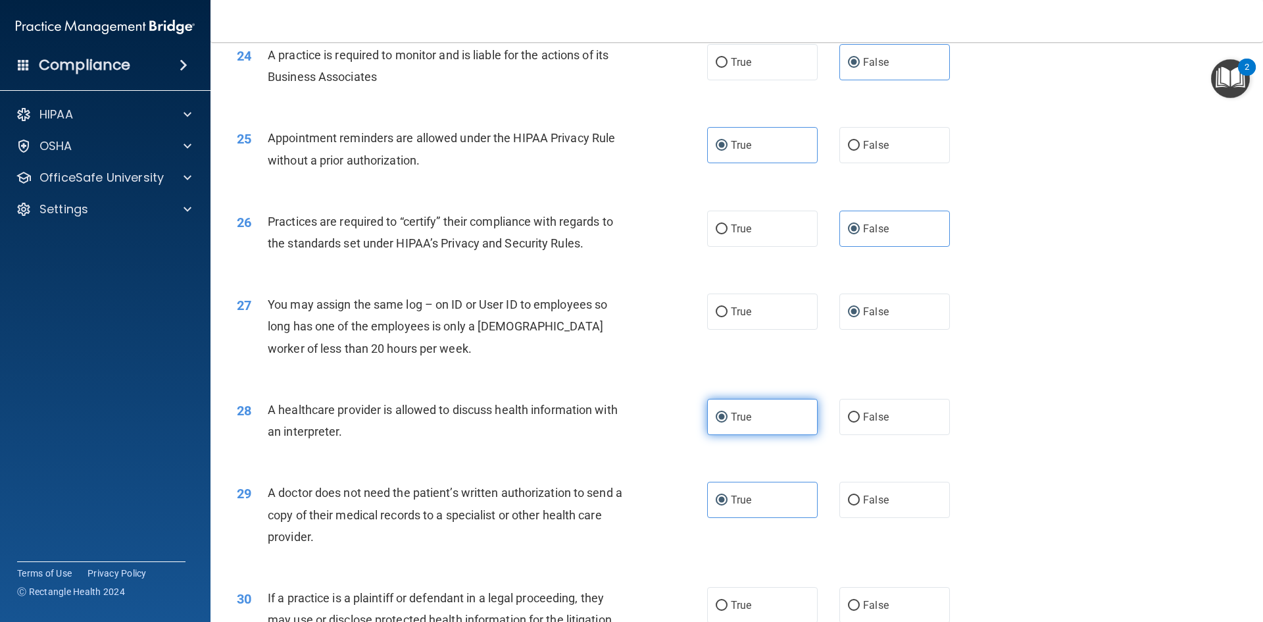
scroll to position [2368, 0]
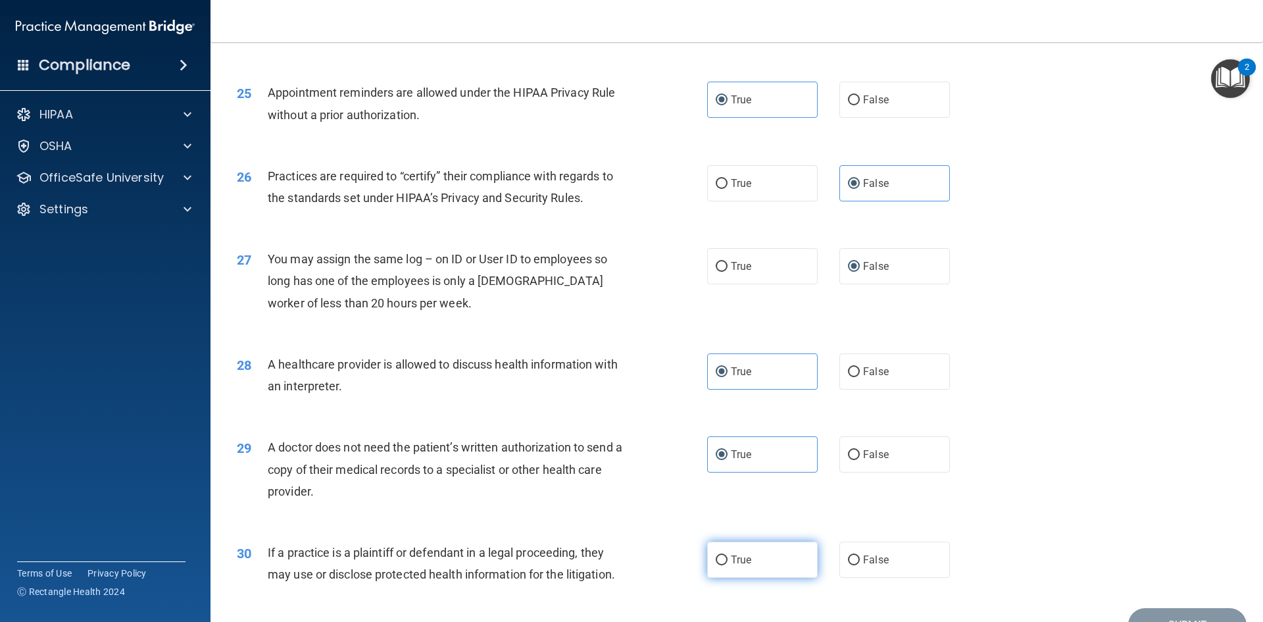
click at [739, 545] on label "True" at bounding box center [762, 559] width 111 height 36
click at [728, 555] on input "True" at bounding box center [722, 560] width 12 height 10
radio input "true"
click at [1146, 605] on div "30 If a practice is a plaintiff or defendant in a legal proceeding, they may us…" at bounding box center [737, 566] width 1020 height 83
click at [1135, 614] on button "Submit" at bounding box center [1187, 625] width 118 height 34
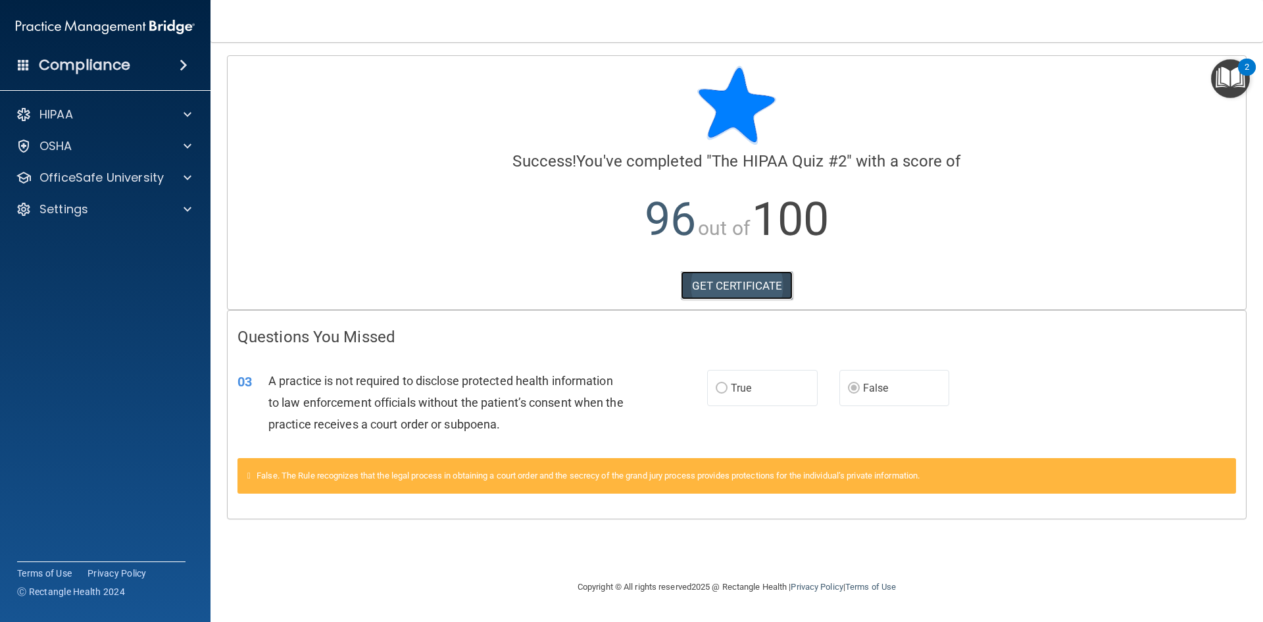
click at [752, 286] on link "GET CERTIFICATE" at bounding box center [737, 285] width 112 height 29
click at [169, 114] on div at bounding box center [185, 115] width 33 height 16
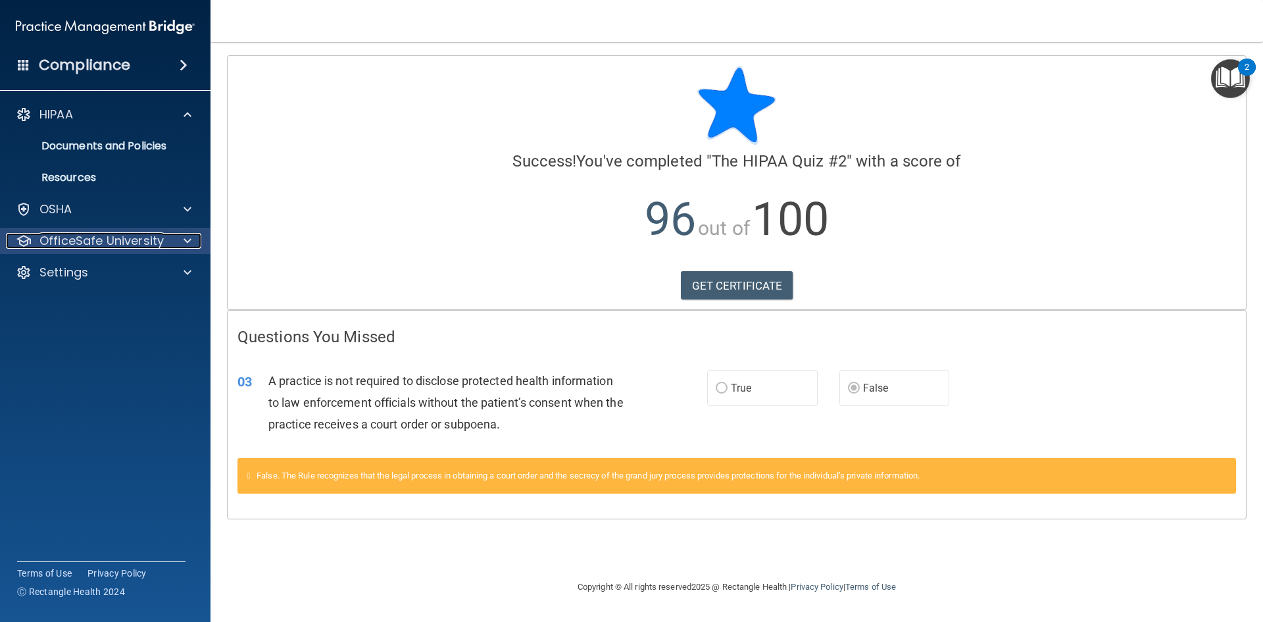
click at [152, 233] on p "OfficeSafe University" at bounding box center [101, 241] width 124 height 16
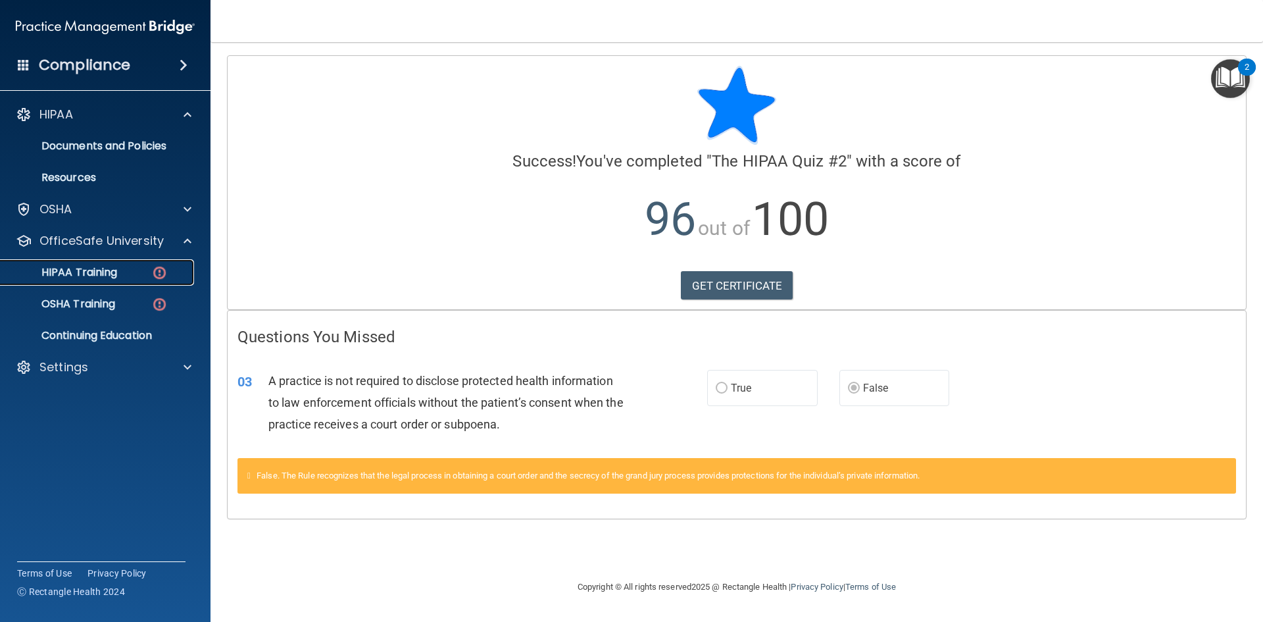
click at [139, 276] on div "HIPAA Training" at bounding box center [99, 272] width 180 height 13
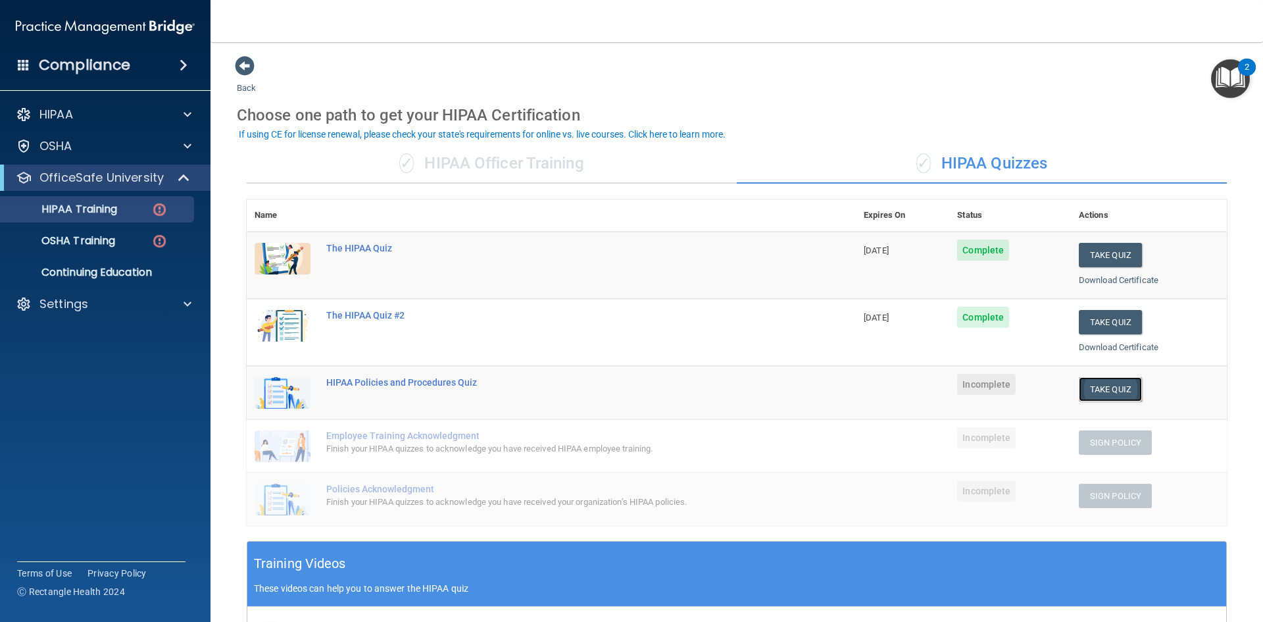
click at [1079, 382] on button "Take Quiz" at bounding box center [1110, 389] width 63 height 24
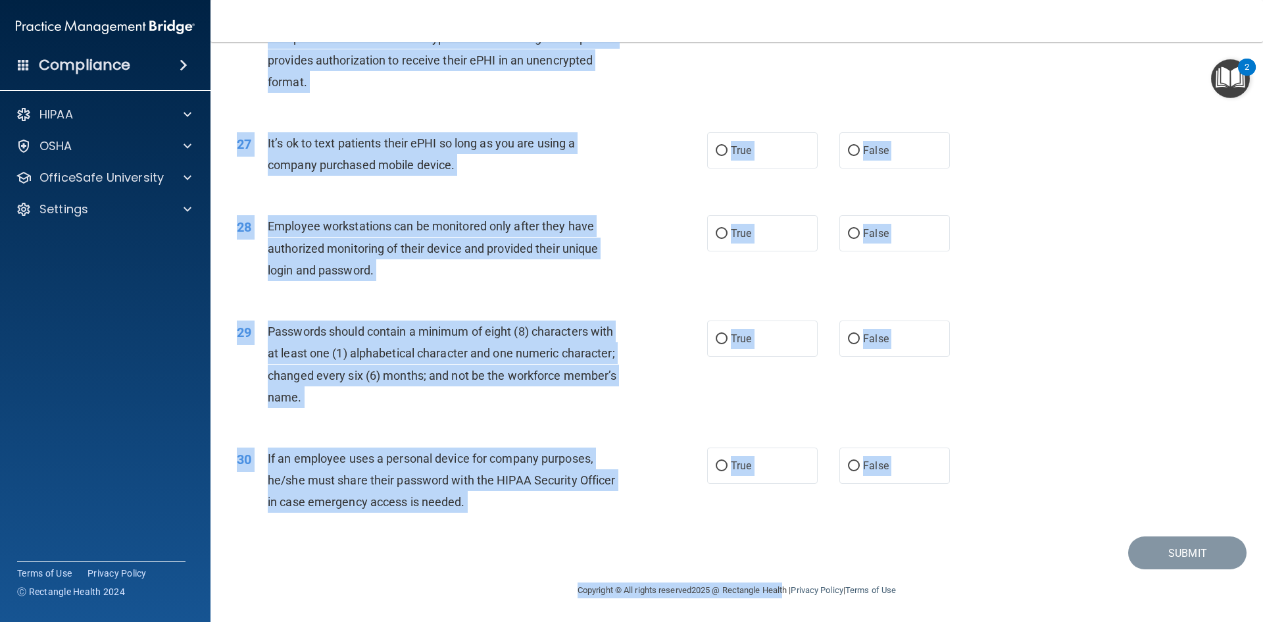
scroll to position [2681, 0]
drag, startPoint x: 262, startPoint y: 114, endPoint x: 848, endPoint y: 538, distance: 722.7
copy main "It is ok to share your password with a co-worker in case immediate access of a …"
click at [611, 252] on div "Employee workstations can be monitored only after they have authorized monitori…" at bounding box center [452, 248] width 368 height 66
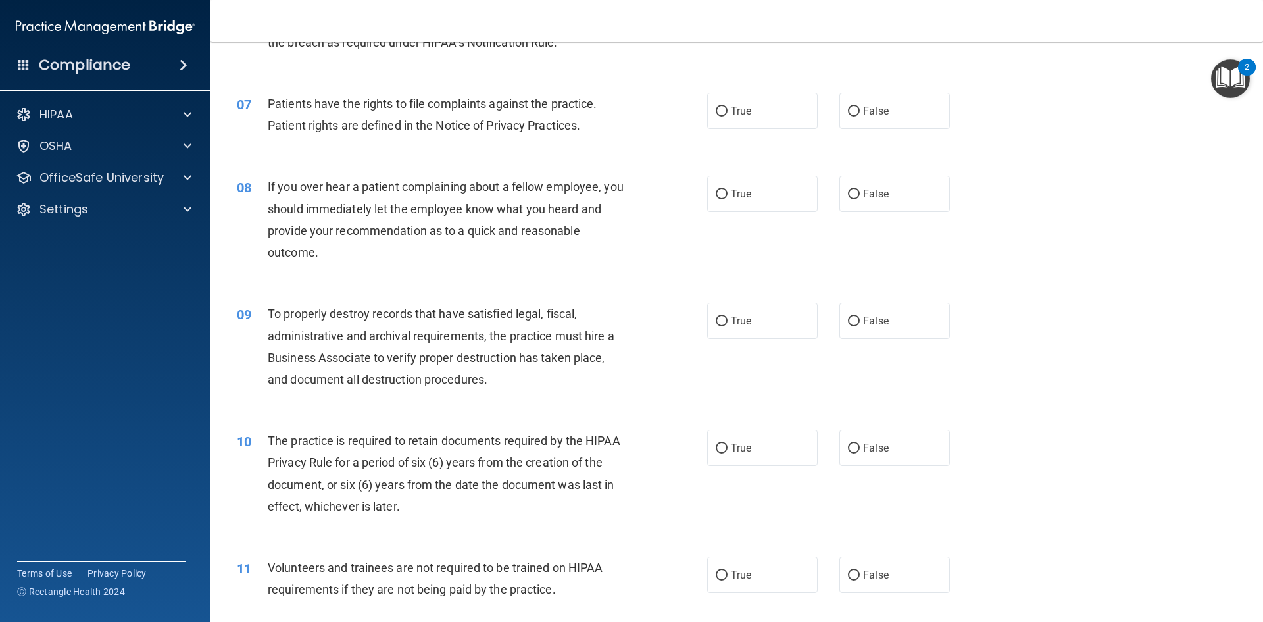
scroll to position [0, 0]
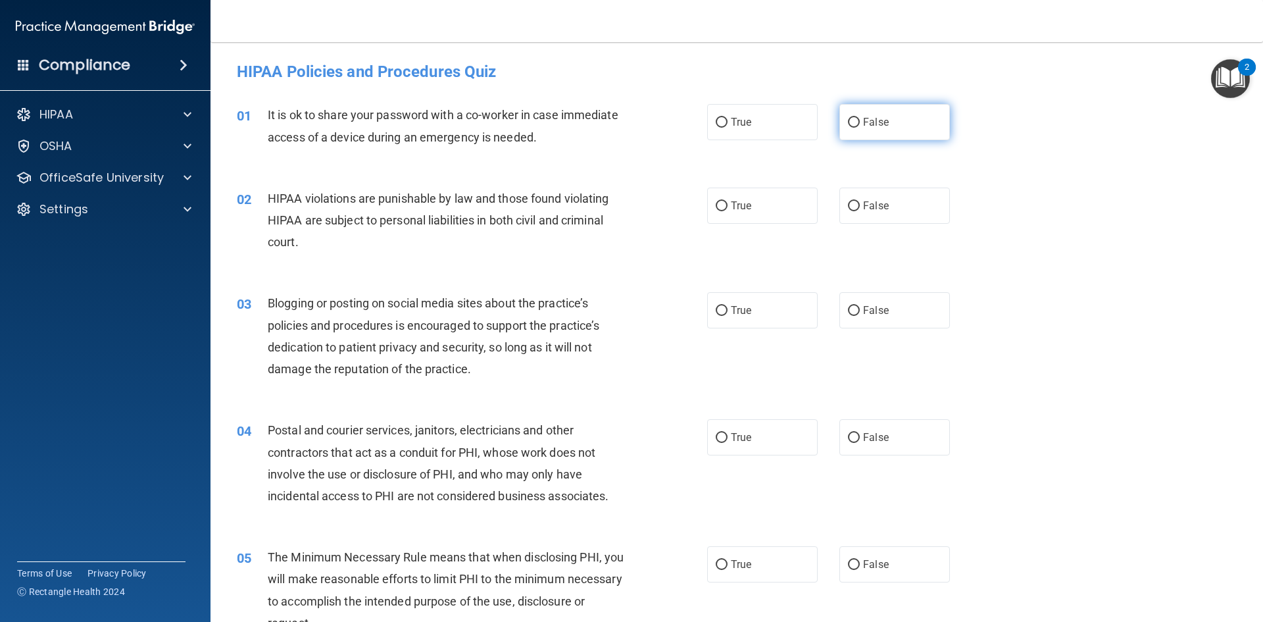
click at [866, 122] on span "False" at bounding box center [876, 122] width 26 height 12
click at [860, 122] on input "False" at bounding box center [854, 123] width 12 height 10
radio input "true"
click at [754, 201] on label "True" at bounding box center [762, 205] width 111 height 36
click at [728, 201] on input "True" at bounding box center [722, 206] width 12 height 10
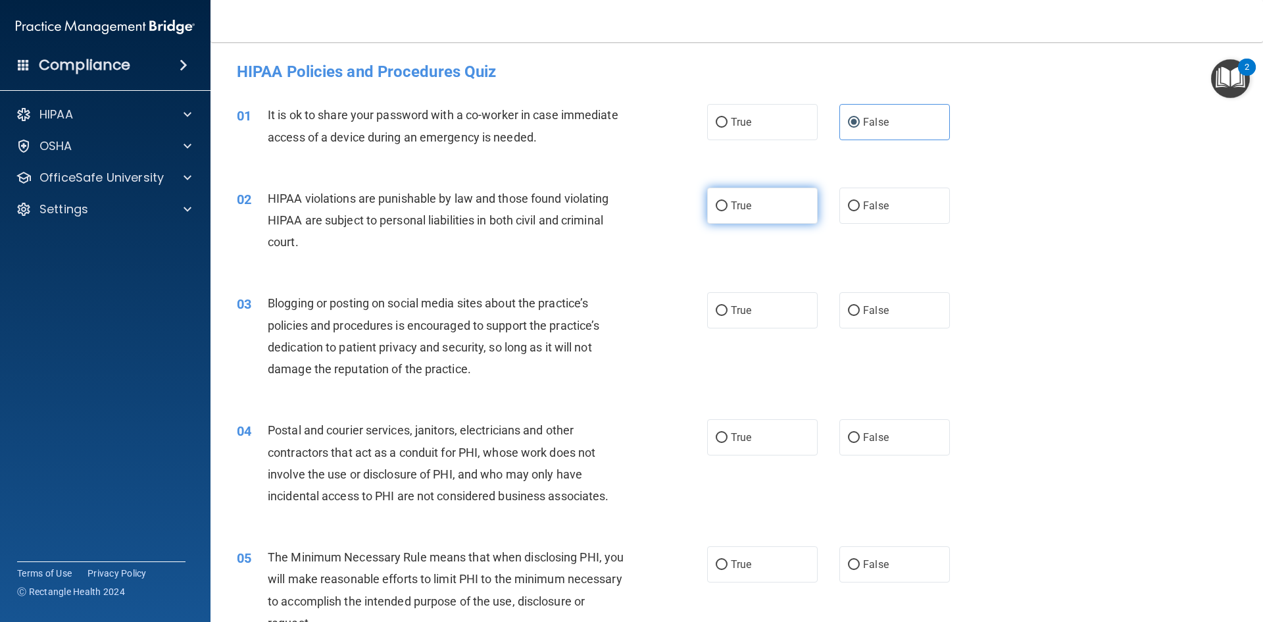
radio input "true"
click at [872, 307] on span "False" at bounding box center [876, 310] width 26 height 12
click at [860, 307] on input "False" at bounding box center [854, 311] width 12 height 10
radio input "true"
click at [863, 436] on span "False" at bounding box center [876, 437] width 26 height 12
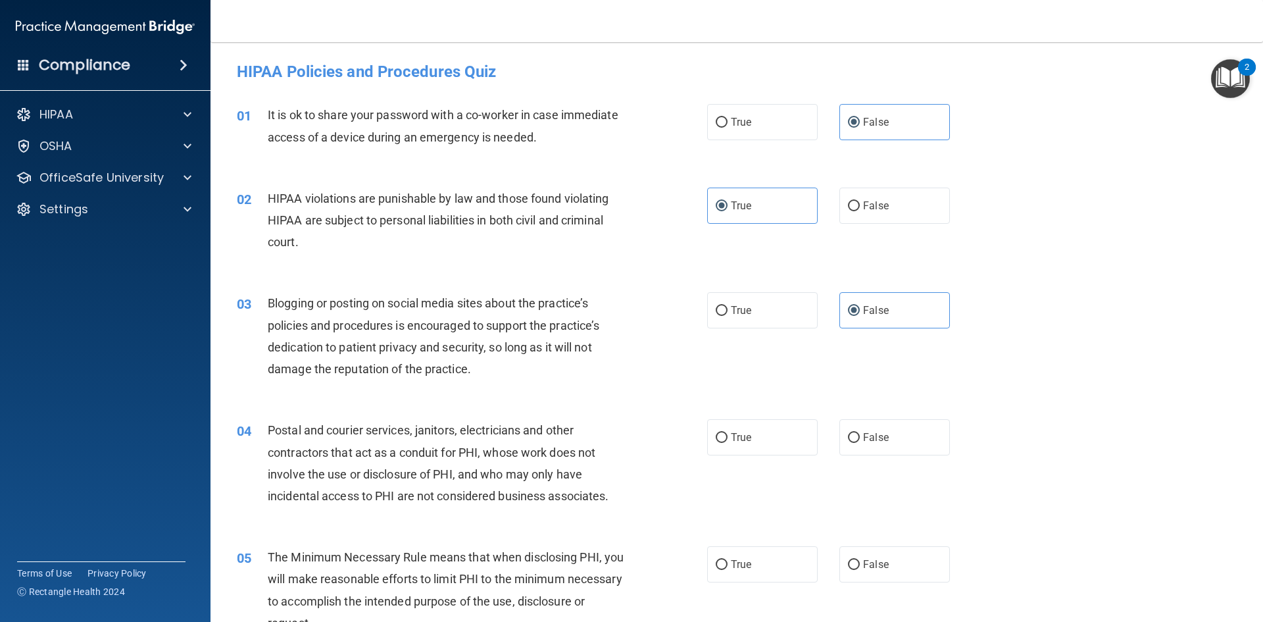
click at [860, 436] on input "False" at bounding box center [854, 438] width 12 height 10
radio input "true"
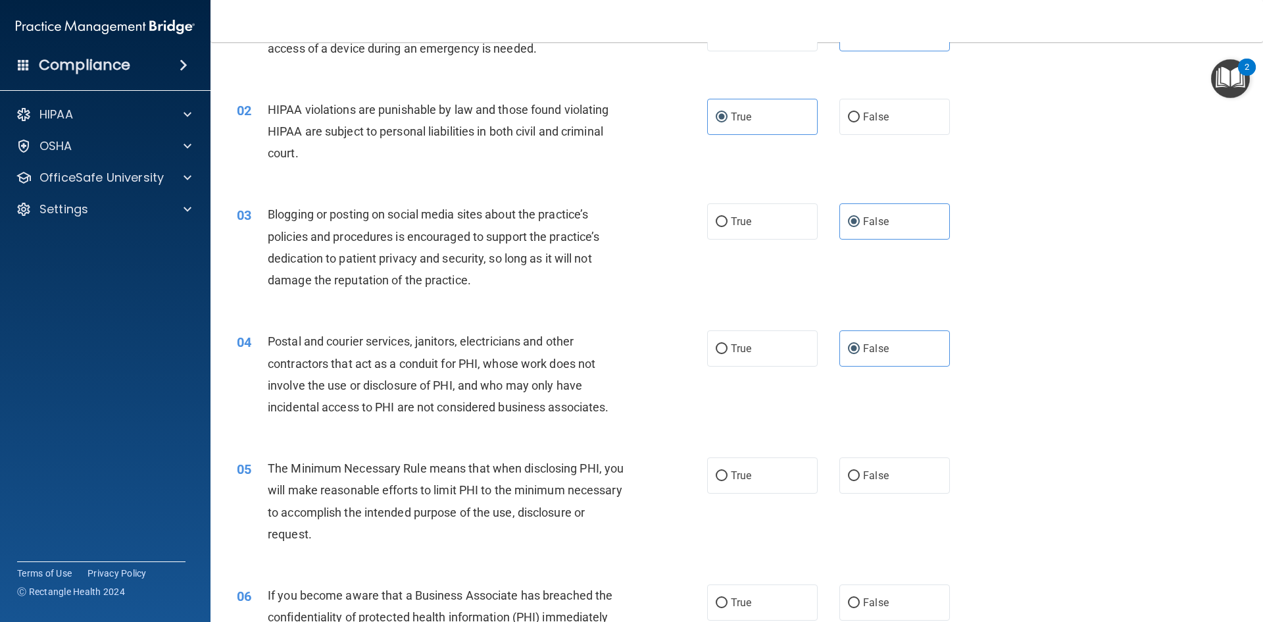
scroll to position [132, 0]
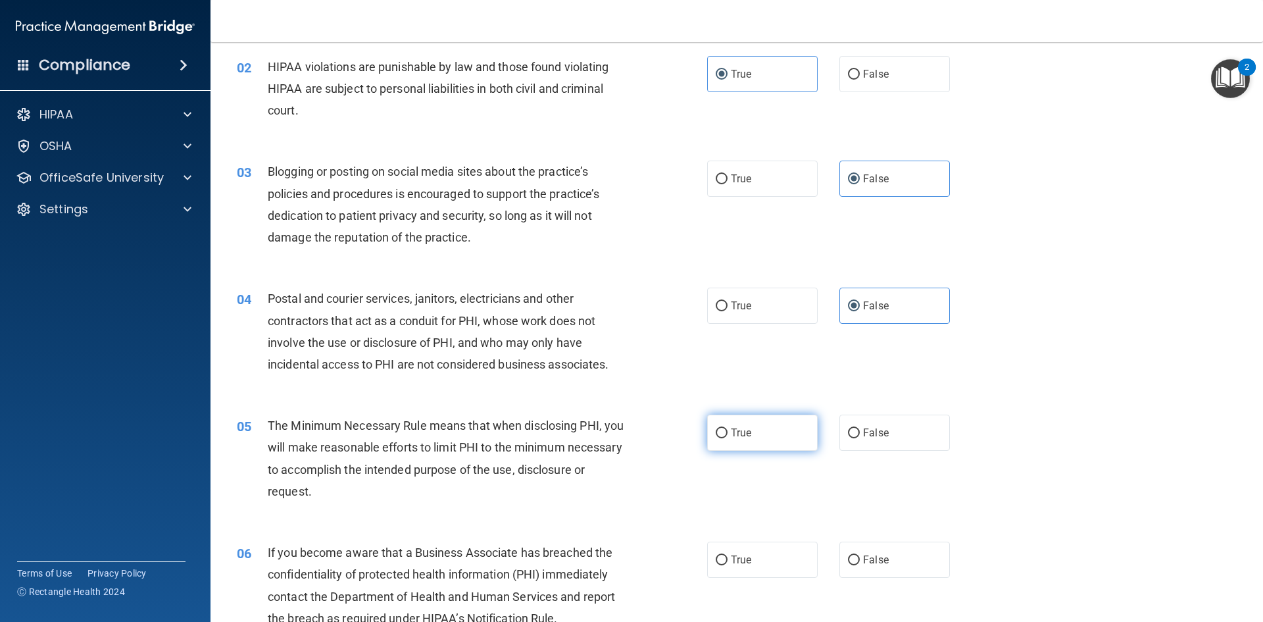
click at [780, 420] on label "True" at bounding box center [762, 432] width 111 height 36
click at [728, 428] on input "True" at bounding box center [722, 433] width 12 height 10
radio input "true"
click at [753, 570] on label "True" at bounding box center [762, 559] width 111 height 36
click at [728, 565] on input "True" at bounding box center [722, 560] width 12 height 10
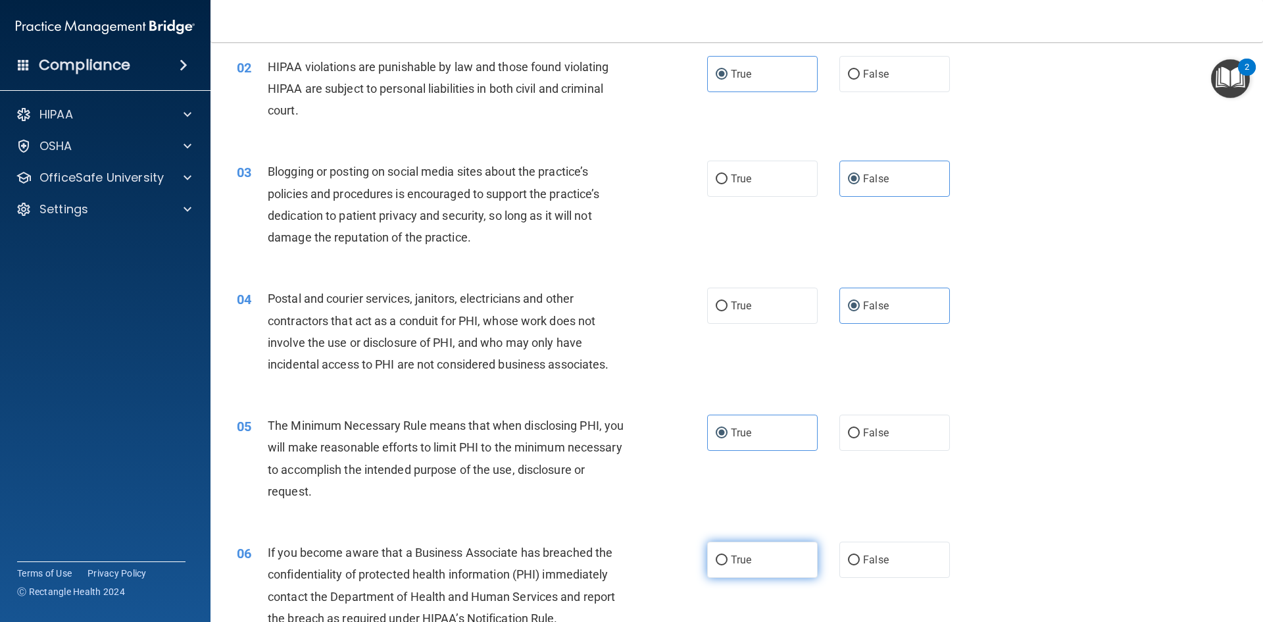
radio input "true"
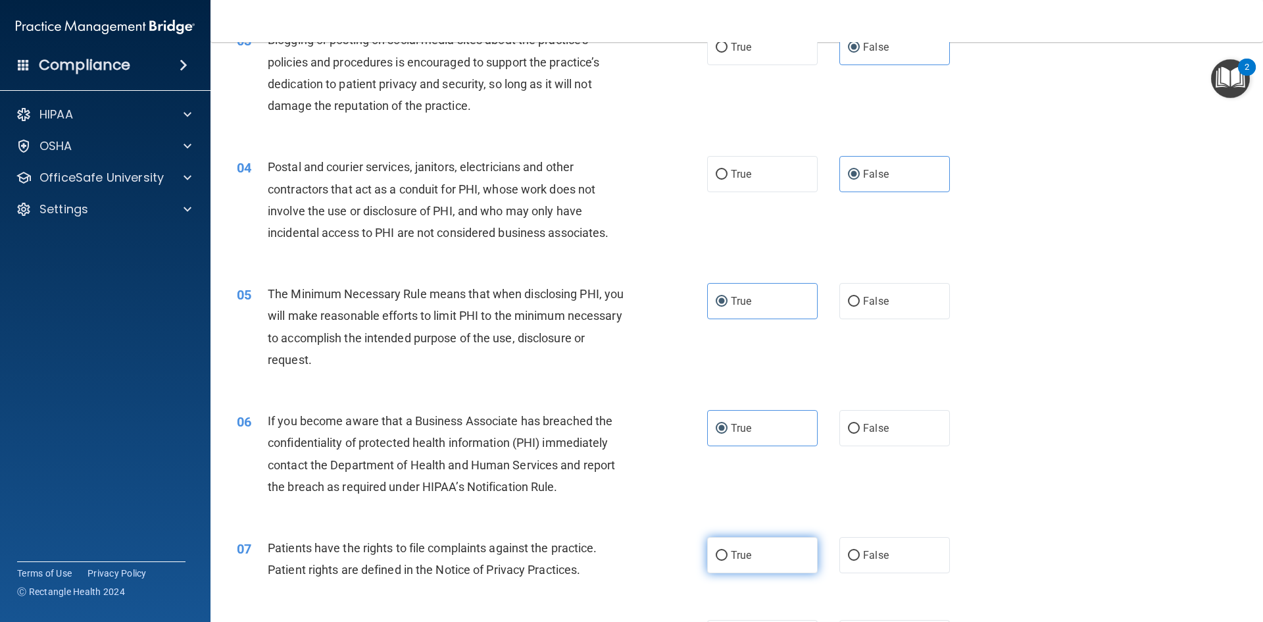
click at [763, 566] on label "True" at bounding box center [762, 555] width 111 height 36
click at [728, 560] on input "True" at bounding box center [722, 556] width 12 height 10
radio input "true"
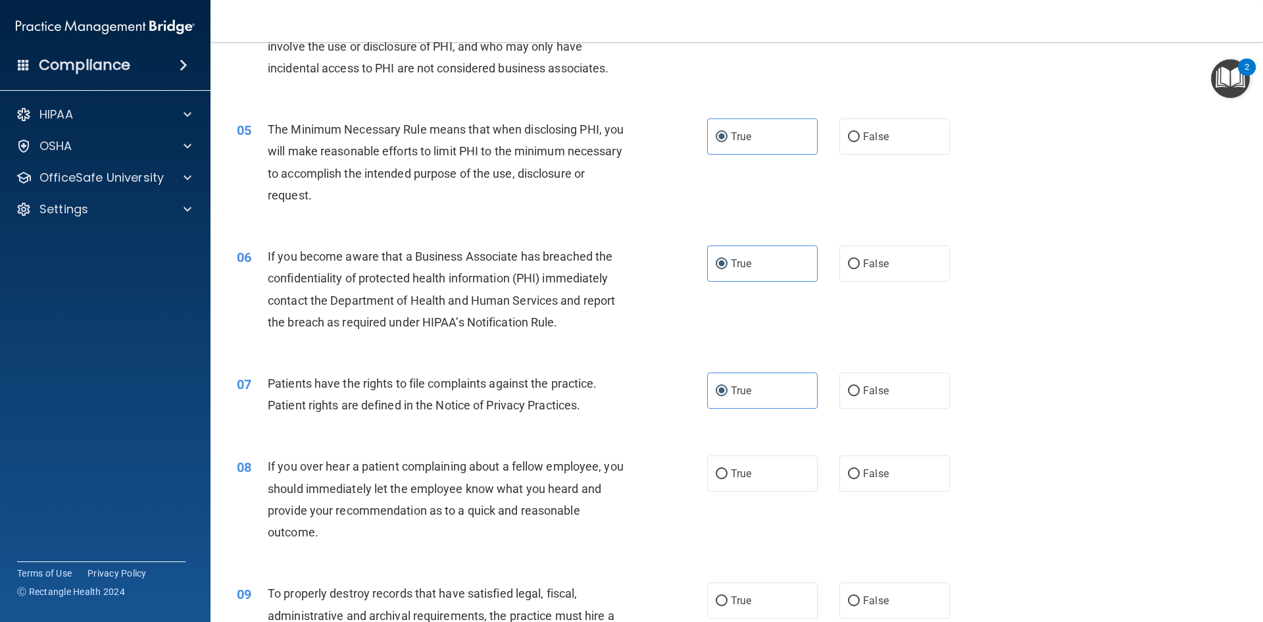
scroll to position [526, 0]
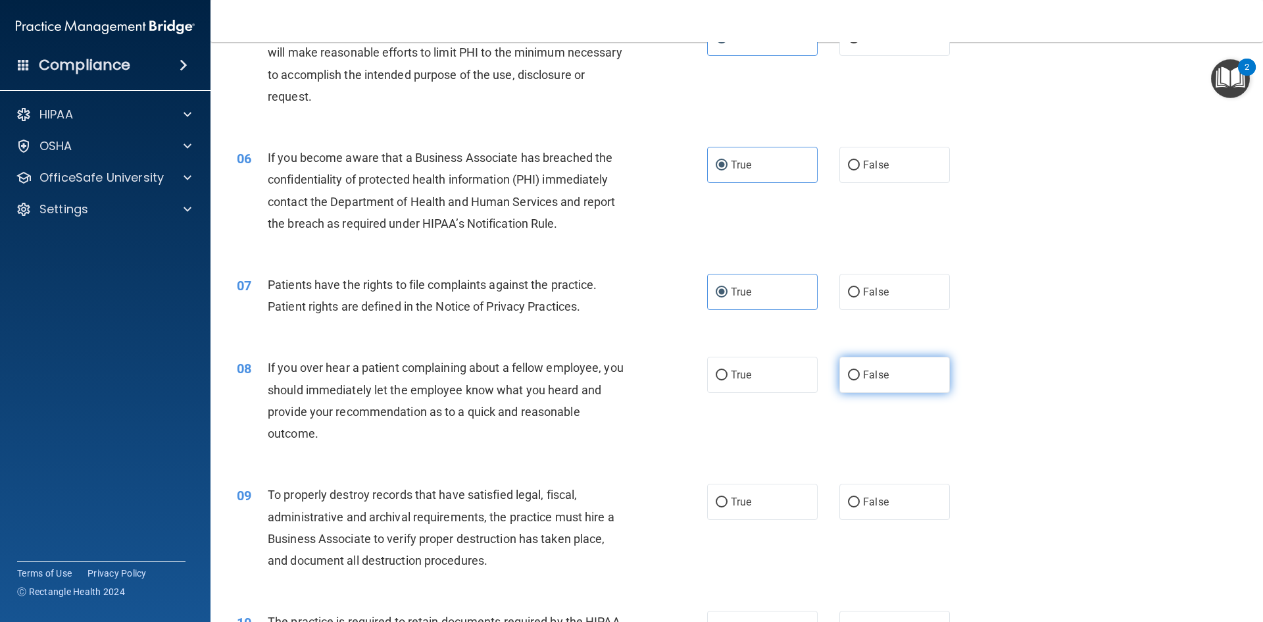
click at [864, 382] on label "False" at bounding box center [894, 375] width 111 height 36
click at [860, 380] on input "False" at bounding box center [854, 375] width 12 height 10
radio input "true"
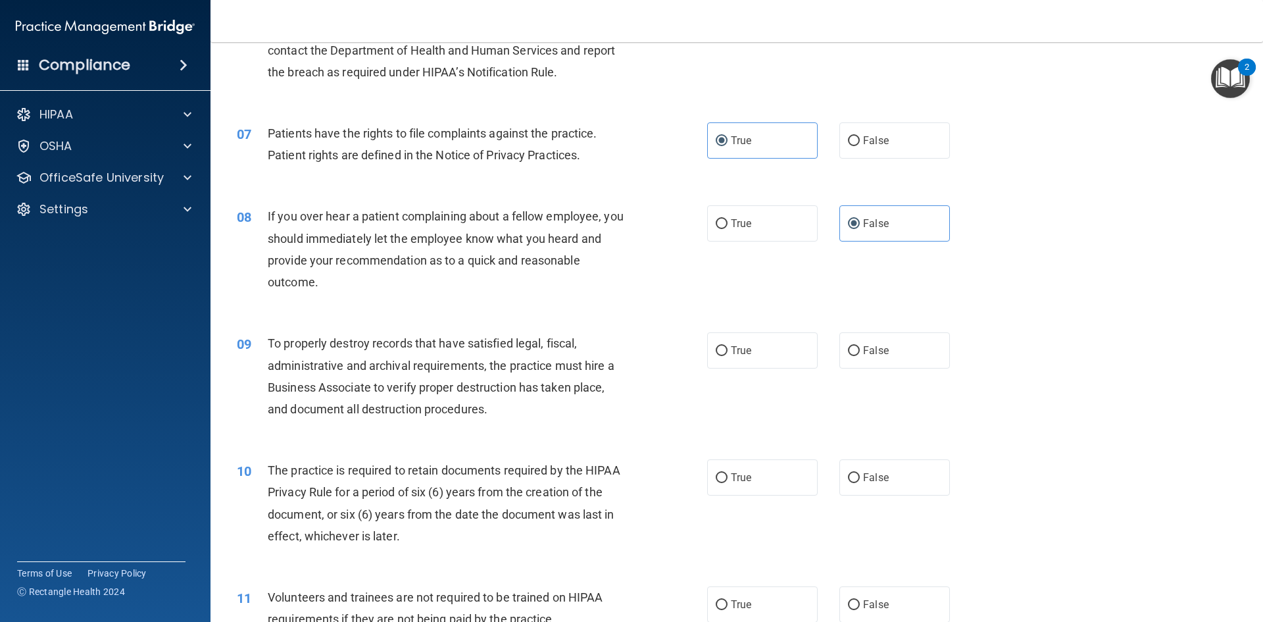
scroll to position [789, 0]
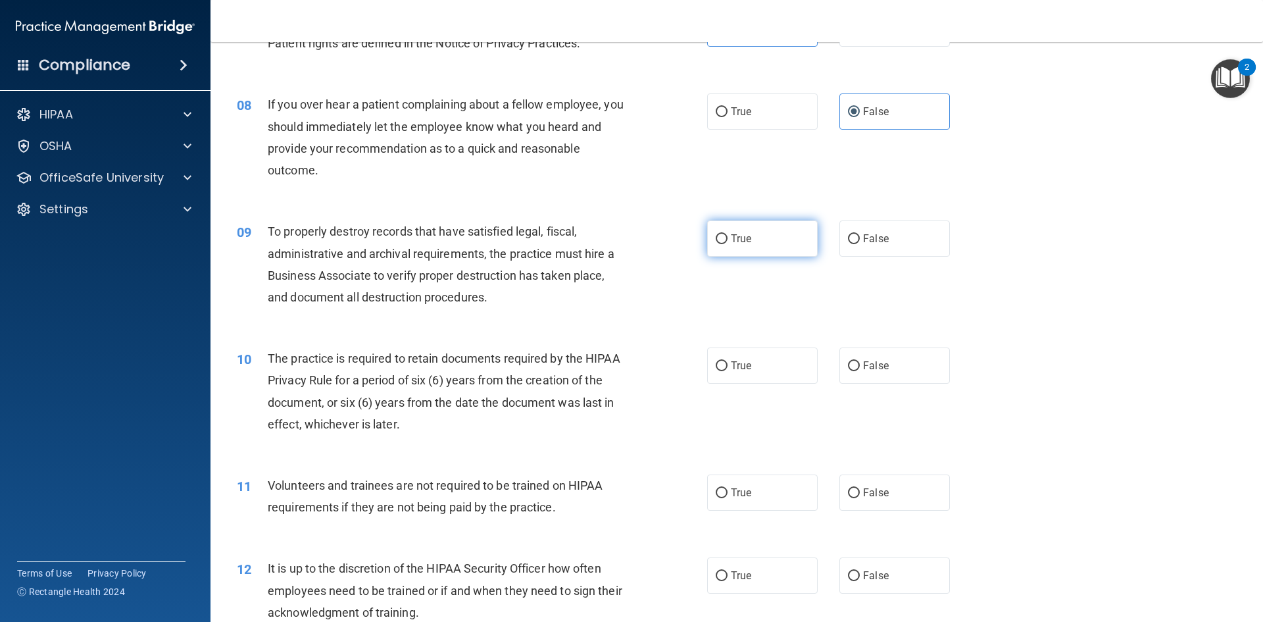
click at [749, 237] on label "True" at bounding box center [762, 238] width 111 height 36
click at [728, 237] on input "True" at bounding box center [722, 239] width 12 height 10
radio input "true"
click at [753, 376] on label "True" at bounding box center [762, 365] width 111 height 36
click at [728, 371] on input "True" at bounding box center [722, 366] width 12 height 10
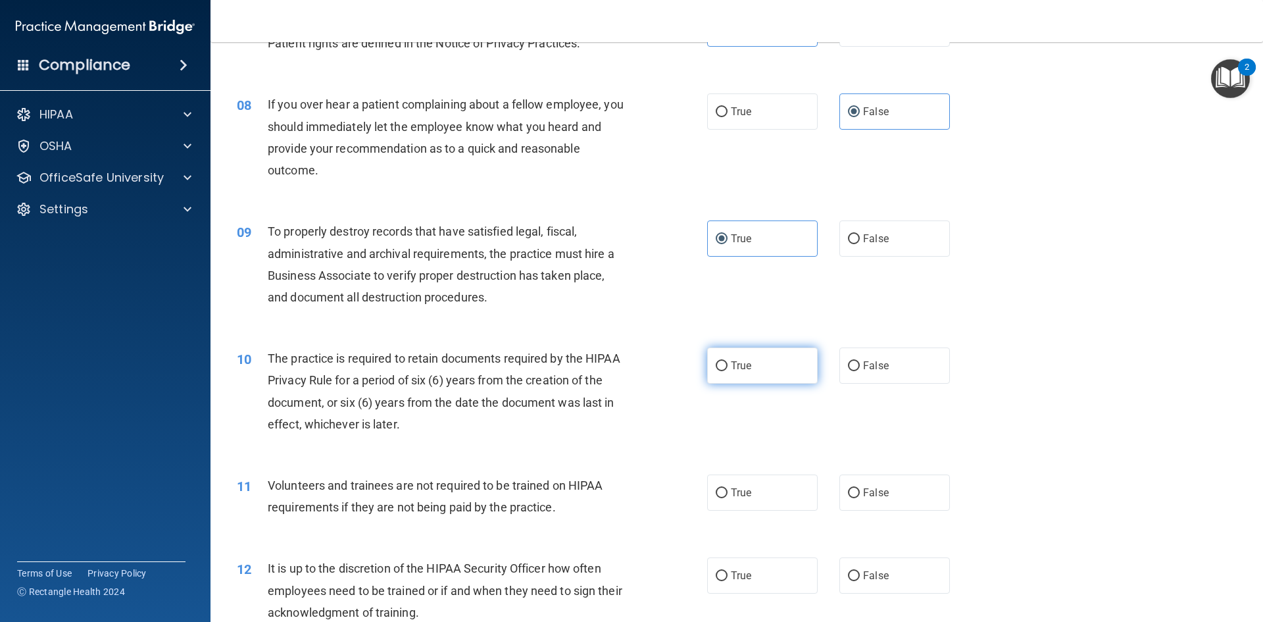
radio input "true"
click at [880, 491] on span "False" at bounding box center [876, 492] width 26 height 12
click at [860, 491] on input "False" at bounding box center [854, 493] width 12 height 10
radio input "true"
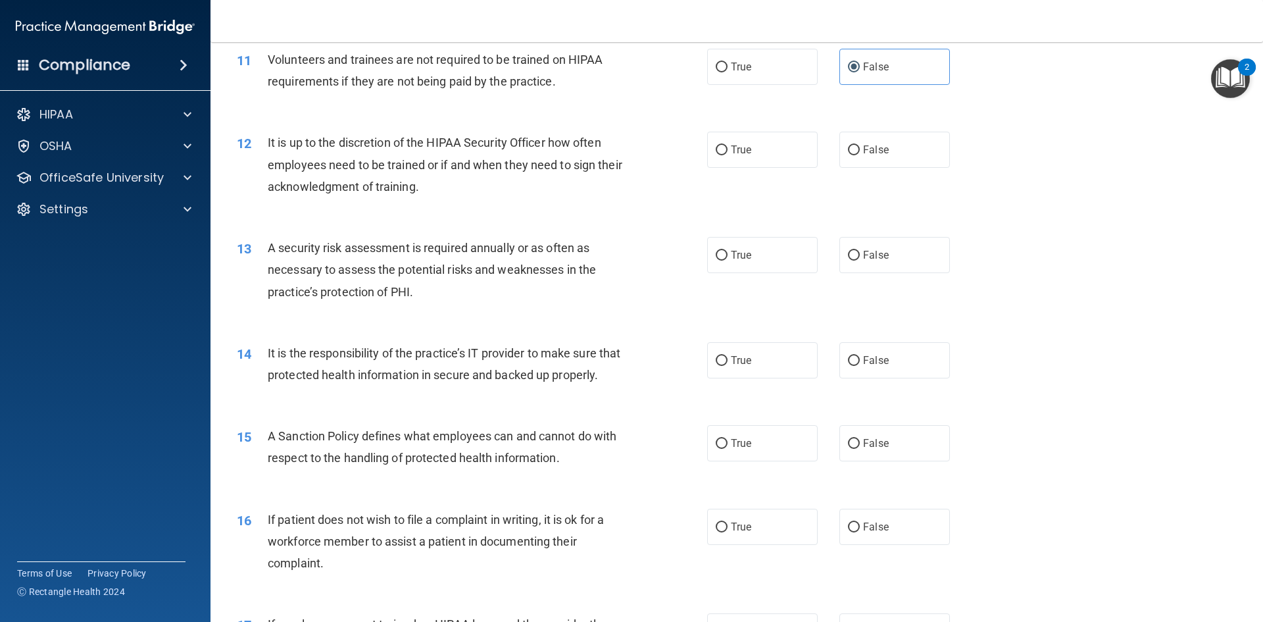
scroll to position [1184, 0]
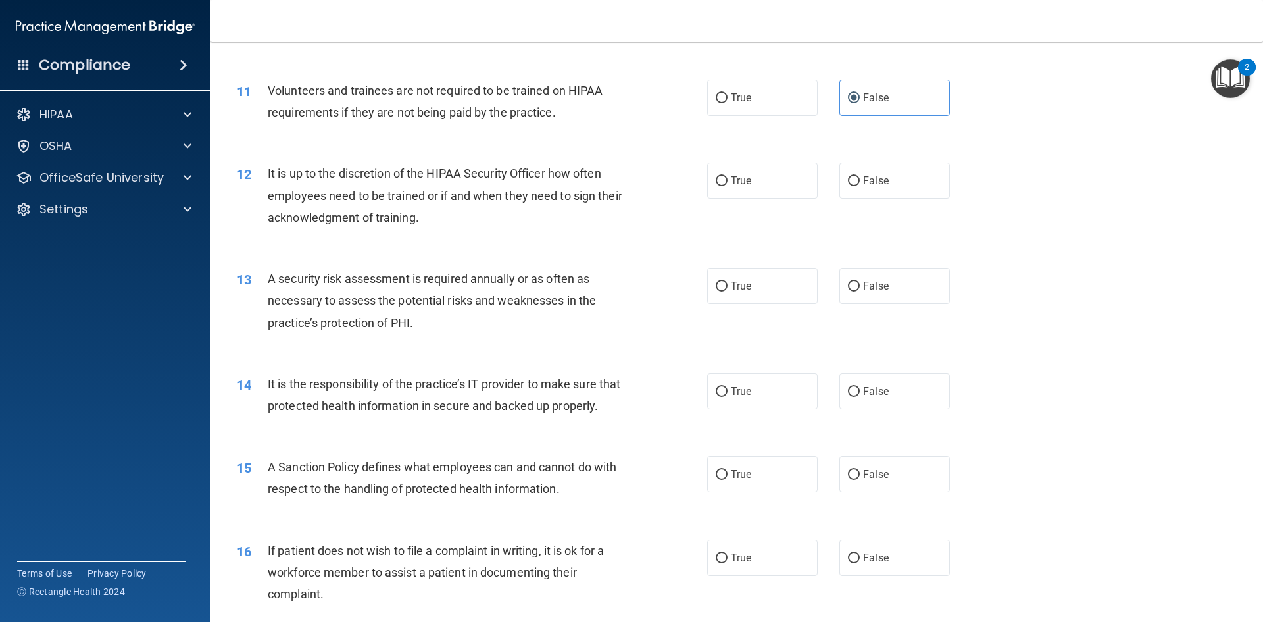
drag, startPoint x: 896, startPoint y: 197, endPoint x: 819, endPoint y: 237, distance: 86.8
click at [896, 196] on label "False" at bounding box center [894, 180] width 111 height 36
click at [860, 186] on input "False" at bounding box center [854, 181] width 12 height 10
radio input "true"
click at [717, 295] on label "True" at bounding box center [762, 286] width 111 height 36
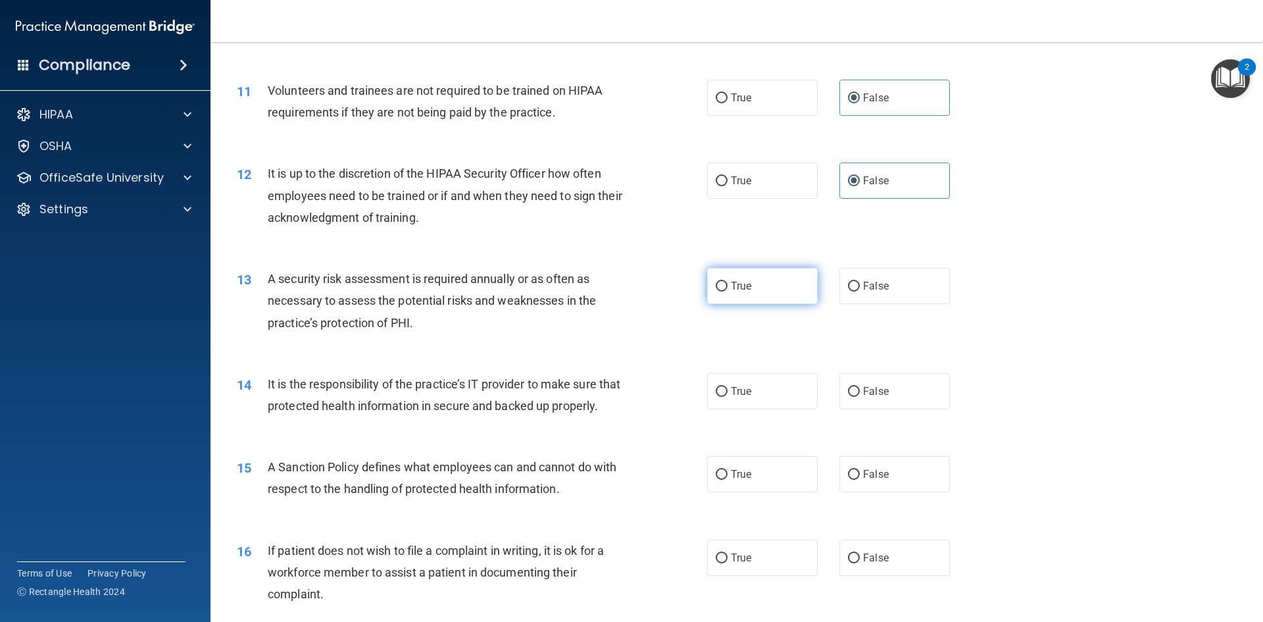
click at [717, 291] on input "True" at bounding box center [722, 287] width 12 height 10
radio input "true"
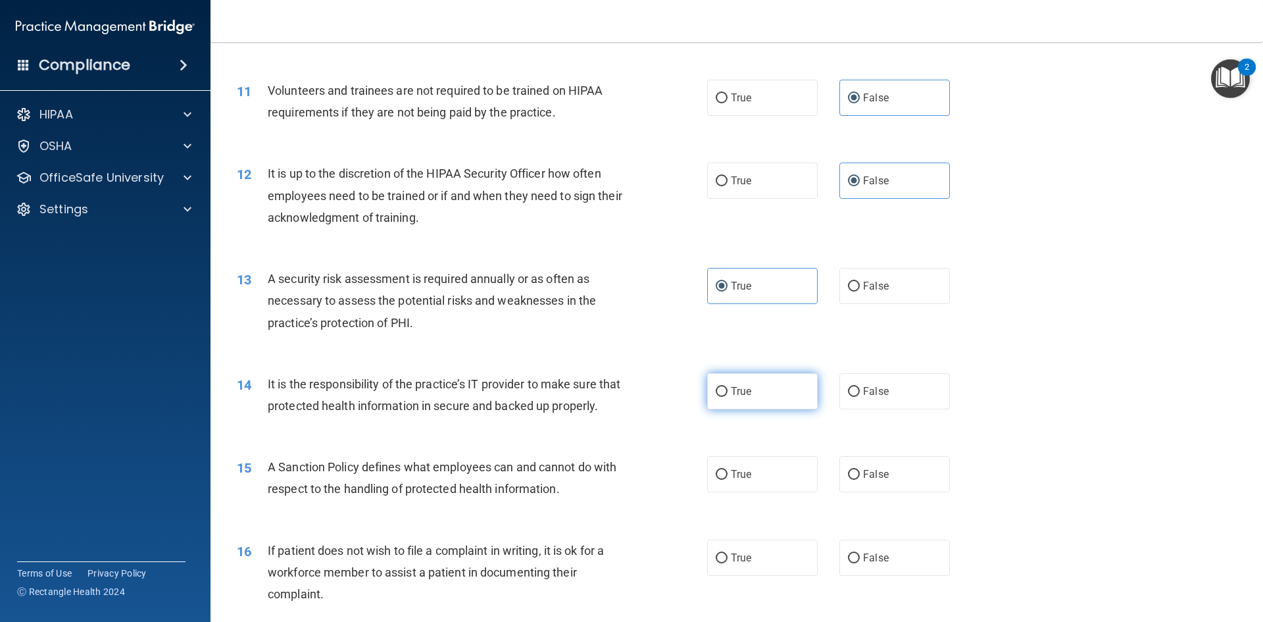
click at [732, 387] on span "True" at bounding box center [741, 391] width 20 height 12
click at [728, 387] on input "True" at bounding box center [722, 392] width 12 height 10
radio input "true"
click at [738, 480] on span "True" at bounding box center [741, 474] width 20 height 12
click at [728, 480] on input "True" at bounding box center [722, 475] width 12 height 10
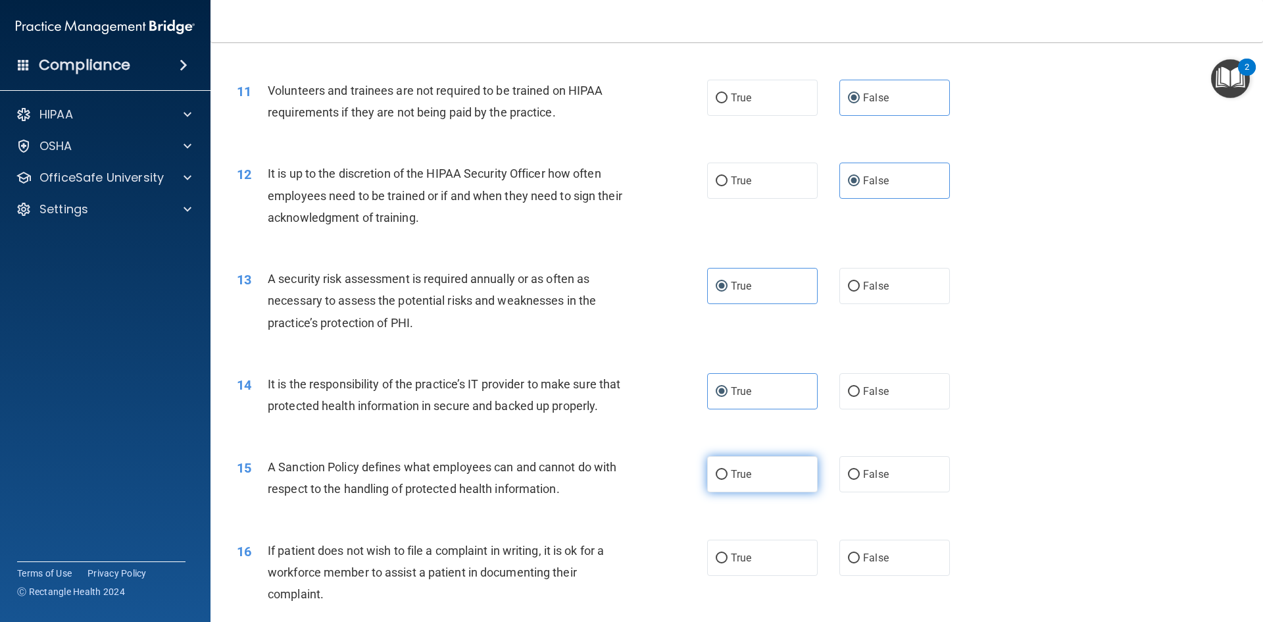
radio input "true"
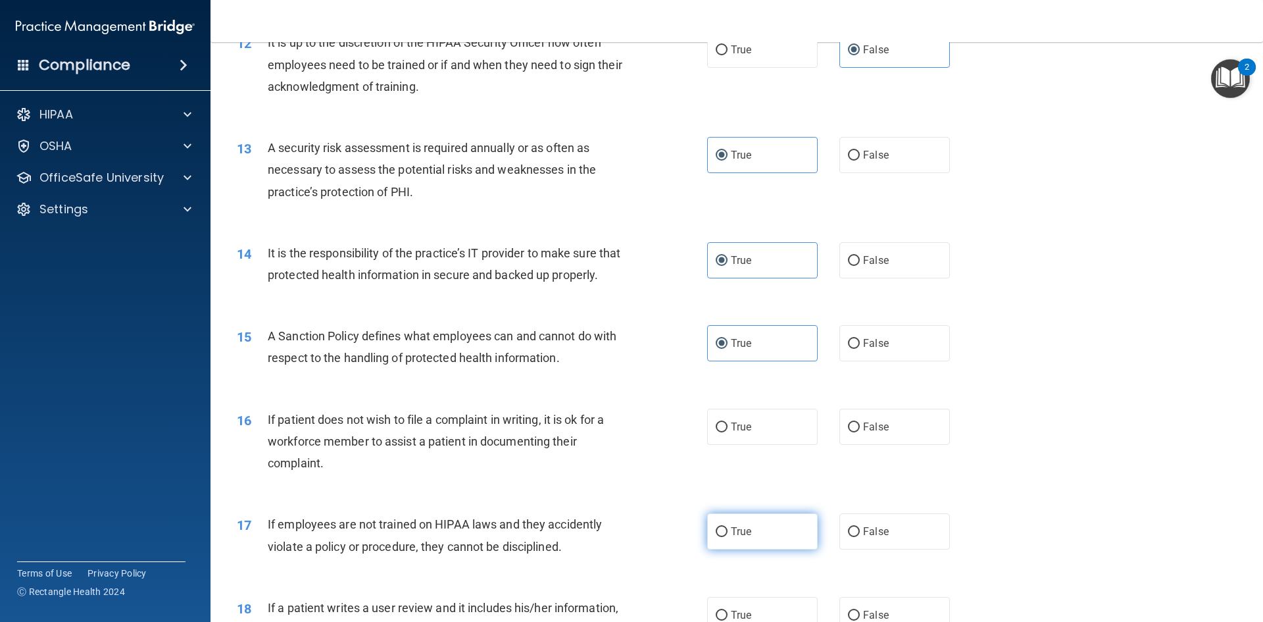
scroll to position [1579, 0]
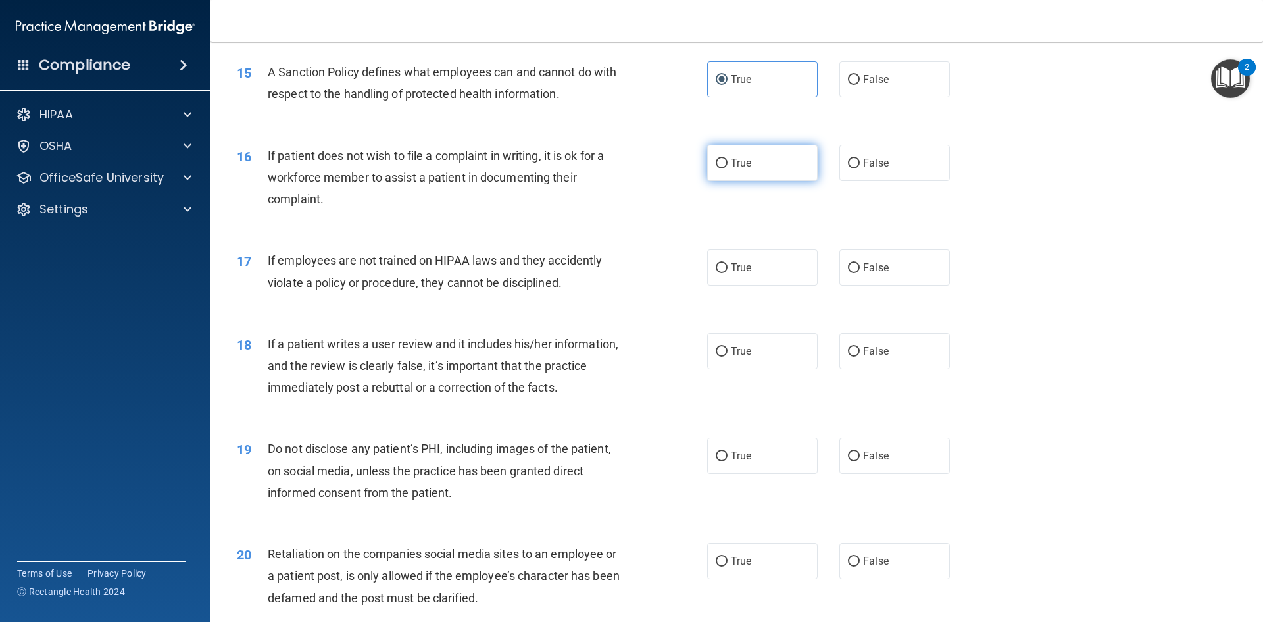
click at [771, 181] on label "True" at bounding box center [762, 163] width 111 height 36
click at [728, 168] on input "True" at bounding box center [722, 164] width 12 height 10
radio input "true"
click at [852, 273] on input "False" at bounding box center [854, 268] width 12 height 10
radio input "true"
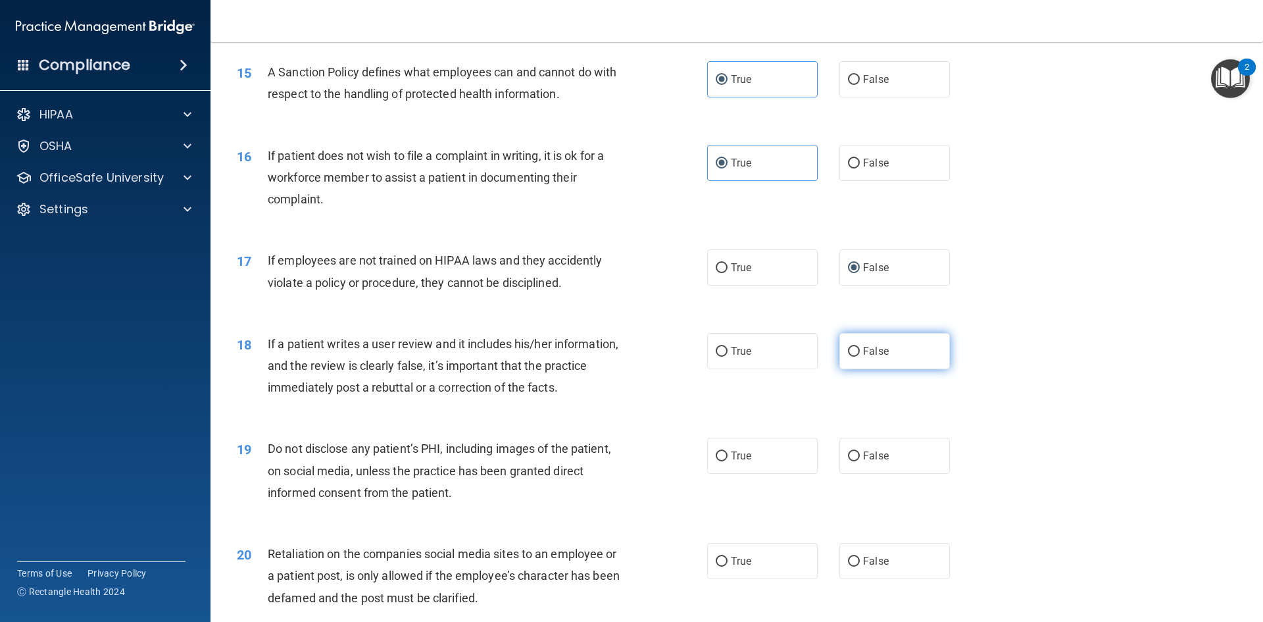
click at [877, 369] on label "False" at bounding box center [894, 351] width 111 height 36
click at [860, 357] on input "False" at bounding box center [854, 352] width 12 height 10
radio input "true"
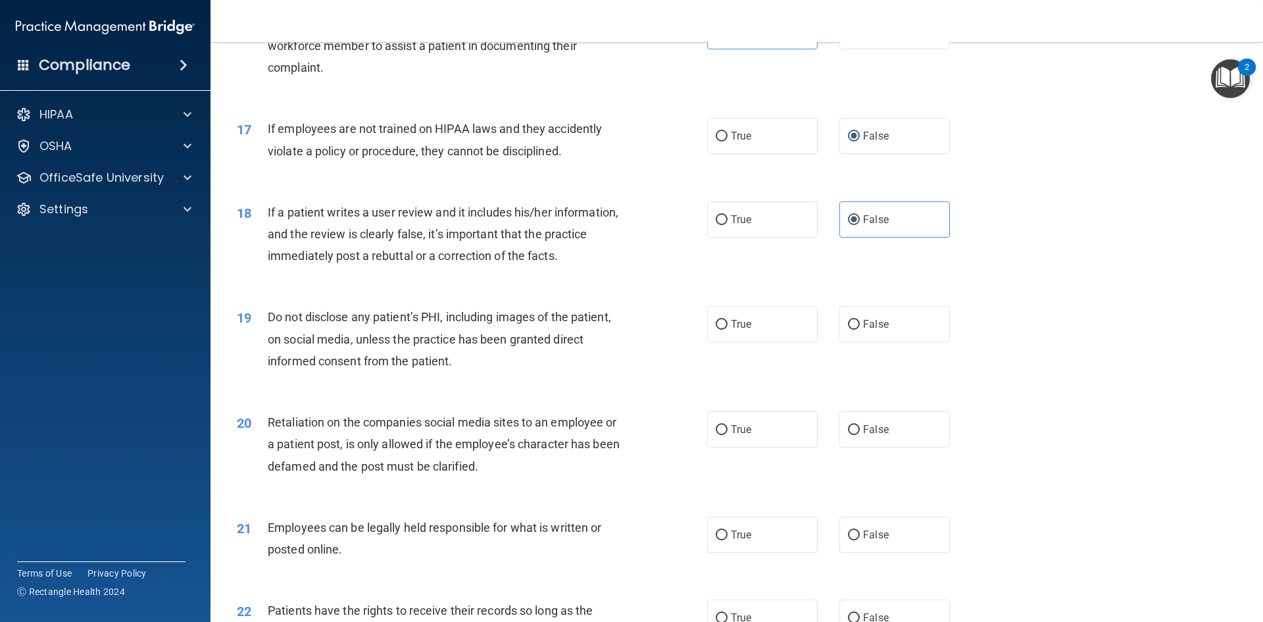
scroll to position [1842, 0]
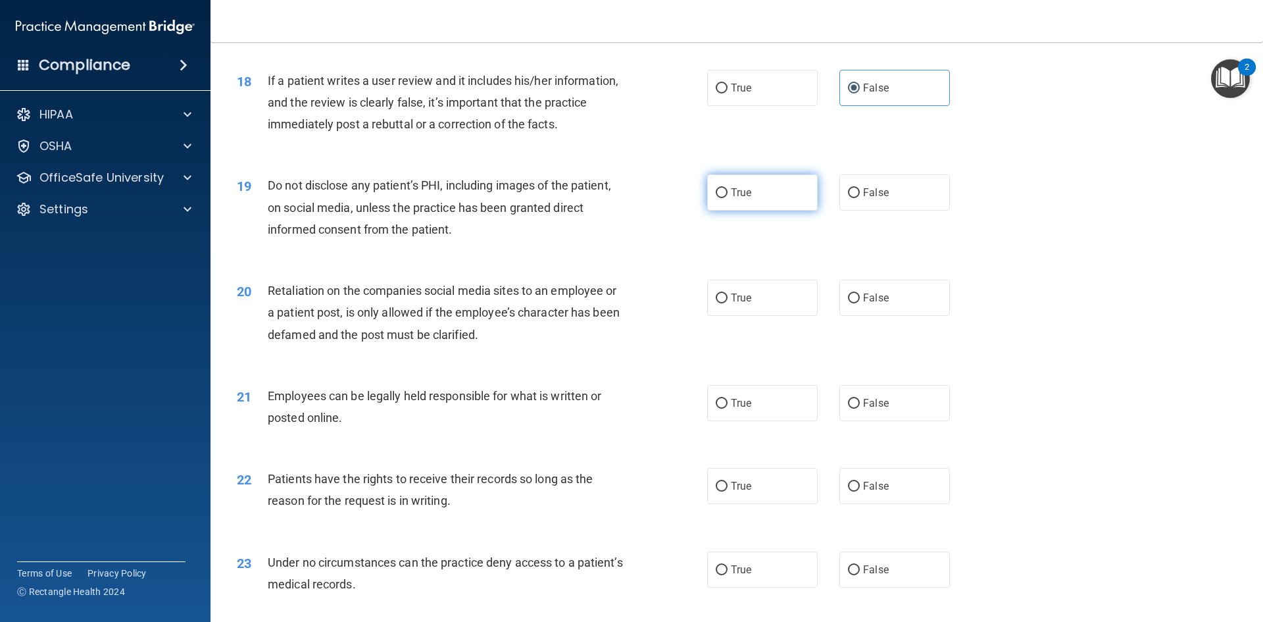
click at [750, 211] on label "True" at bounding box center [762, 192] width 111 height 36
click at [728, 198] on input "True" at bounding box center [722, 193] width 12 height 10
radio input "true"
click at [856, 308] on label "False" at bounding box center [894, 298] width 111 height 36
click at [856, 303] on input "False" at bounding box center [854, 298] width 12 height 10
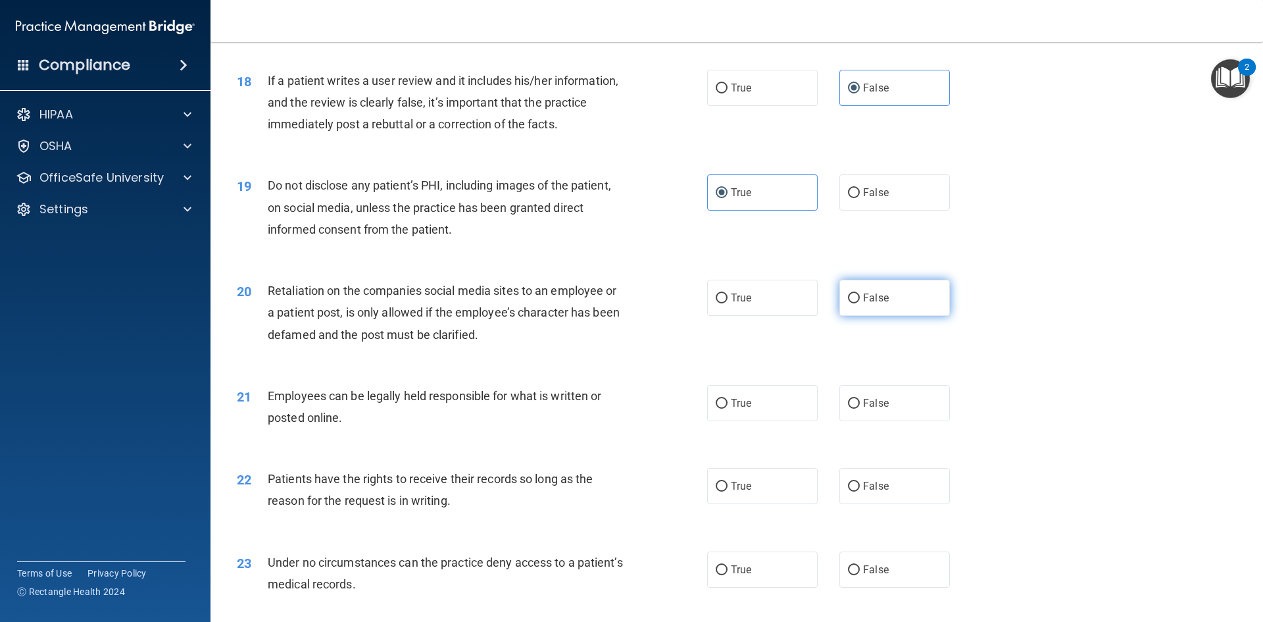
radio input "true"
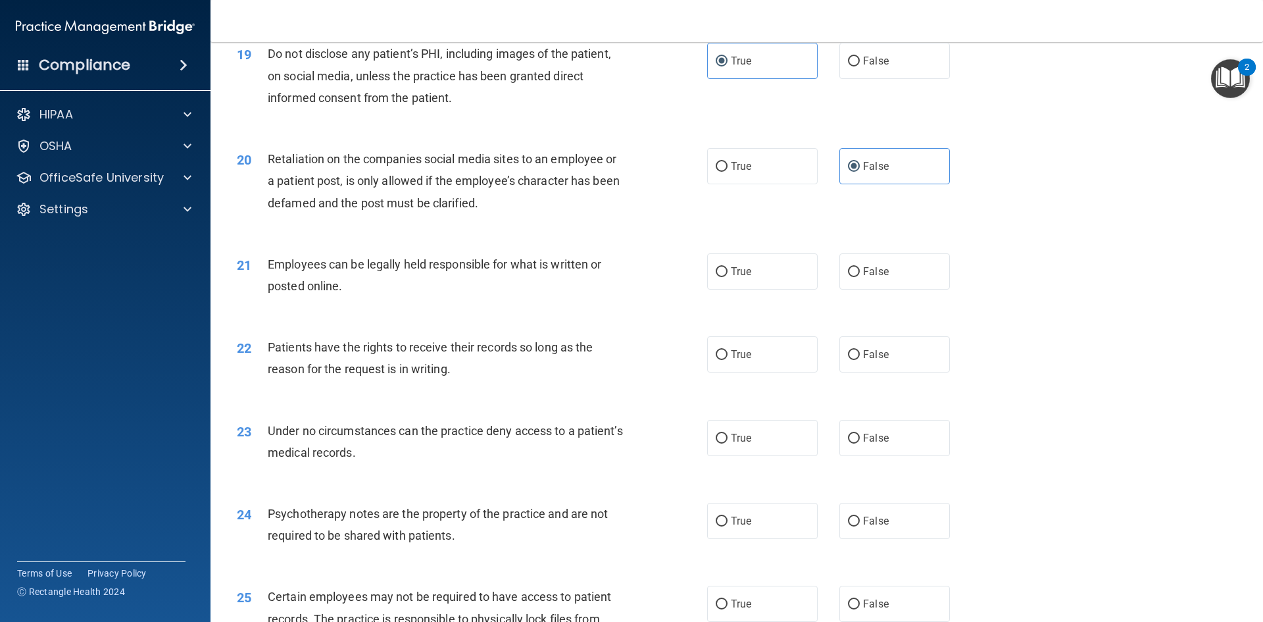
scroll to position [2105, 0]
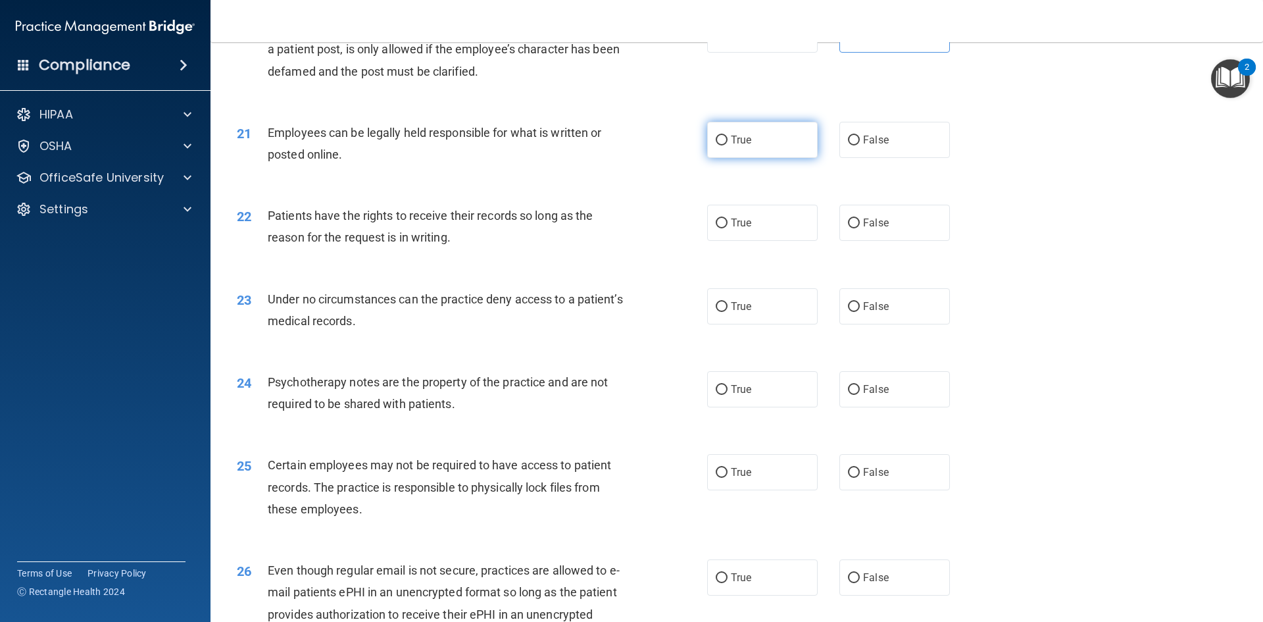
click at [716, 145] on input "True" at bounding box center [722, 141] width 12 height 10
radio input "true"
click at [710, 241] on label "True" at bounding box center [762, 223] width 111 height 36
click at [716, 228] on input "True" at bounding box center [722, 223] width 12 height 10
radio input "true"
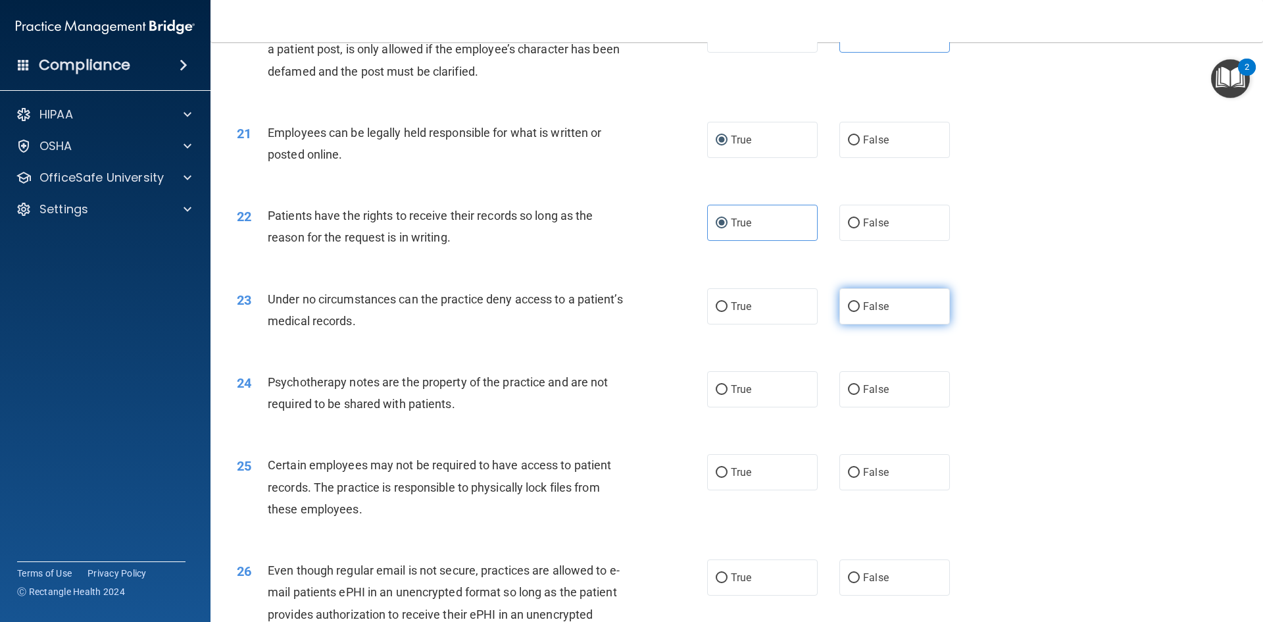
click at [839, 323] on label "False" at bounding box center [894, 306] width 111 height 36
click at [848, 312] on input "False" at bounding box center [854, 307] width 12 height 10
radio input "true"
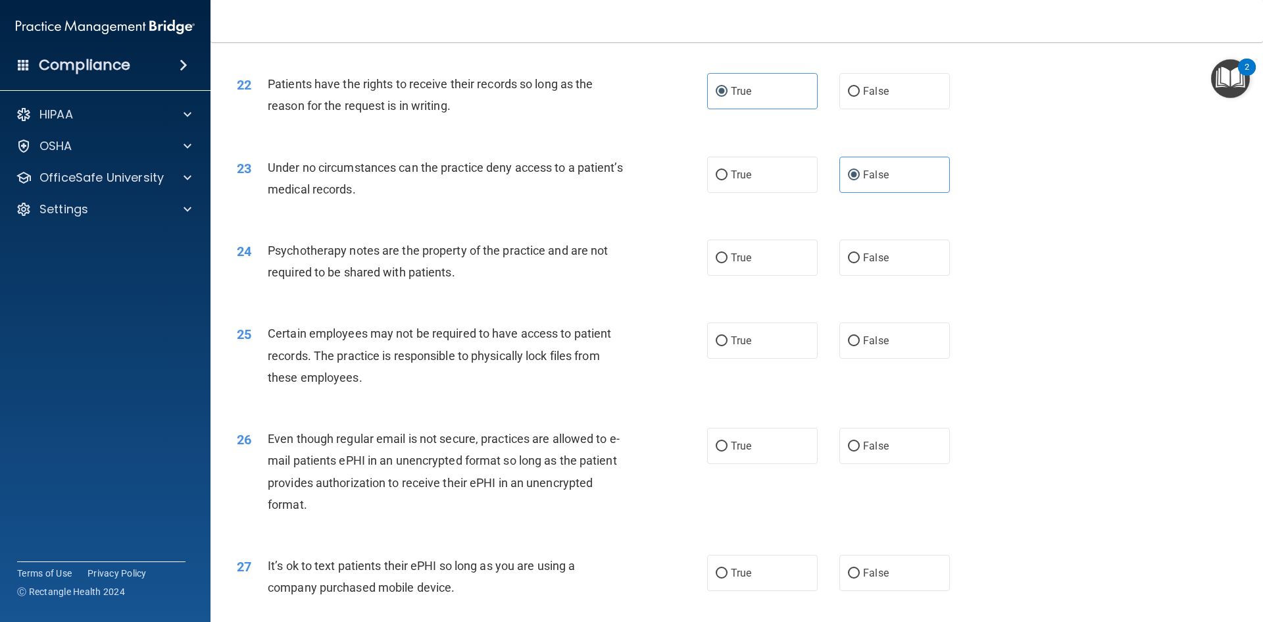
scroll to position [2368, 0]
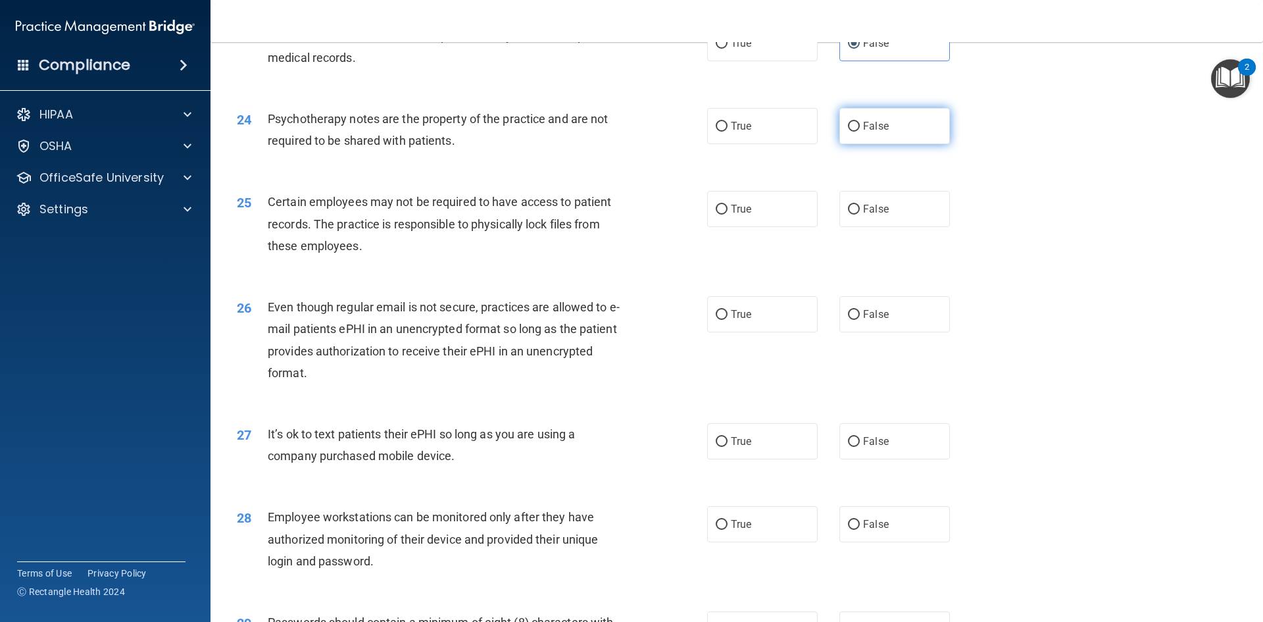
click at [848, 132] on input "False" at bounding box center [854, 127] width 12 height 10
radio input "true"
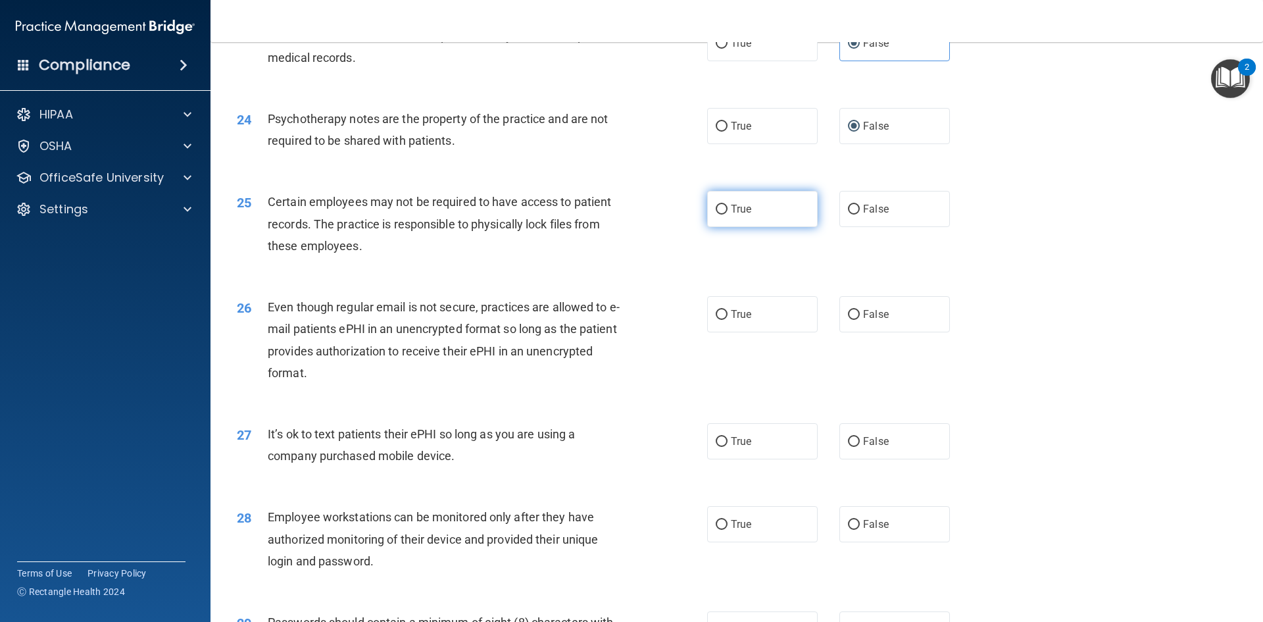
click at [758, 227] on label "True" at bounding box center [762, 209] width 111 height 36
click at [728, 214] on input "True" at bounding box center [722, 210] width 12 height 10
radio input "true"
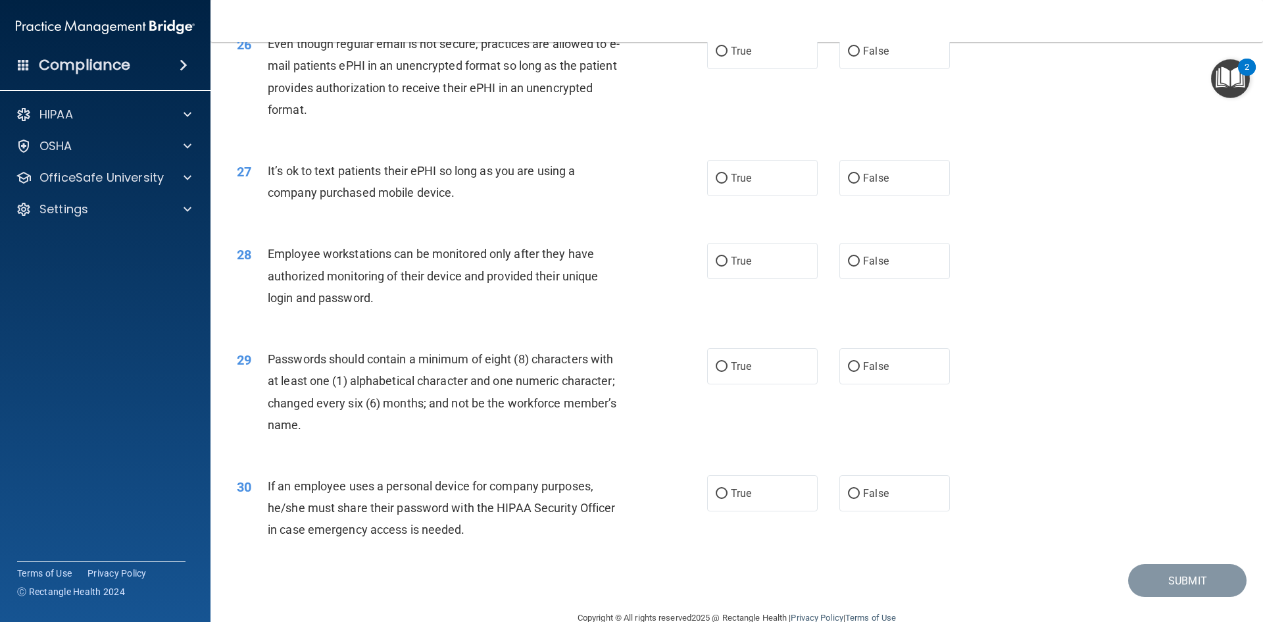
scroll to position [2500, 0]
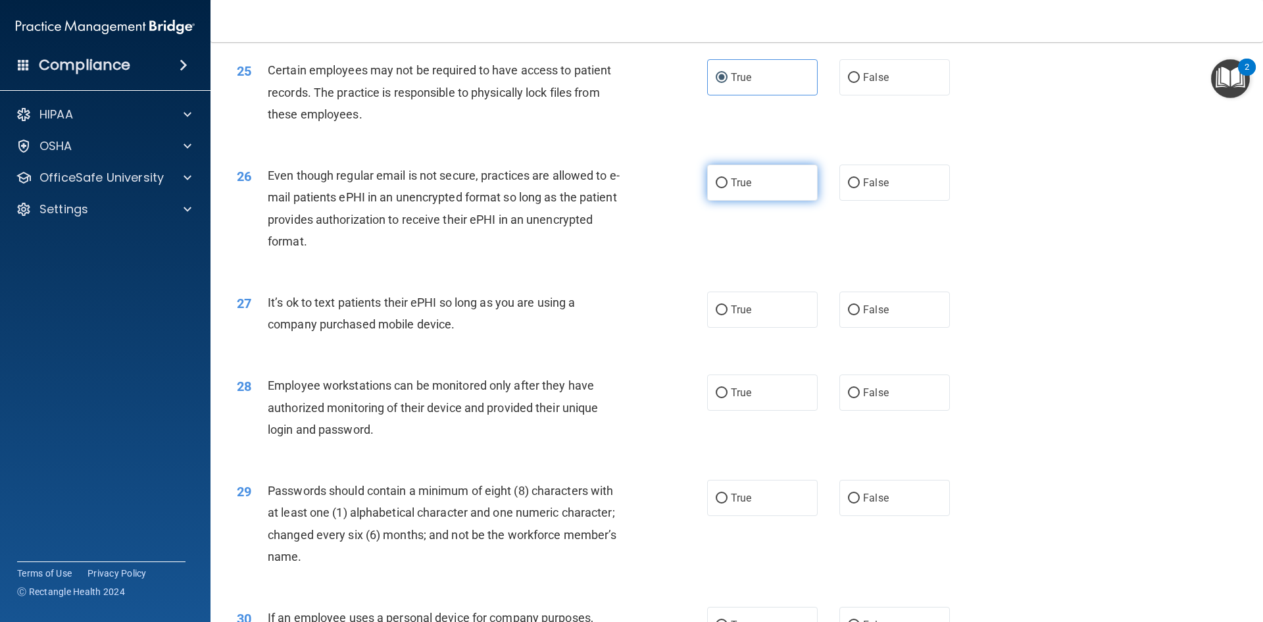
click at [716, 188] on input "True" at bounding box center [722, 183] width 12 height 10
radio input "true"
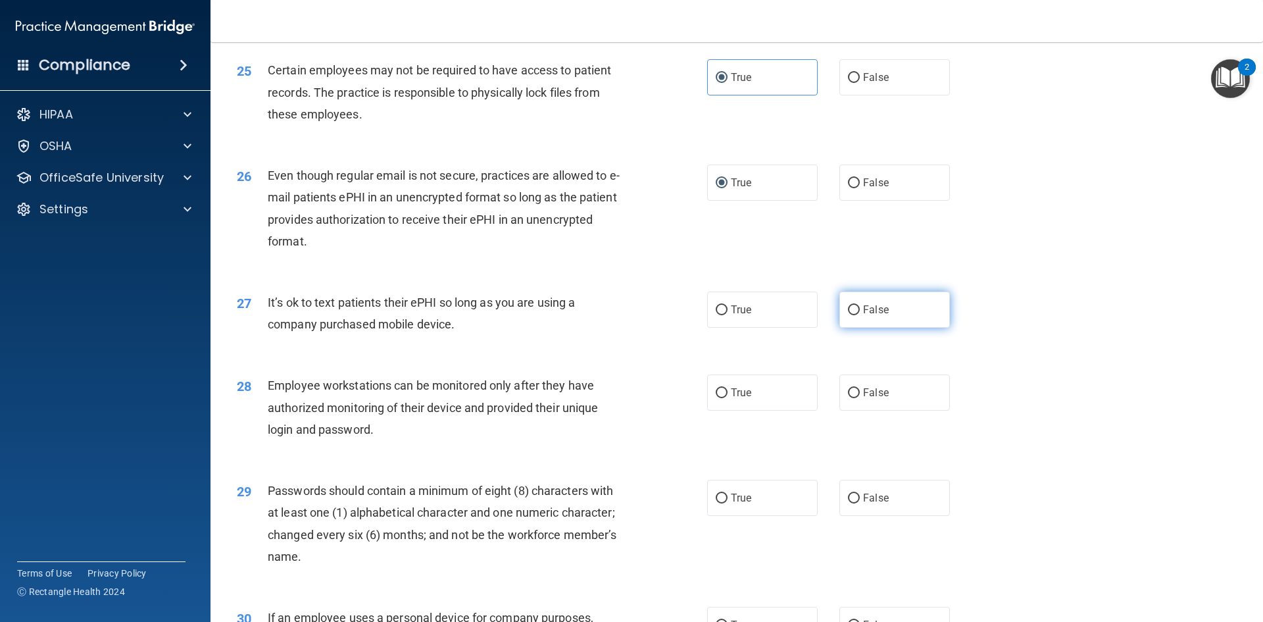
click at [887, 328] on label "False" at bounding box center [894, 309] width 111 height 36
click at [860, 315] on input "False" at bounding box center [854, 310] width 12 height 10
radio input "true"
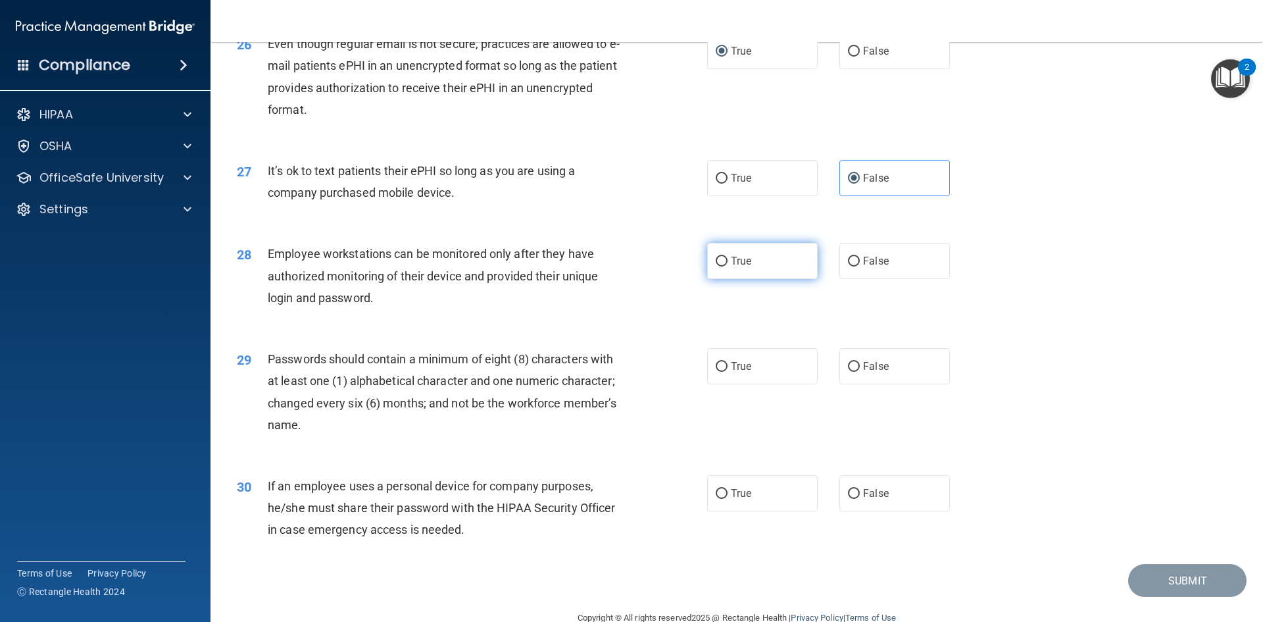
click at [747, 276] on label "True" at bounding box center [762, 261] width 111 height 36
click at [728, 266] on input "True" at bounding box center [722, 262] width 12 height 10
radio input "true"
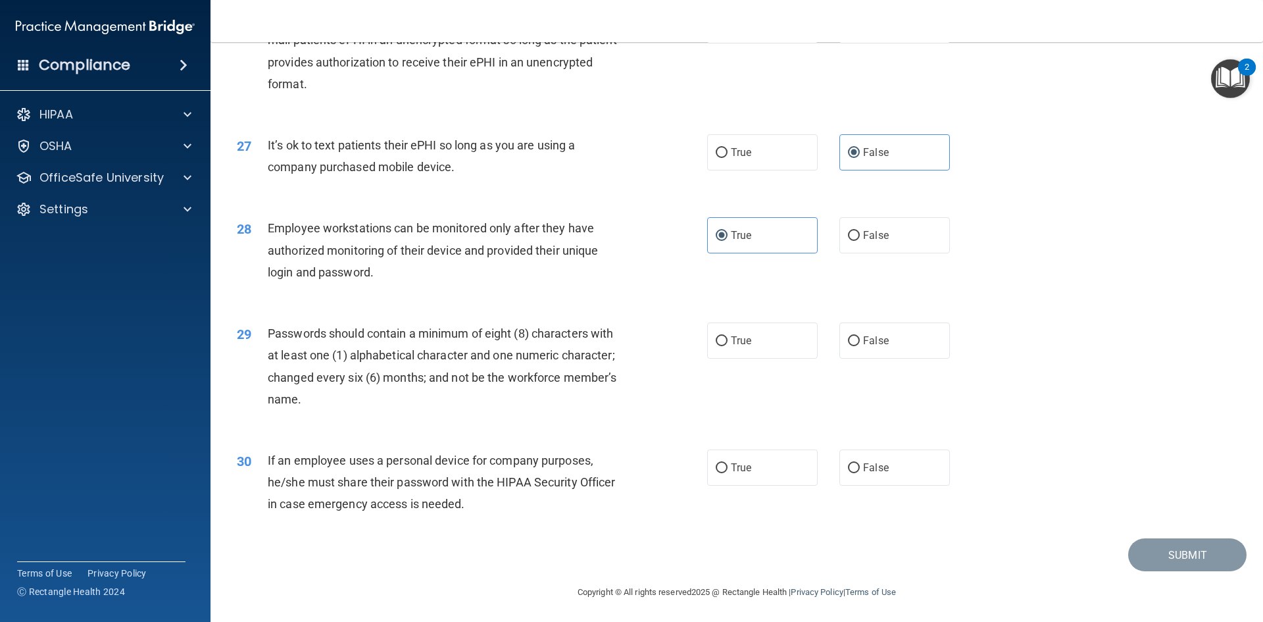
scroll to position [2681, 0]
click at [746, 345] on label "True" at bounding box center [762, 338] width 111 height 36
click at [728, 344] on input "True" at bounding box center [722, 339] width 12 height 10
radio input "true"
click at [755, 482] on label "True" at bounding box center [762, 465] width 111 height 36
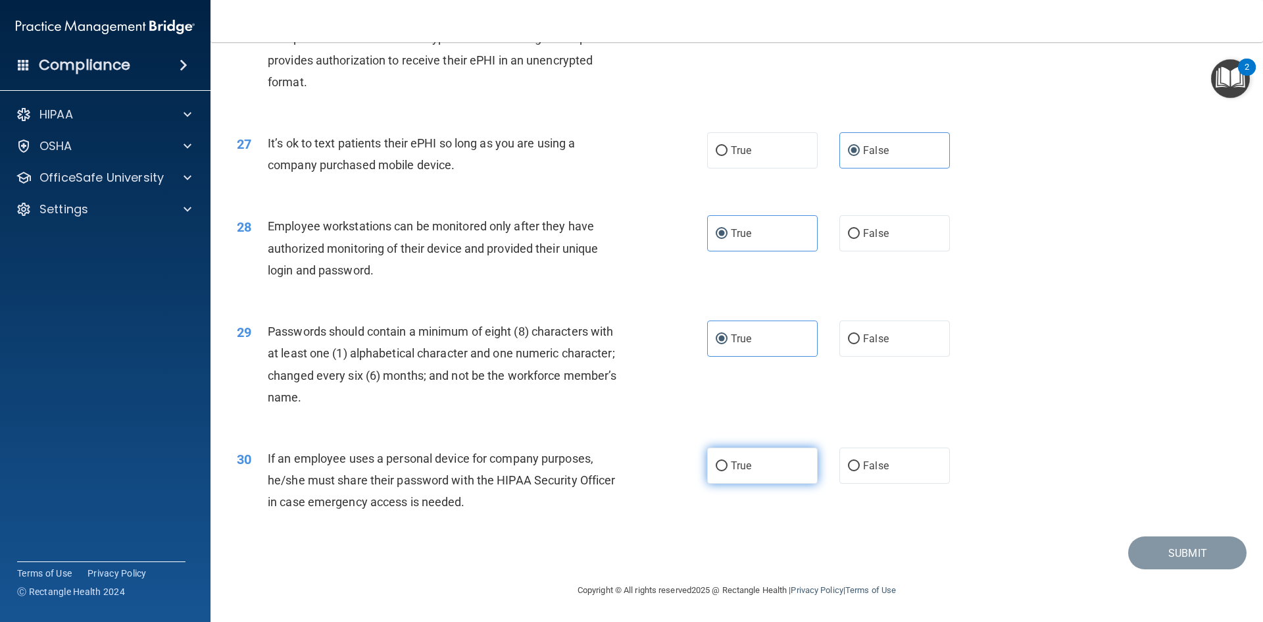
click at [728, 471] on input "True" at bounding box center [722, 466] width 12 height 10
radio input "true"
click at [1133, 541] on button "Submit" at bounding box center [1187, 553] width 118 height 34
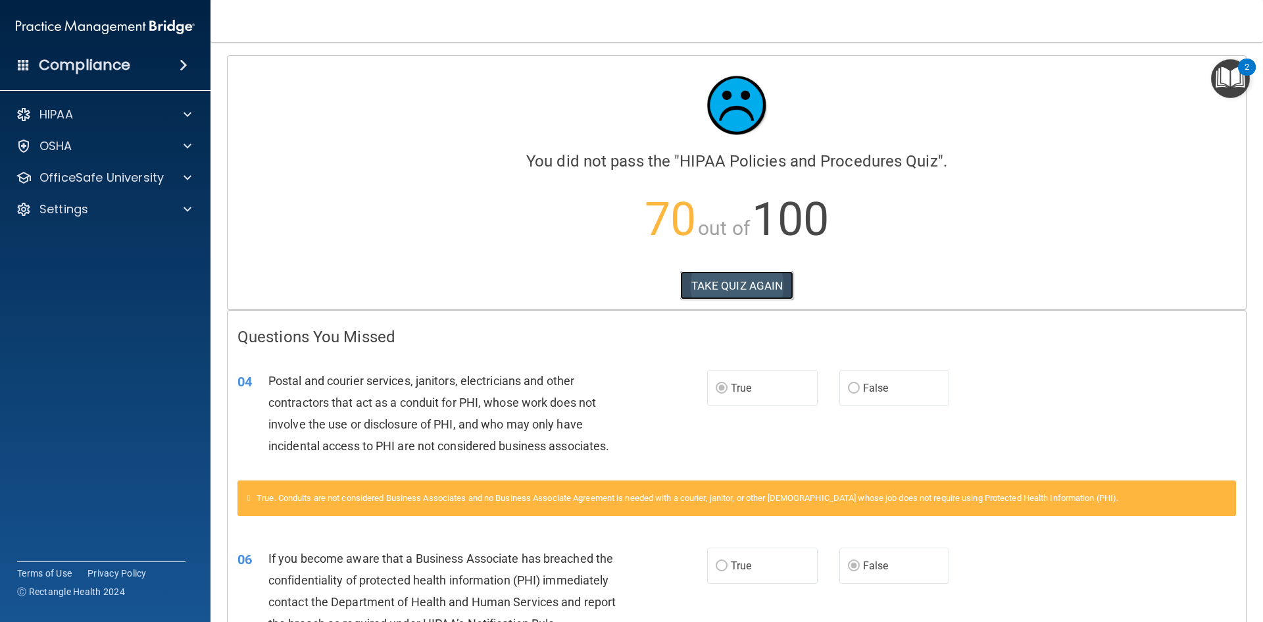
click at [766, 288] on button "TAKE QUIZ AGAIN" at bounding box center [737, 285] width 114 height 29
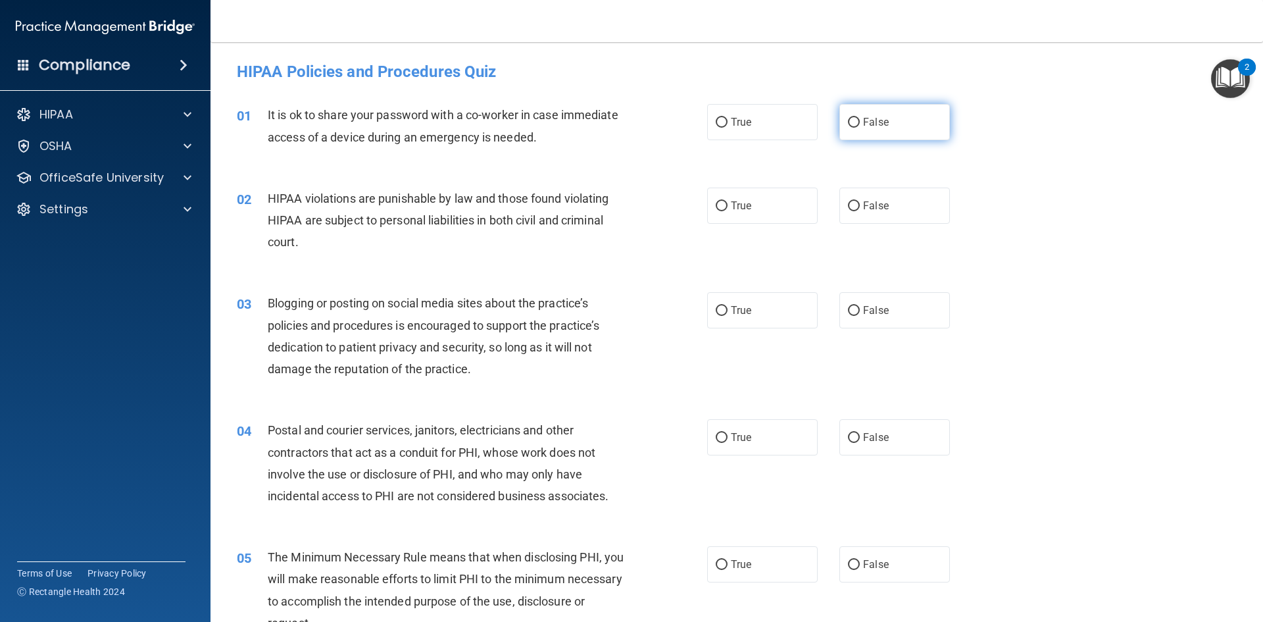
click at [912, 114] on label "False" at bounding box center [894, 122] width 111 height 36
click at [860, 118] on input "False" at bounding box center [854, 123] width 12 height 10
radio input "true"
click at [768, 210] on label "True" at bounding box center [762, 205] width 111 height 36
click at [728, 210] on input "True" at bounding box center [722, 206] width 12 height 10
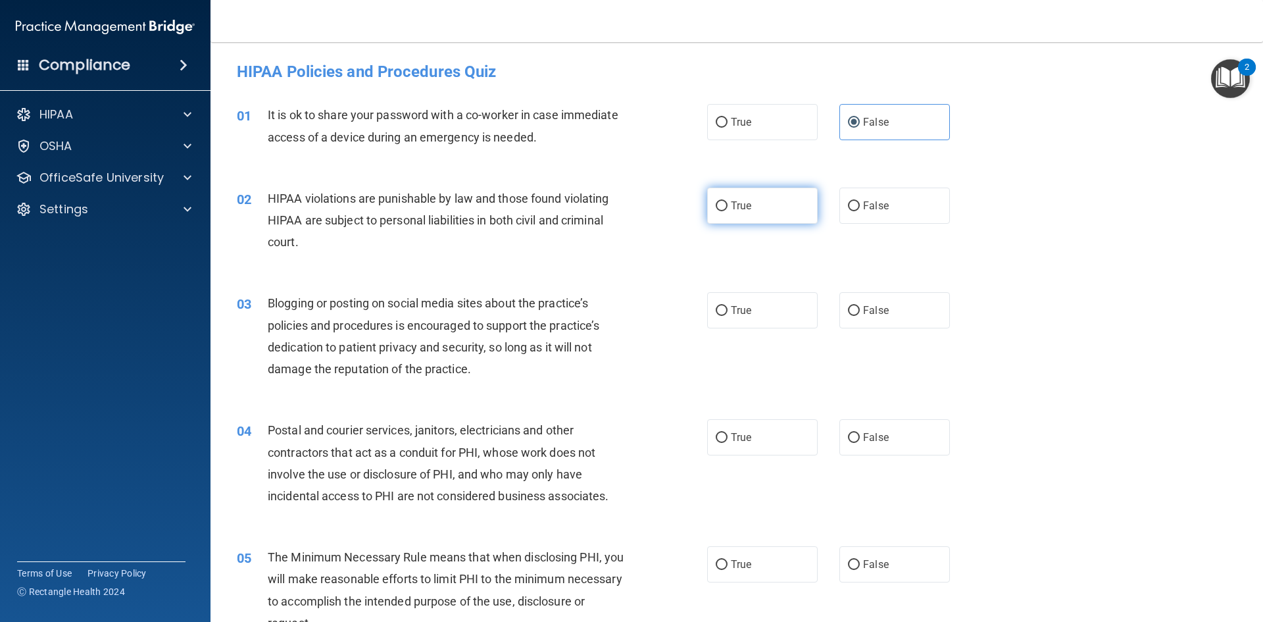
radio input "true"
click at [860, 317] on label "False" at bounding box center [894, 310] width 111 height 36
click at [860, 316] on input "False" at bounding box center [854, 311] width 12 height 10
radio input "true"
click at [778, 447] on label "True" at bounding box center [762, 437] width 111 height 36
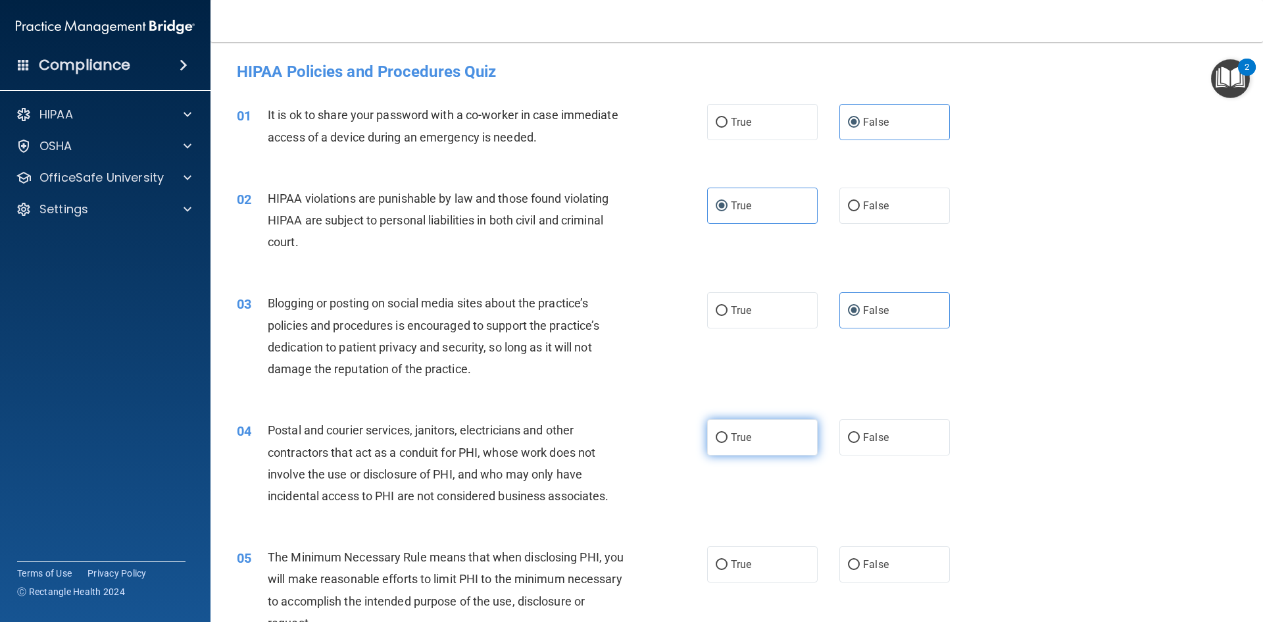
click at [728, 443] on input "True" at bounding box center [722, 438] width 12 height 10
radio input "true"
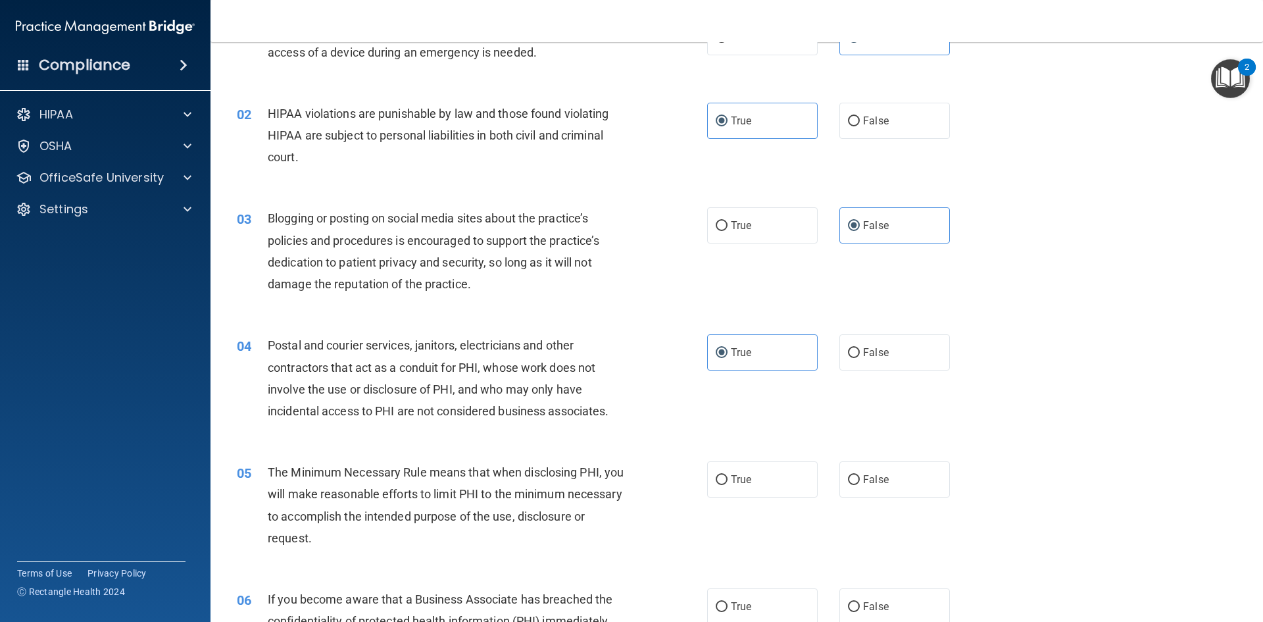
scroll to position [132, 0]
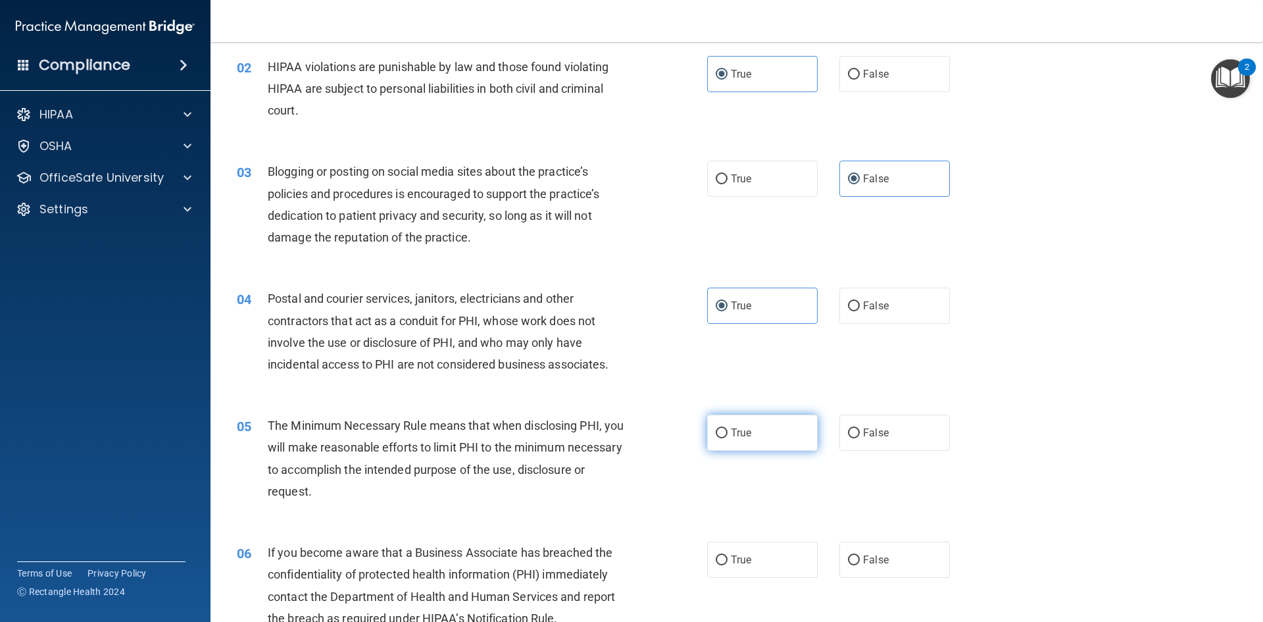
click at [766, 422] on label "True" at bounding box center [762, 432] width 111 height 36
click at [728, 428] on input "True" at bounding box center [722, 433] width 12 height 10
radio input "true"
click at [863, 555] on span "False" at bounding box center [876, 559] width 26 height 12
click at [860, 555] on input "False" at bounding box center [854, 560] width 12 height 10
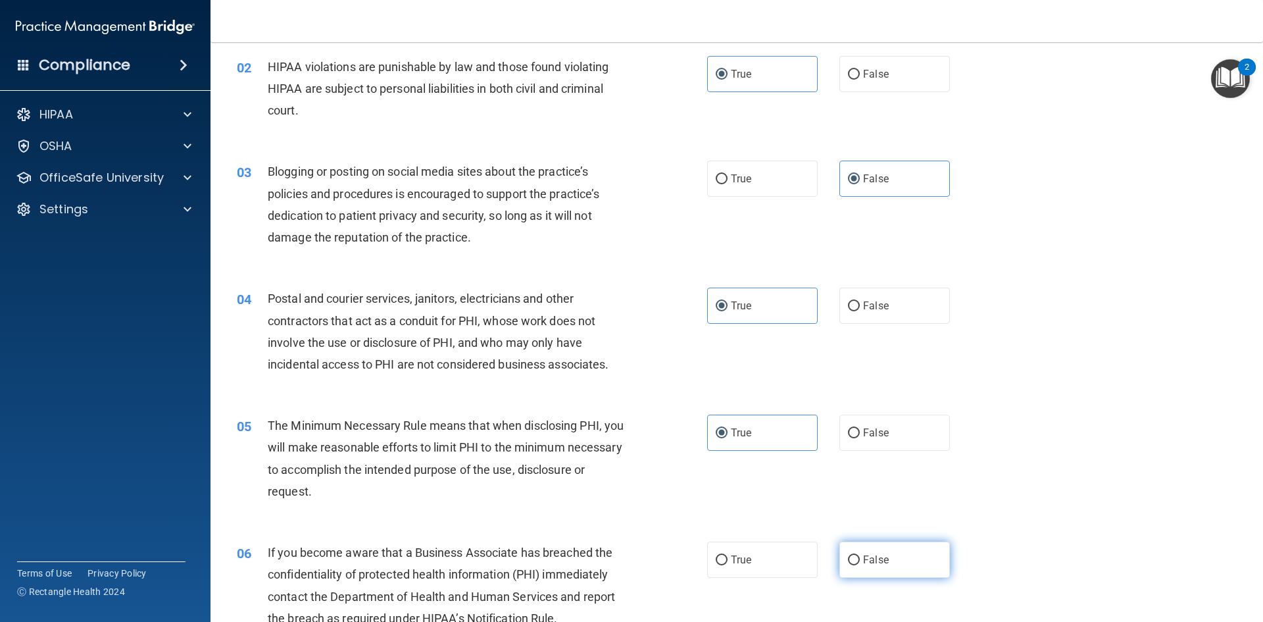
radio input "true"
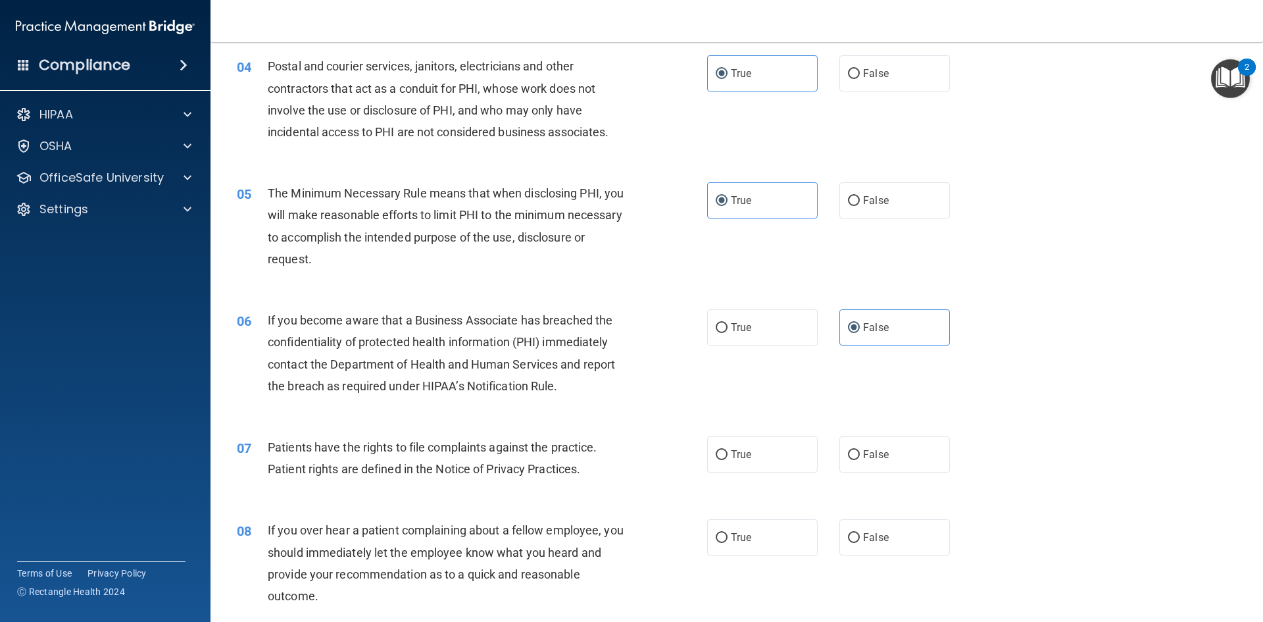
scroll to position [395, 0]
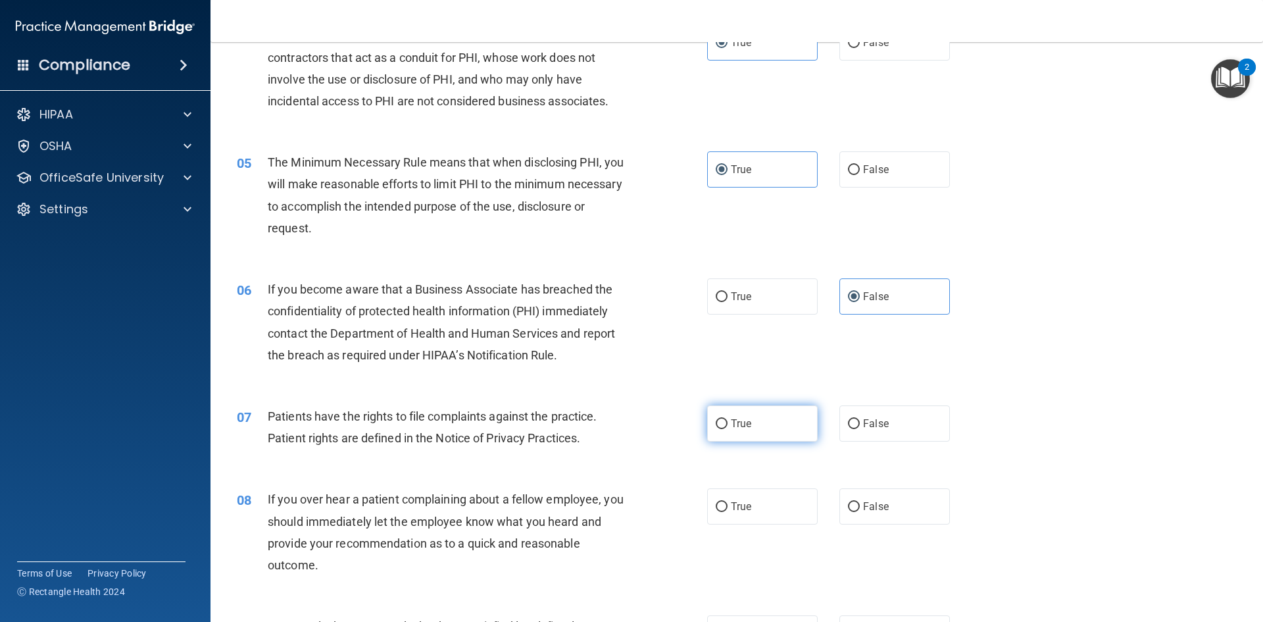
click at [768, 434] on label "True" at bounding box center [762, 423] width 111 height 36
click at [728, 429] on input "True" at bounding box center [722, 424] width 12 height 10
radio input "true"
click at [887, 515] on label "False" at bounding box center [894, 506] width 111 height 36
click at [860, 512] on input "False" at bounding box center [854, 507] width 12 height 10
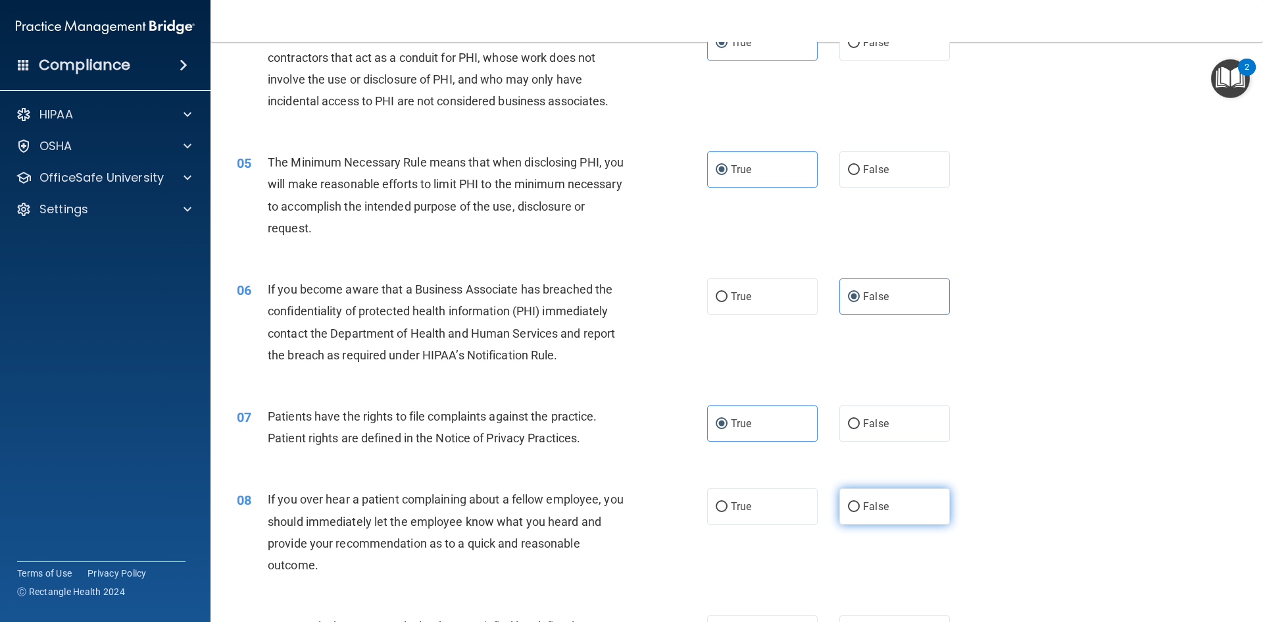
radio input "true"
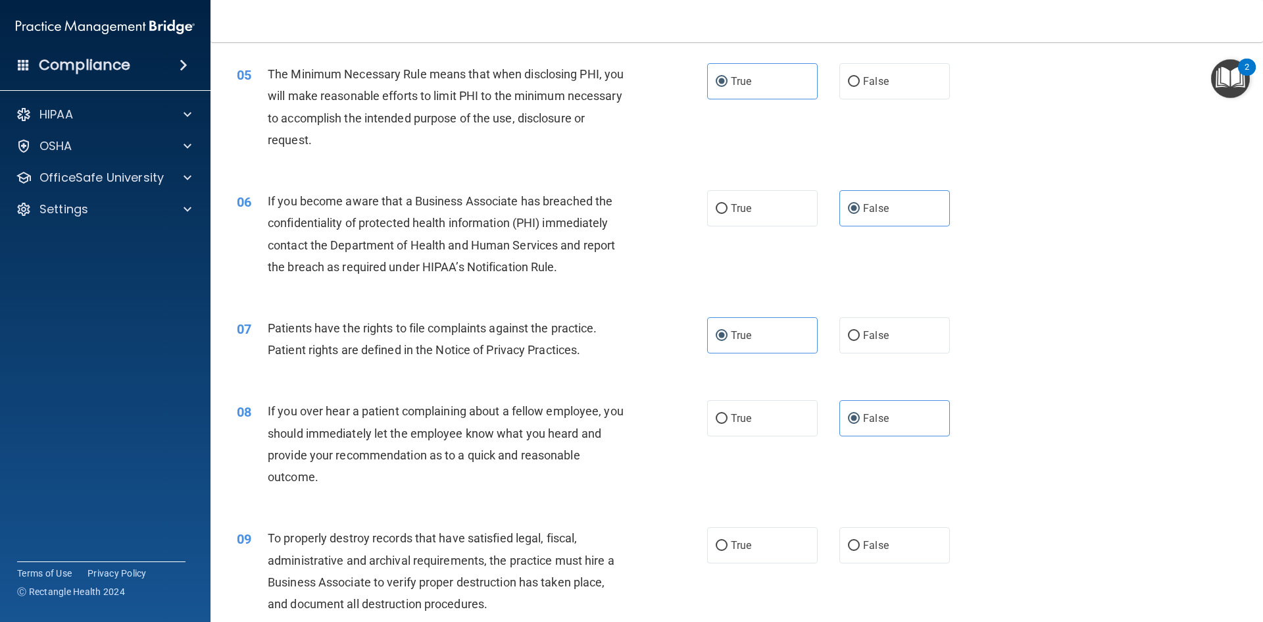
scroll to position [526, 0]
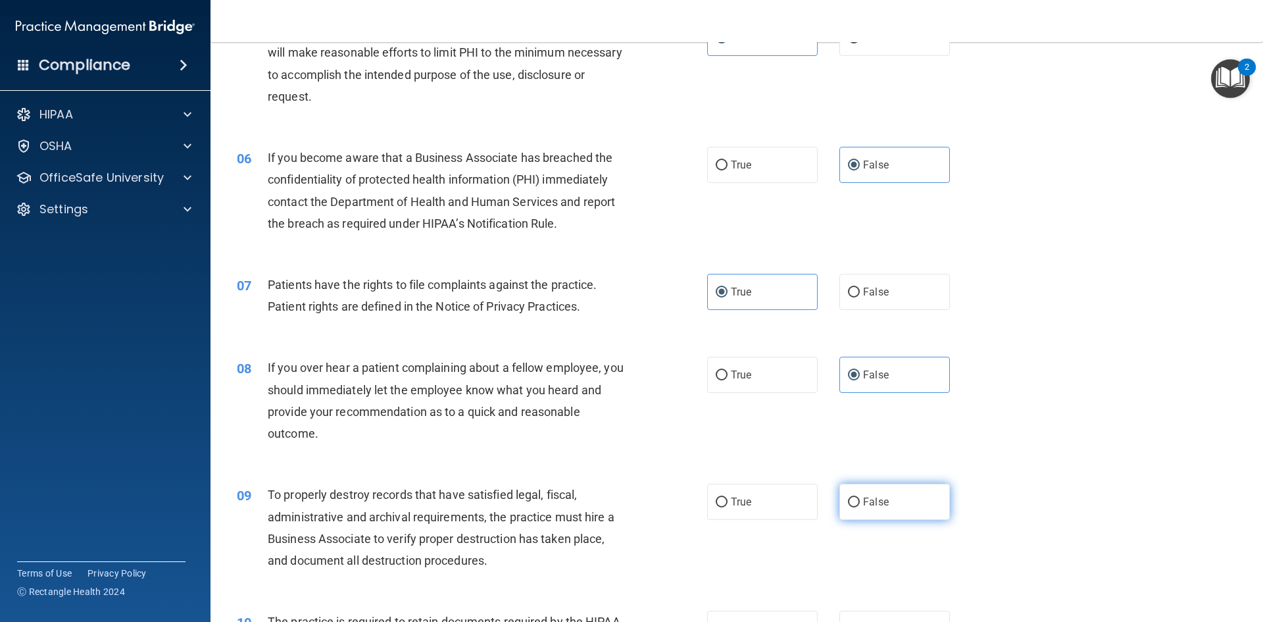
click at [839, 491] on label "False" at bounding box center [894, 501] width 111 height 36
click at [848, 497] on input "False" at bounding box center [854, 502] width 12 height 10
radio input "true"
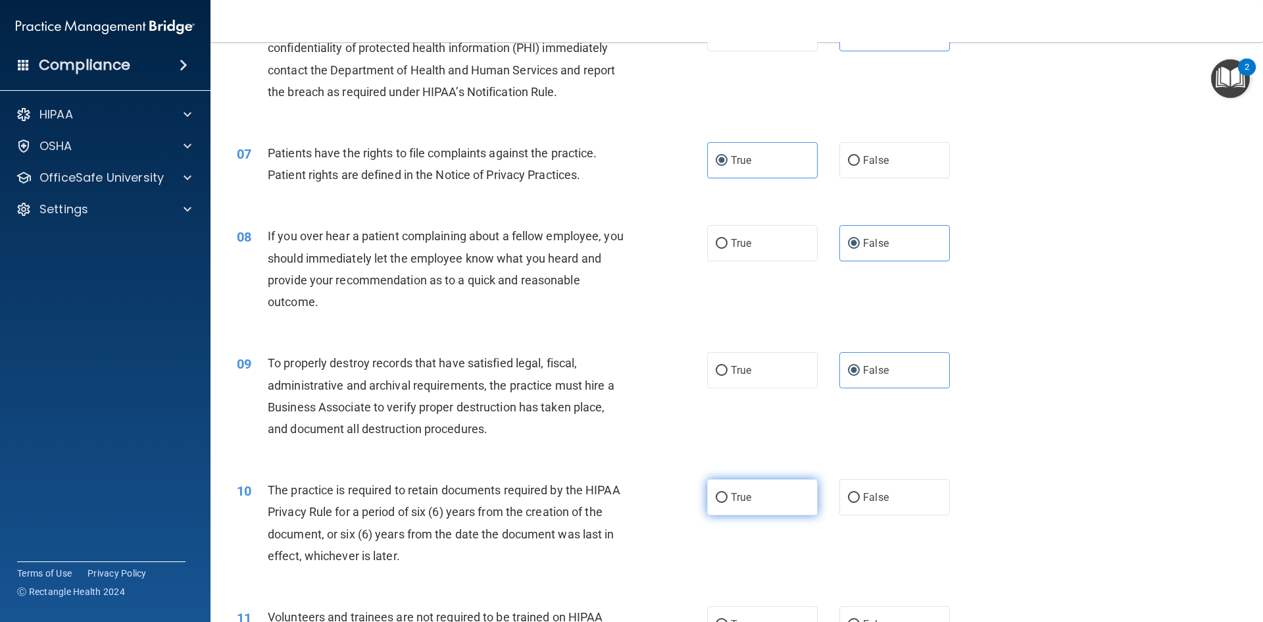
click at [722, 502] on input "True" at bounding box center [722, 498] width 12 height 10
radio input "true"
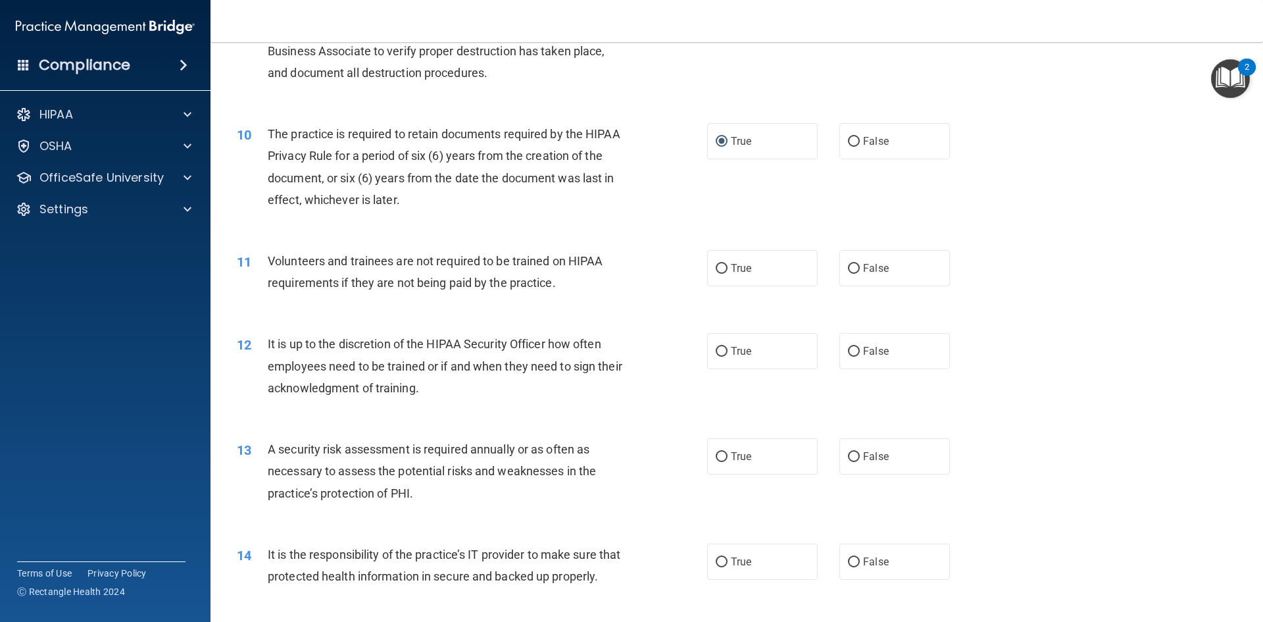
scroll to position [1053, 0]
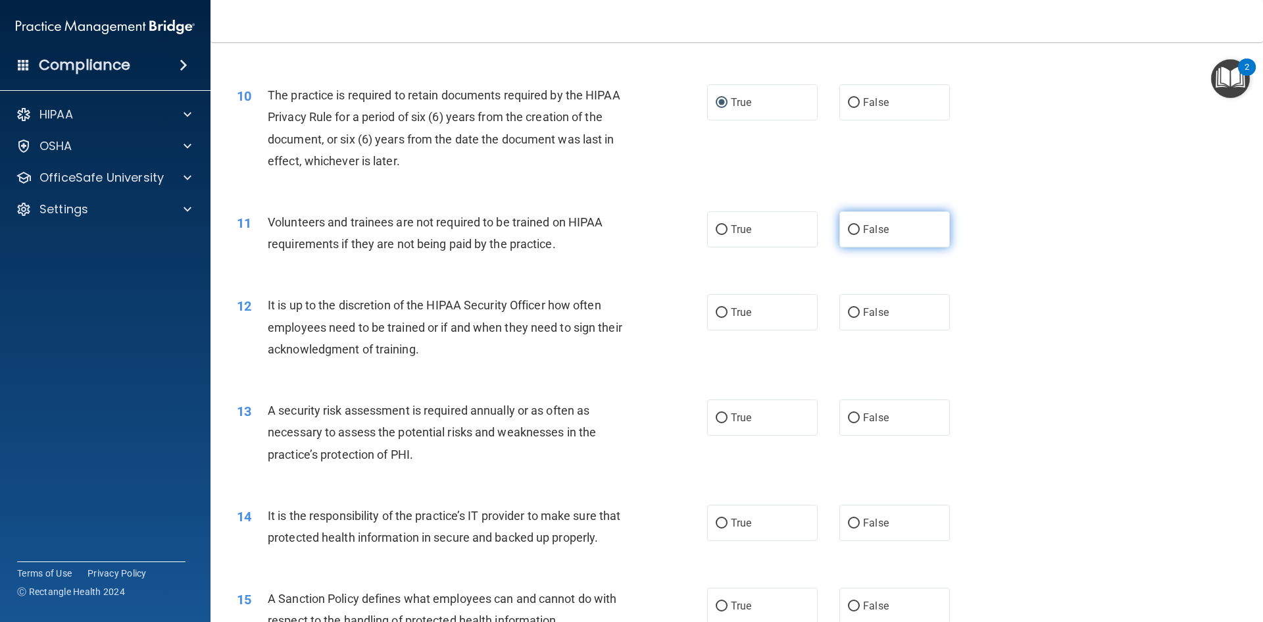
click at [856, 238] on label "False" at bounding box center [894, 229] width 111 height 36
click at [856, 235] on input "False" at bounding box center [854, 230] width 12 height 10
radio input "true"
click at [845, 319] on label "False" at bounding box center [894, 312] width 111 height 36
click at [848, 318] on input "False" at bounding box center [854, 313] width 12 height 10
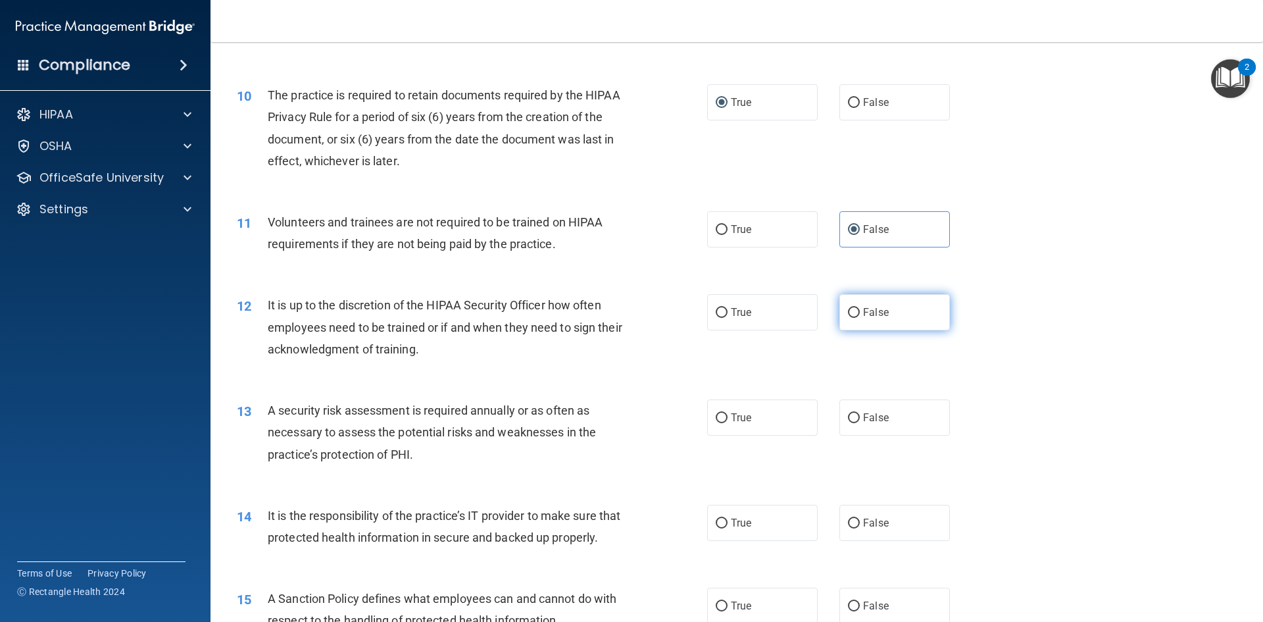
radio input "true"
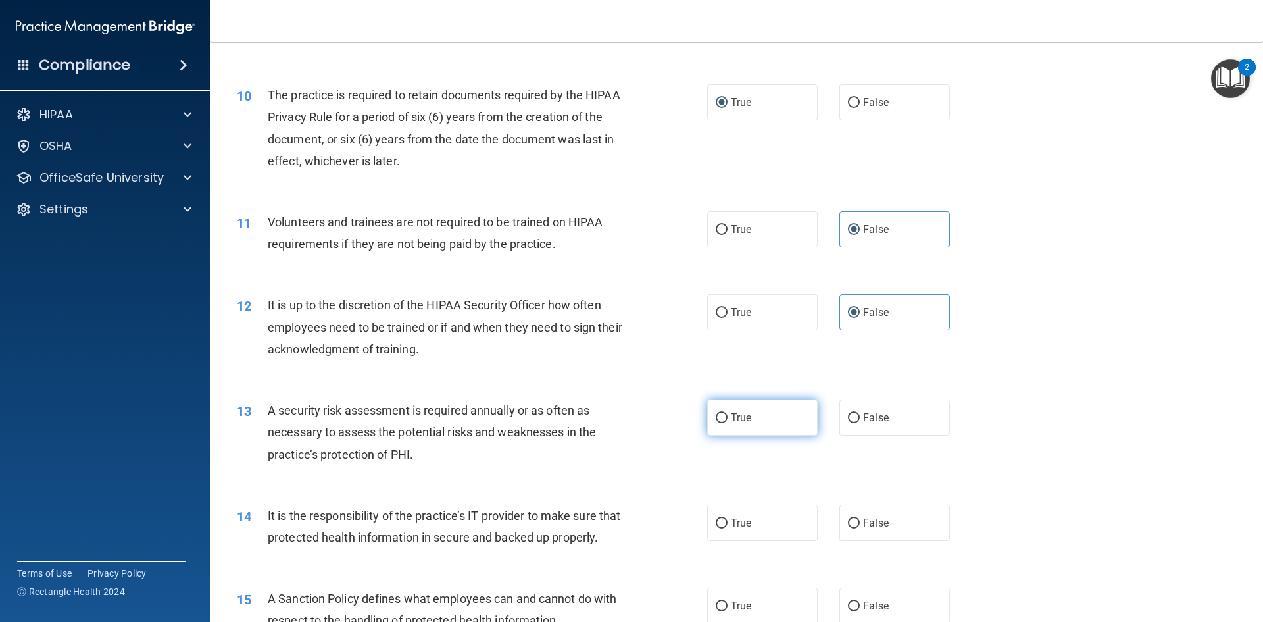
click at [759, 403] on label "True" at bounding box center [762, 417] width 111 height 36
click at [728, 413] on input "True" at bounding box center [722, 418] width 12 height 10
radio input "true"
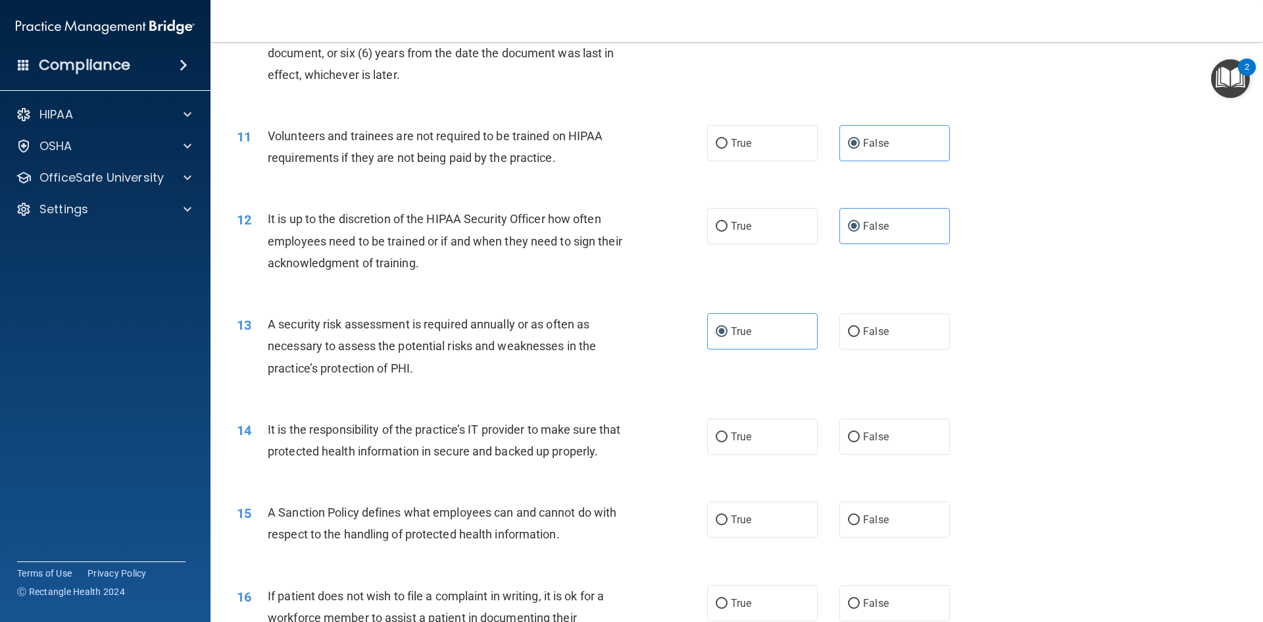
scroll to position [1184, 0]
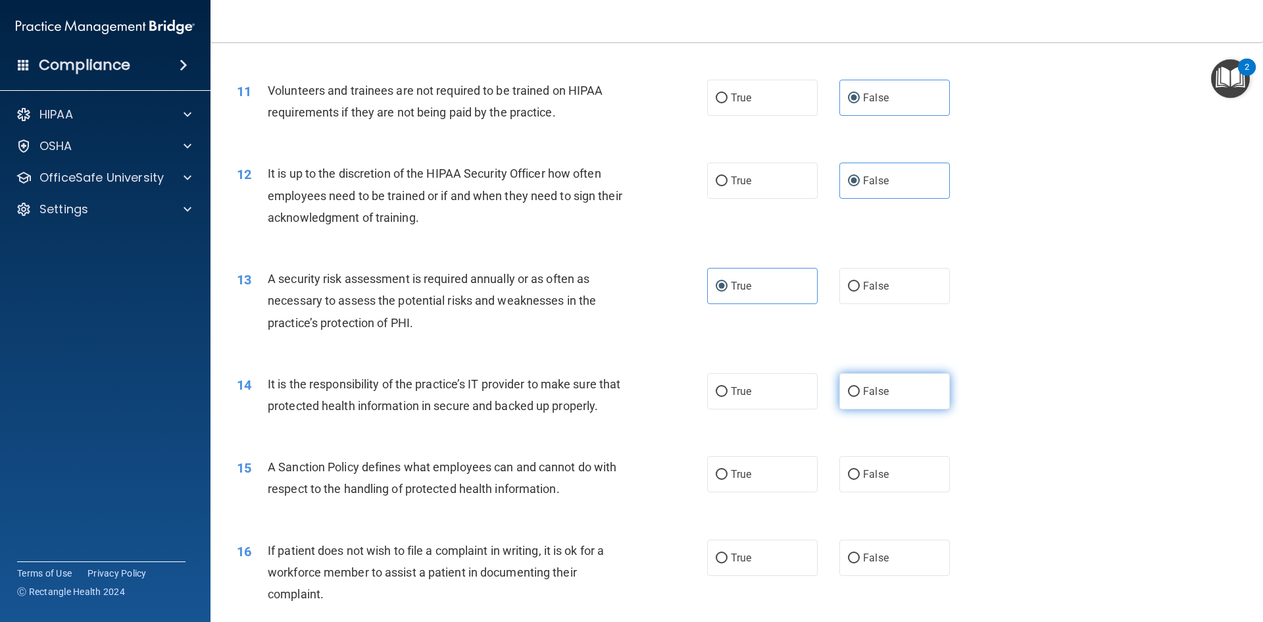
click at [868, 402] on label "False" at bounding box center [894, 391] width 111 height 36
click at [860, 397] on input "False" at bounding box center [854, 392] width 12 height 10
radio input "true"
click at [853, 488] on label "False" at bounding box center [894, 474] width 111 height 36
click at [853, 480] on input "False" at bounding box center [854, 475] width 12 height 10
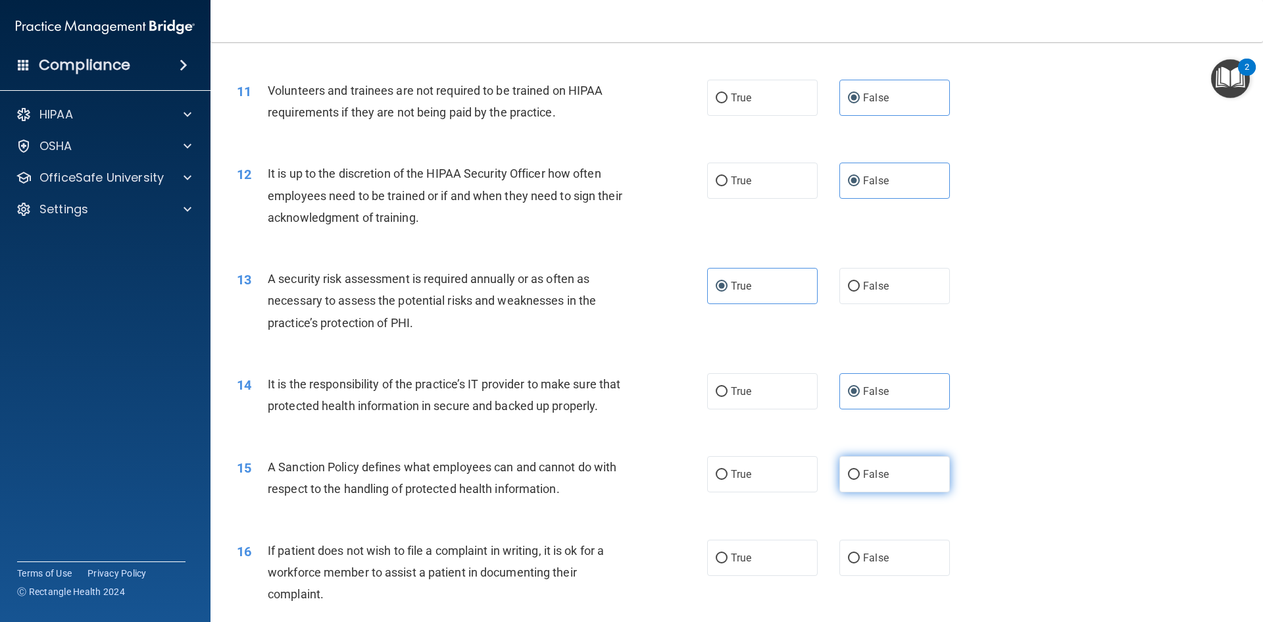
radio input "true"
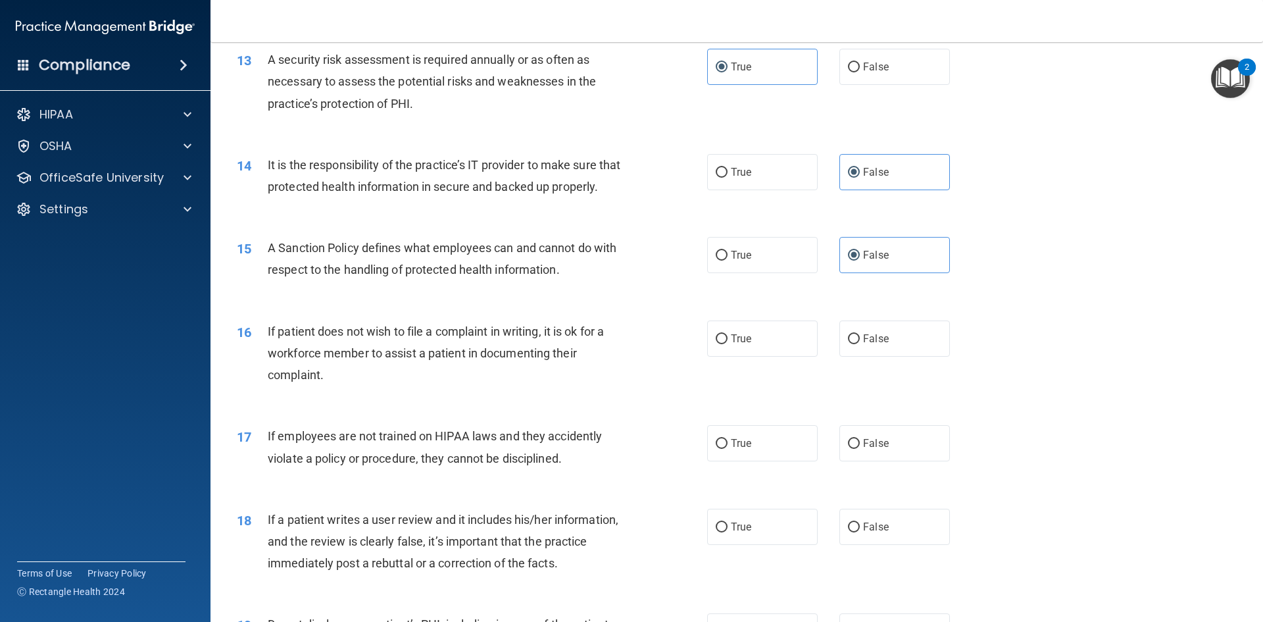
scroll to position [1447, 0]
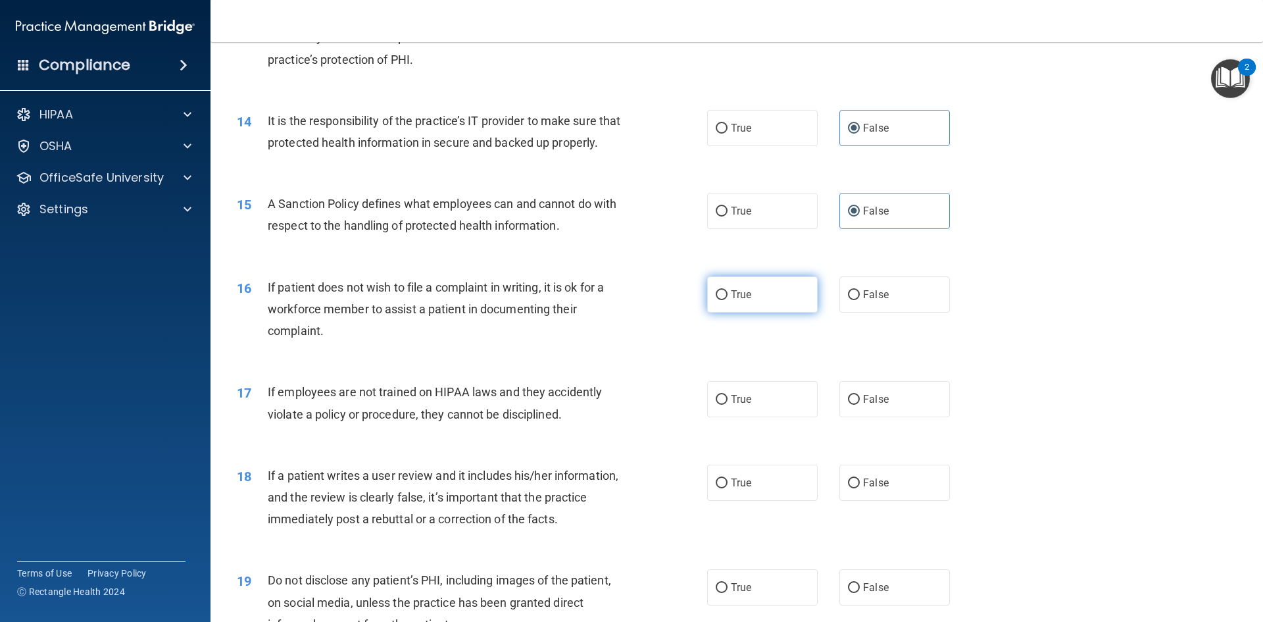
click at [747, 312] on label "True" at bounding box center [762, 294] width 111 height 36
click at [728, 300] on input "True" at bounding box center [722, 295] width 12 height 10
radio input "true"
click at [861, 417] on label "False" at bounding box center [894, 399] width 111 height 36
click at [860, 405] on input "False" at bounding box center [854, 400] width 12 height 10
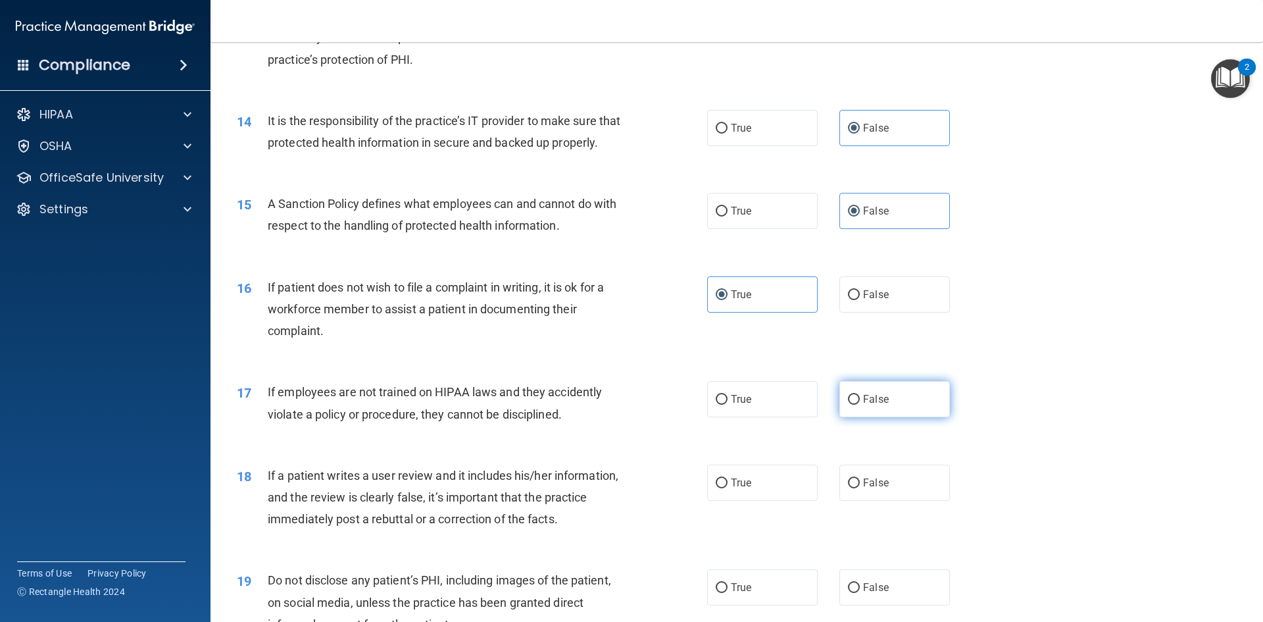
radio input "true"
click at [863, 489] on span "False" at bounding box center [876, 482] width 26 height 12
click at [860, 488] on input "False" at bounding box center [854, 483] width 12 height 10
radio input "true"
click at [776, 605] on label "True" at bounding box center [762, 587] width 111 height 36
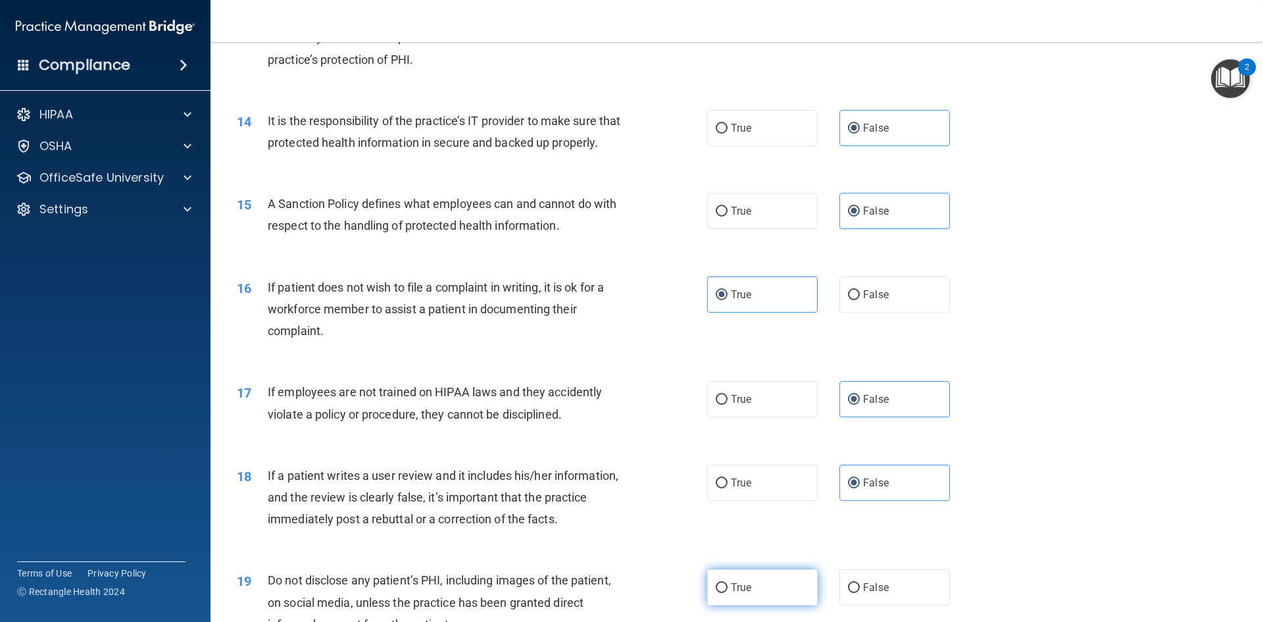
click at [728, 593] on input "True" at bounding box center [722, 588] width 12 height 10
radio input "true"
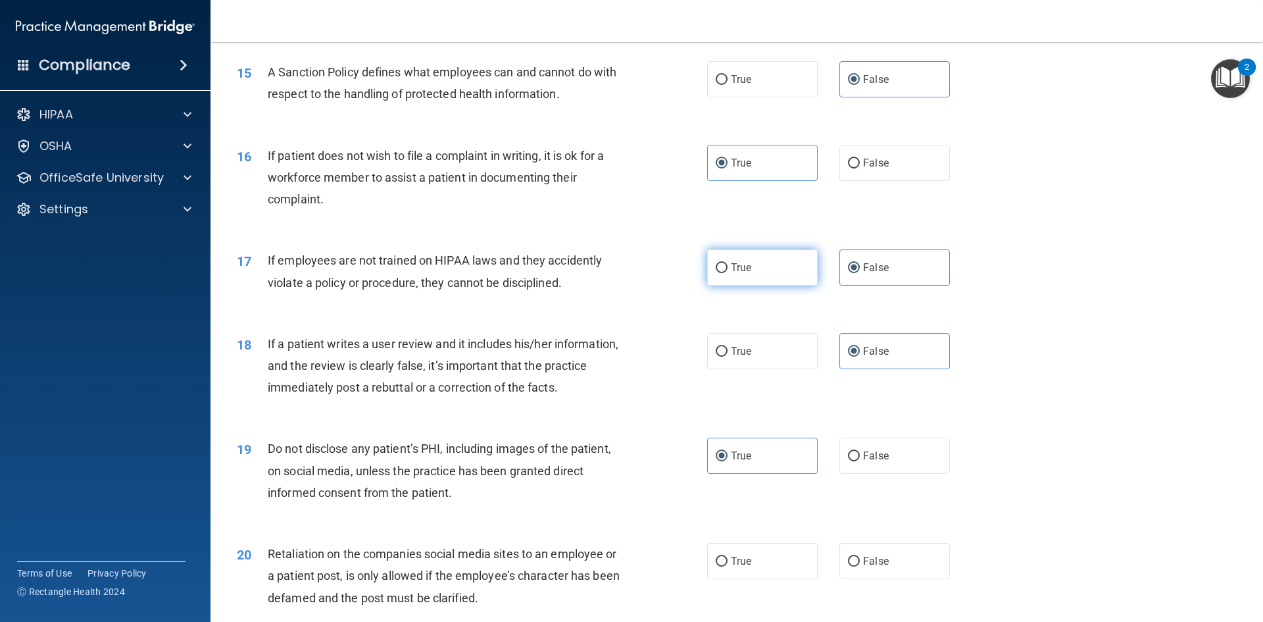
scroll to position [1710, 0]
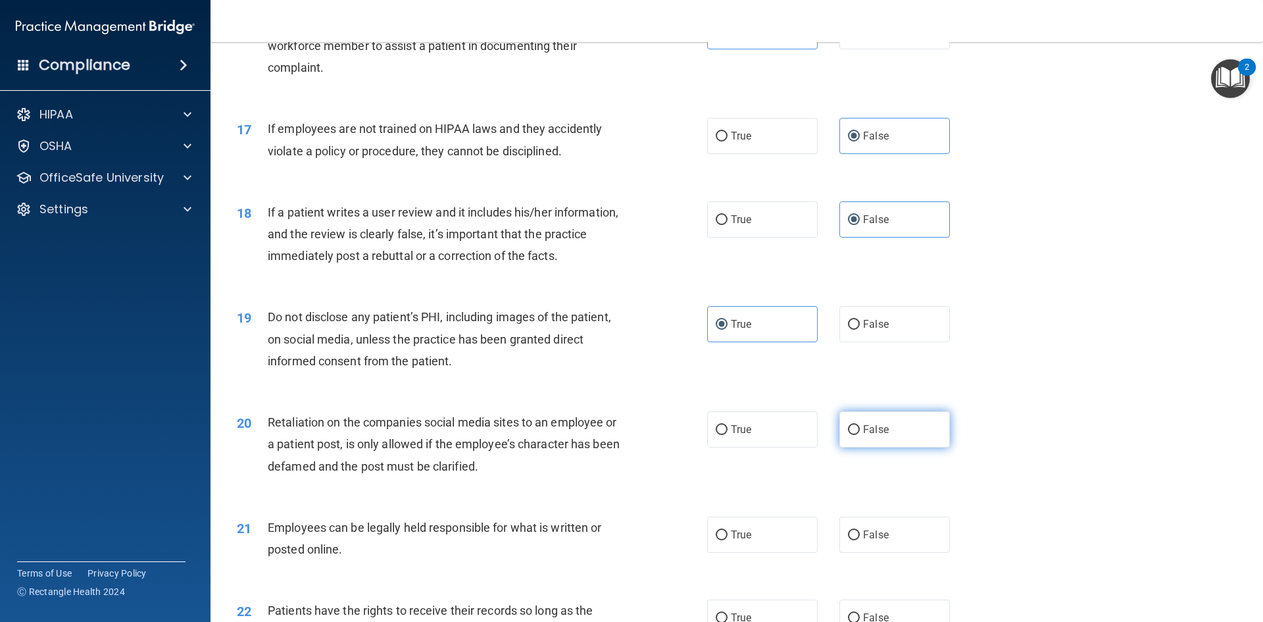
click at [842, 443] on label "False" at bounding box center [894, 429] width 111 height 36
click at [848, 435] on input "False" at bounding box center [854, 430] width 12 height 10
radio input "true"
drag, startPoint x: 769, startPoint y: 569, endPoint x: 856, endPoint y: 578, distance: 87.3
click at [770, 553] on label "True" at bounding box center [762, 534] width 111 height 36
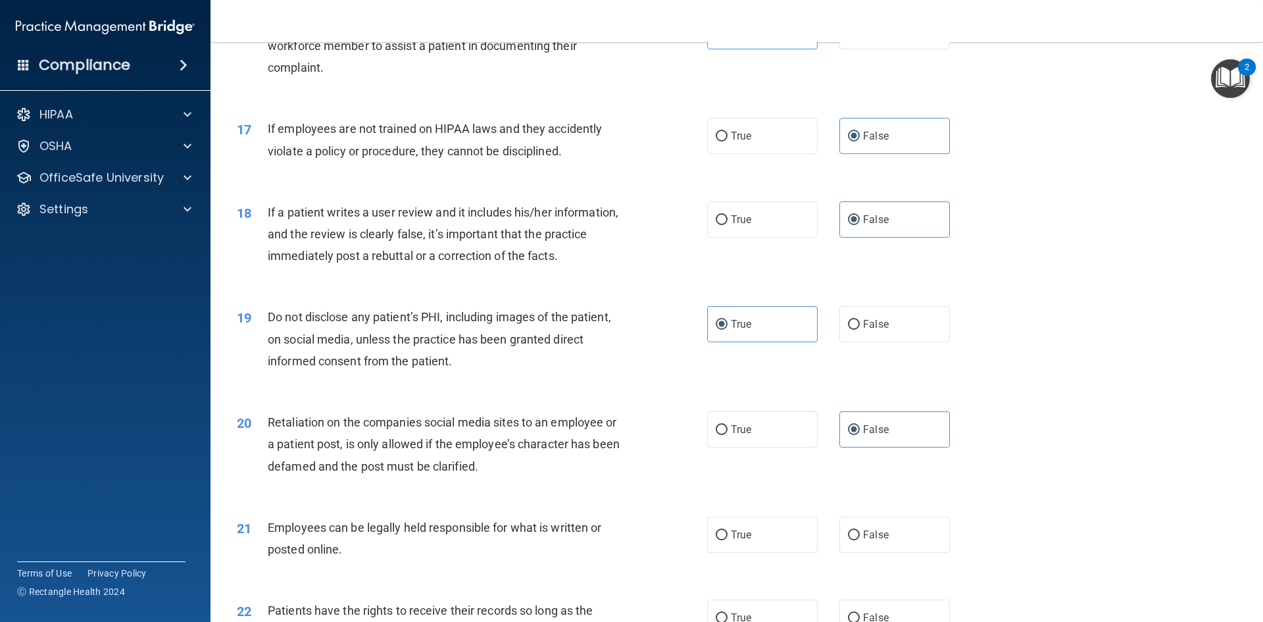
click at [728, 540] on input "True" at bounding box center [722, 535] width 12 height 10
radio input "true"
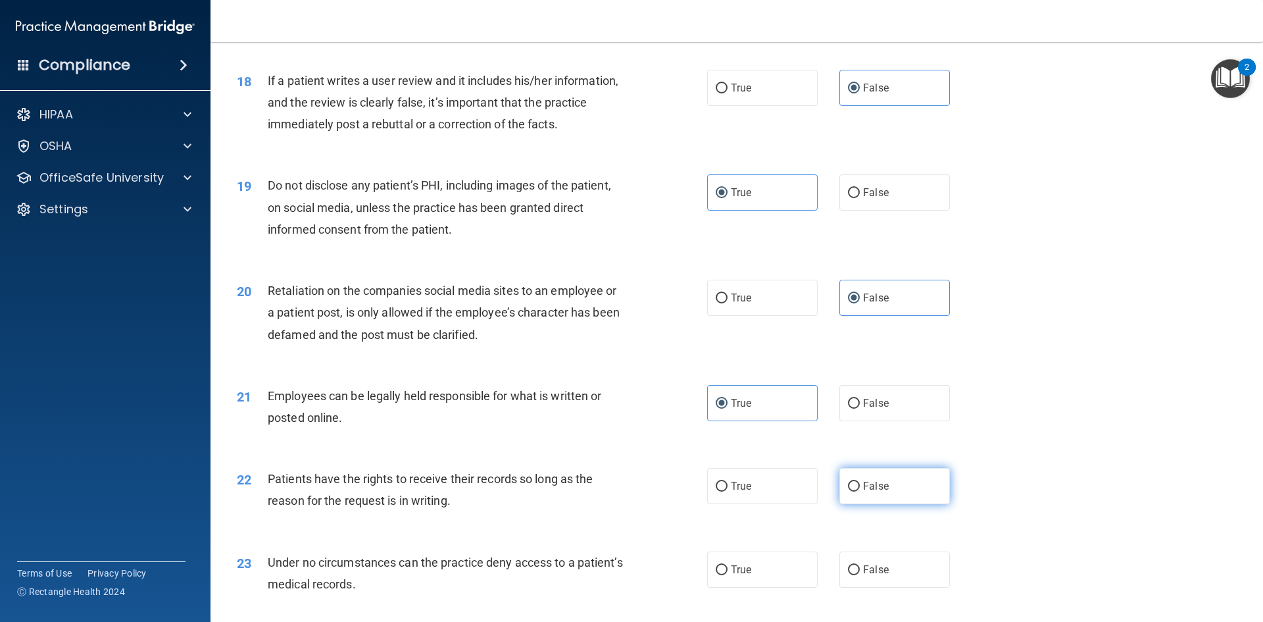
click at [884, 504] on label "False" at bounding box center [894, 486] width 111 height 36
click at [860, 491] on input "False" at bounding box center [854, 487] width 12 height 10
radio input "true"
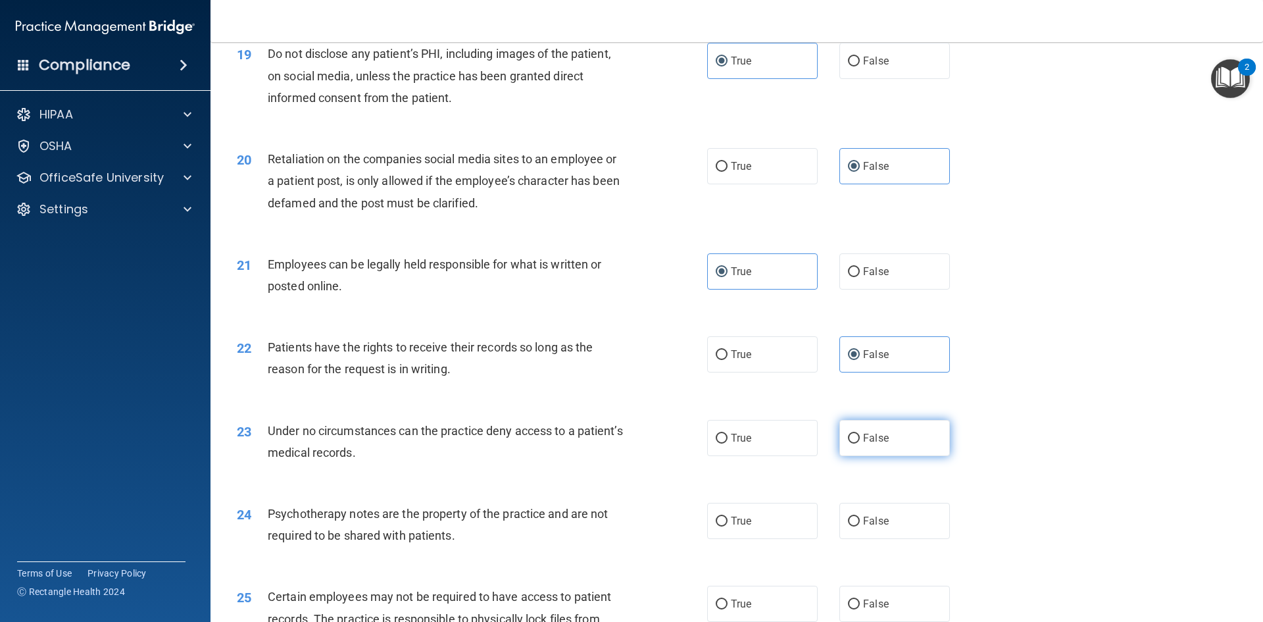
click at [876, 444] on span "False" at bounding box center [876, 438] width 26 height 12
click at [860, 443] on input "False" at bounding box center [854, 439] width 12 height 10
radio input "true"
click at [797, 528] on label "True" at bounding box center [762, 521] width 111 height 36
click at [728, 526] on input "True" at bounding box center [722, 521] width 12 height 10
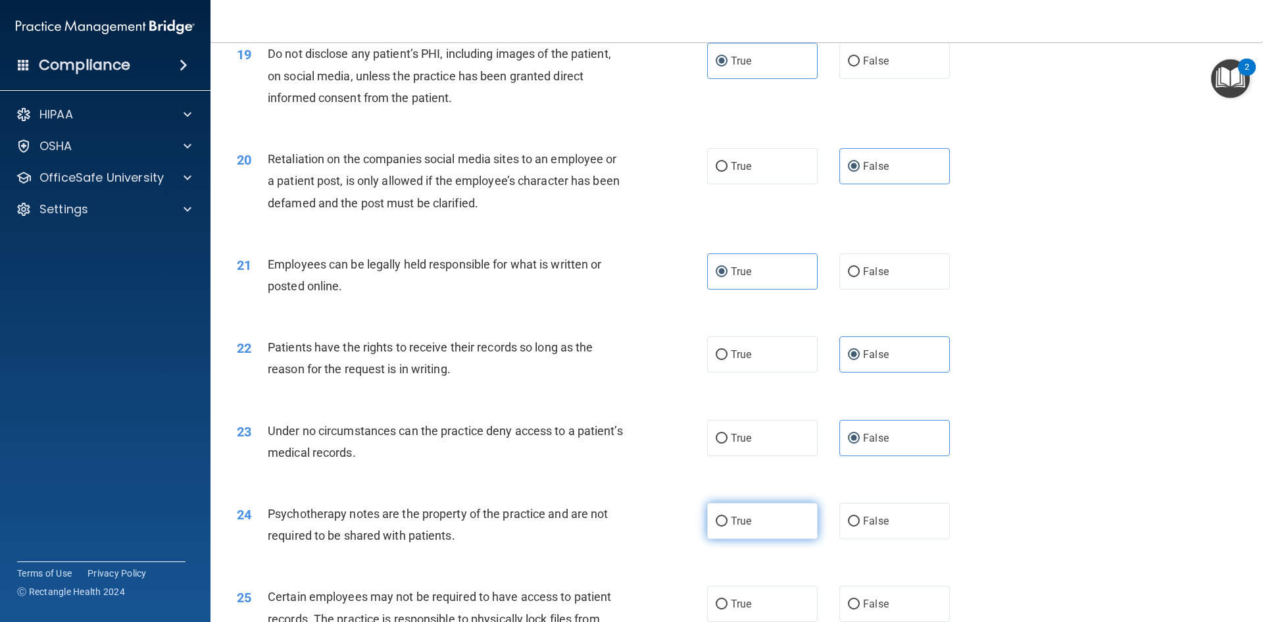
radio input "true"
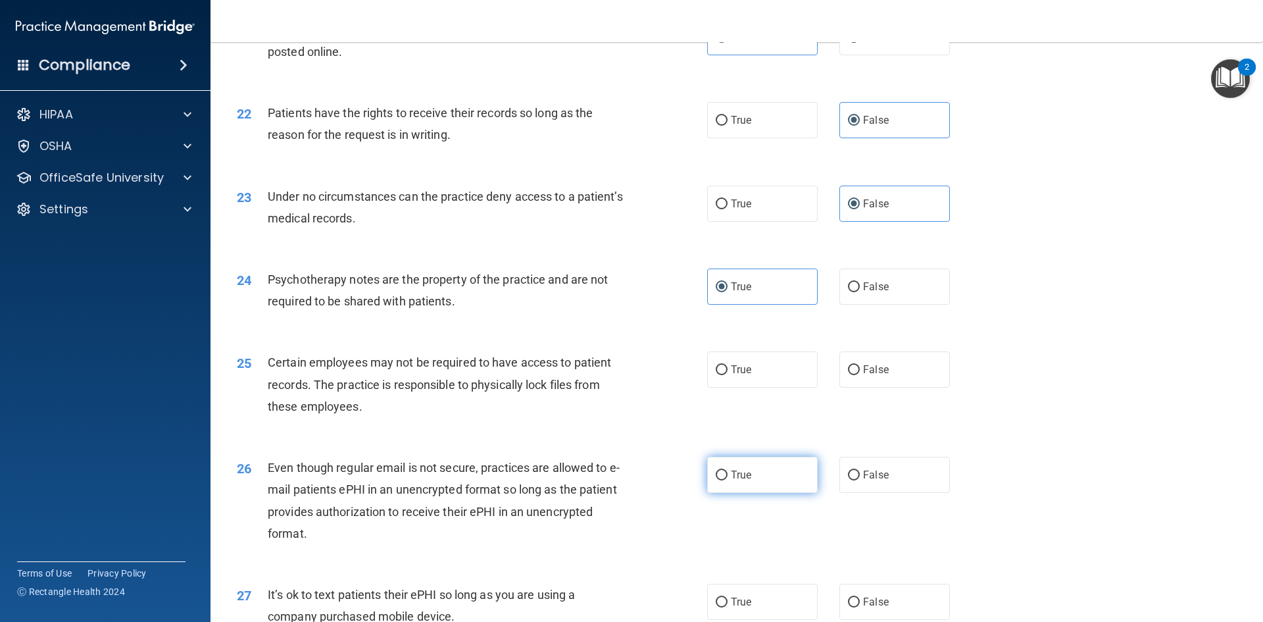
scroll to position [2237, 0]
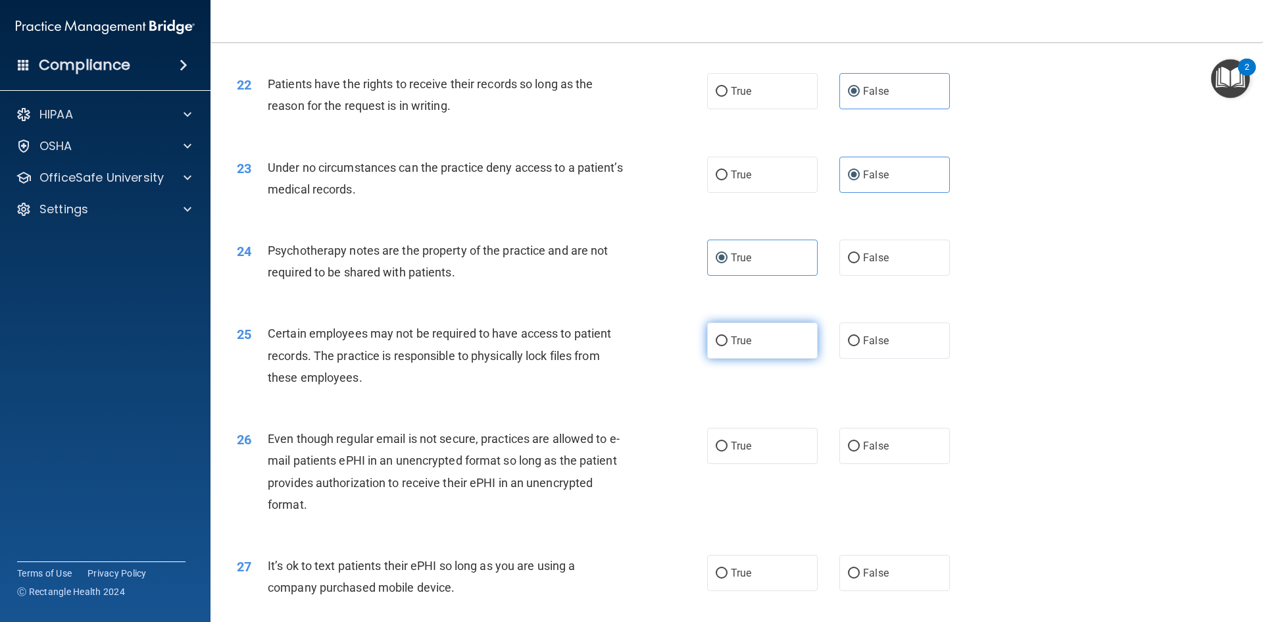
click at [756, 359] on label "True" at bounding box center [762, 340] width 111 height 36
click at [728, 346] on input "True" at bounding box center [722, 341] width 12 height 10
radio input "true"
click at [747, 452] on span "True" at bounding box center [741, 445] width 20 height 12
click at [728, 451] on input "True" at bounding box center [722, 446] width 12 height 10
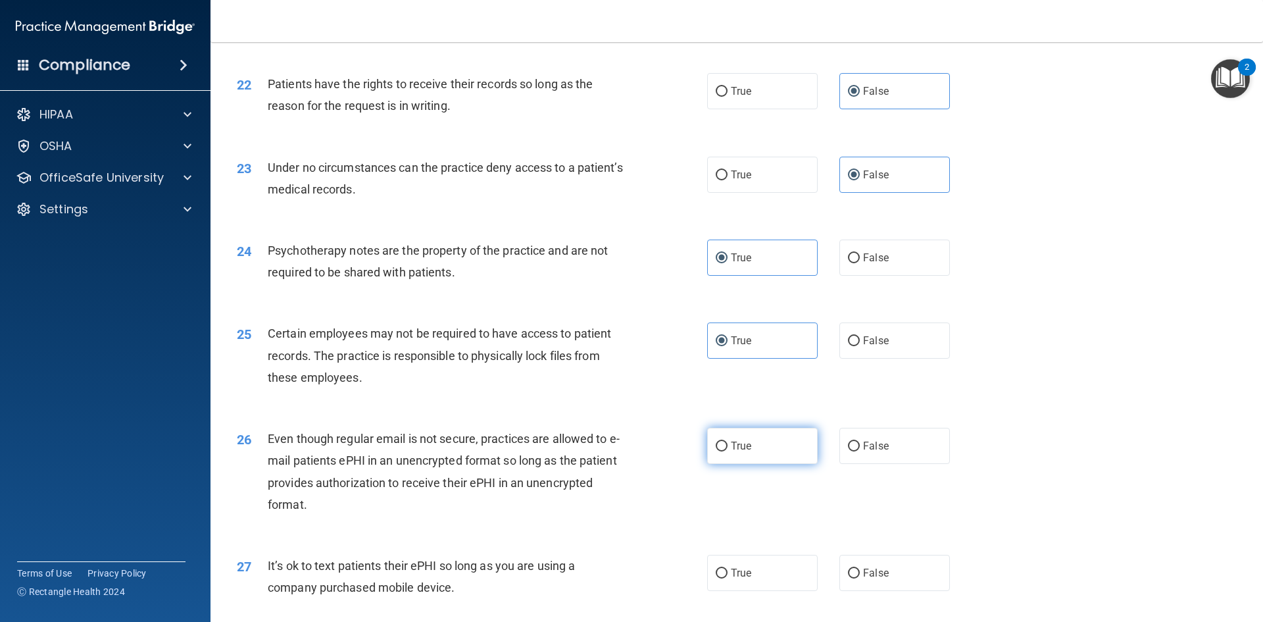
radio input "true"
click at [891, 582] on label "False" at bounding box center [894, 573] width 111 height 36
click at [860, 578] on input "False" at bounding box center [854, 573] width 12 height 10
radio input "true"
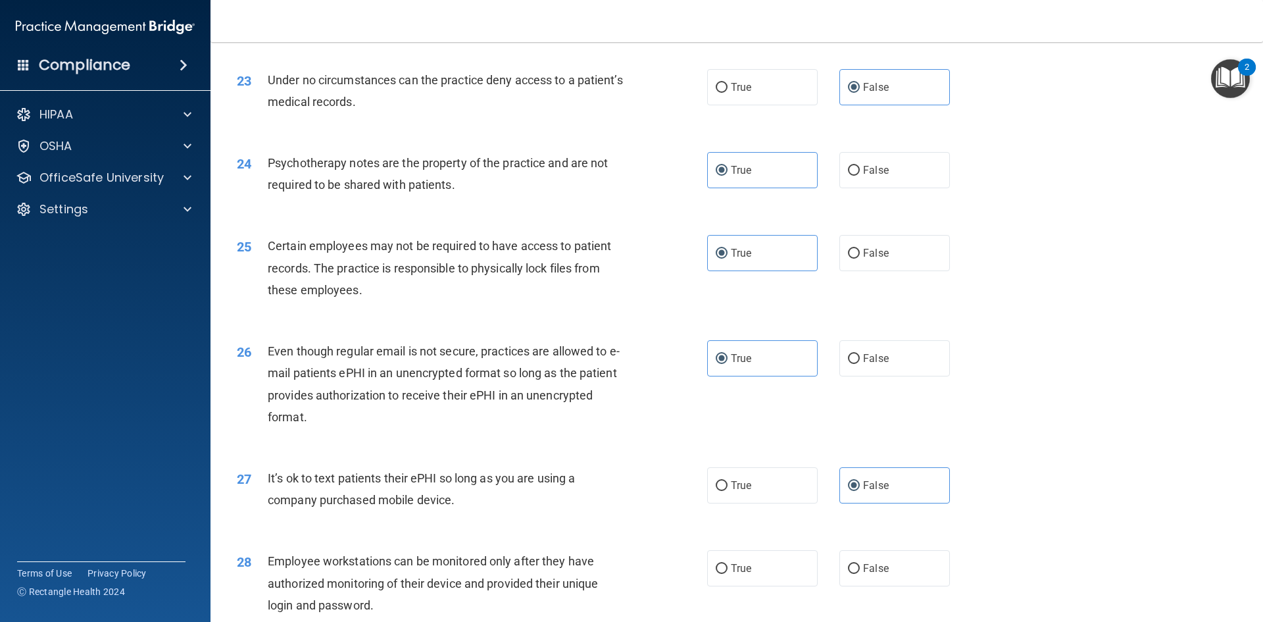
scroll to position [2368, 0]
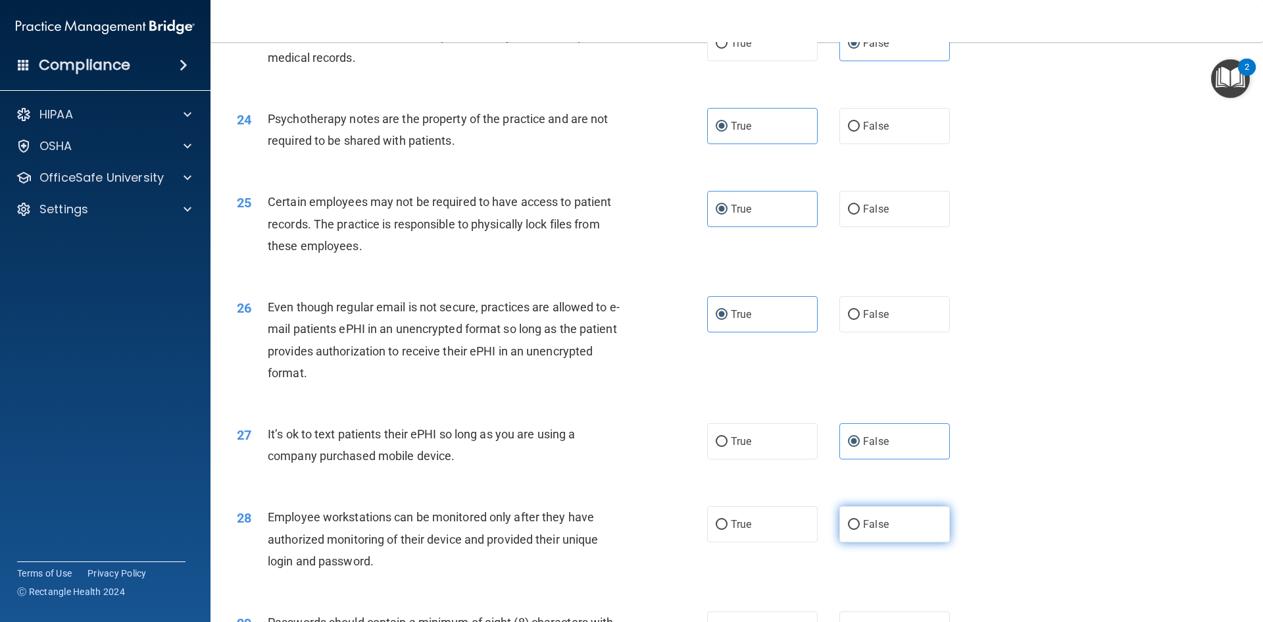
click at [863, 530] on span "False" at bounding box center [876, 524] width 26 height 12
click at [860, 530] on input "False" at bounding box center [854, 525] width 12 height 10
radio input "true"
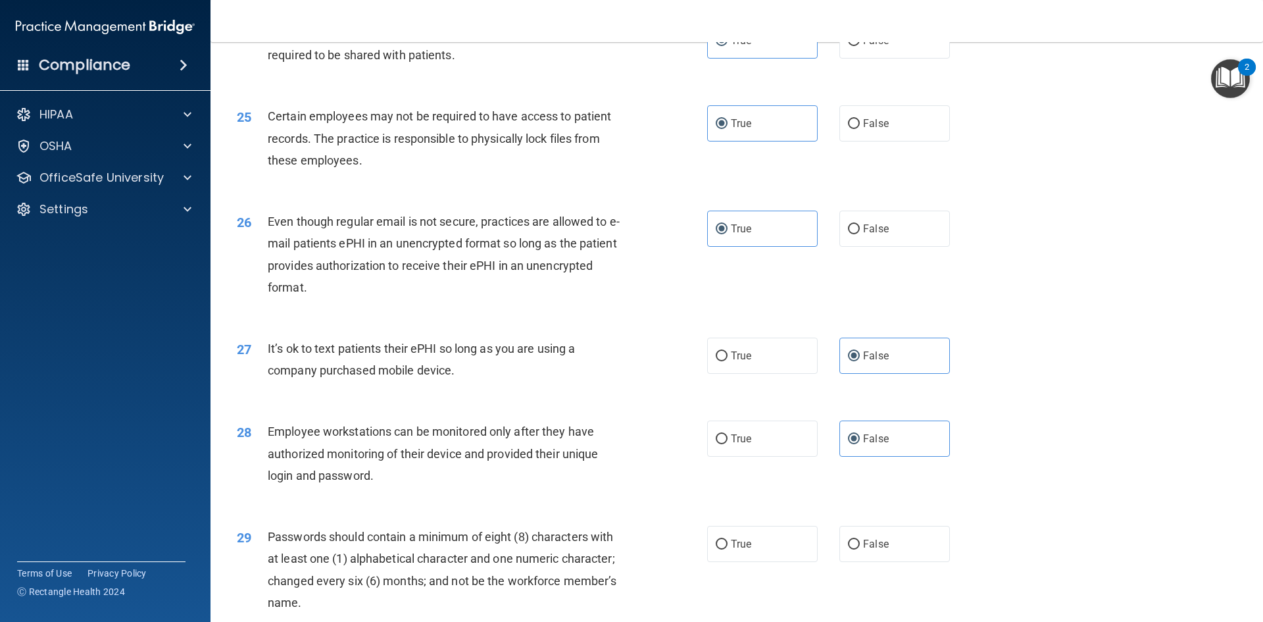
scroll to position [2500, 0]
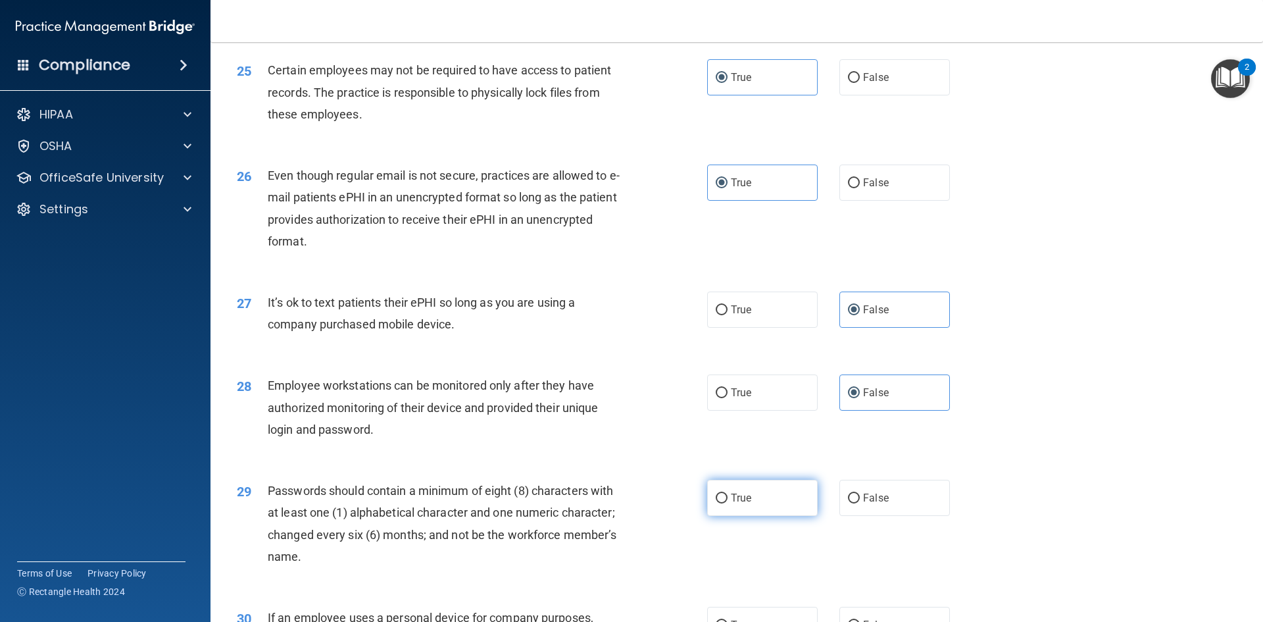
click at [753, 507] on label "True" at bounding box center [762, 498] width 111 height 36
click at [728, 503] on input "True" at bounding box center [722, 498] width 12 height 10
radio input "true"
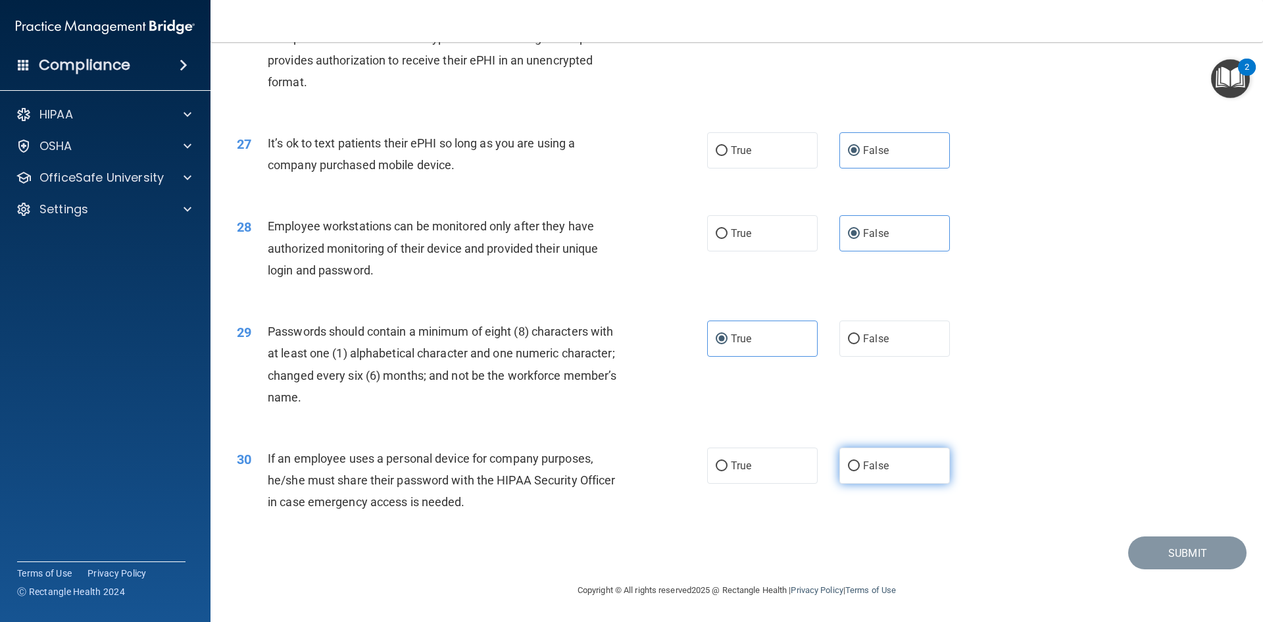
scroll to position [2681, 0]
click at [860, 472] on label "False" at bounding box center [894, 465] width 111 height 36
click at [860, 471] on input "False" at bounding box center [854, 466] width 12 height 10
radio input "true"
click at [1131, 548] on button "Submit" at bounding box center [1187, 553] width 118 height 34
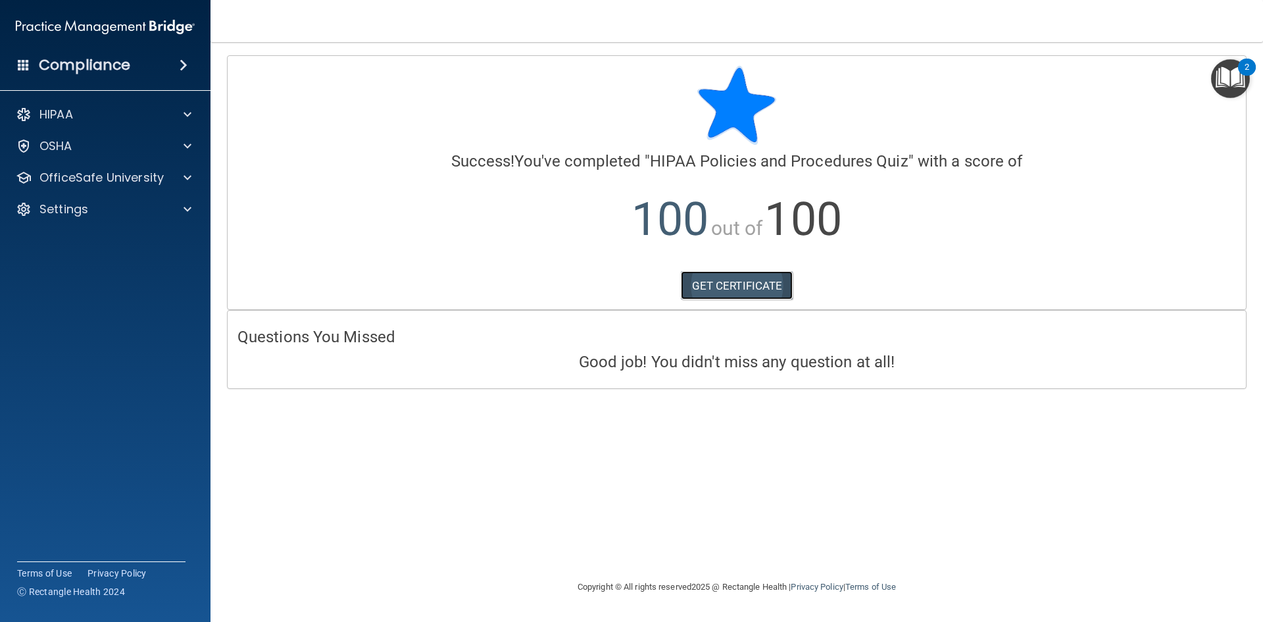
click at [756, 284] on link "GET CERTIFICATE" at bounding box center [737, 285] width 112 height 29
click at [184, 176] on span at bounding box center [188, 178] width 8 height 16
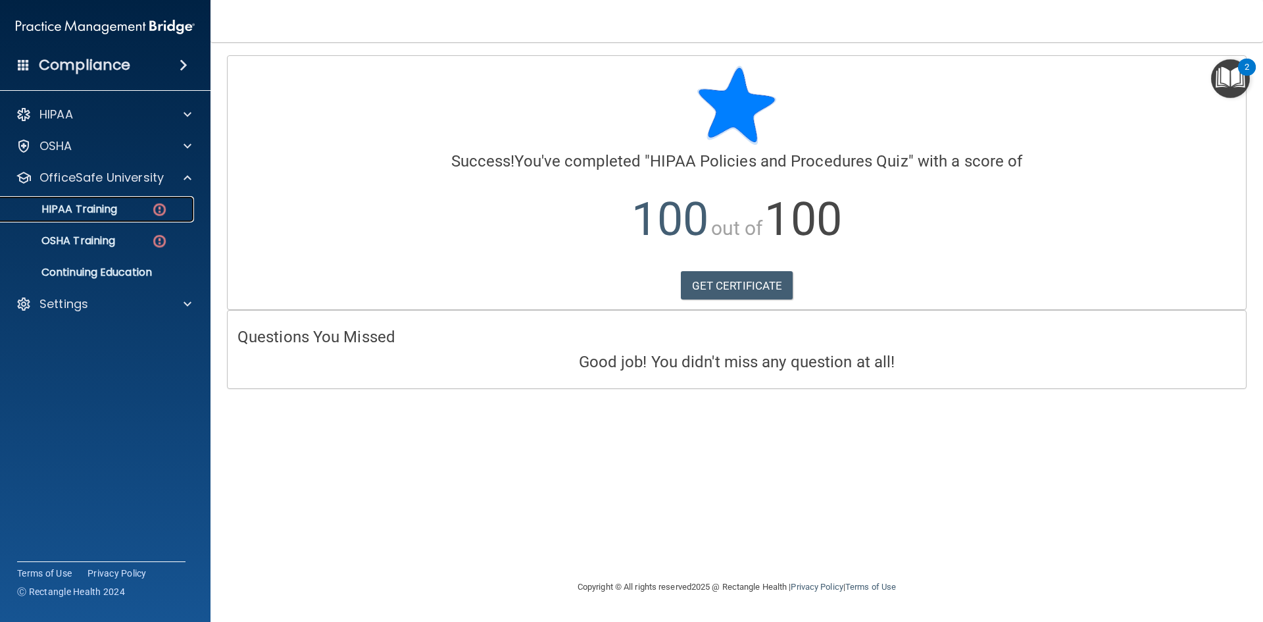
click at [151, 209] on img at bounding box center [159, 209] width 16 height 16
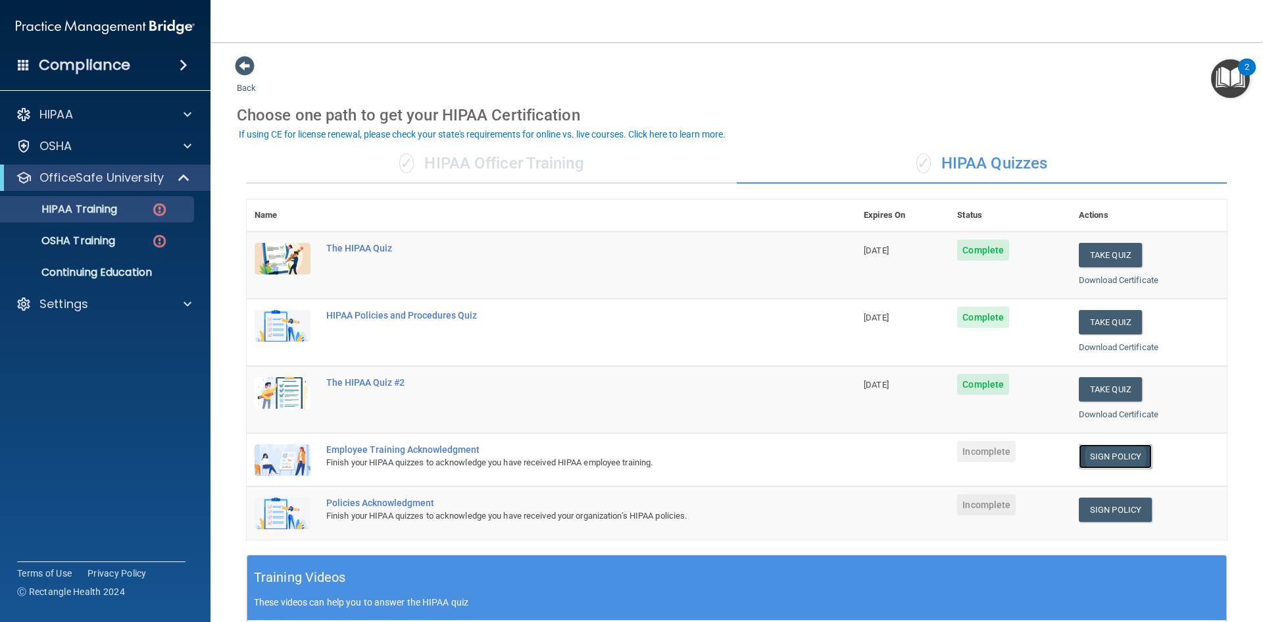
click at [1105, 458] on link "Sign Policy" at bounding box center [1115, 456] width 73 height 24
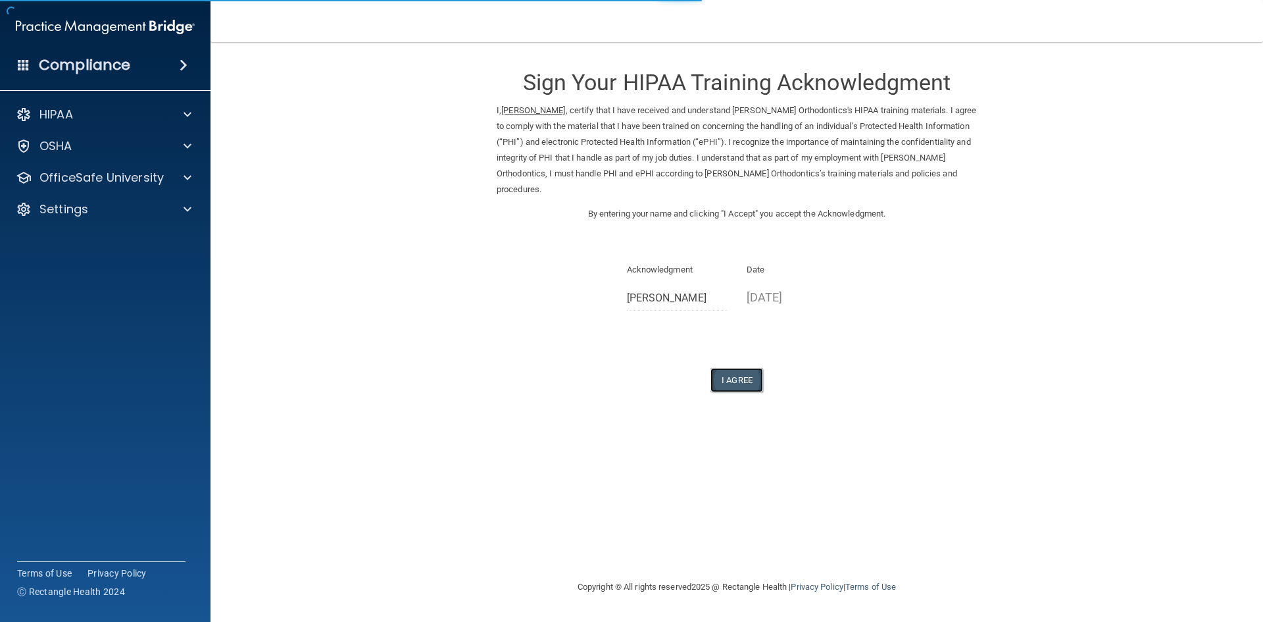
click at [755, 368] on button "I Agree" at bounding box center [736, 380] width 53 height 24
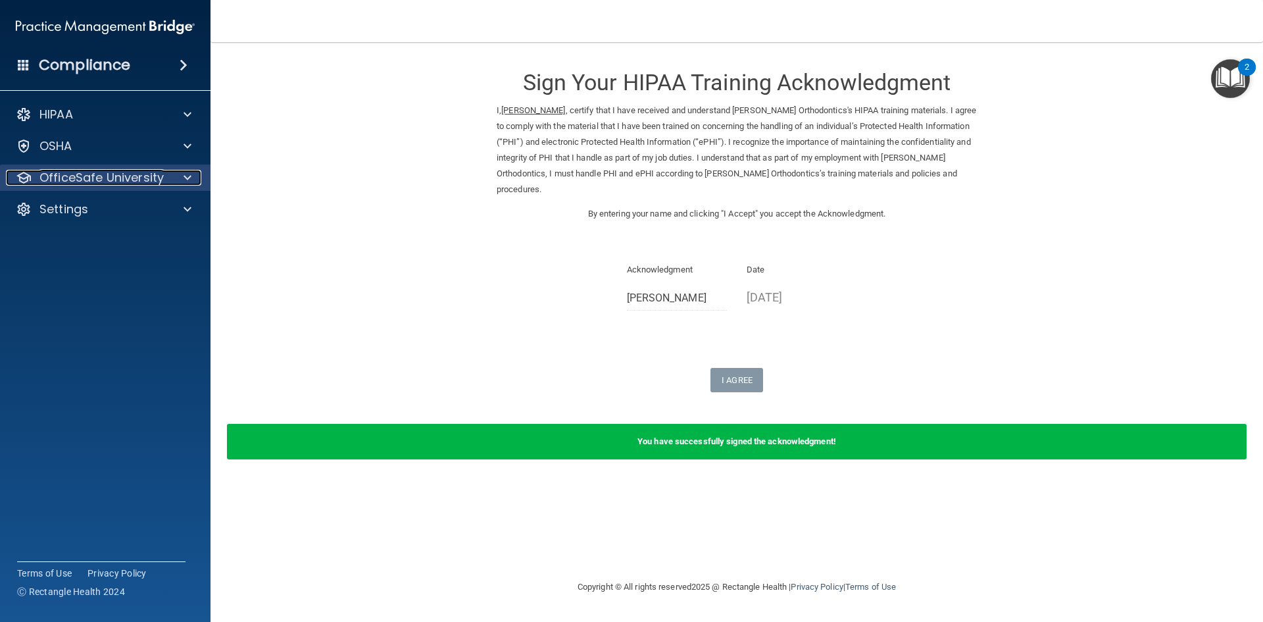
click at [89, 173] on p "OfficeSafe University" at bounding box center [101, 178] width 124 height 16
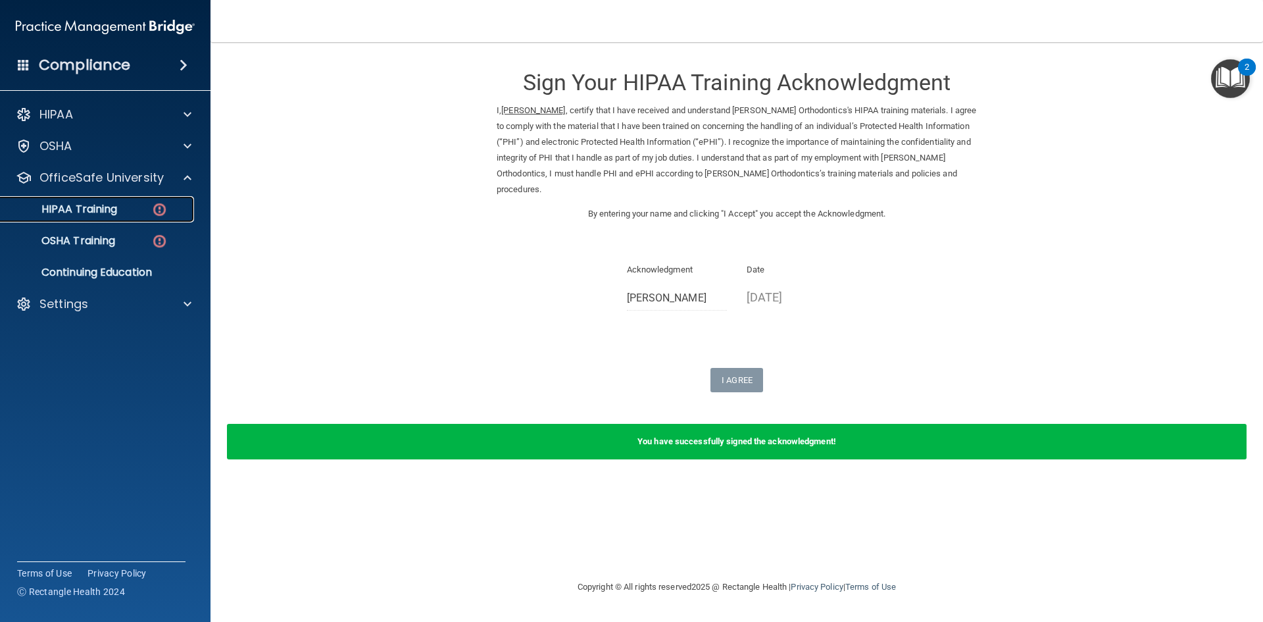
click at [109, 211] on p "HIPAA Training" at bounding box center [63, 209] width 109 height 13
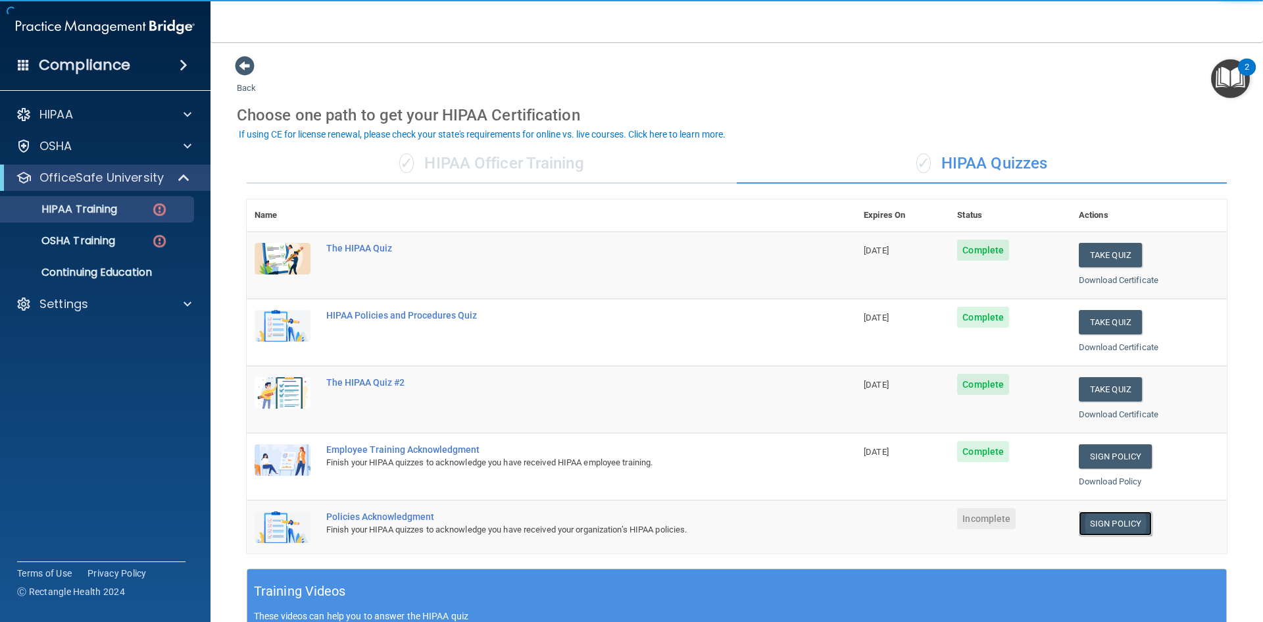
click at [1091, 518] on link "Sign Policy" at bounding box center [1115, 523] width 73 height 24
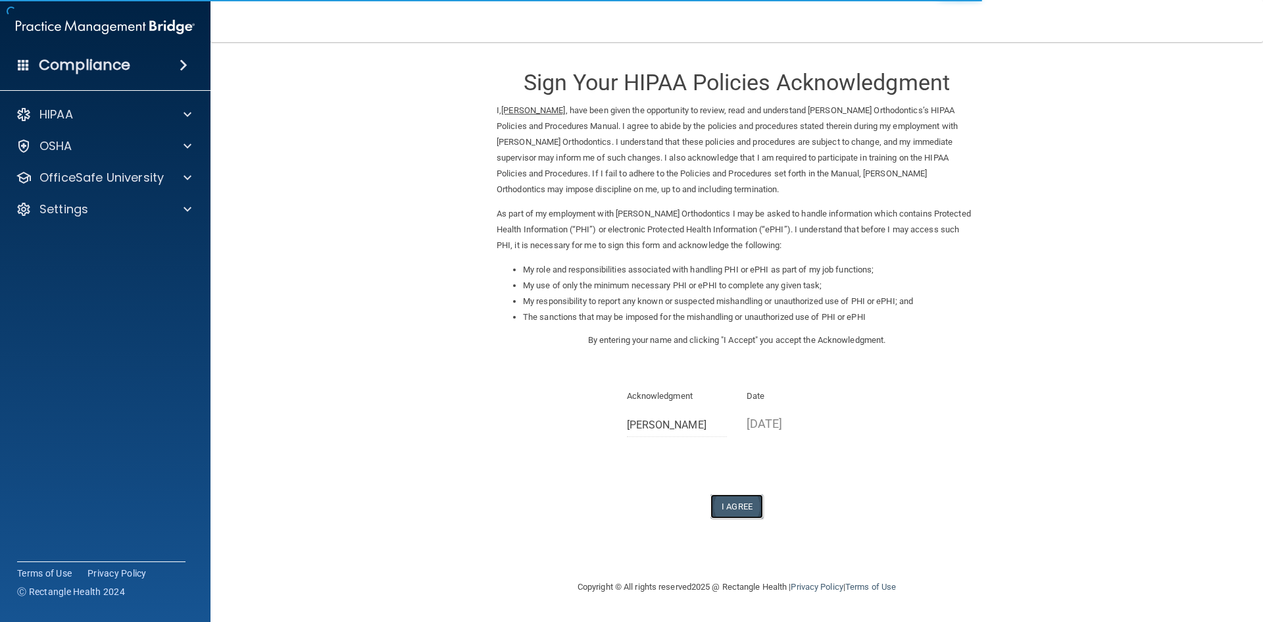
click at [725, 496] on button "I Agree" at bounding box center [736, 506] width 53 height 24
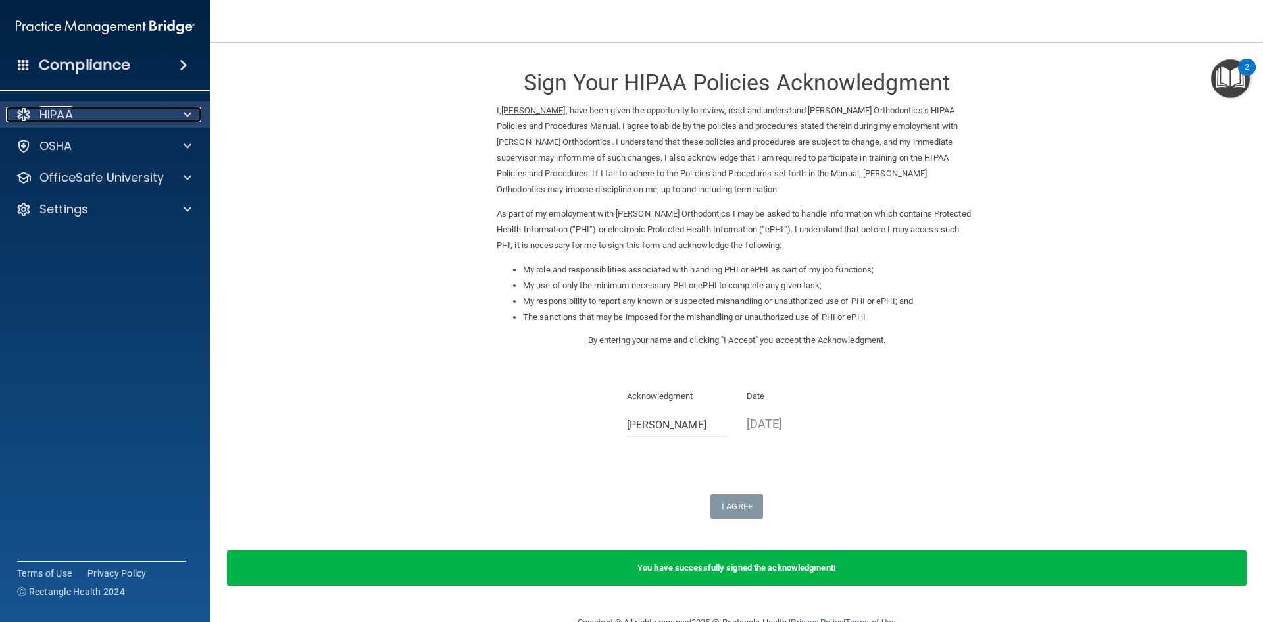
click at [37, 120] on div "HIPAA" at bounding box center [87, 115] width 163 height 16
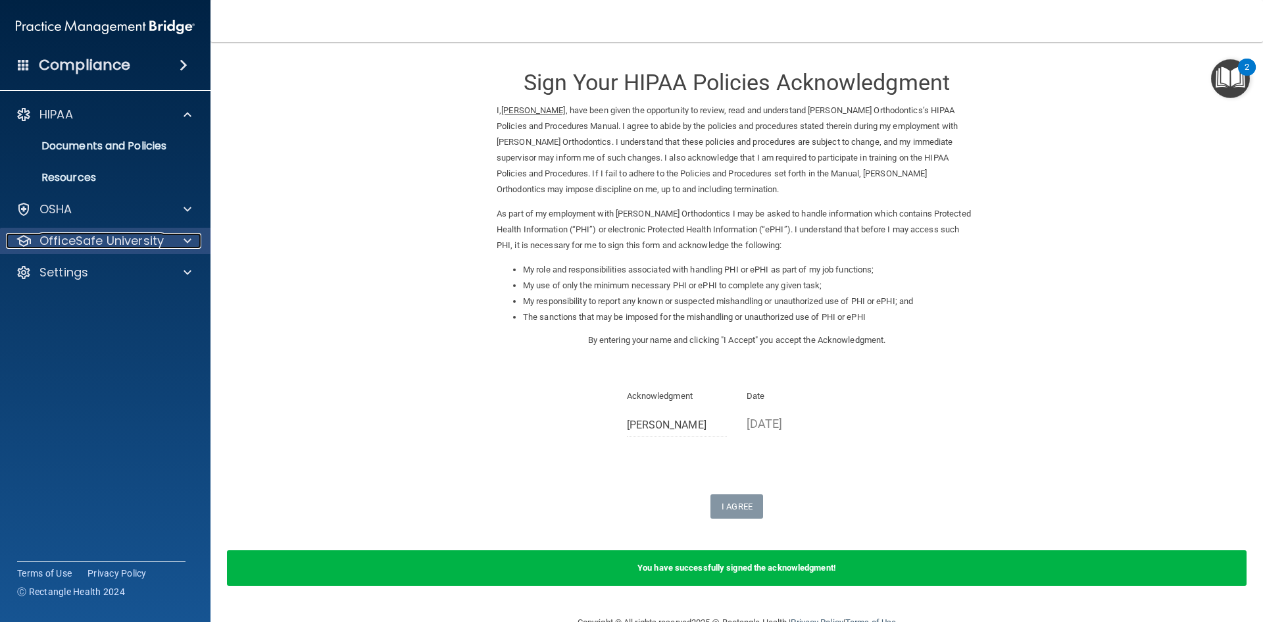
click at [97, 233] on p "OfficeSafe University" at bounding box center [101, 241] width 124 height 16
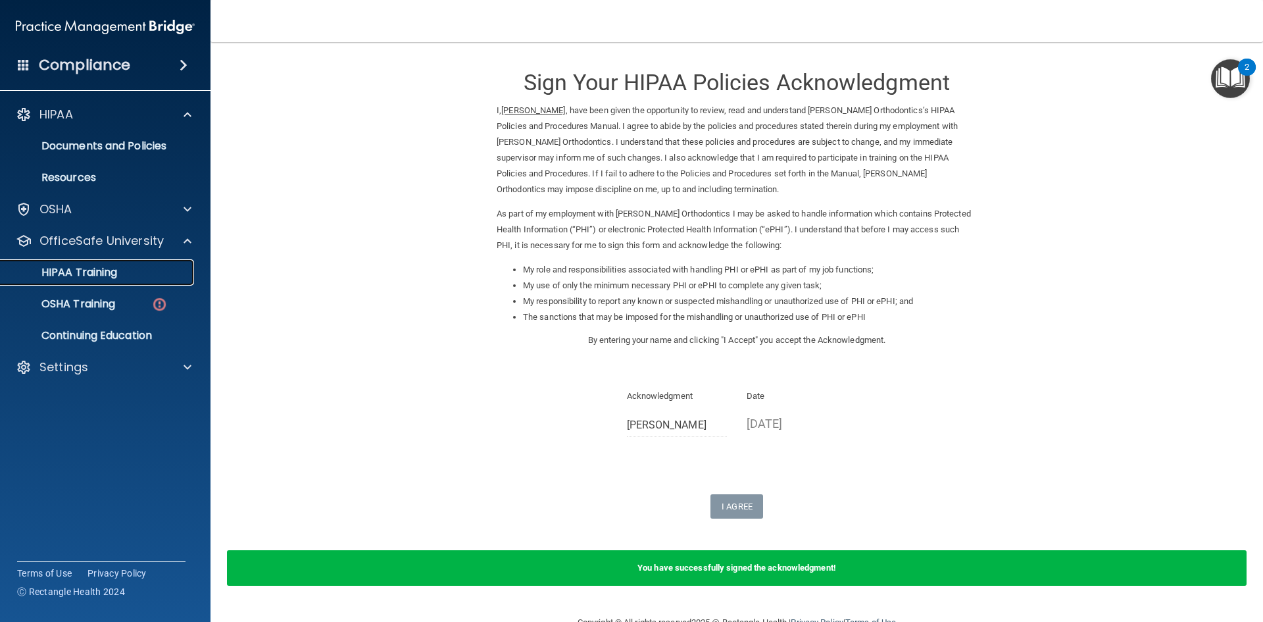
click at [114, 274] on p "HIPAA Training" at bounding box center [63, 272] width 109 height 13
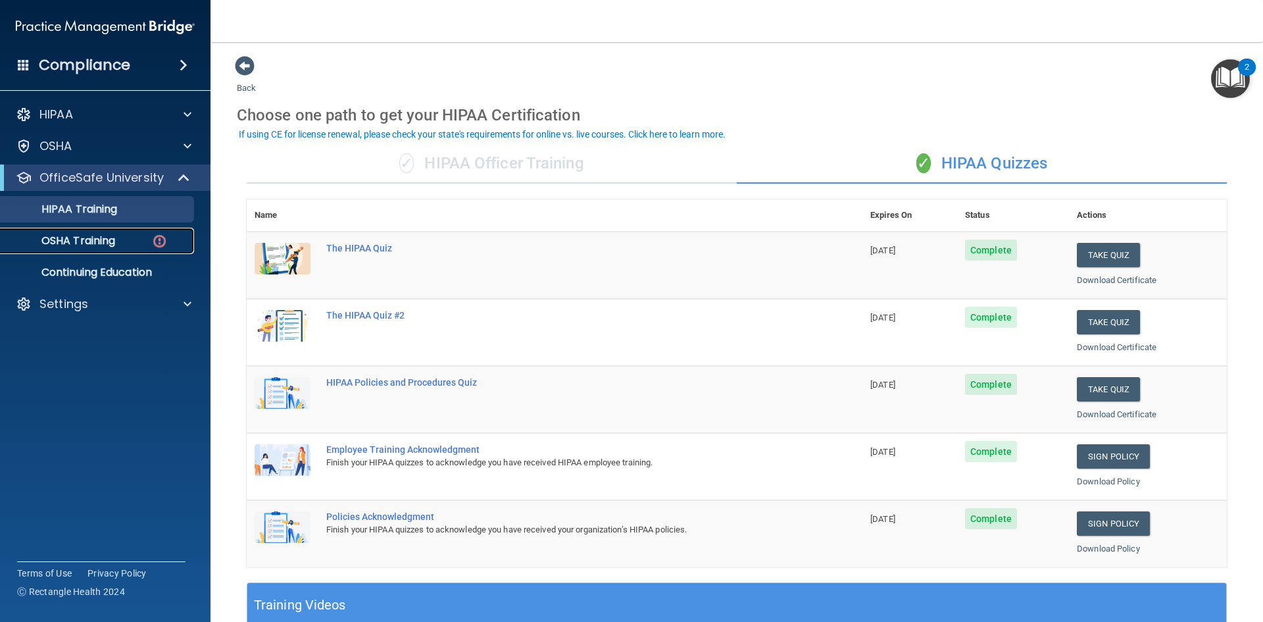
click at [81, 243] on p "OSHA Training" at bounding box center [62, 240] width 107 height 13
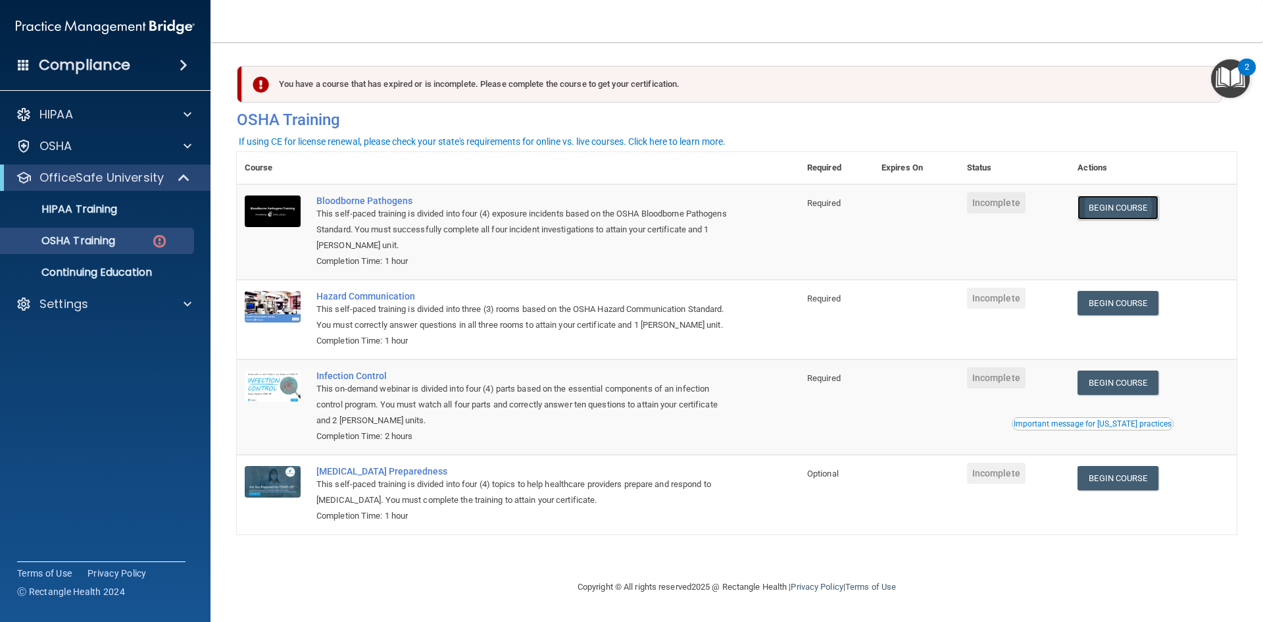
click at [1121, 208] on link "Begin Course" at bounding box center [1118, 207] width 80 height 24
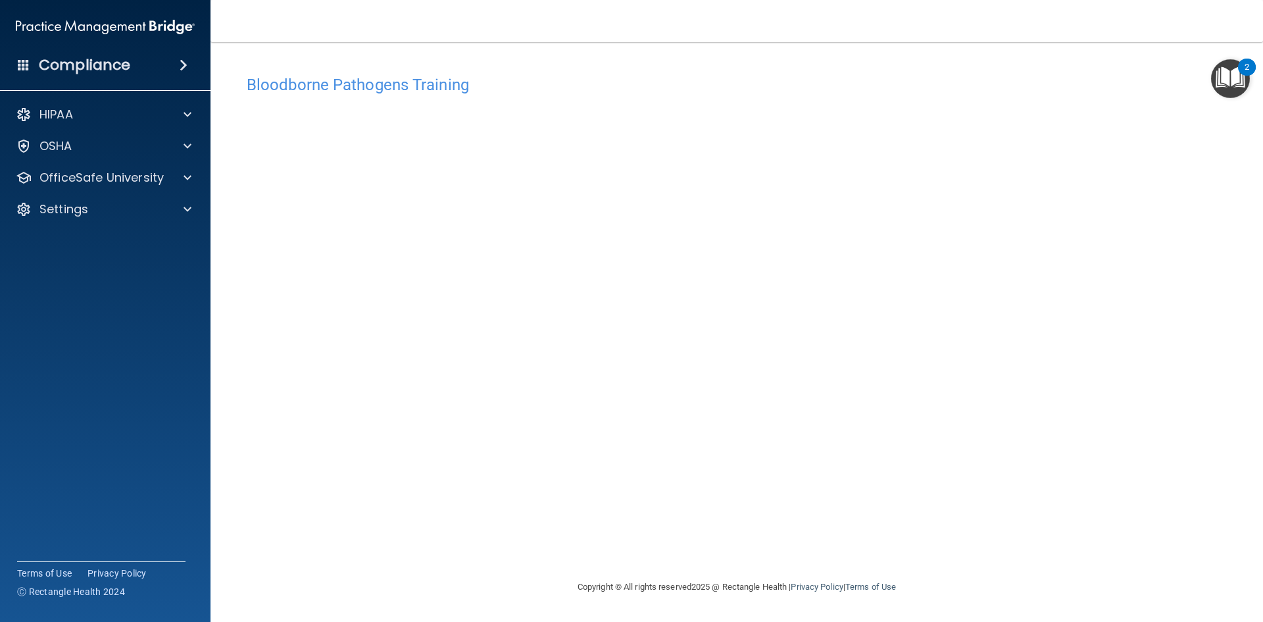
click at [522, 522] on div "Bloodborne Pathogens Training This course doesn’t expire until . Are you sure y…" at bounding box center [737, 323] width 1000 height 510
click at [159, 178] on p "OfficeSafe University" at bounding box center [101, 178] width 124 height 16
click at [137, 245] on div "OSHA Training" at bounding box center [99, 240] width 180 height 13
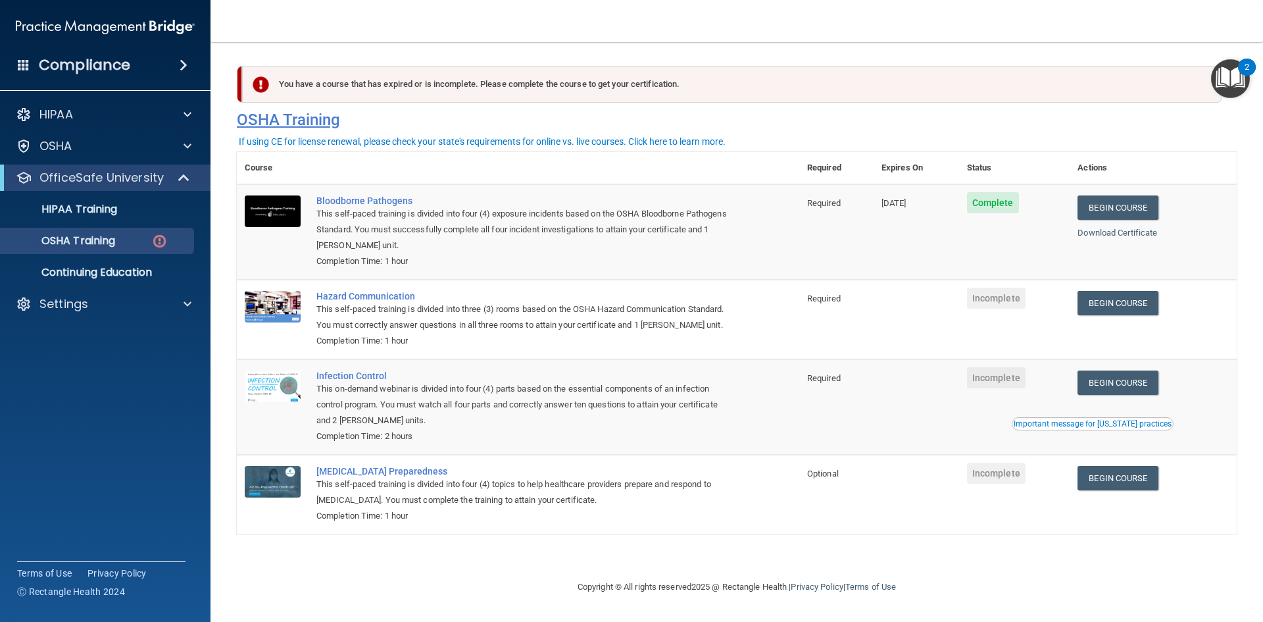
click at [707, 112] on h4 "OSHA Training" at bounding box center [737, 120] width 1000 height 18
